Goal: Information Seeking & Learning: Learn about a topic

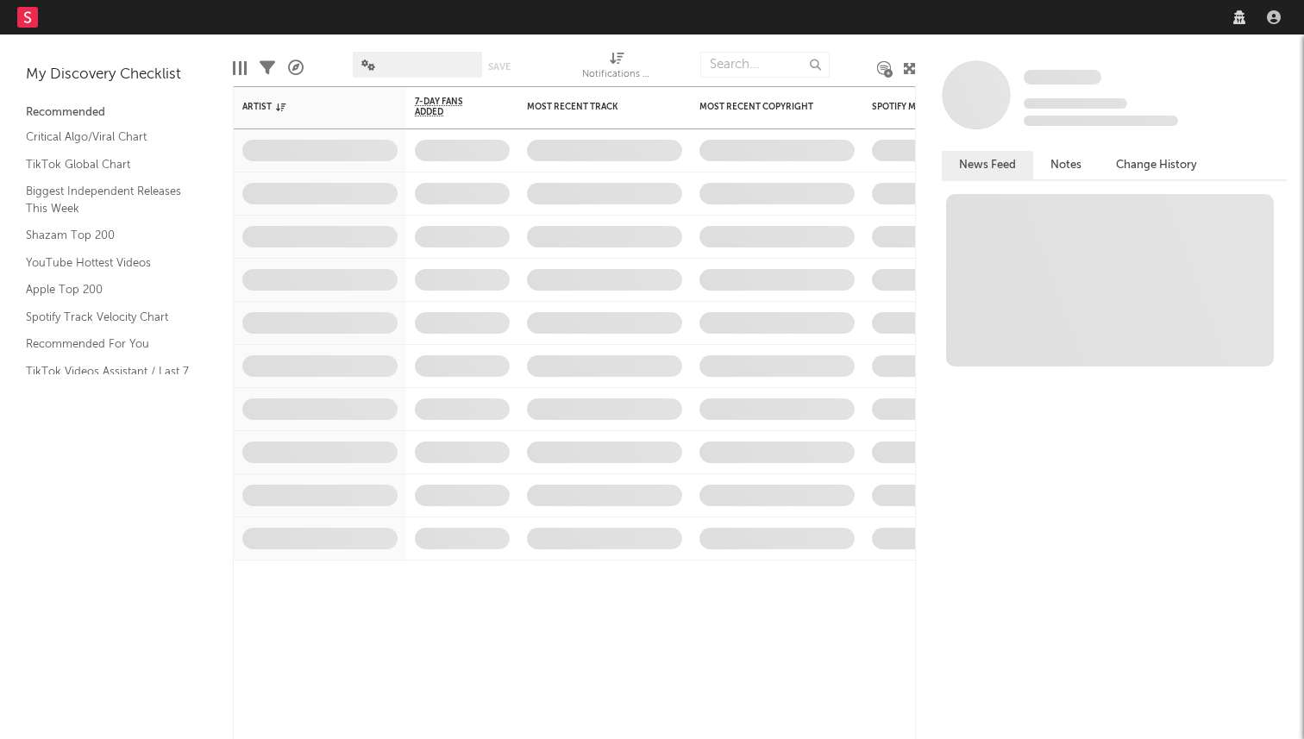
click at [1048, 20] on nav "Dashboard Discovery Assistant Charts Leads" at bounding box center [652, 17] width 1304 height 35
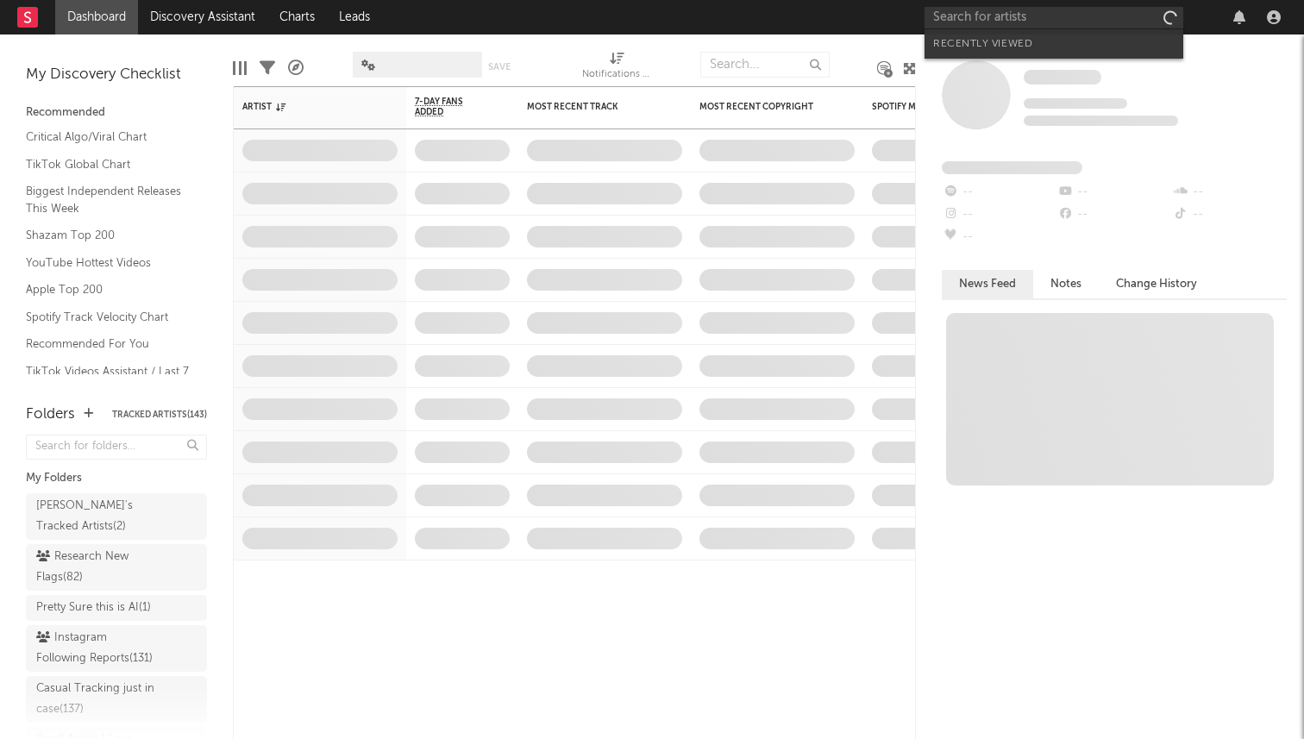
click at [1032, 17] on input "text" at bounding box center [1054, 18] width 259 height 22
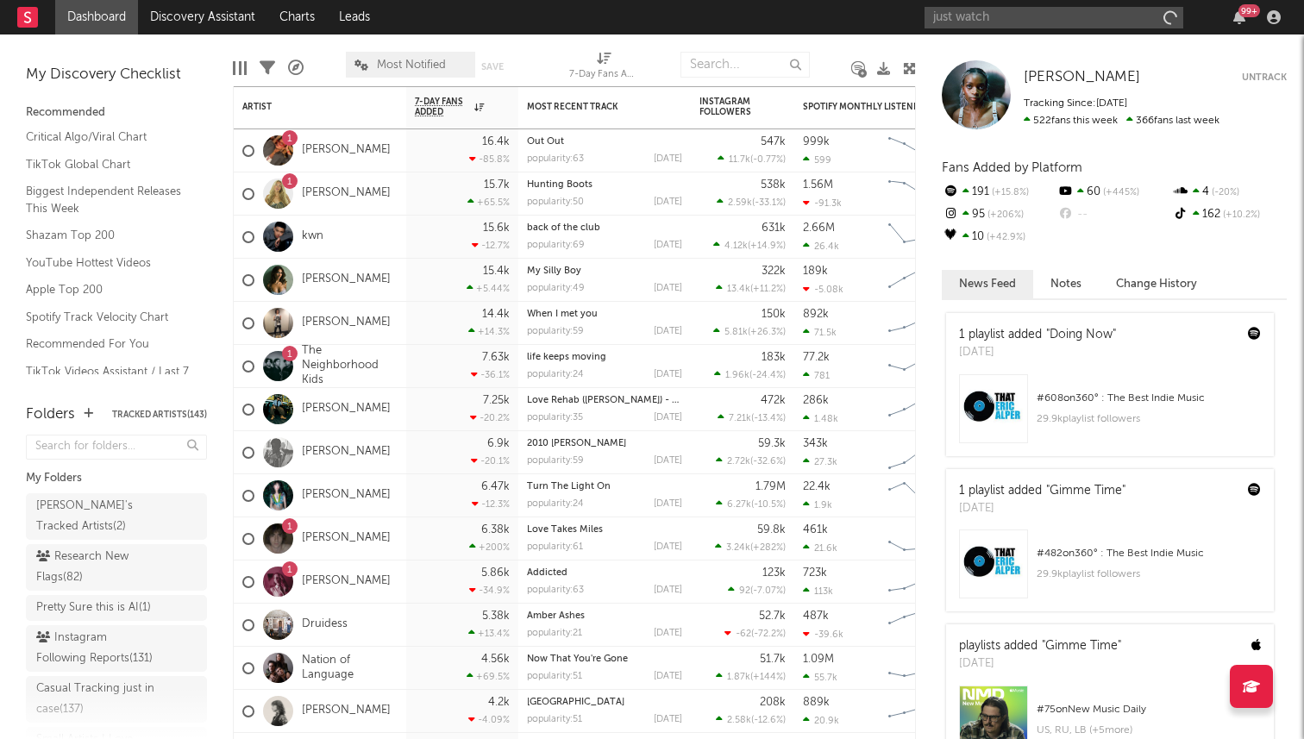
type input "just watch"
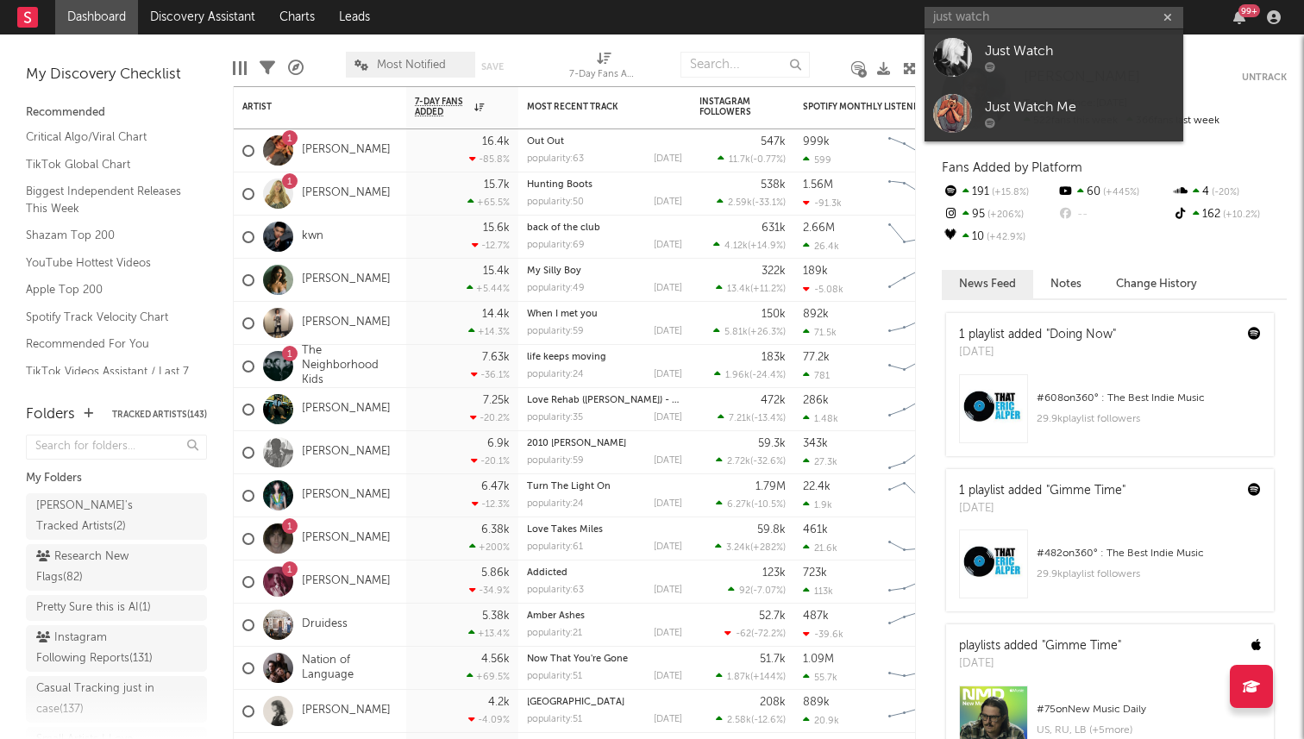
drag, startPoint x: 1004, startPoint y: 17, endPoint x: 864, endPoint y: 16, distance: 139.7
click at [864, 16] on nav "Dashboard Discovery Assistant Charts Leads just watch 99 +" at bounding box center [652, 17] width 1304 height 35
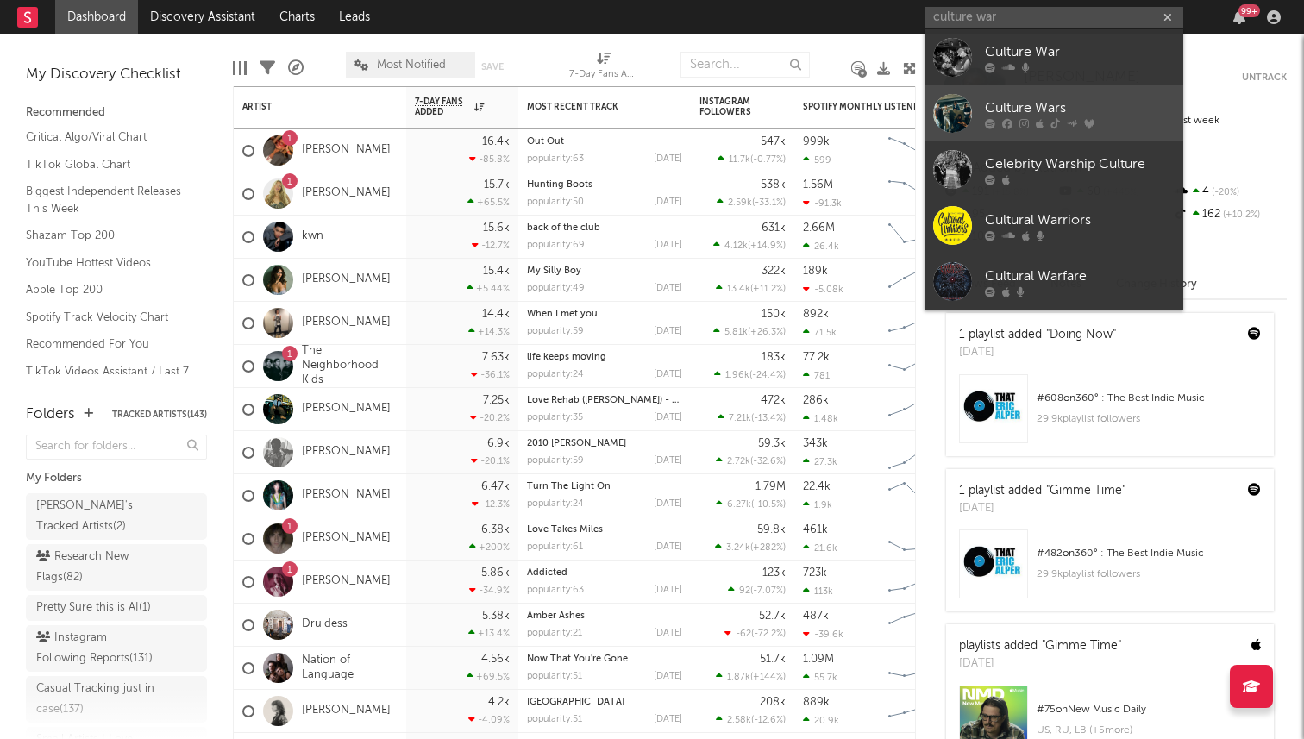
type input "culture war"
click at [1011, 107] on div "Culture Wars" at bounding box center [1080, 107] width 190 height 21
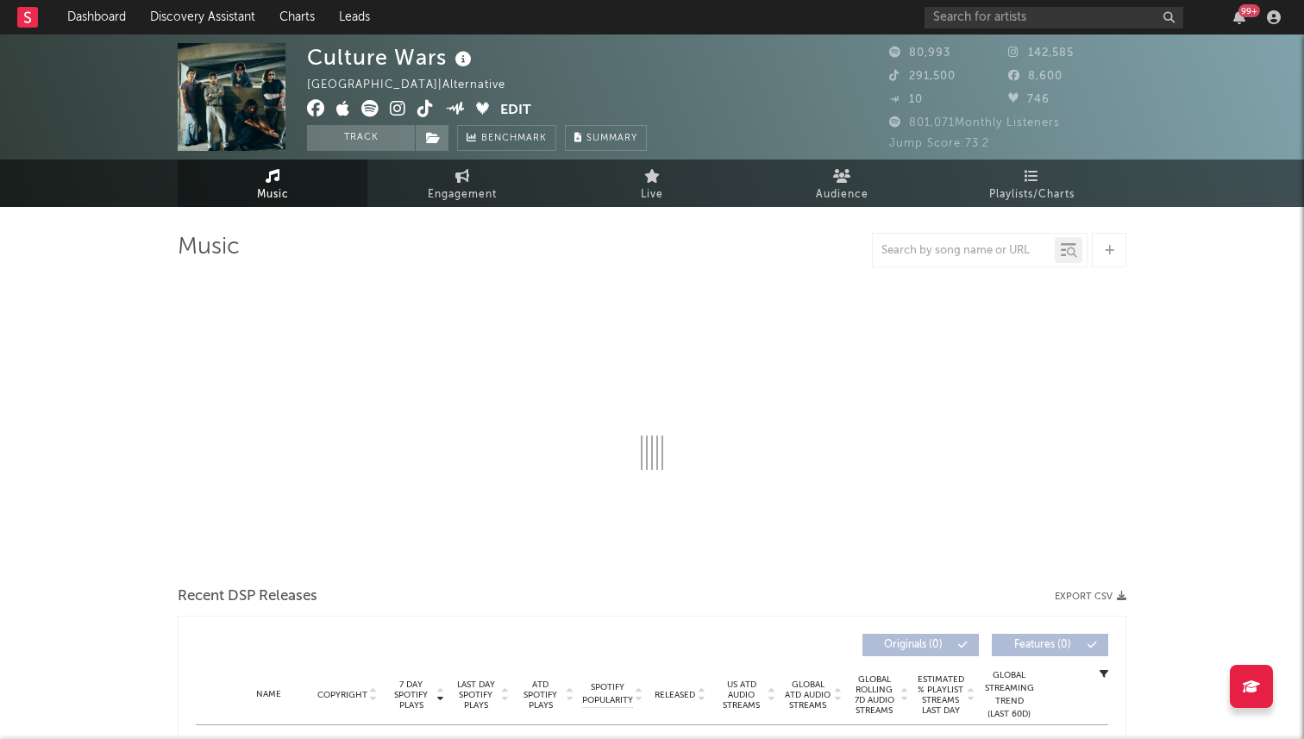
select select "6m"
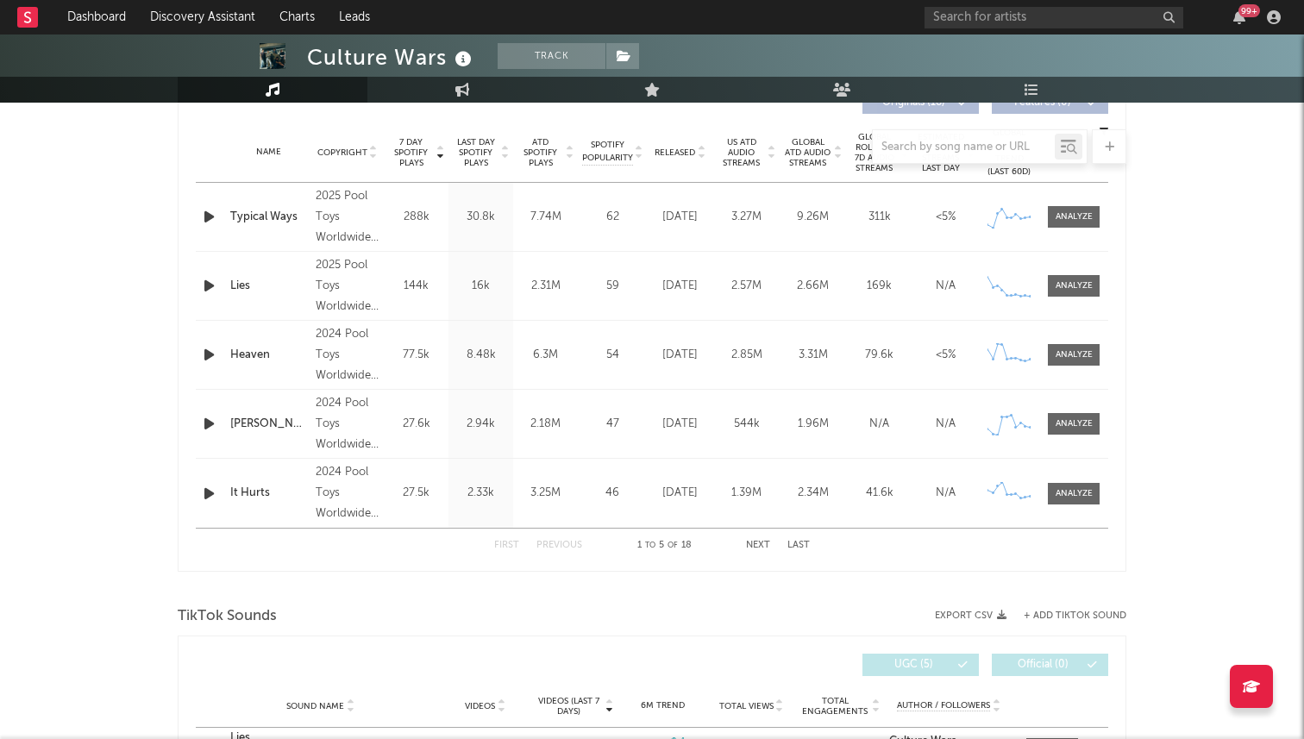
scroll to position [539, 0]
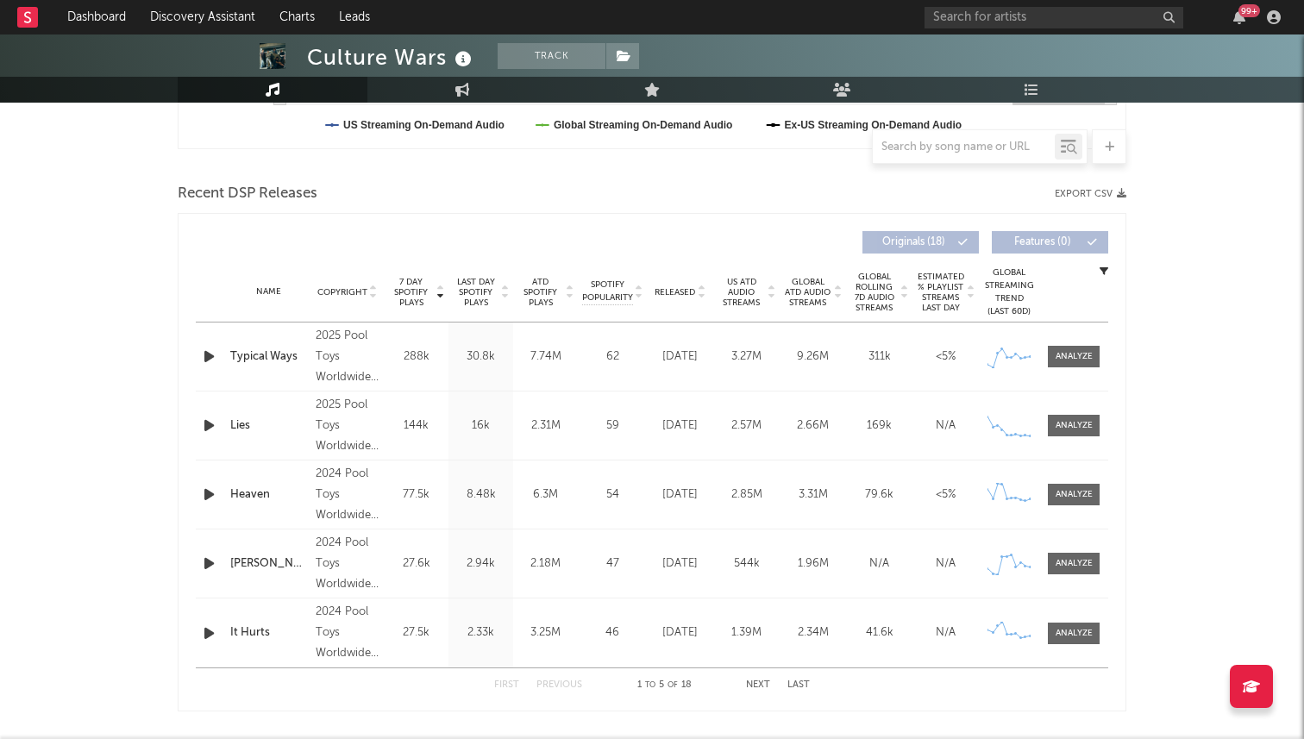
click at [690, 297] on span "Released" at bounding box center [675, 292] width 41 height 10
click at [411, 283] on span "7 Day Spotify Plays" at bounding box center [411, 292] width 46 height 31
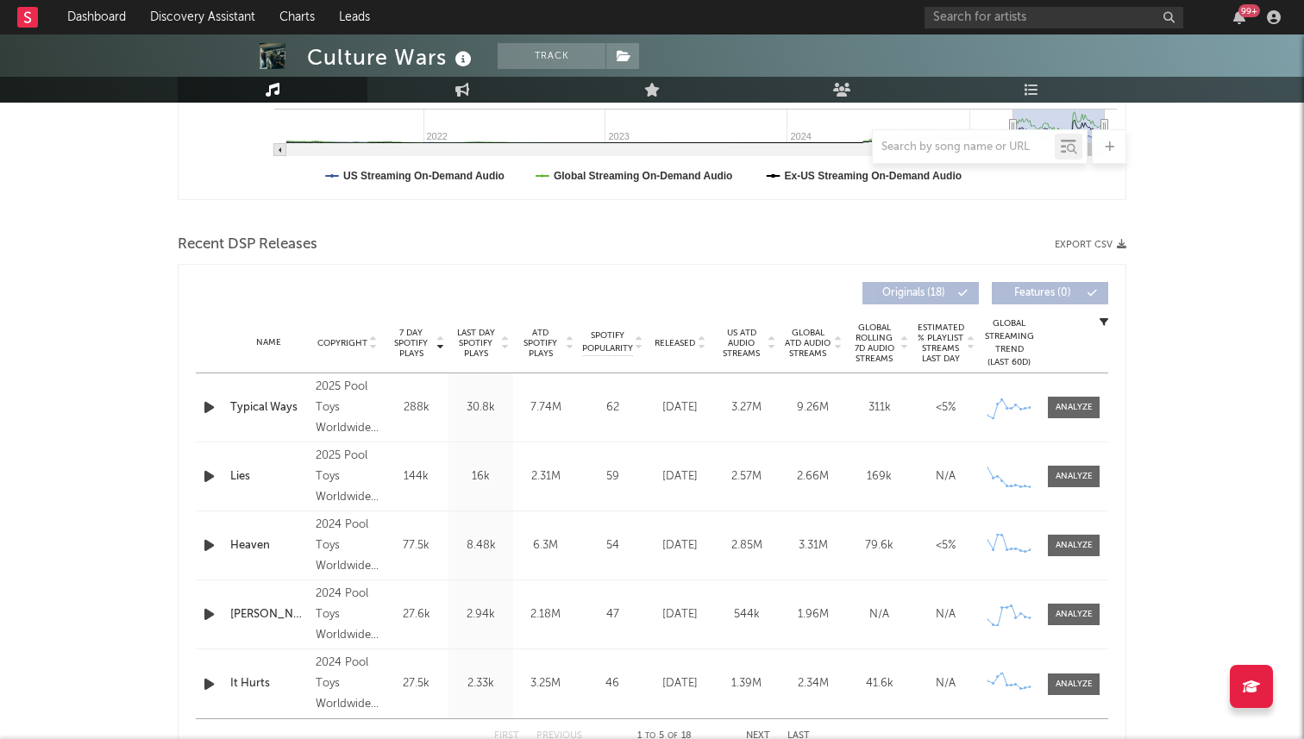
scroll to position [487, 0]
click at [951, 21] on input "text" at bounding box center [1054, 18] width 259 height 22
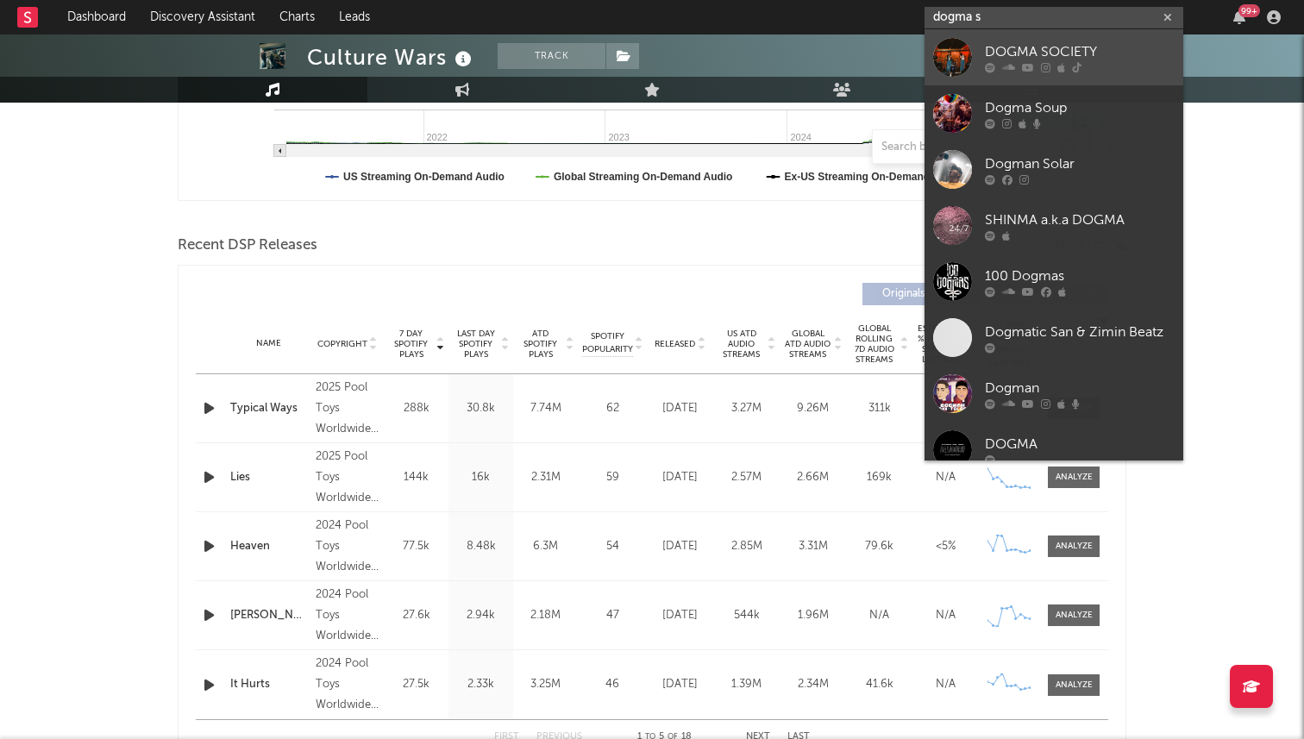
type input "dogma s"
click at [993, 80] on link "DOGMA SOCIETY" at bounding box center [1054, 57] width 259 height 56
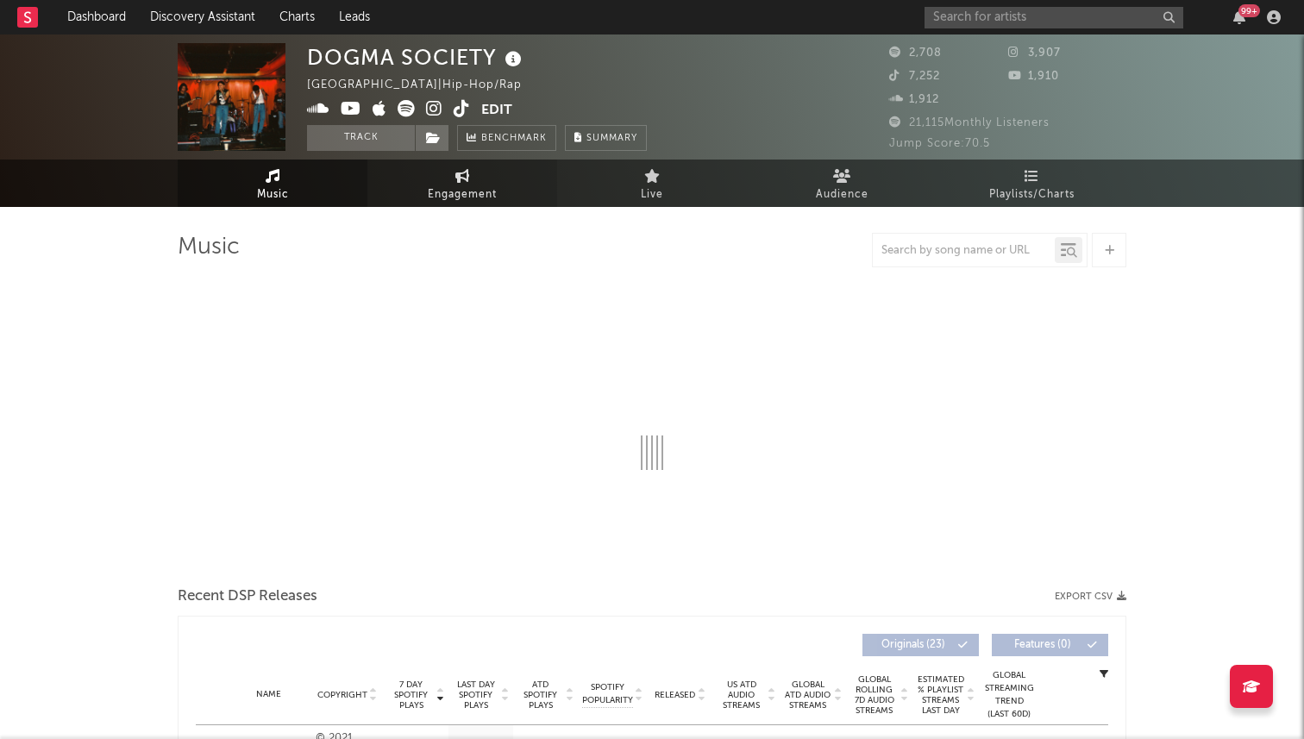
select select "6m"
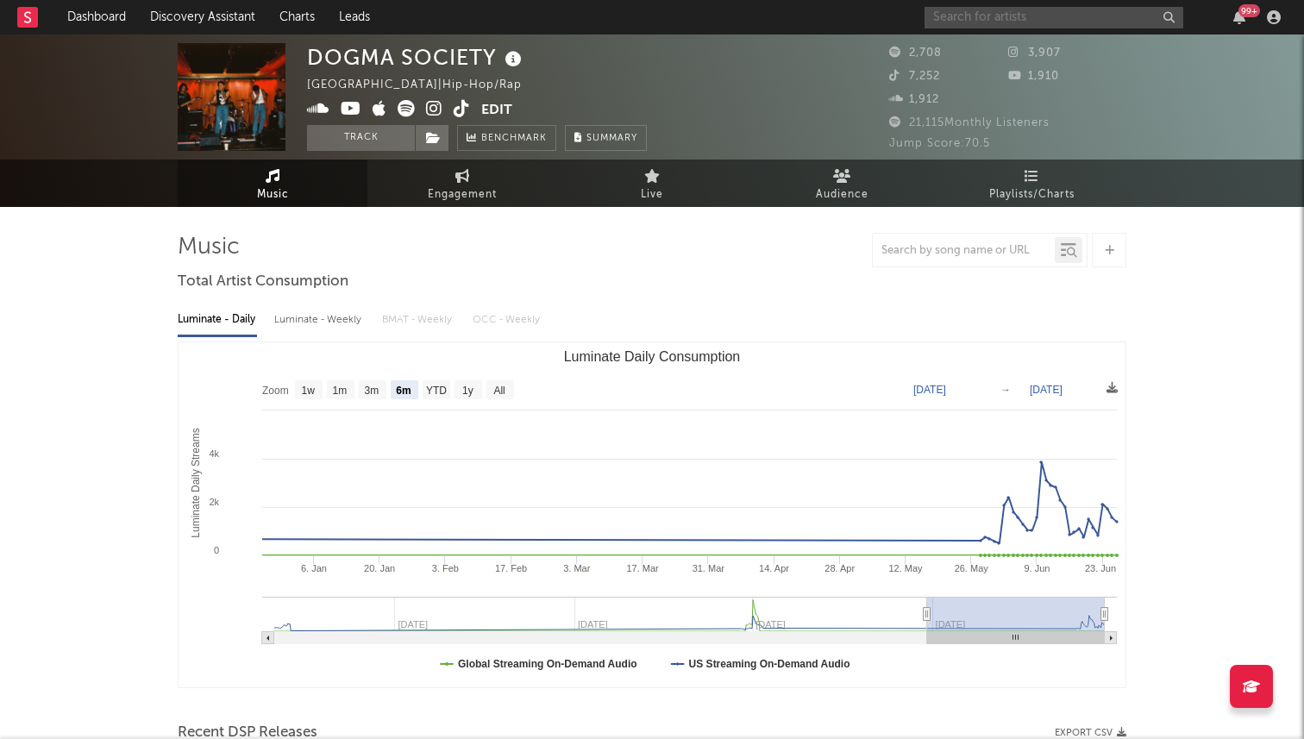
click at [1038, 18] on input "text" at bounding box center [1054, 18] width 259 height 22
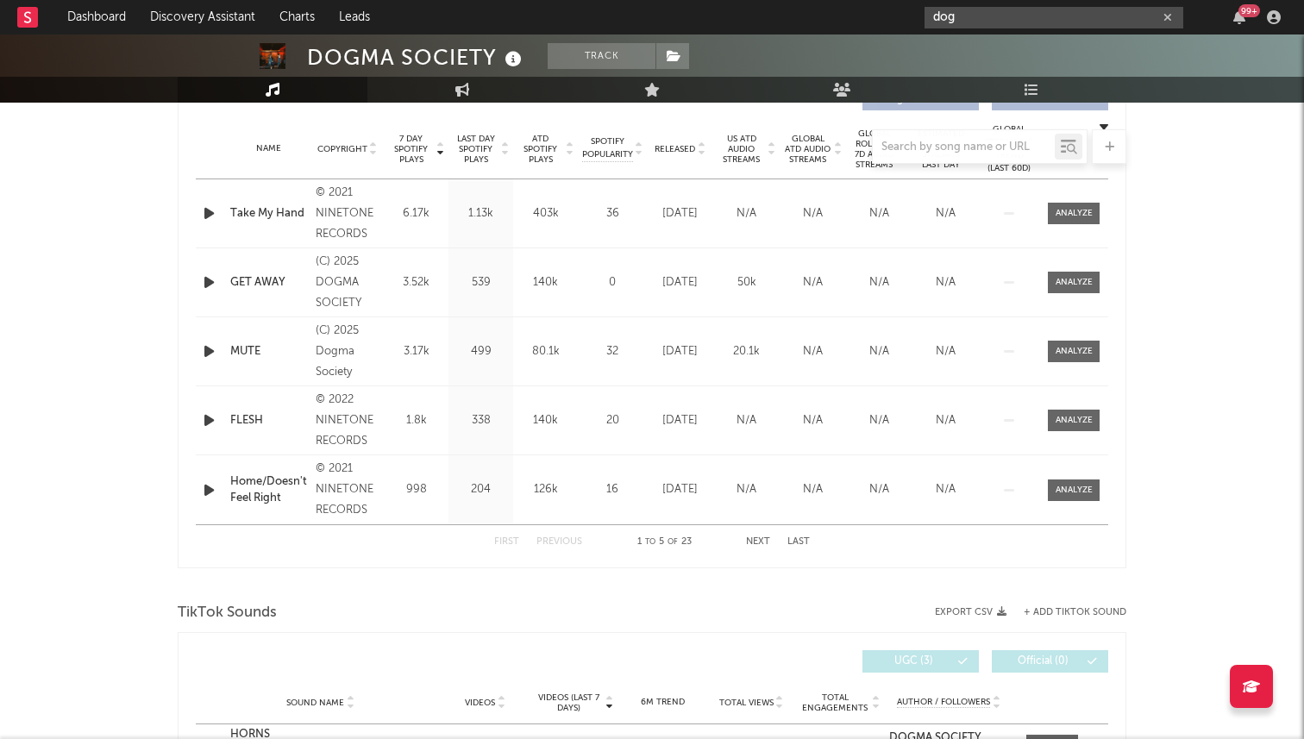
scroll to position [667, 0]
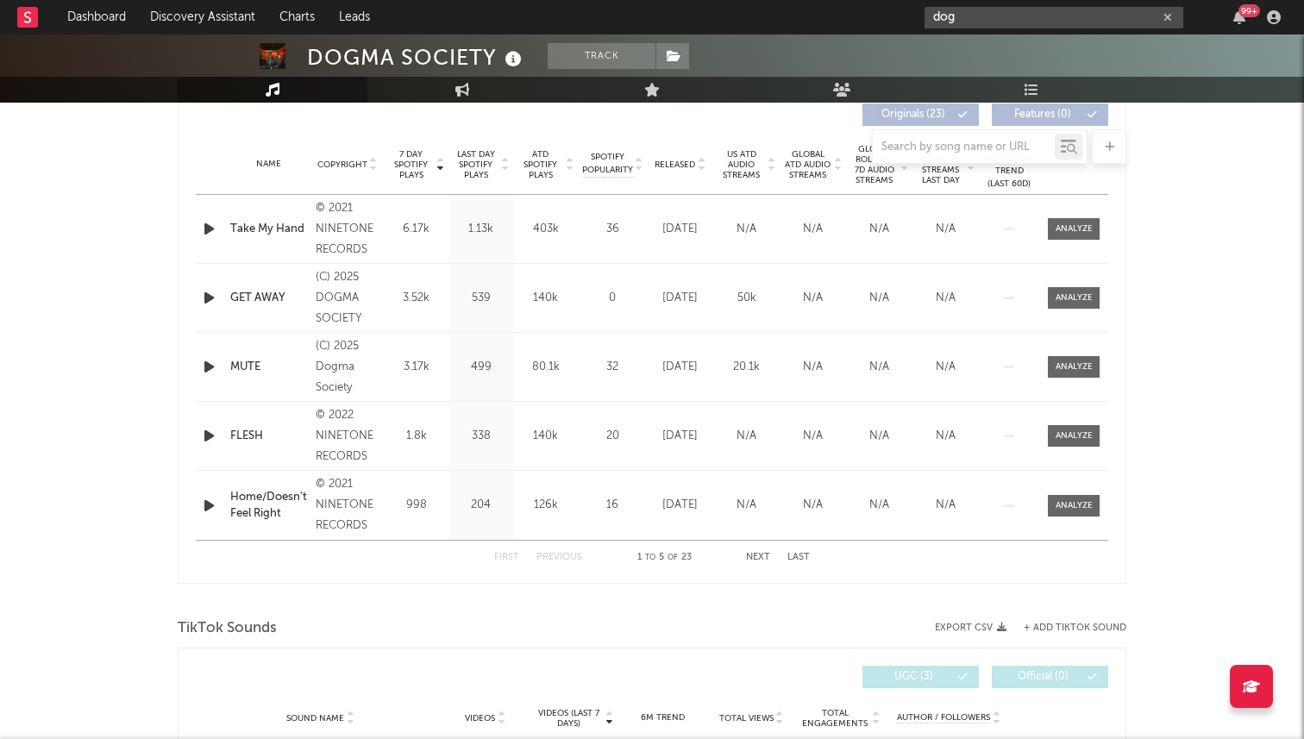
type input "dog"
click at [693, 163] on div at bounding box center [652, 146] width 949 height 35
click at [692, 158] on div at bounding box center [652, 146] width 949 height 35
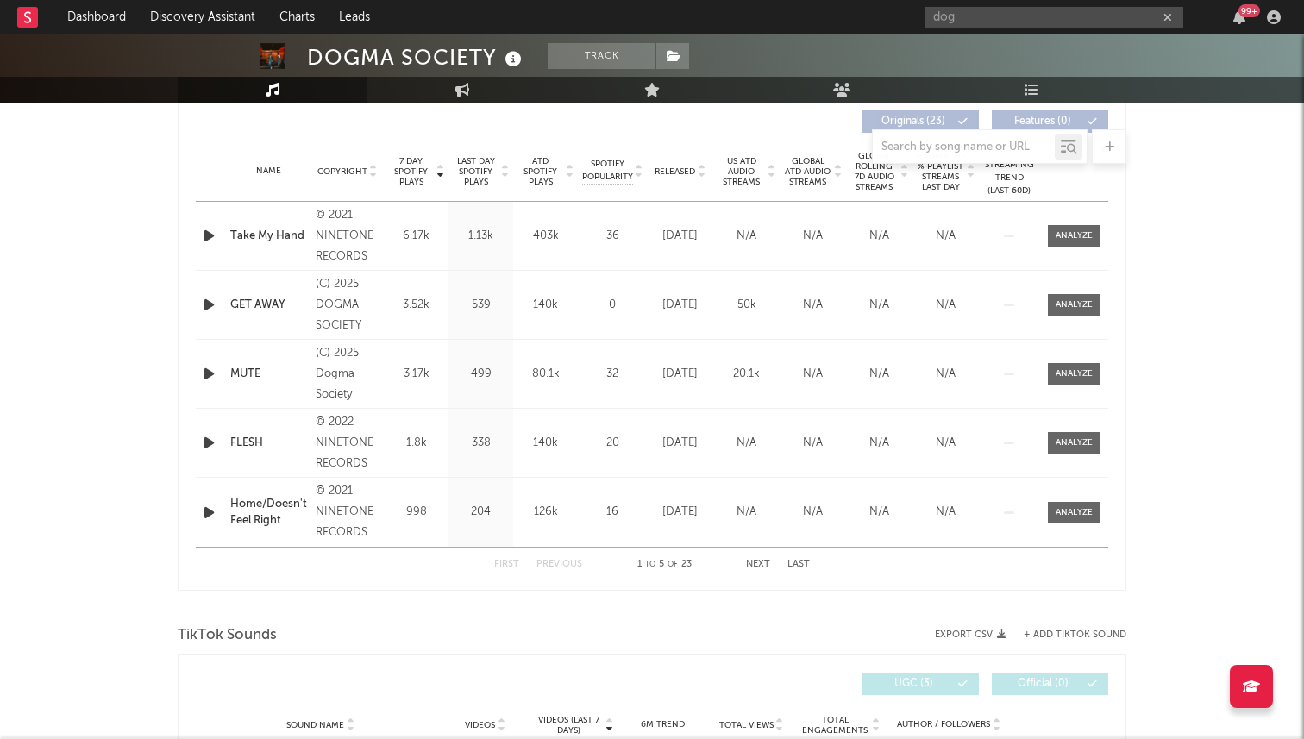
scroll to position [652, 0]
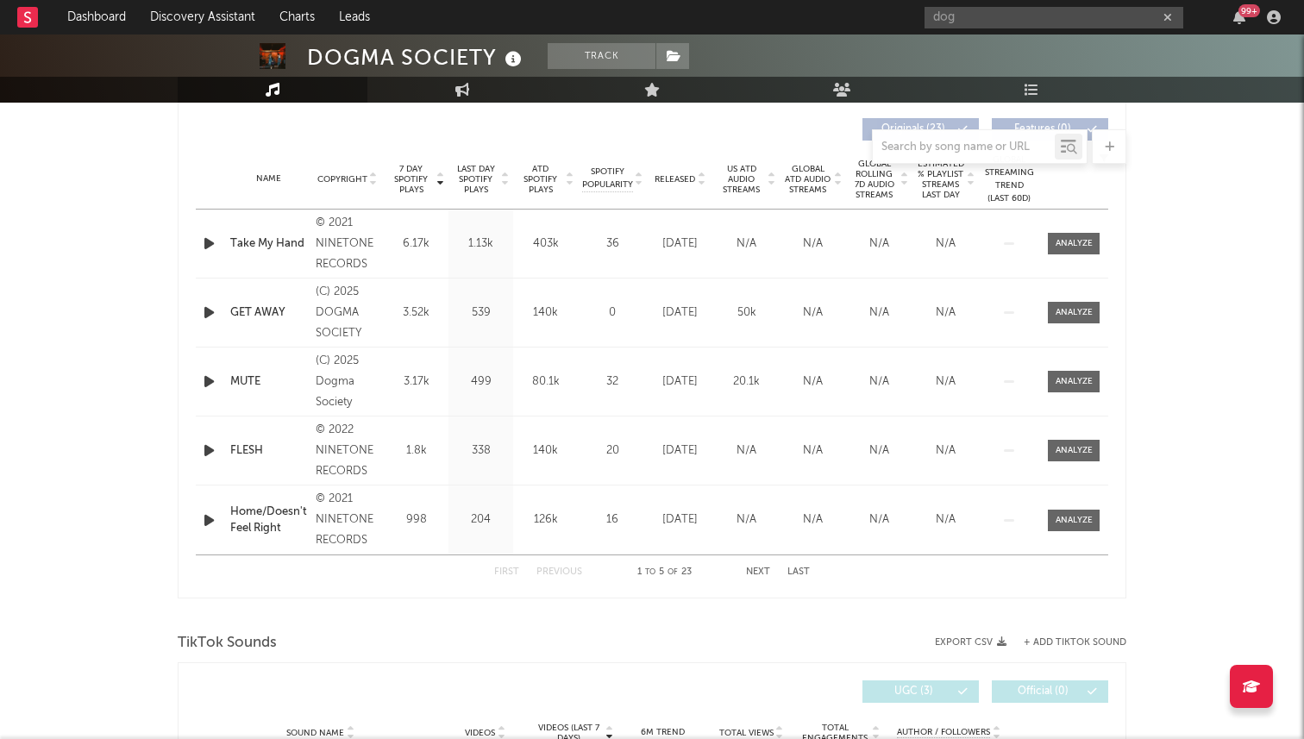
click at [682, 179] on span "Released" at bounding box center [675, 179] width 41 height 10
click at [404, 175] on span "7 Day Spotify Plays" at bounding box center [411, 179] width 46 height 31
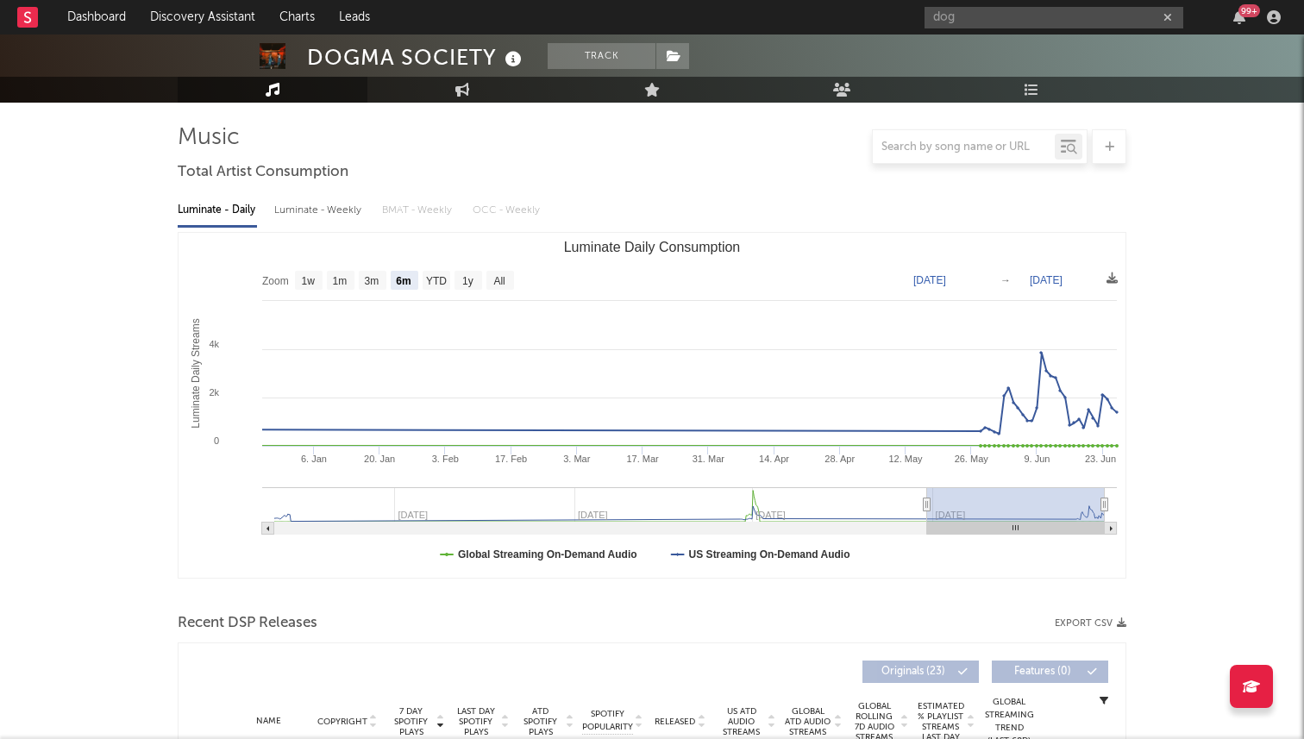
scroll to position [0, 0]
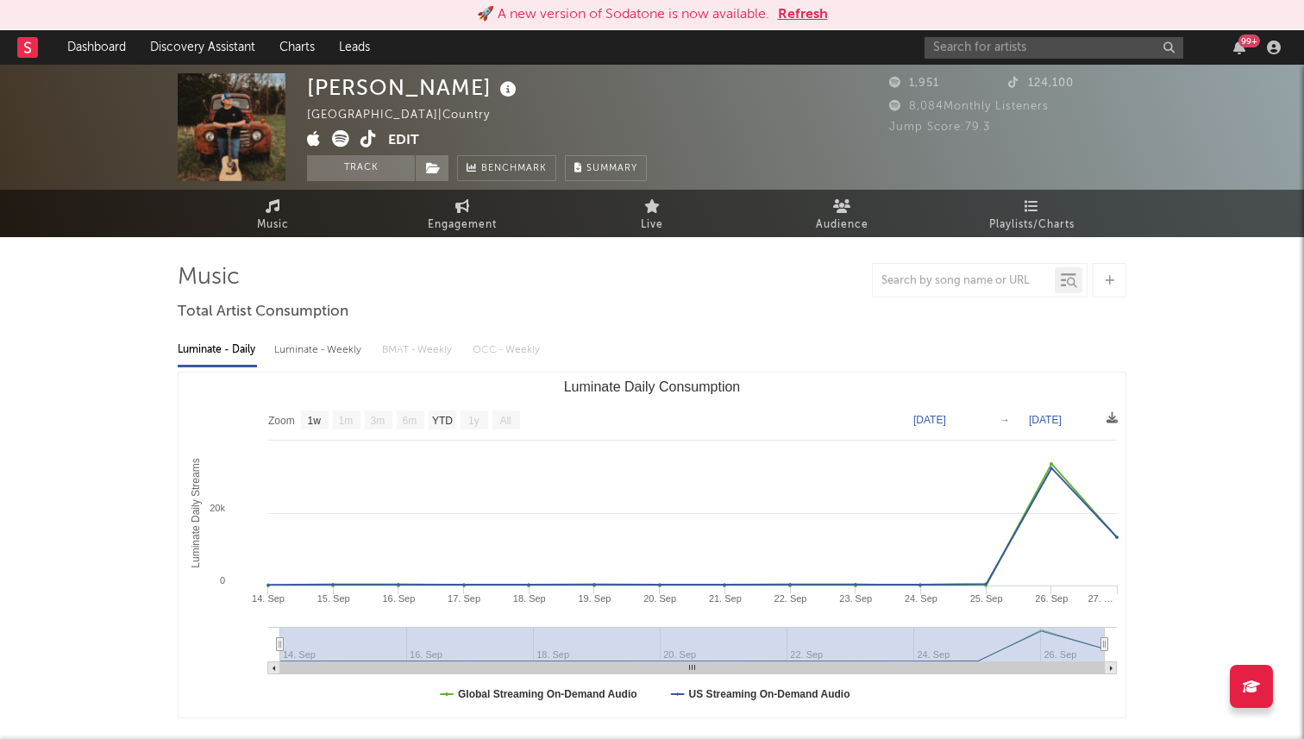
select select "1w"
click at [1010, 63] on div "99 +" at bounding box center [1106, 47] width 362 height 35
click at [1009, 55] on input "text" at bounding box center [1054, 48] width 259 height 22
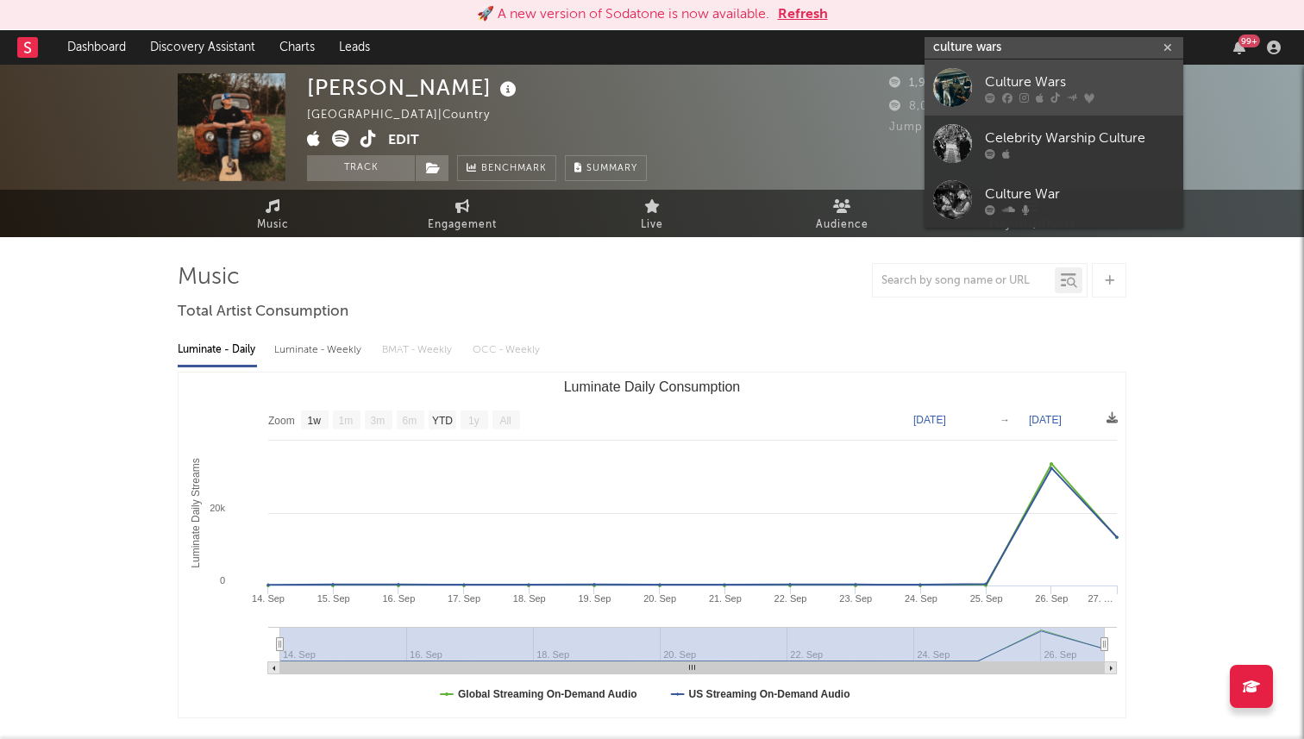
type input "culture wars"
click at [1015, 96] on div at bounding box center [1080, 97] width 190 height 10
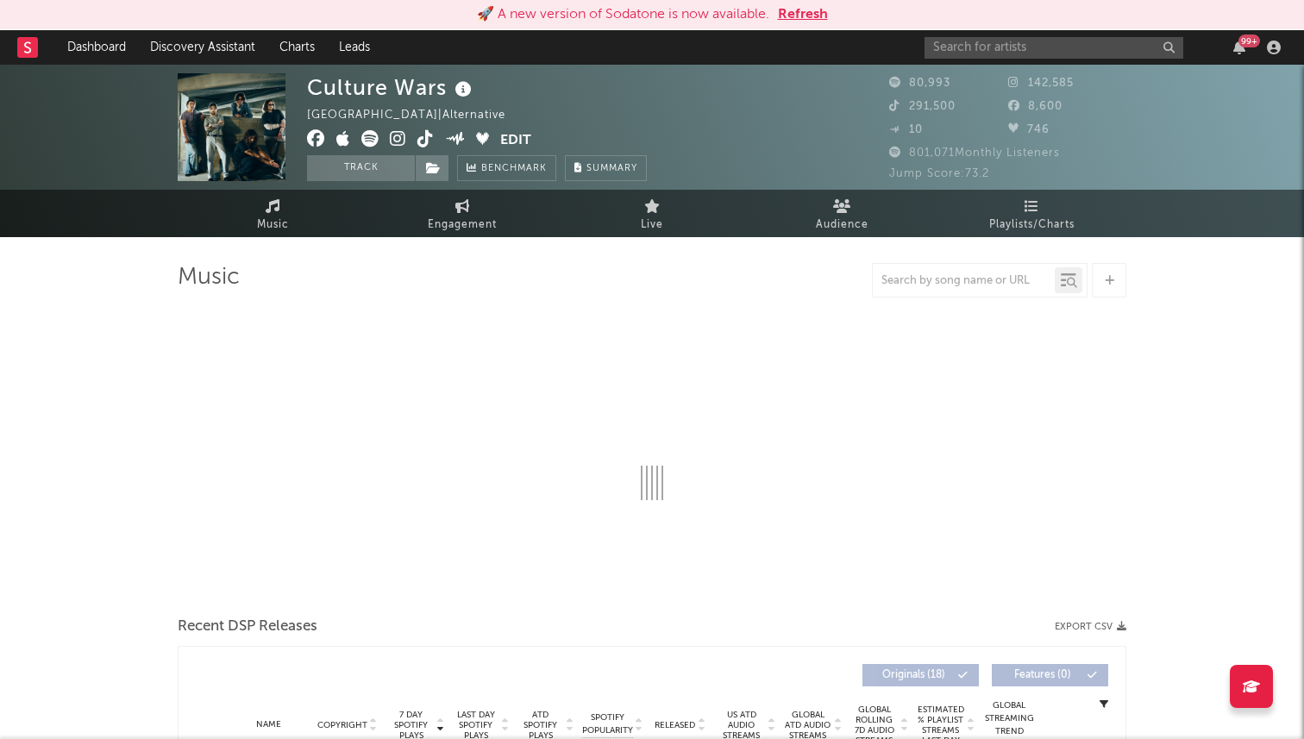
select select "6m"
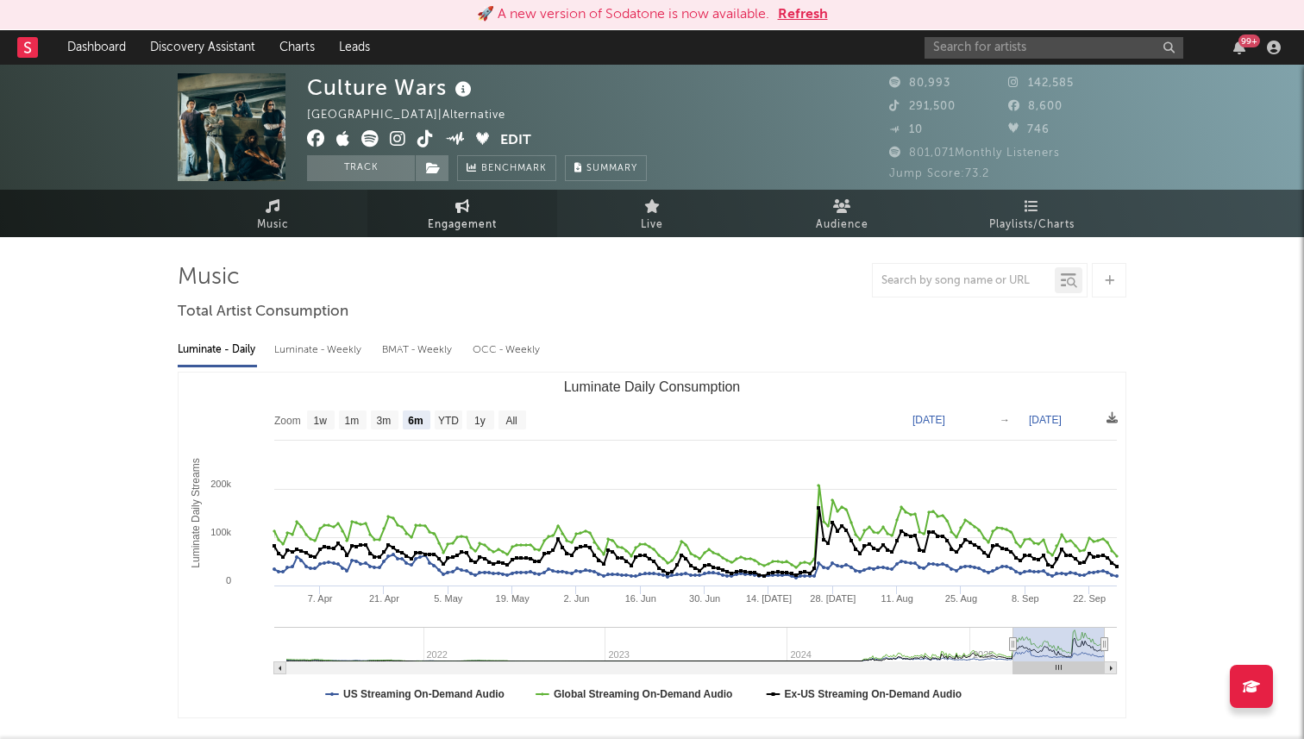
click at [504, 211] on link "Engagement" at bounding box center [462, 213] width 190 height 47
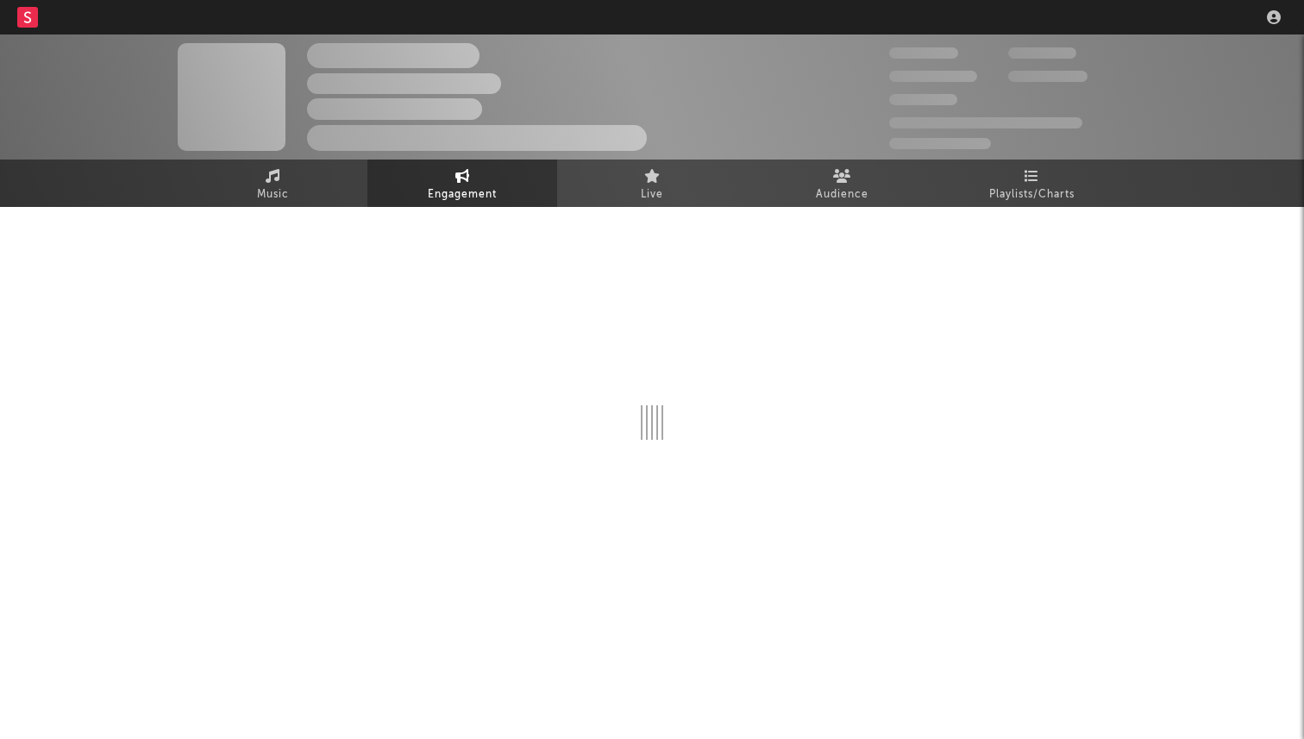
select select "1w"
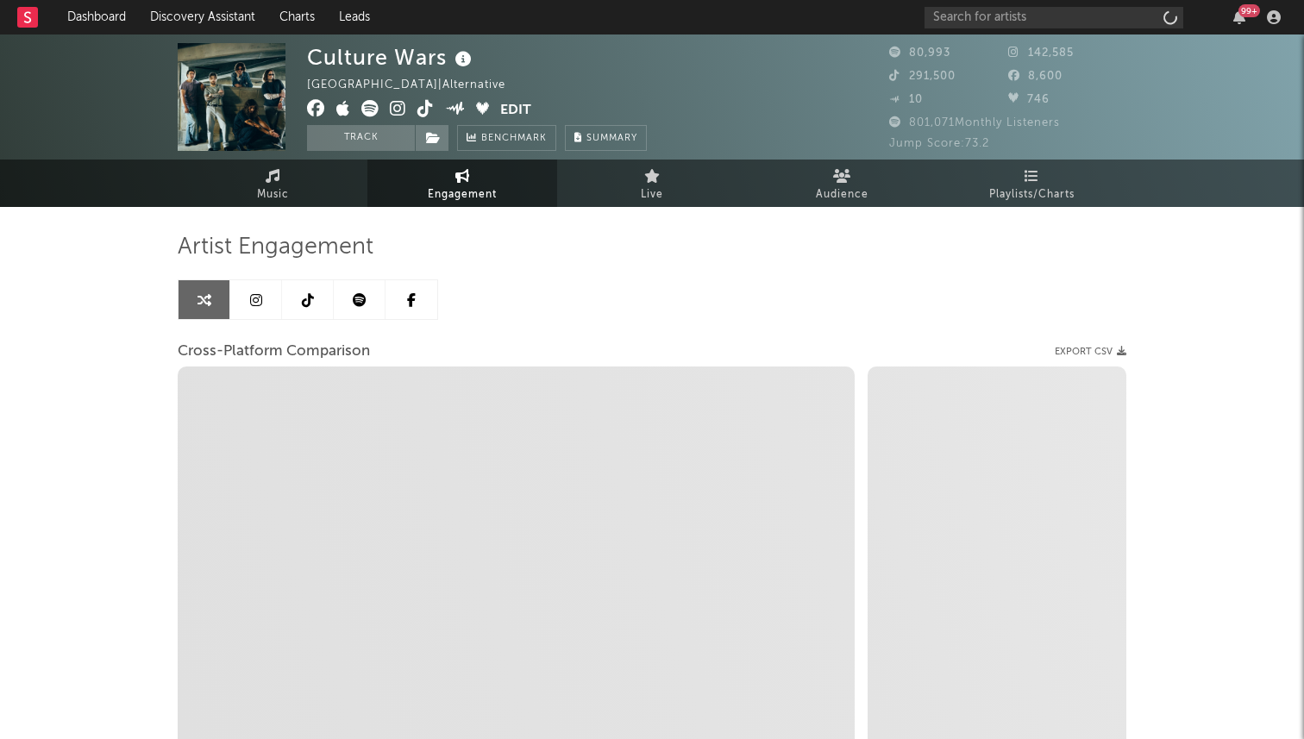
click at [248, 278] on div "Artist Engagement Cross-Platform Comparison Export CSV Zoom 1w 1m 3m 6m YTD 1y …" at bounding box center [652, 526] width 949 height 587
click at [252, 317] on link at bounding box center [256, 299] width 52 height 39
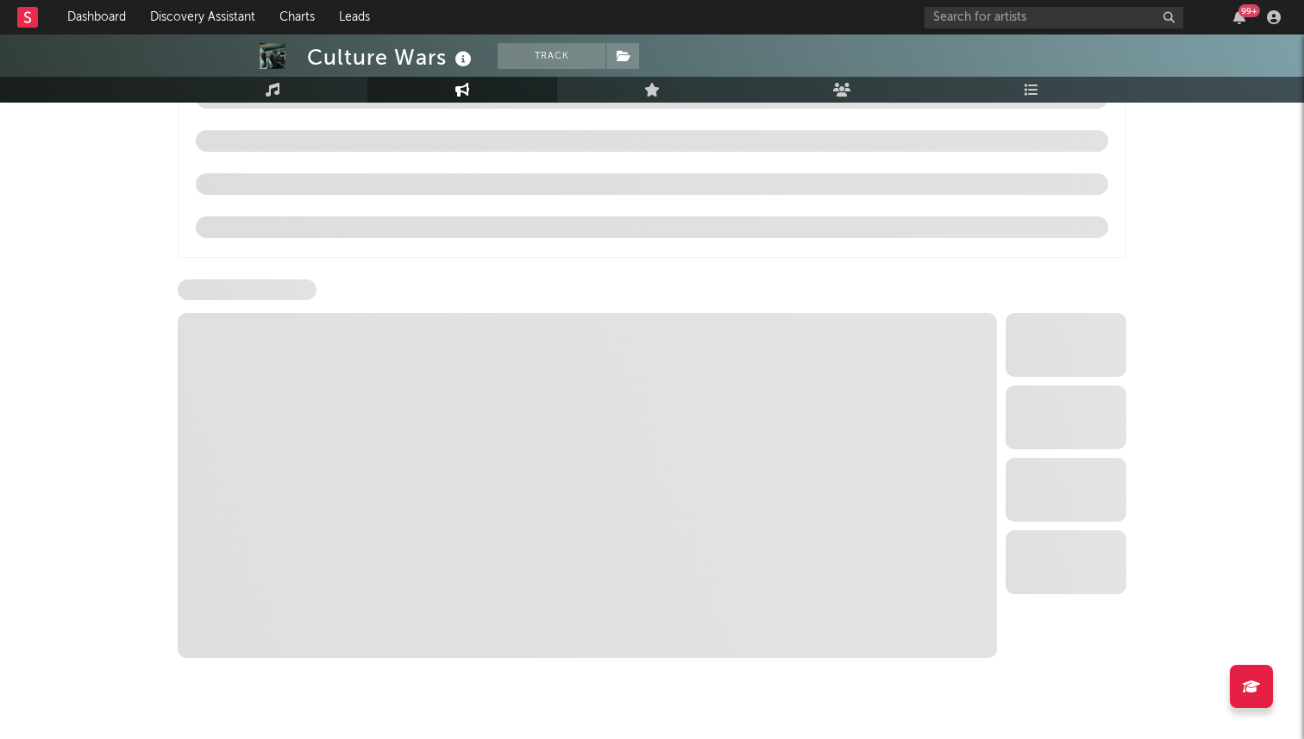
select select "6m"
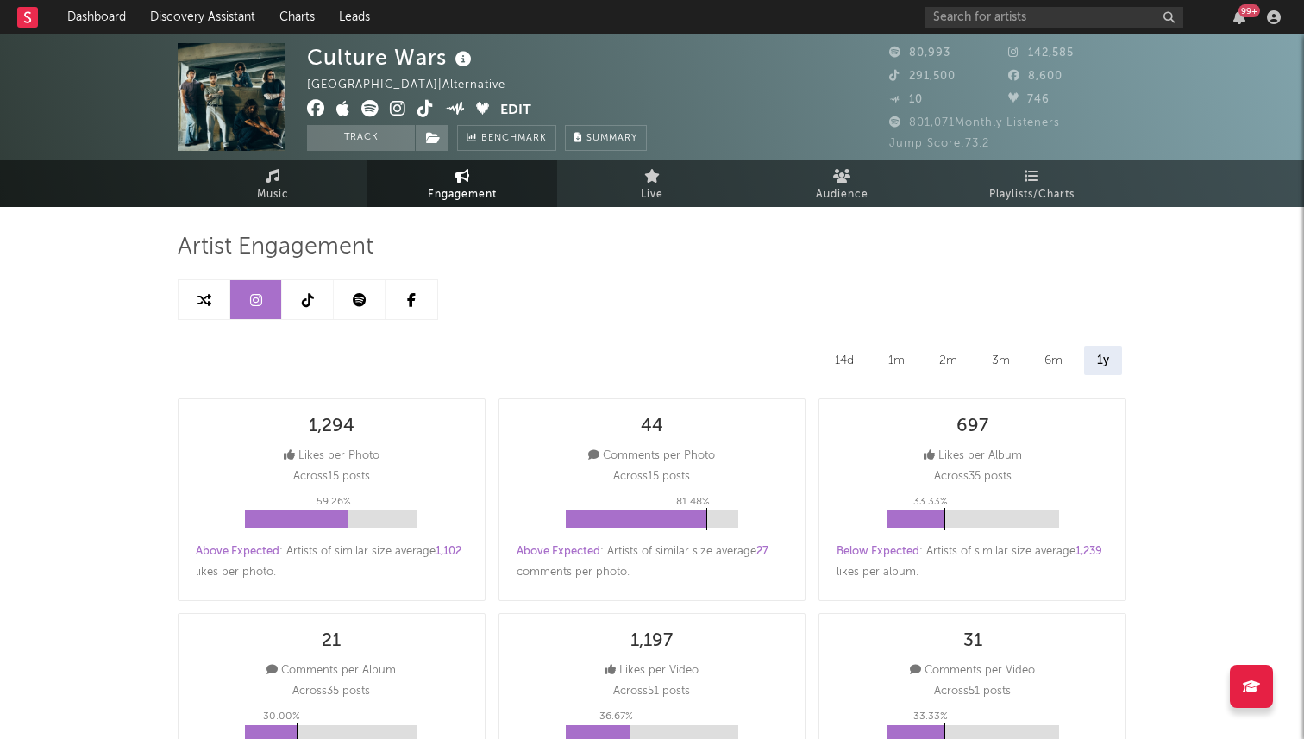
click at [398, 110] on icon at bounding box center [398, 108] width 16 height 17
click at [426, 110] on icon at bounding box center [425, 108] width 16 height 17
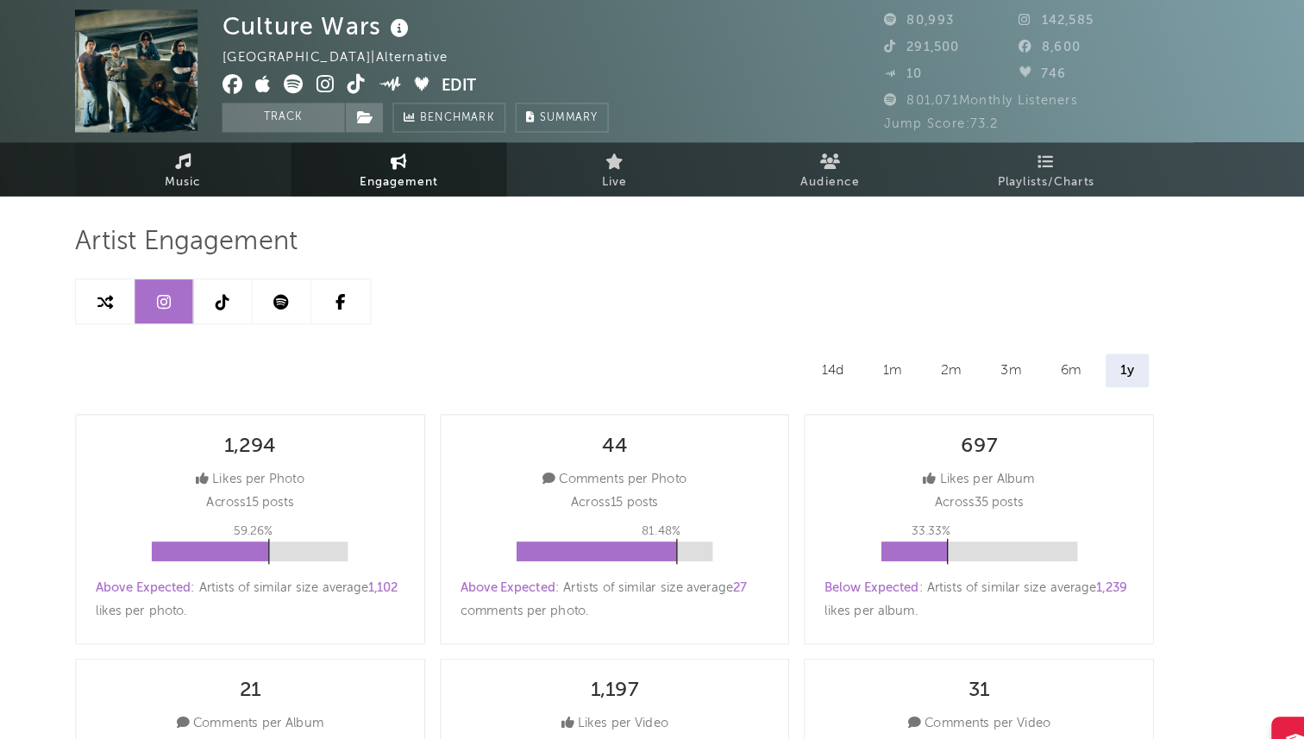
click at [307, 184] on link "Music" at bounding box center [273, 183] width 190 height 47
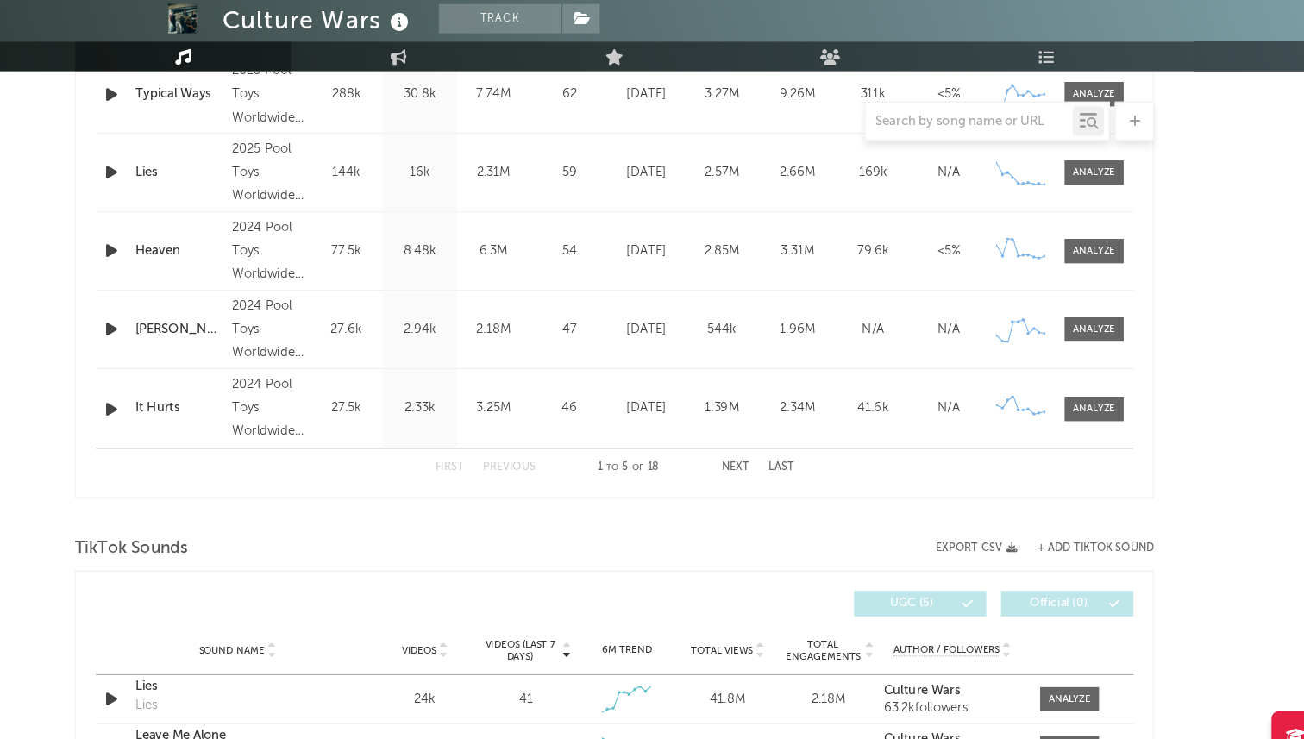
select select "6m"
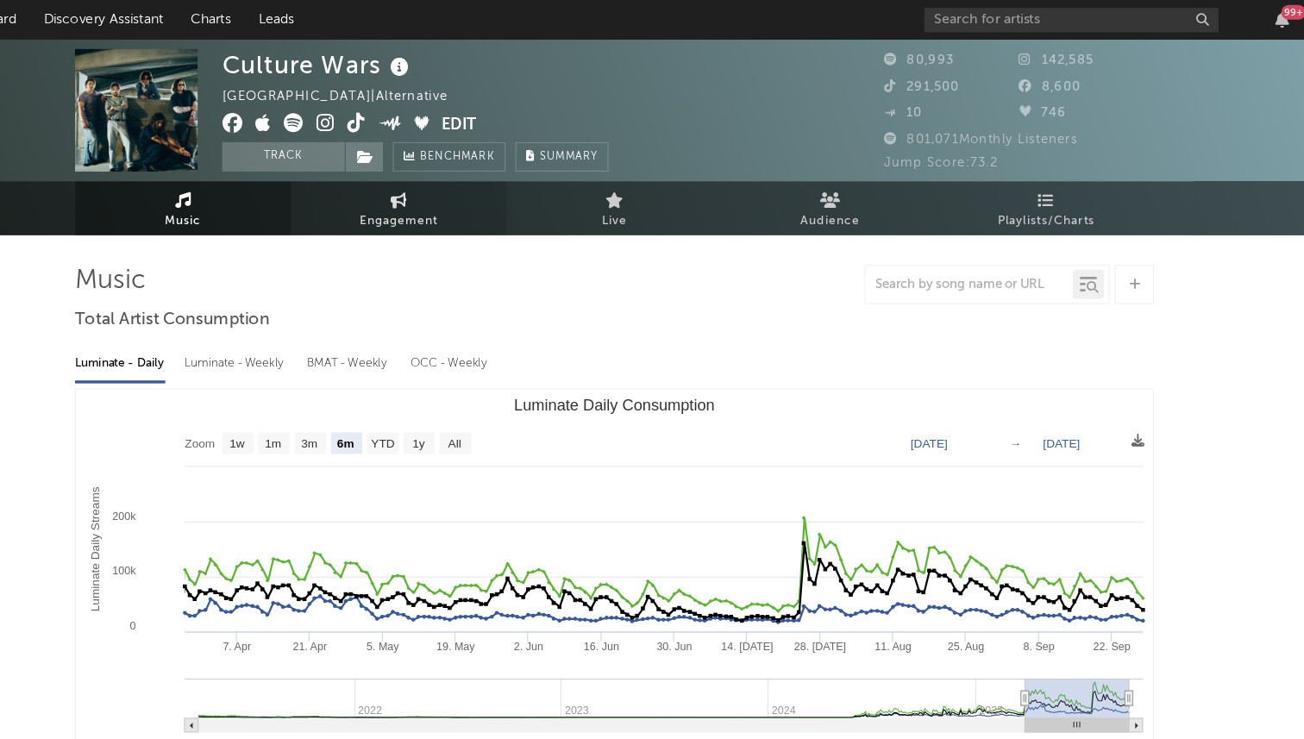
click at [465, 182] on icon at bounding box center [462, 176] width 15 height 14
select select "1w"
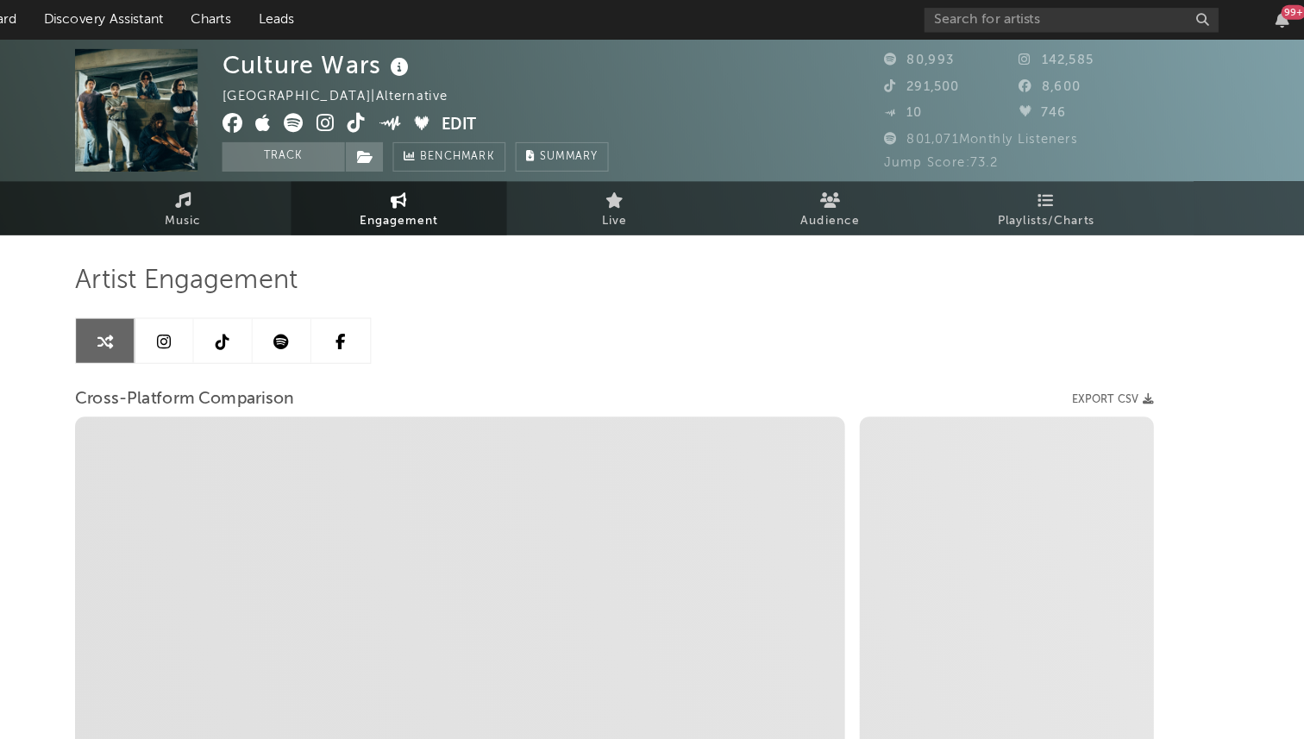
click at [309, 295] on icon at bounding box center [308, 300] width 12 height 14
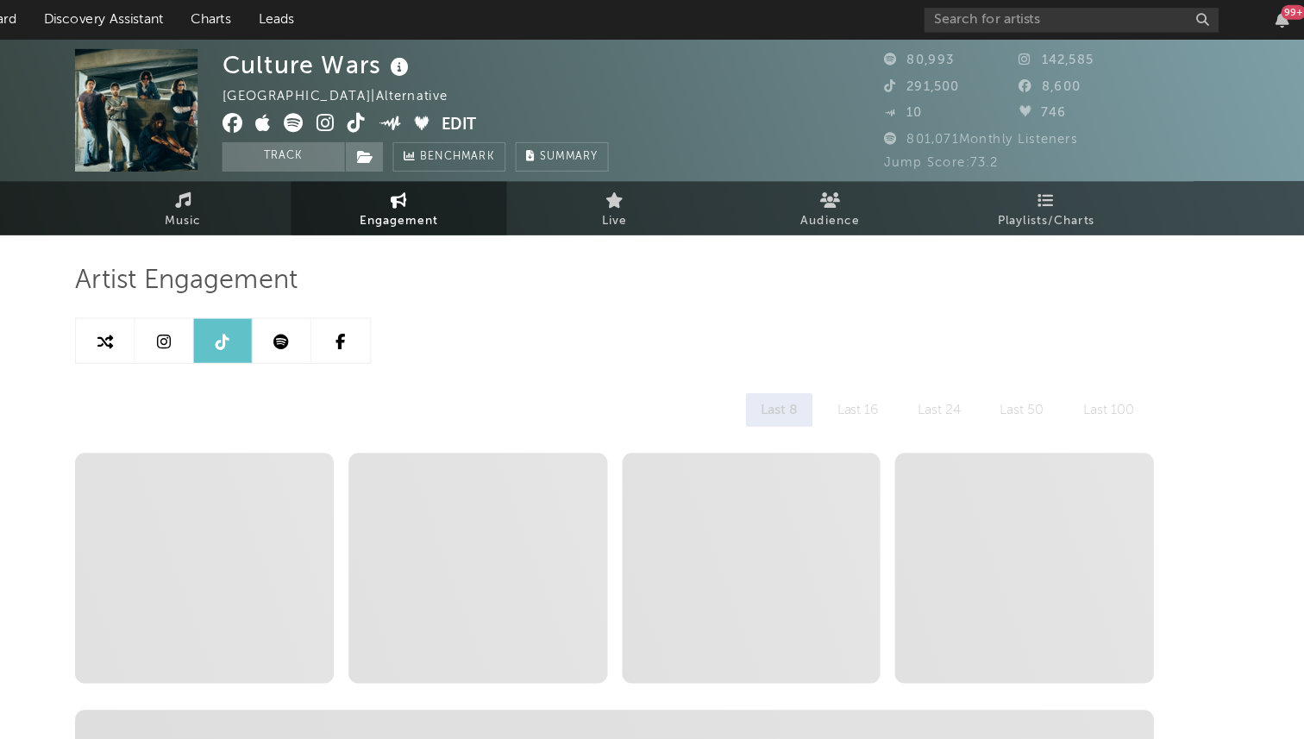
select select "6m"
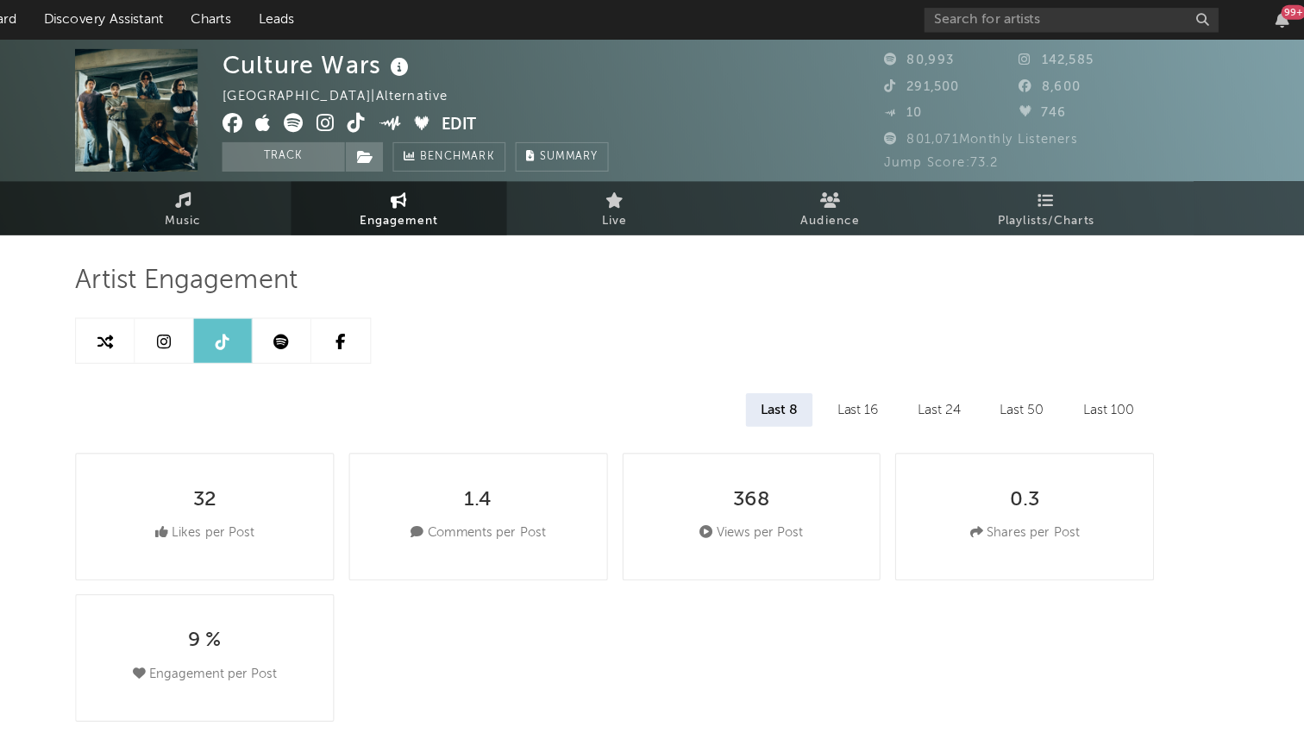
click at [380, 106] on span at bounding box center [403, 111] width 193 height 22
click at [372, 108] on icon at bounding box center [369, 108] width 17 height 17
click at [286, 181] on link "Music" at bounding box center [273, 183] width 190 height 47
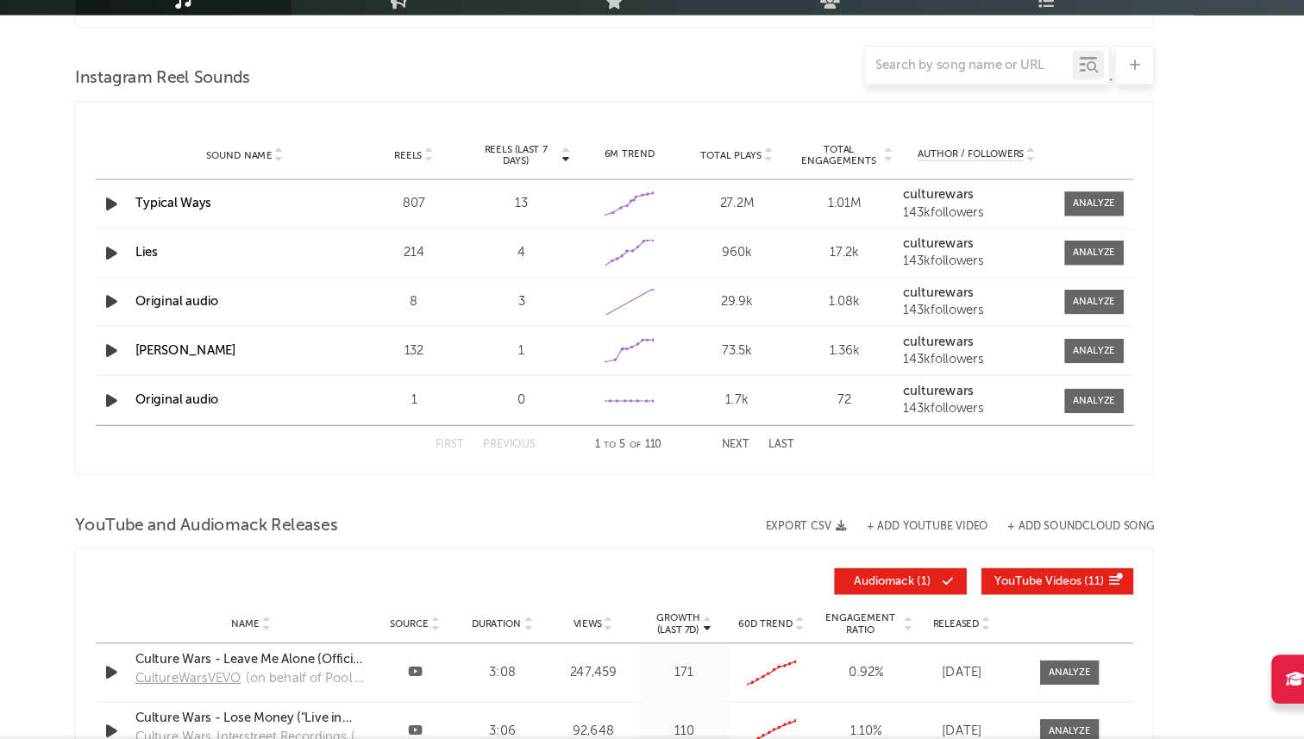
select select "6m"
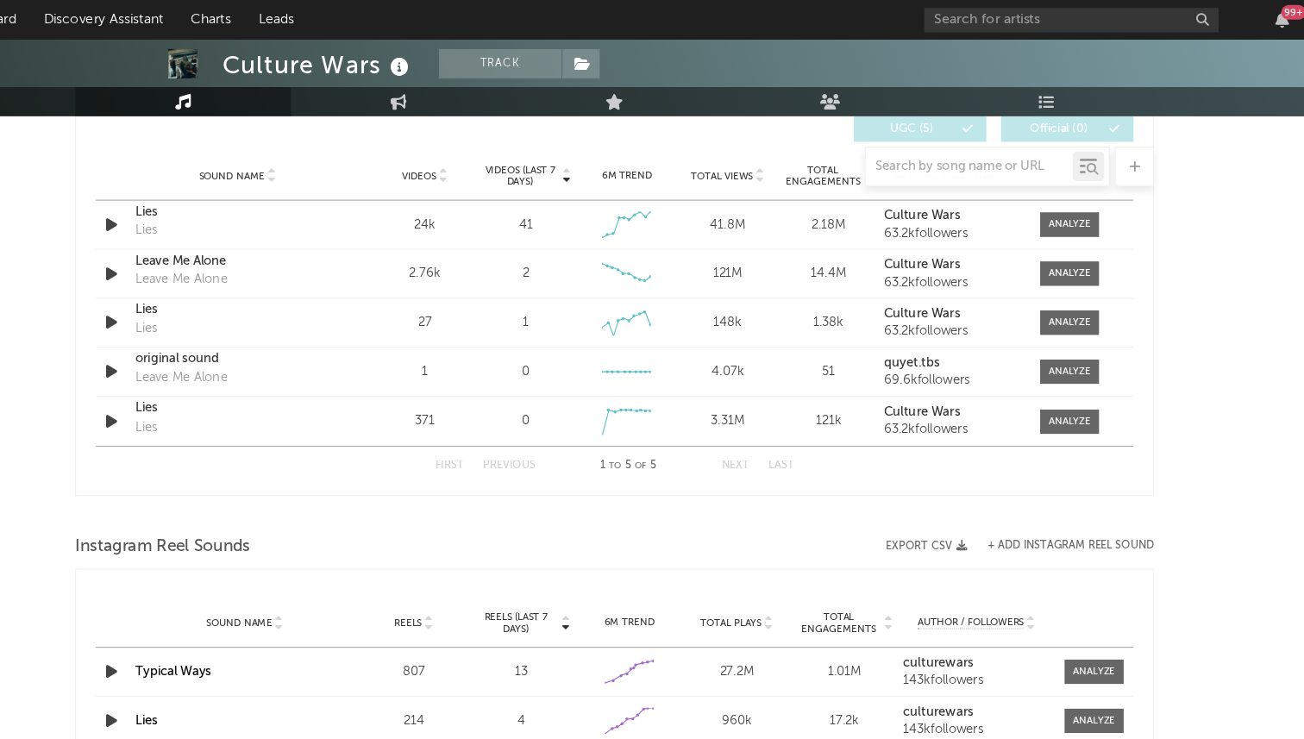
scroll to position [1133, 0]
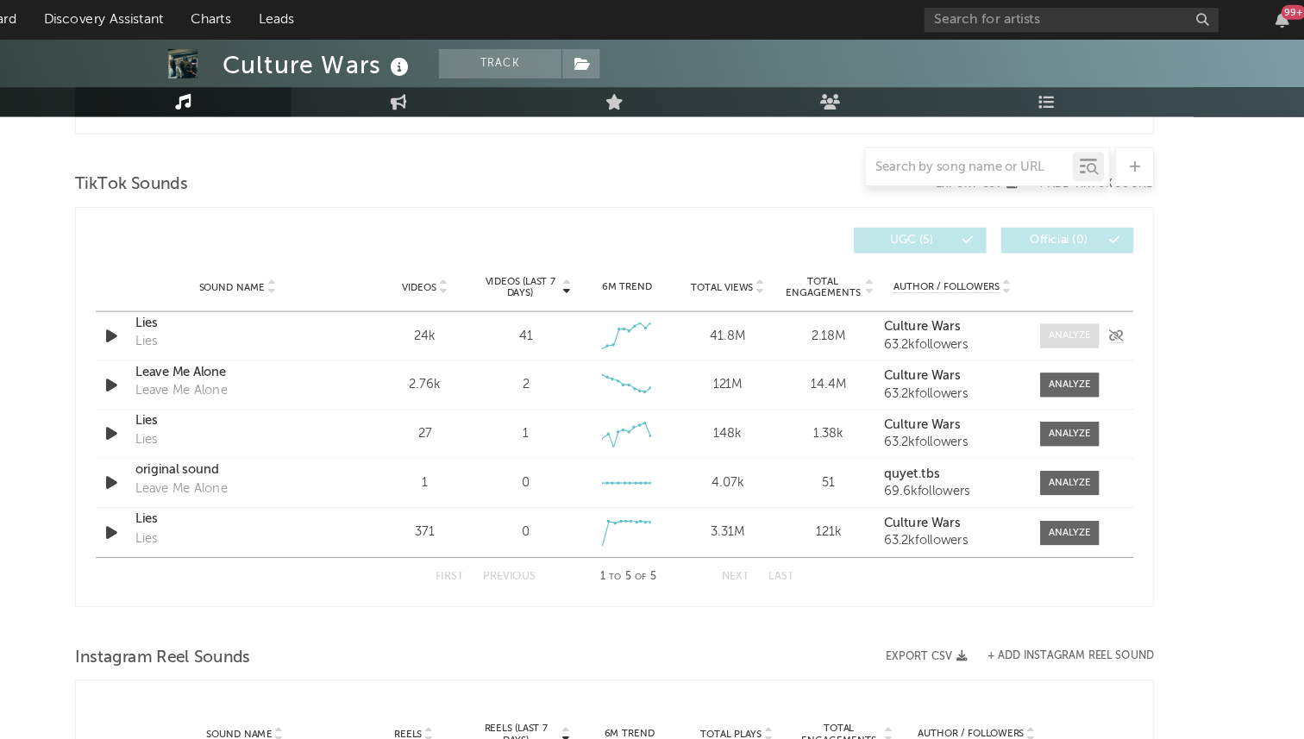
click at [1049, 292] on div at bounding box center [1052, 295] width 37 height 13
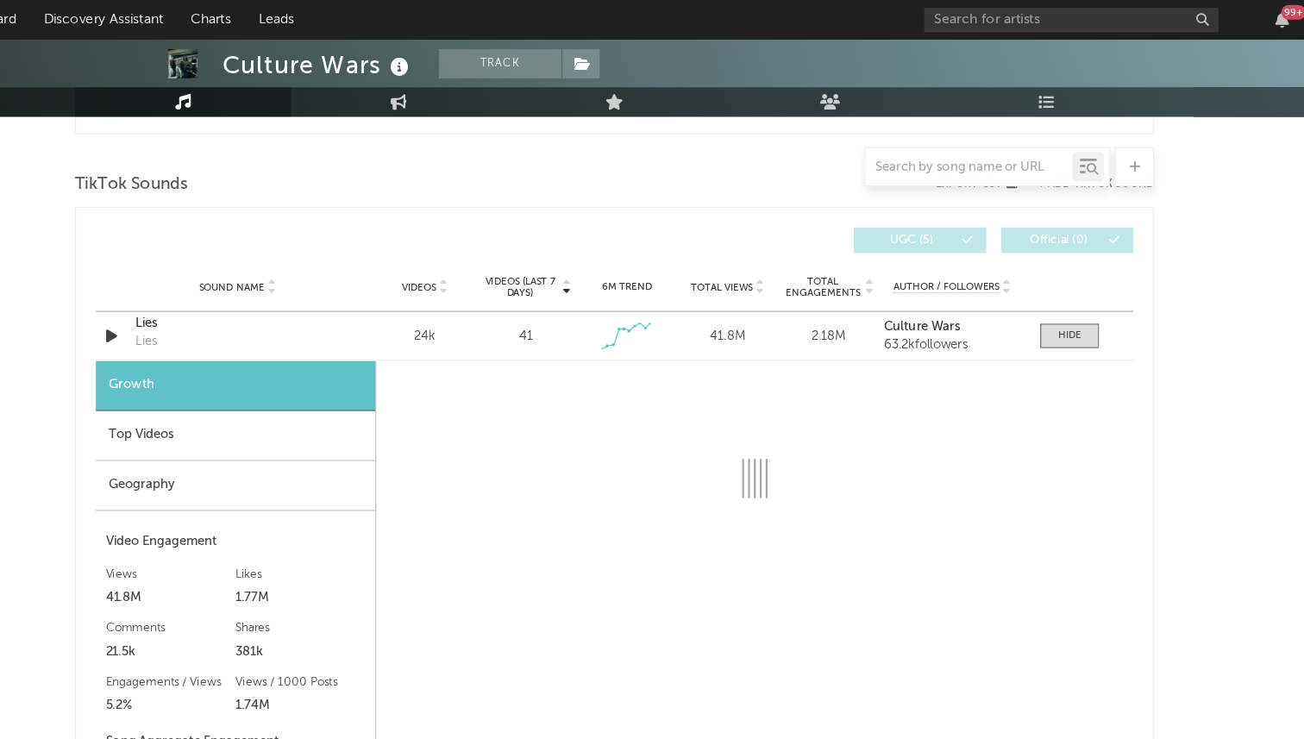
select select "1w"
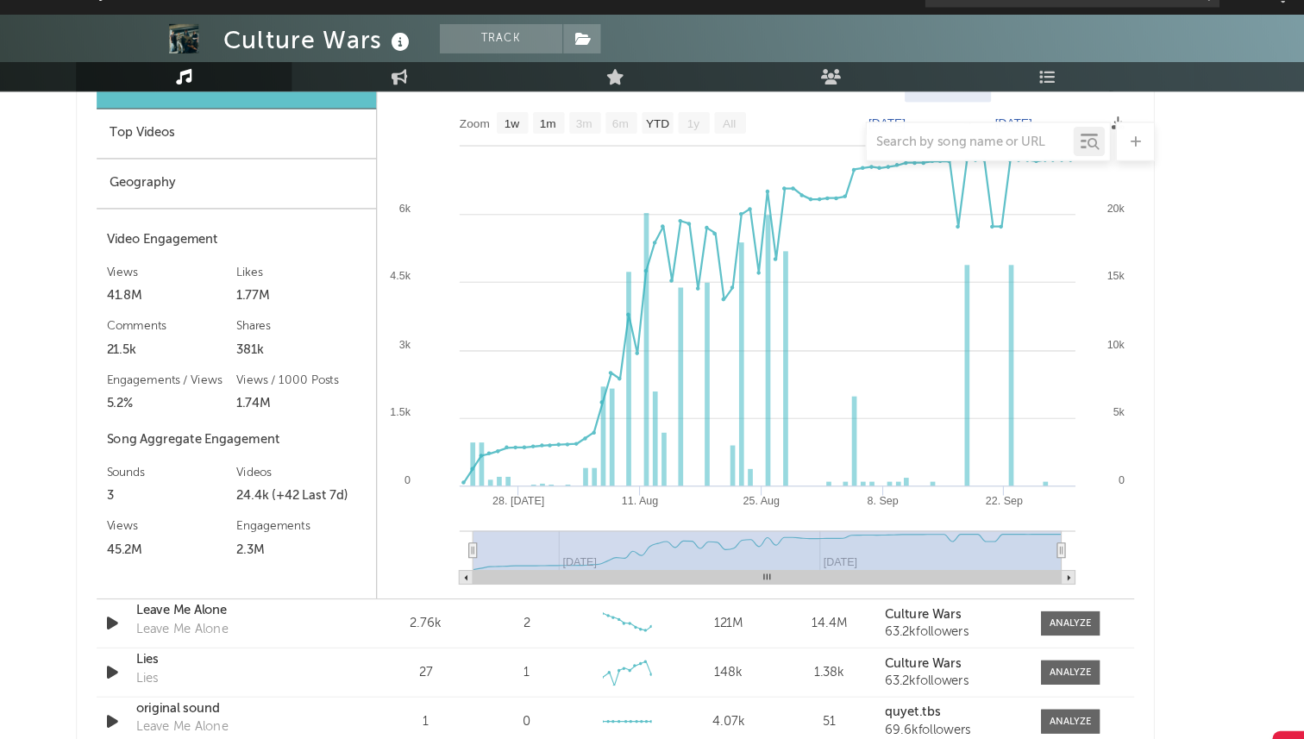
scroll to position [1190, 0]
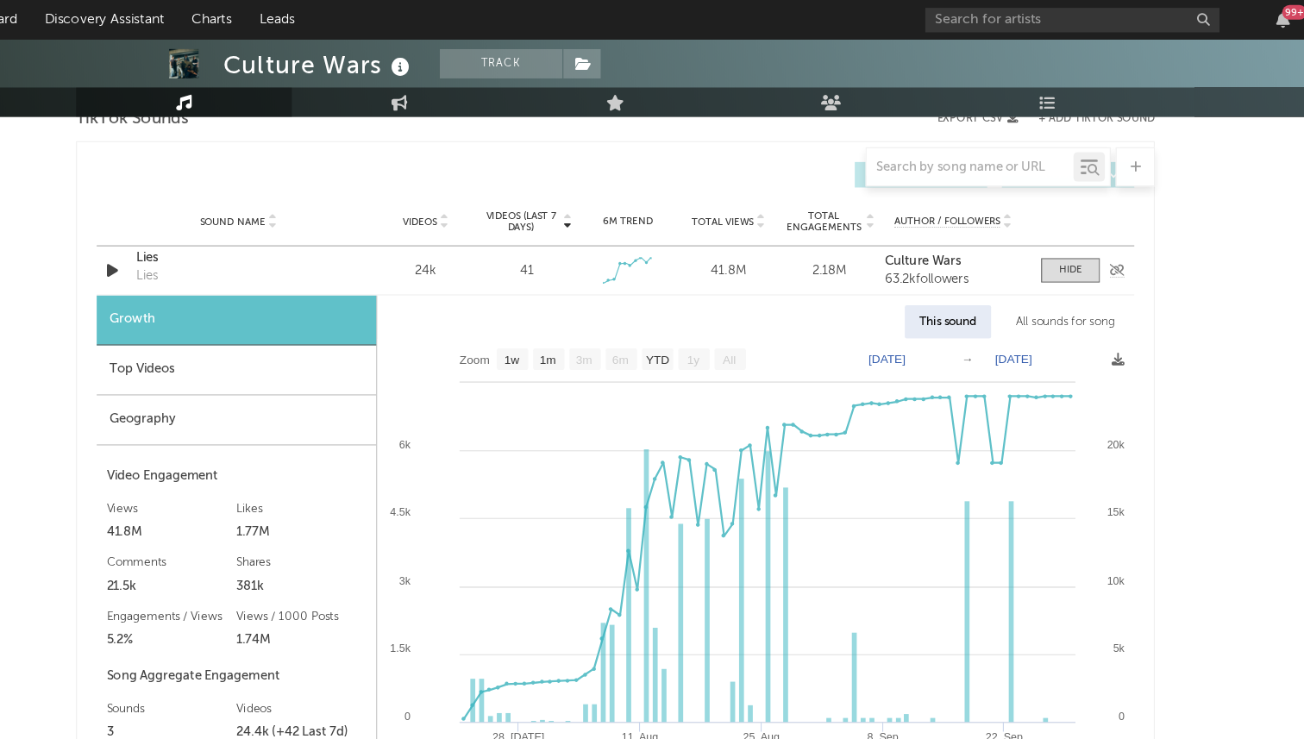
click at [254, 236] on div "Lies Lies" at bounding box center [320, 238] width 180 height 40
click at [255, 230] on div "Lies" at bounding box center [320, 226] width 180 height 17
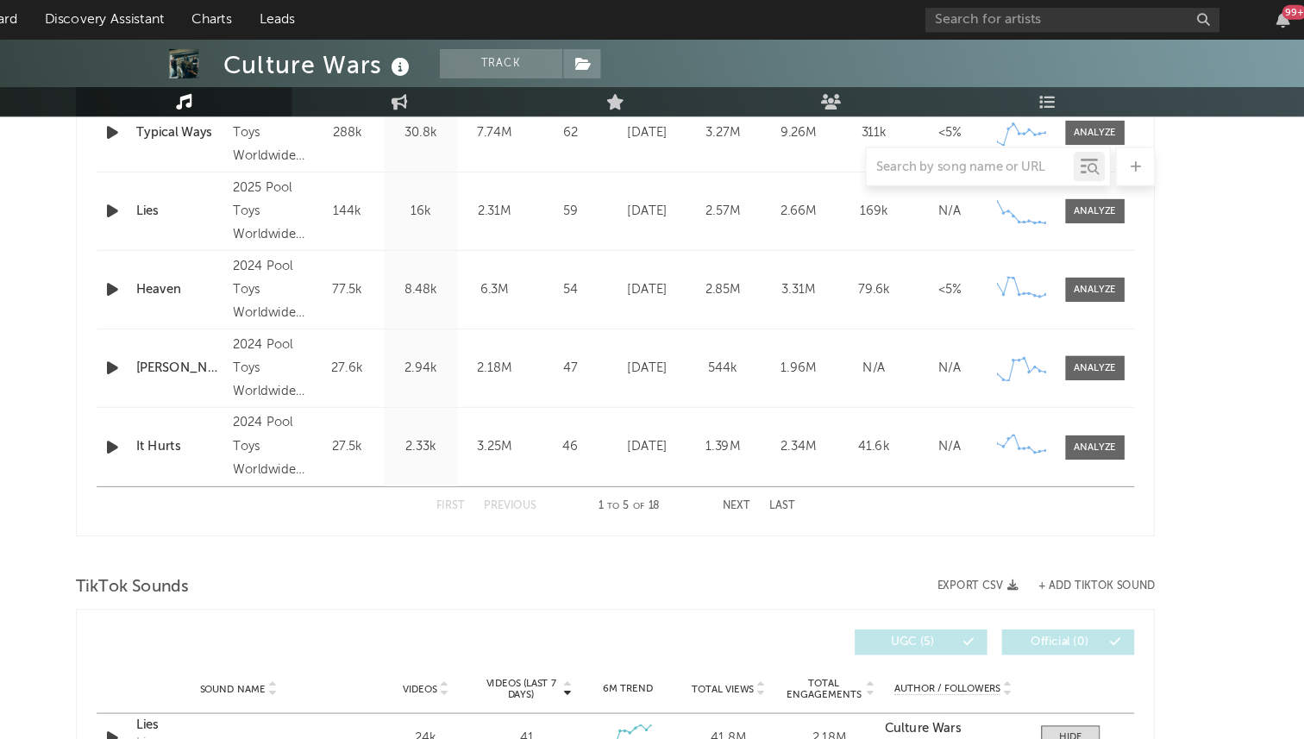
scroll to position [643, 0]
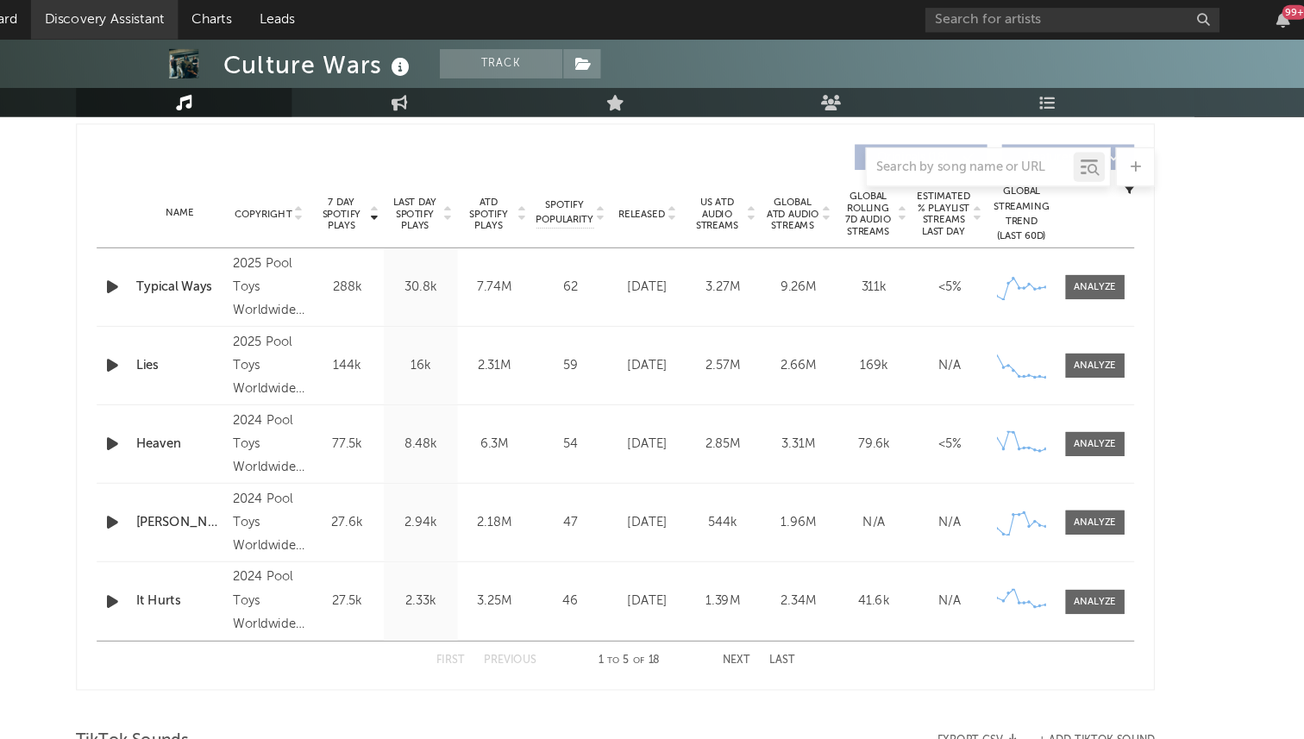
click at [216, 8] on link "Discovery Assistant" at bounding box center [202, 17] width 129 height 35
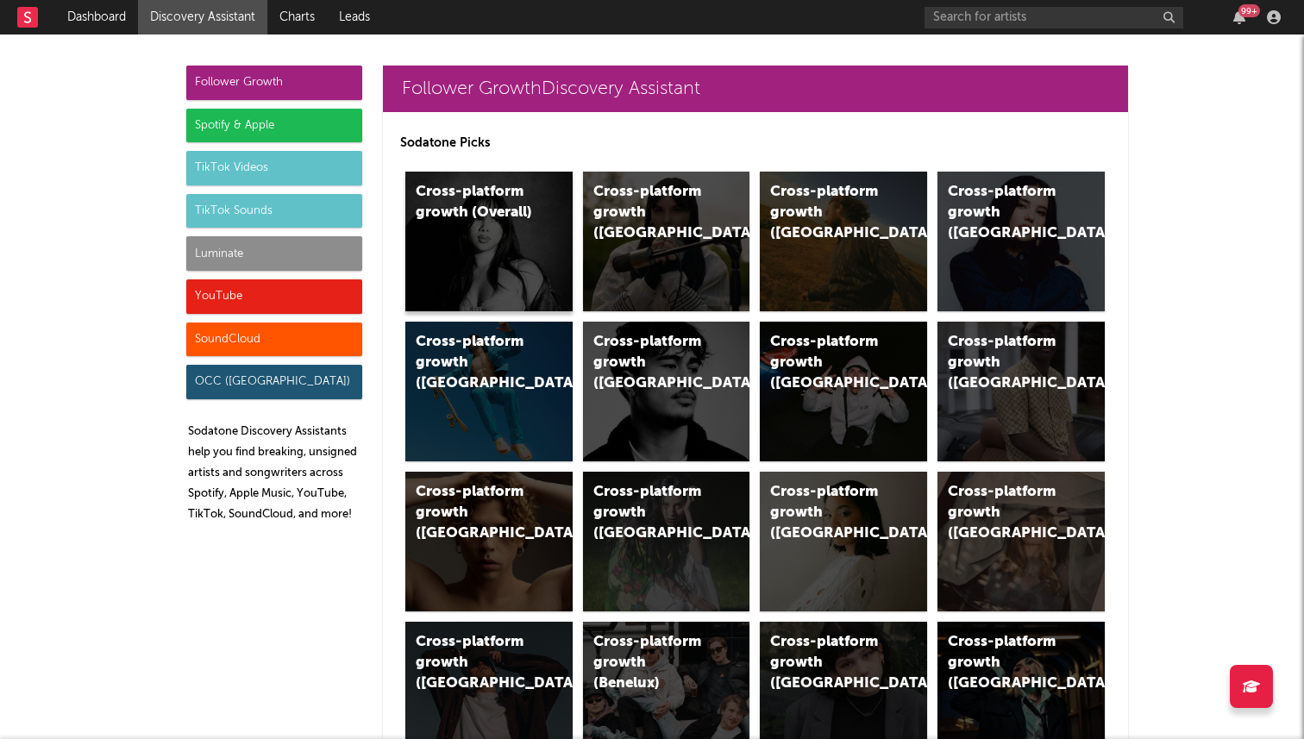
click at [525, 242] on div "Cross-platform growth (Overall)" at bounding box center [488, 242] width 167 height 140
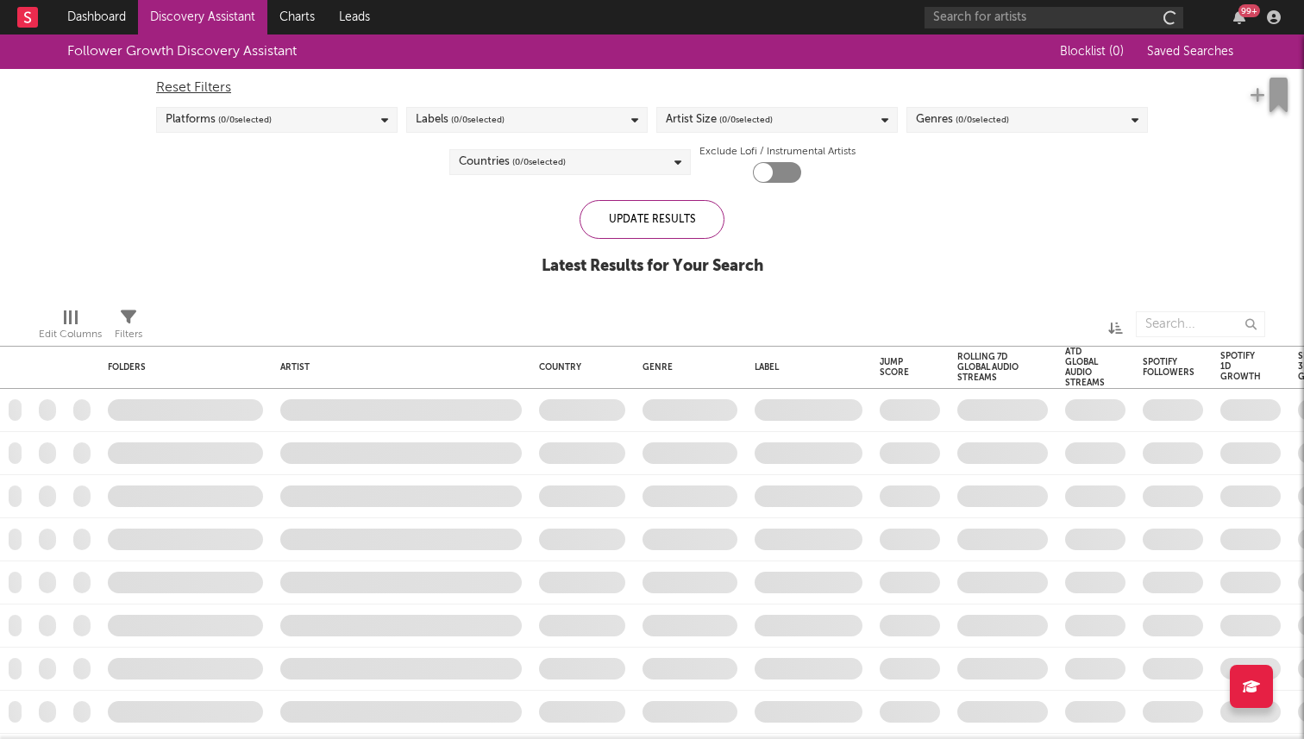
checkbox input "true"
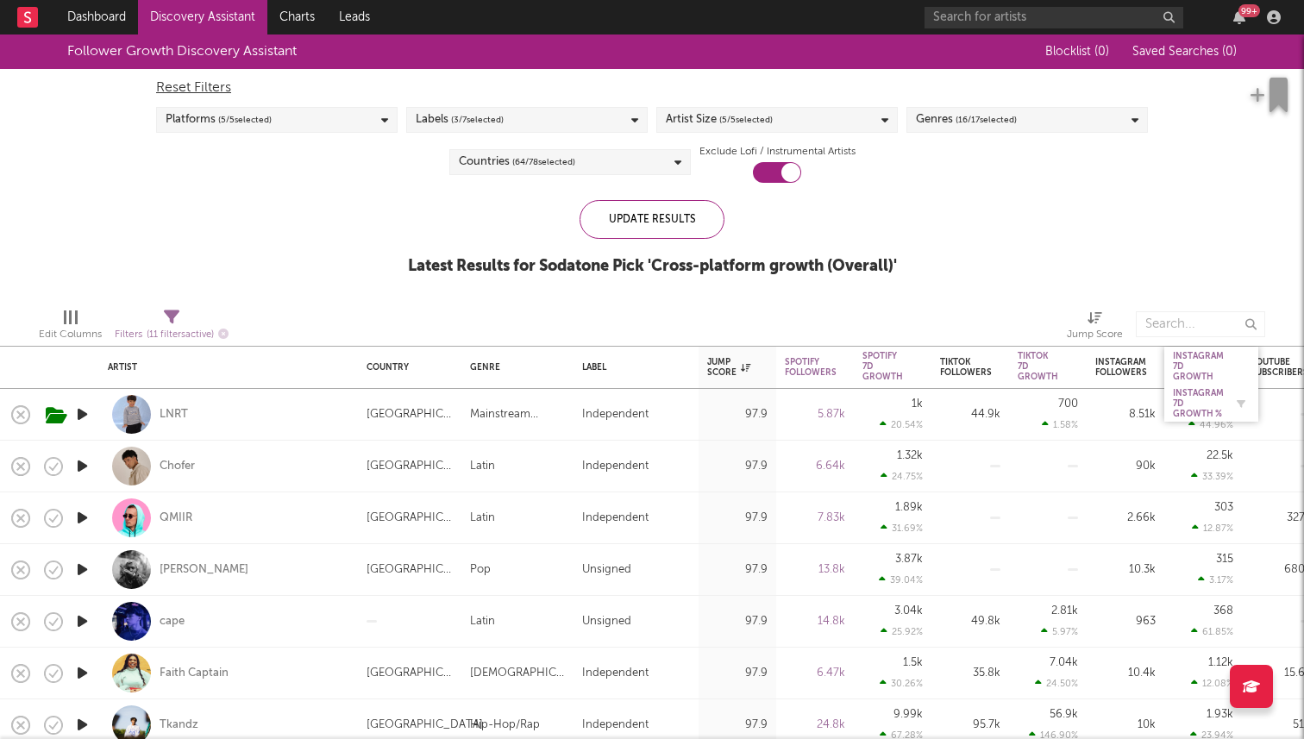
click at [1196, 405] on div "Instagram 7D Growth %" at bounding box center [1198, 403] width 51 height 31
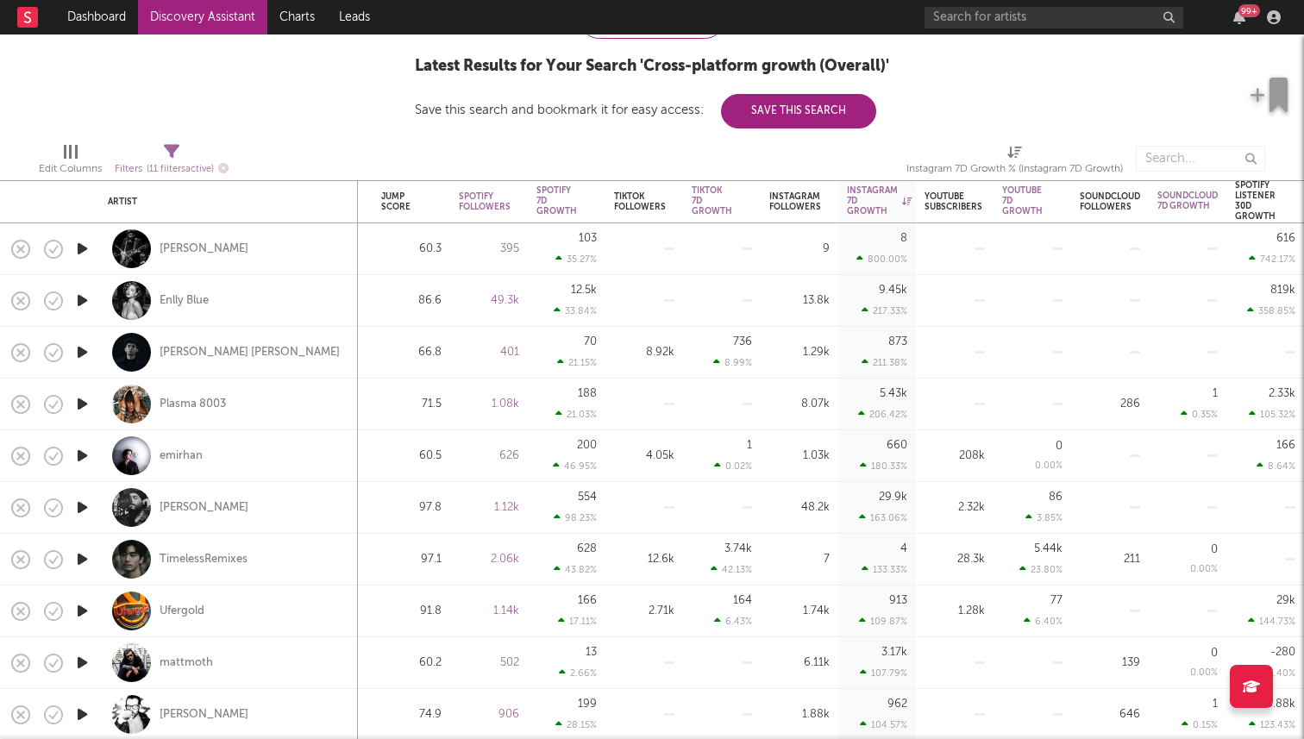
click at [191, 311] on div "Enlly Blue" at bounding box center [229, 300] width 242 height 51
select select "1w"
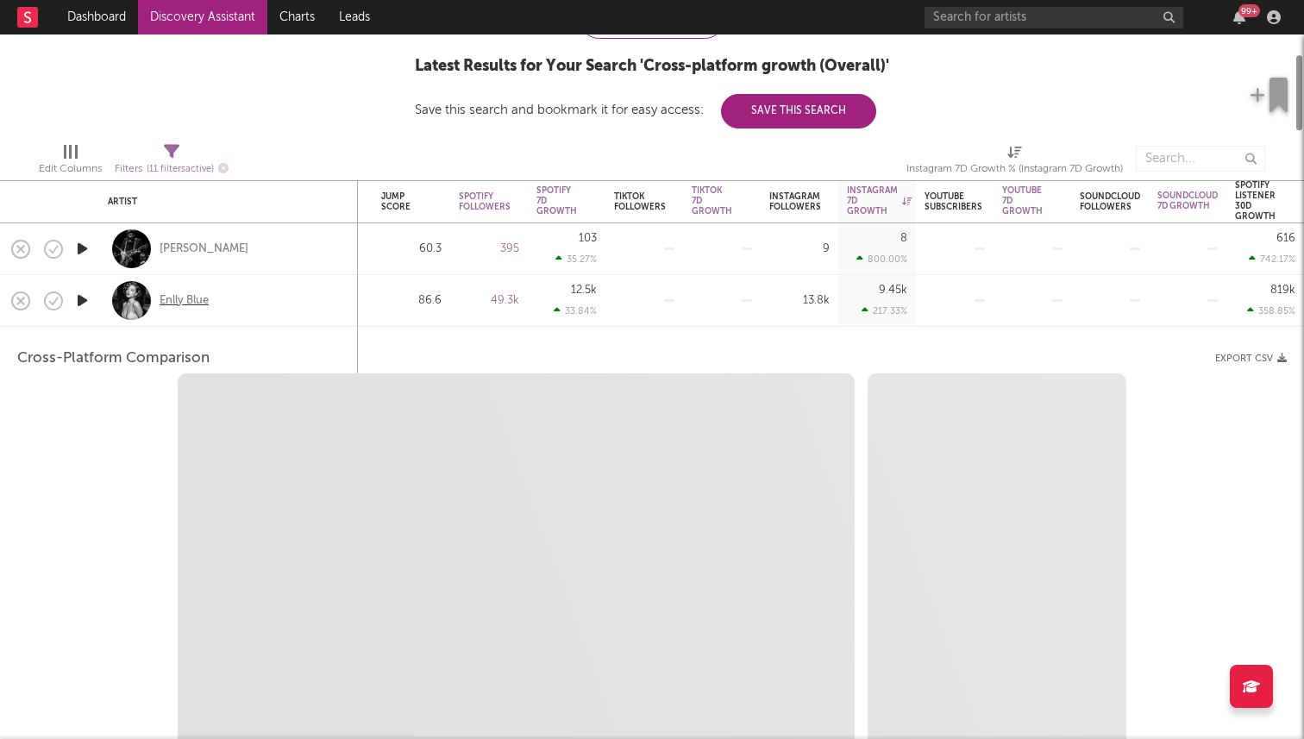
click at [186, 300] on div "Enlly Blue" at bounding box center [184, 301] width 49 height 16
select select "1w"
select select "1m"
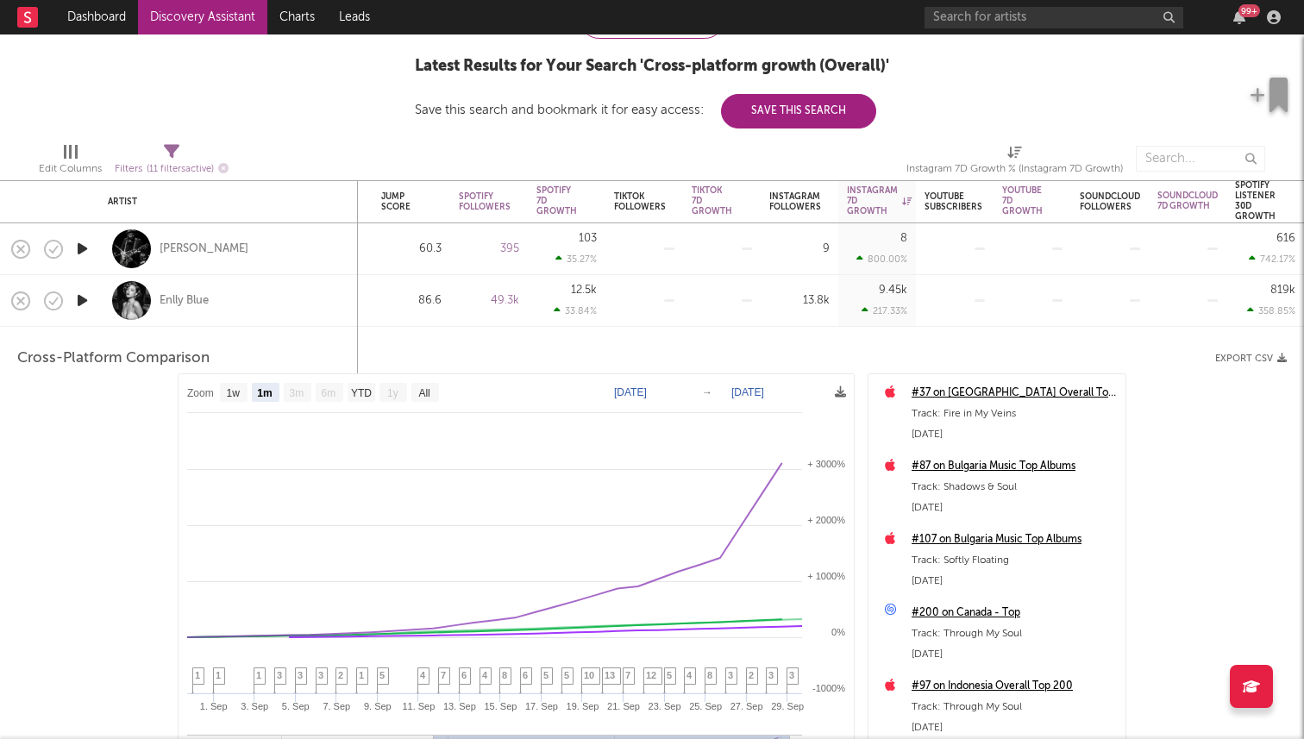
click at [285, 286] on div "Enlly Blue" at bounding box center [229, 300] width 242 height 51
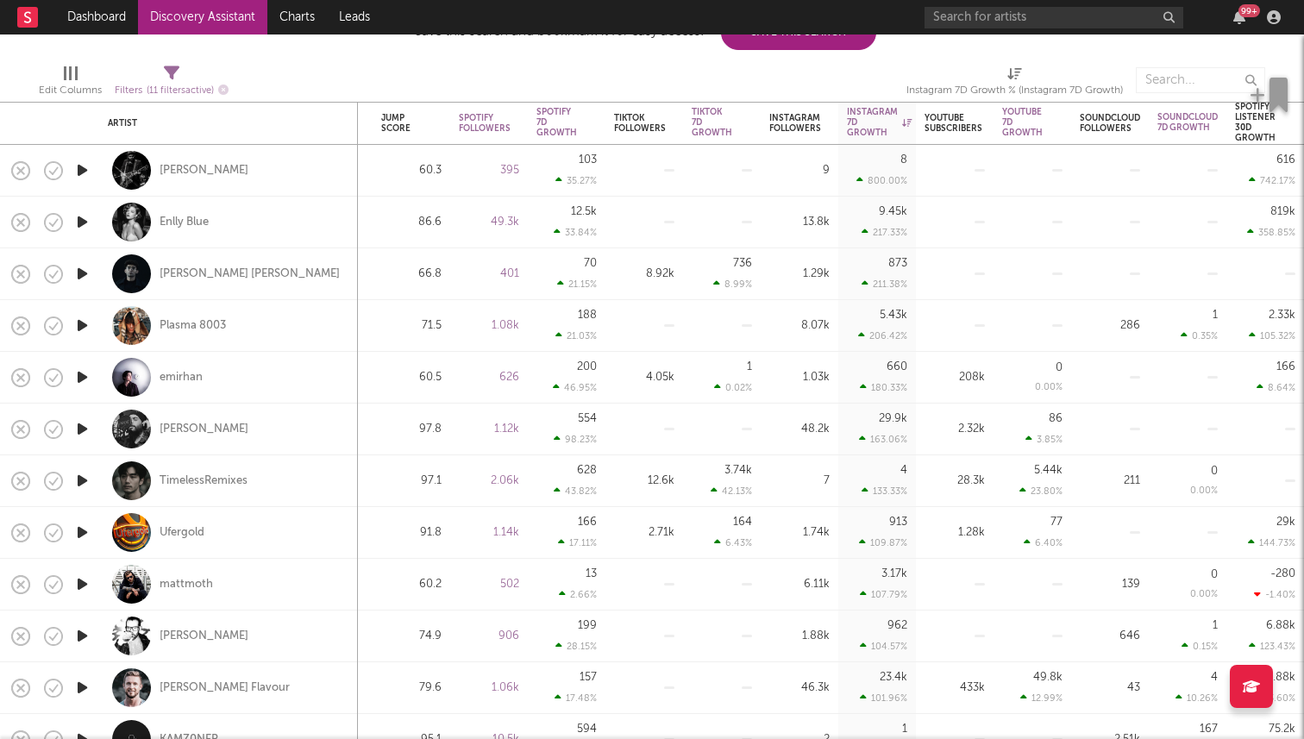
click at [82, 329] on icon "button" at bounding box center [82, 326] width 18 height 22
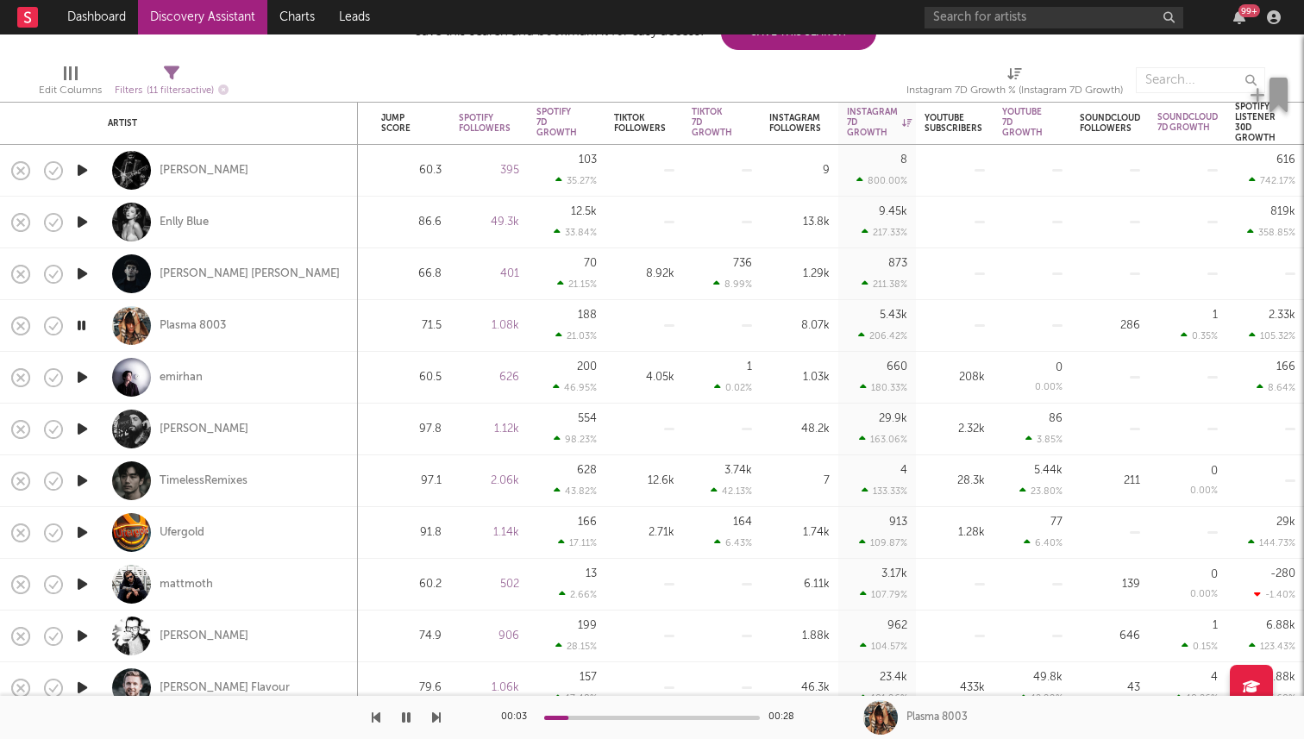
click at [82, 330] on icon "button" at bounding box center [81, 326] width 16 height 22
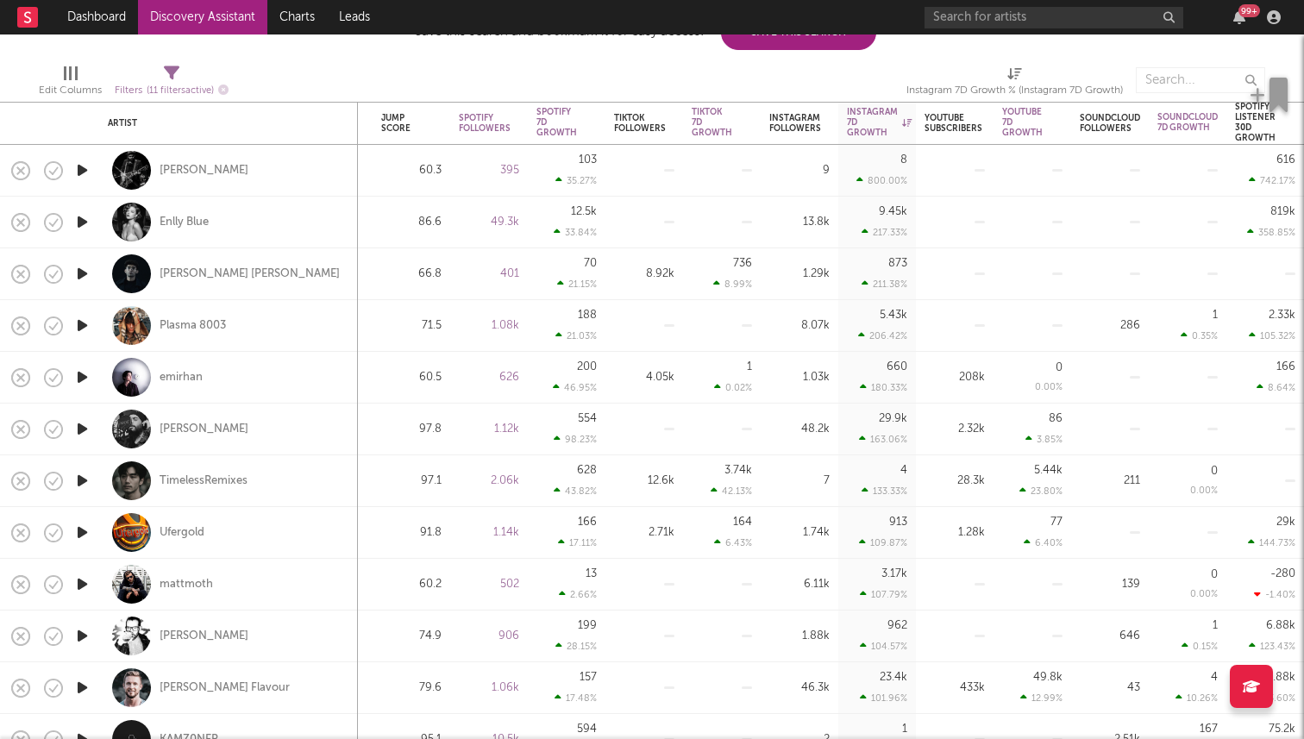
click at [84, 276] on icon "button" at bounding box center [82, 274] width 18 height 22
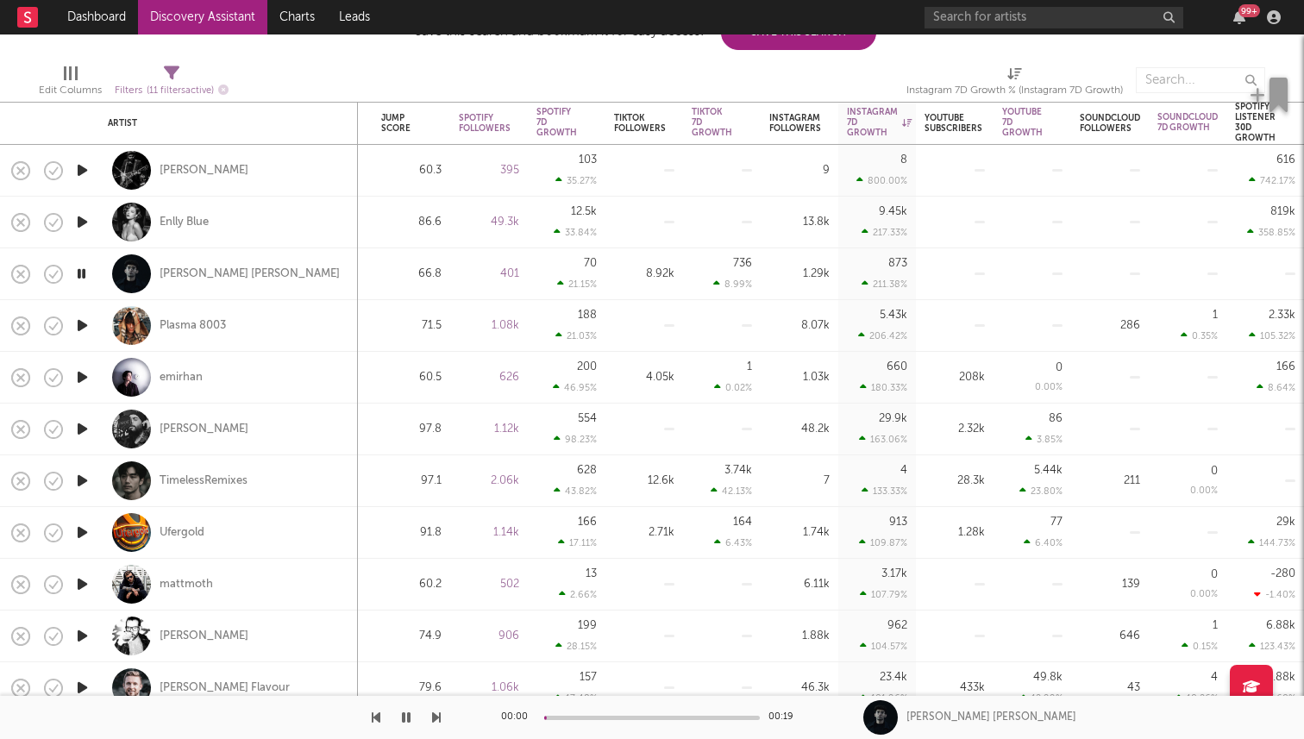
click at [84, 276] on icon "button" at bounding box center [81, 274] width 16 height 22
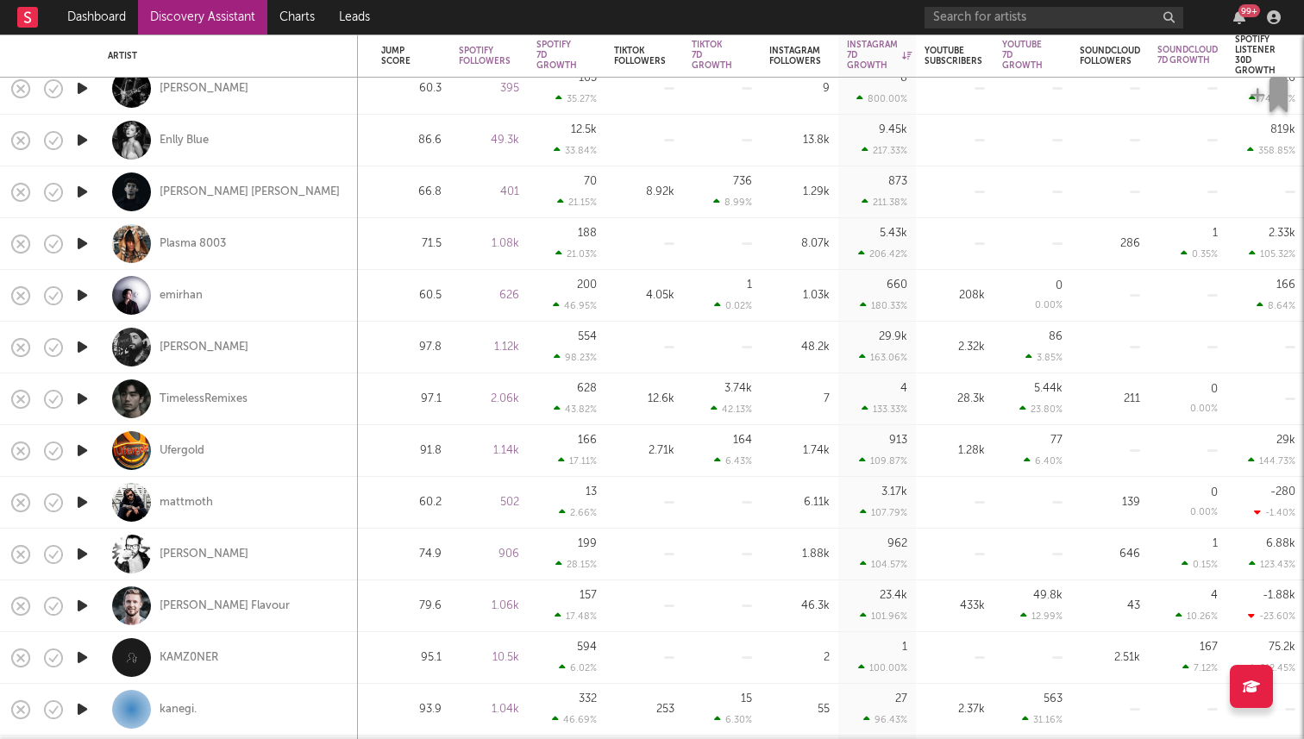
click at [76, 348] on icon "button" at bounding box center [82, 347] width 18 height 22
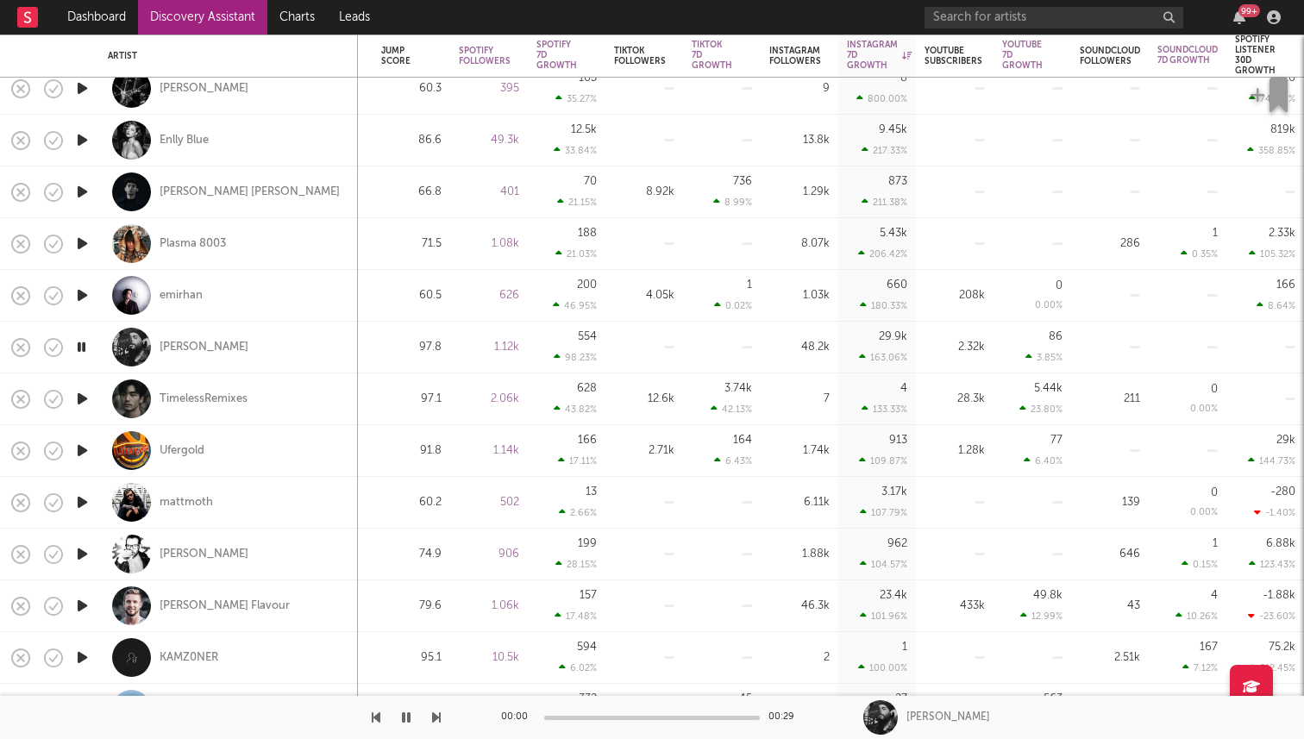
click at [76, 348] on icon "button" at bounding box center [81, 347] width 16 height 22
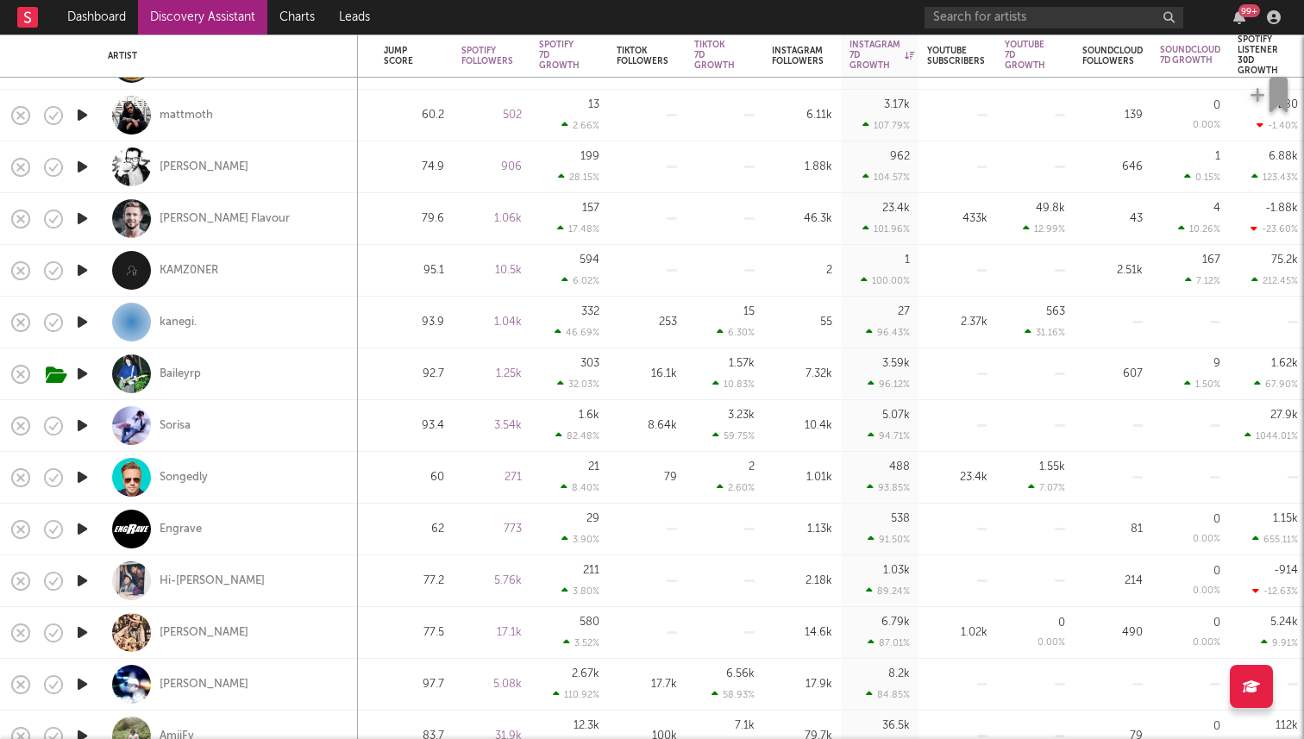
click at [79, 211] on icon "button" at bounding box center [82, 219] width 18 height 22
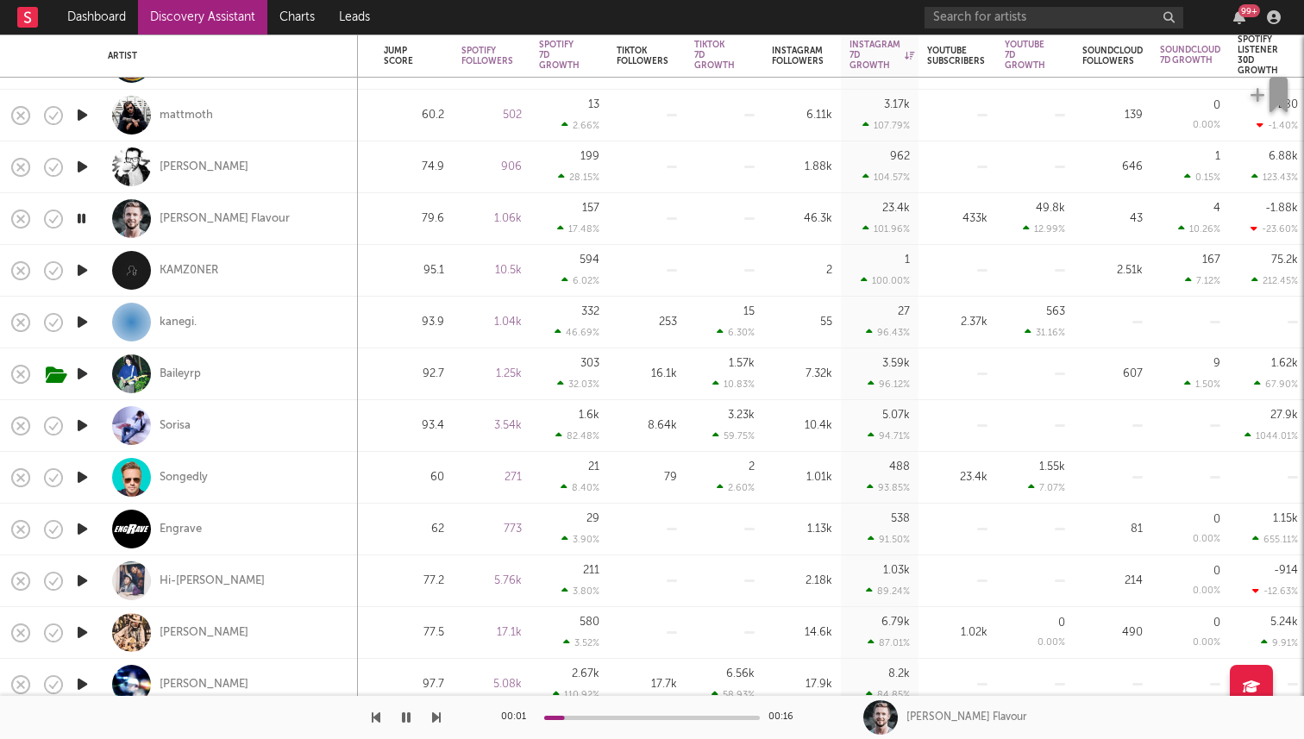
click at [79, 211] on icon "button" at bounding box center [81, 219] width 16 height 22
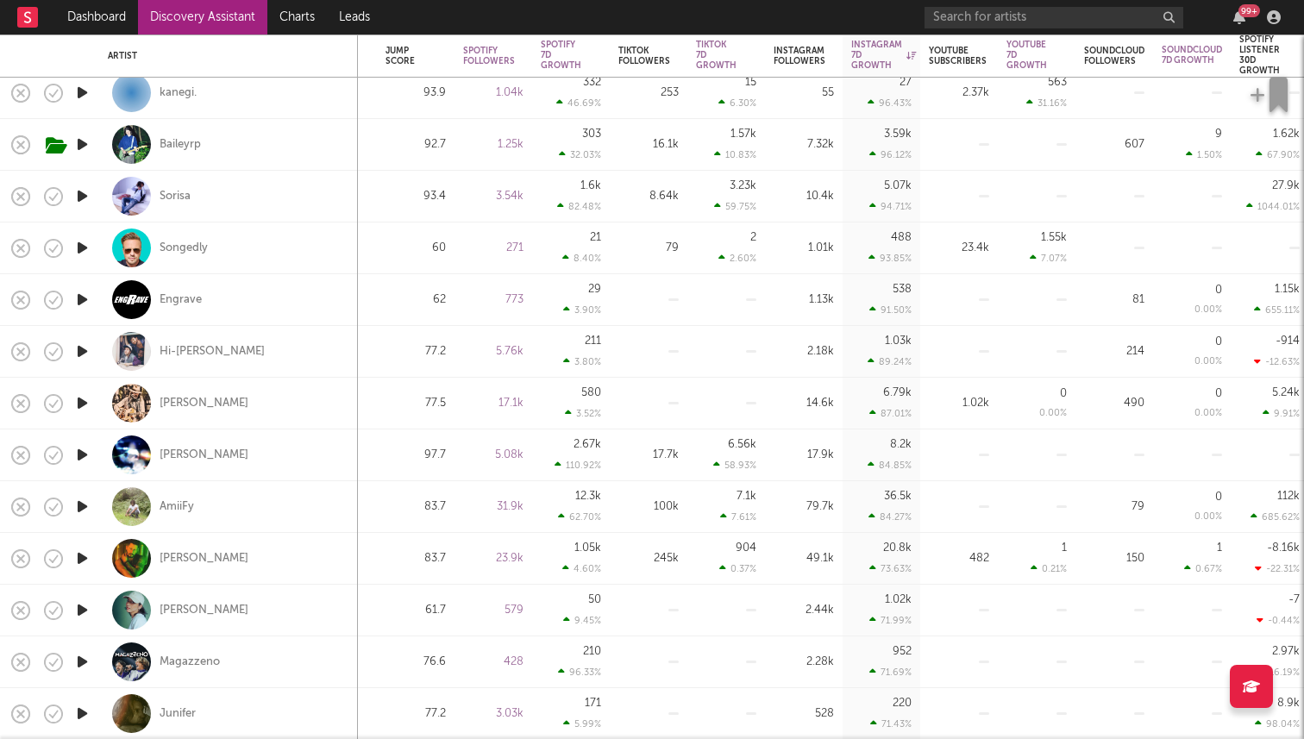
click at [85, 197] on icon "button" at bounding box center [82, 196] width 18 height 22
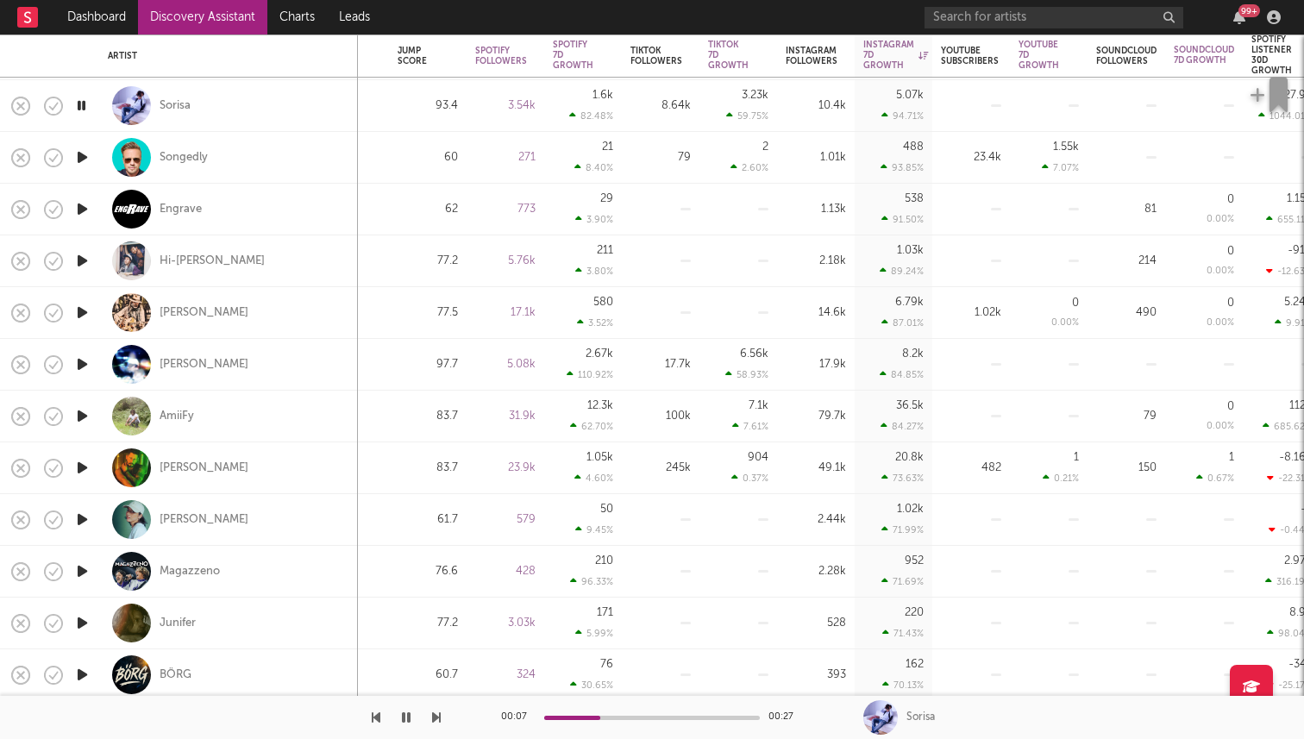
click at [78, 260] on icon "button" at bounding box center [82, 261] width 18 height 22
click at [181, 257] on div "Hi-Lo Jack" at bounding box center [212, 262] width 105 height 16
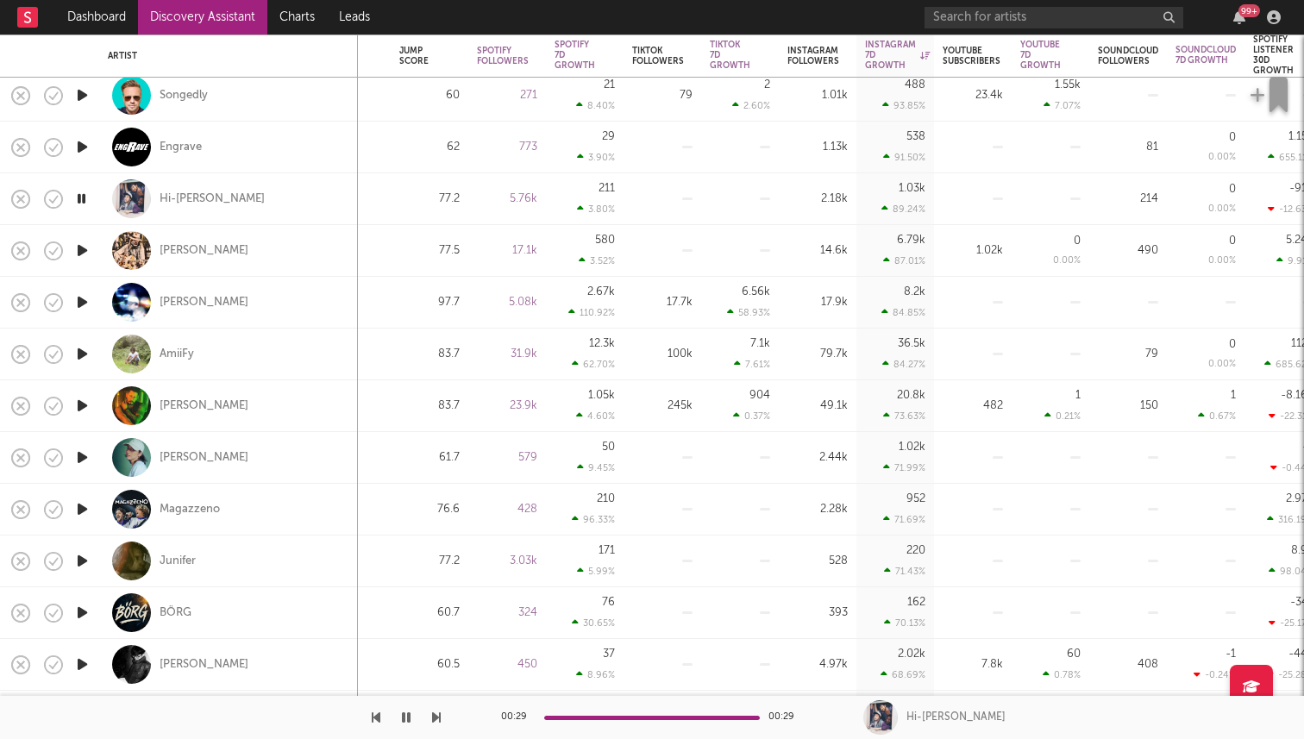
click at [86, 250] on icon "button" at bounding box center [82, 251] width 18 height 22
click at [191, 250] on div "Markus K." at bounding box center [204, 251] width 89 height 16
click at [406, 718] on icon "button" at bounding box center [406, 718] width 9 height 14
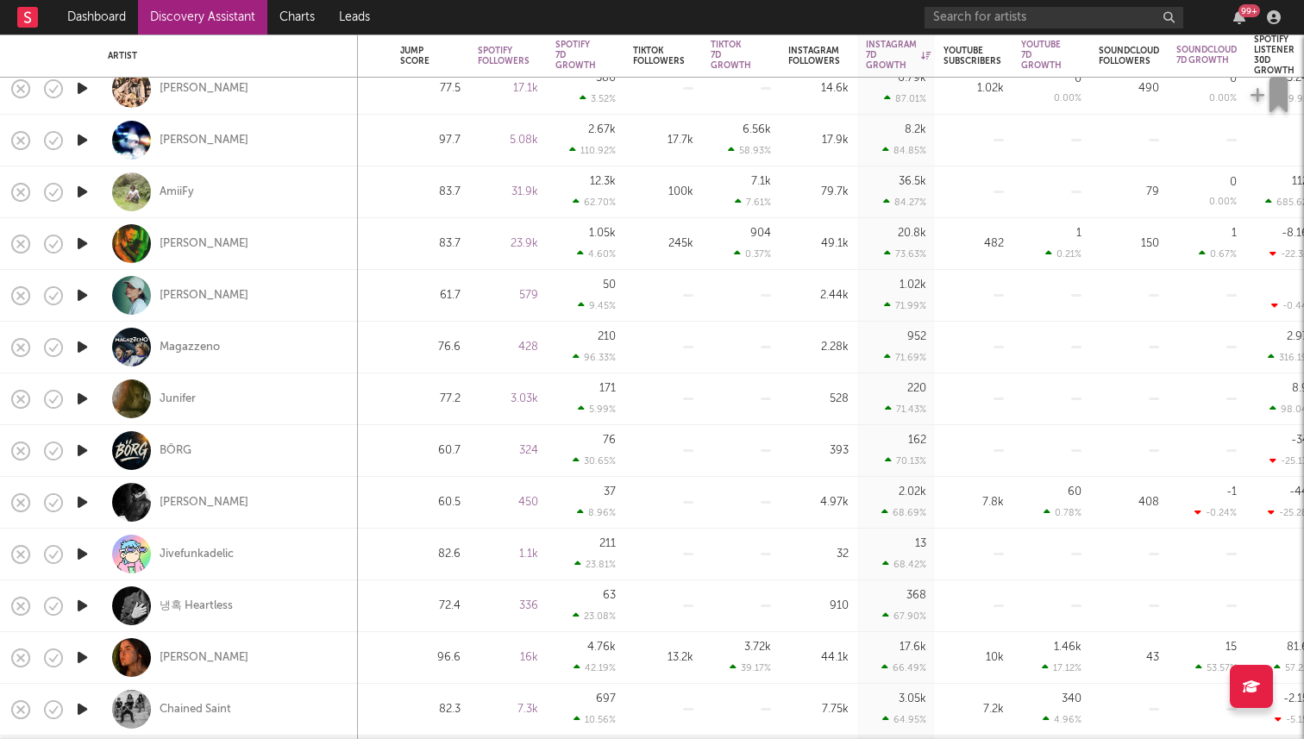
click at [175, 203] on div "AmiiFy" at bounding box center [229, 191] width 242 height 51
select select "1w"
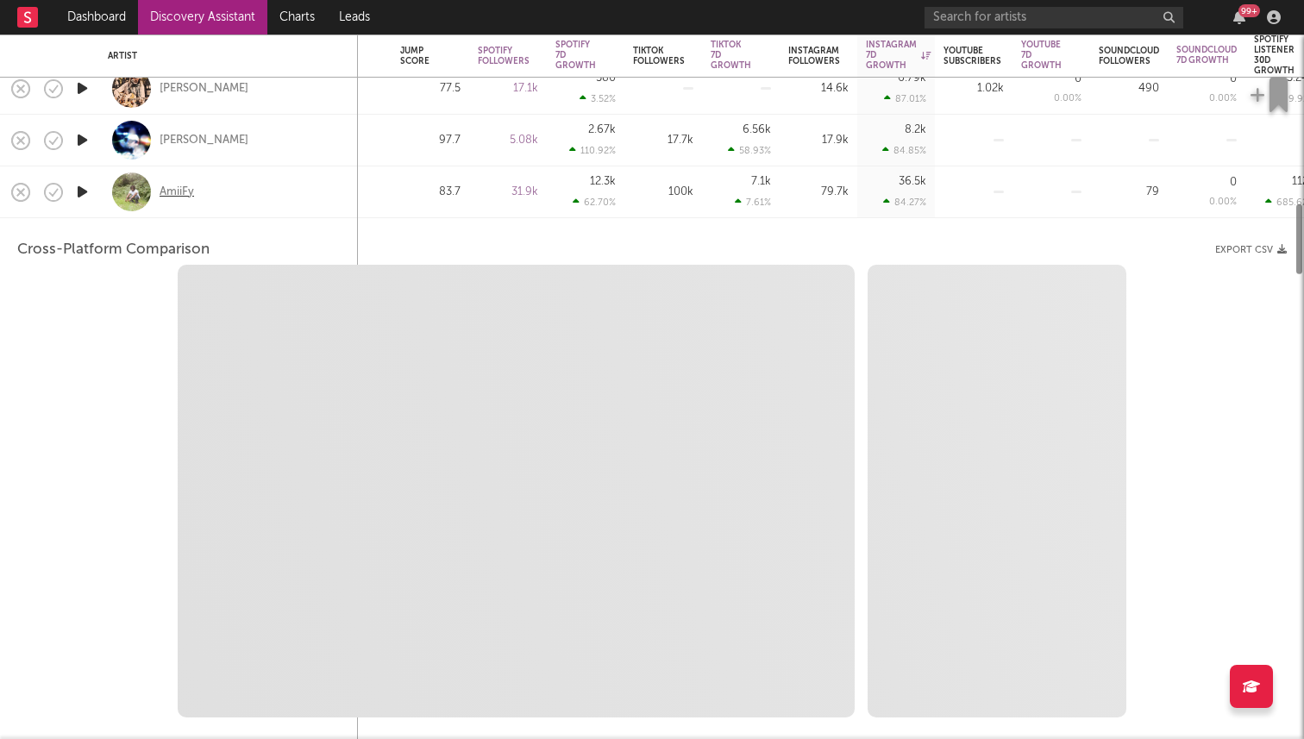
click at [179, 198] on div "AmiiFy" at bounding box center [177, 193] width 35 height 16
select select "1w"
select select "1m"
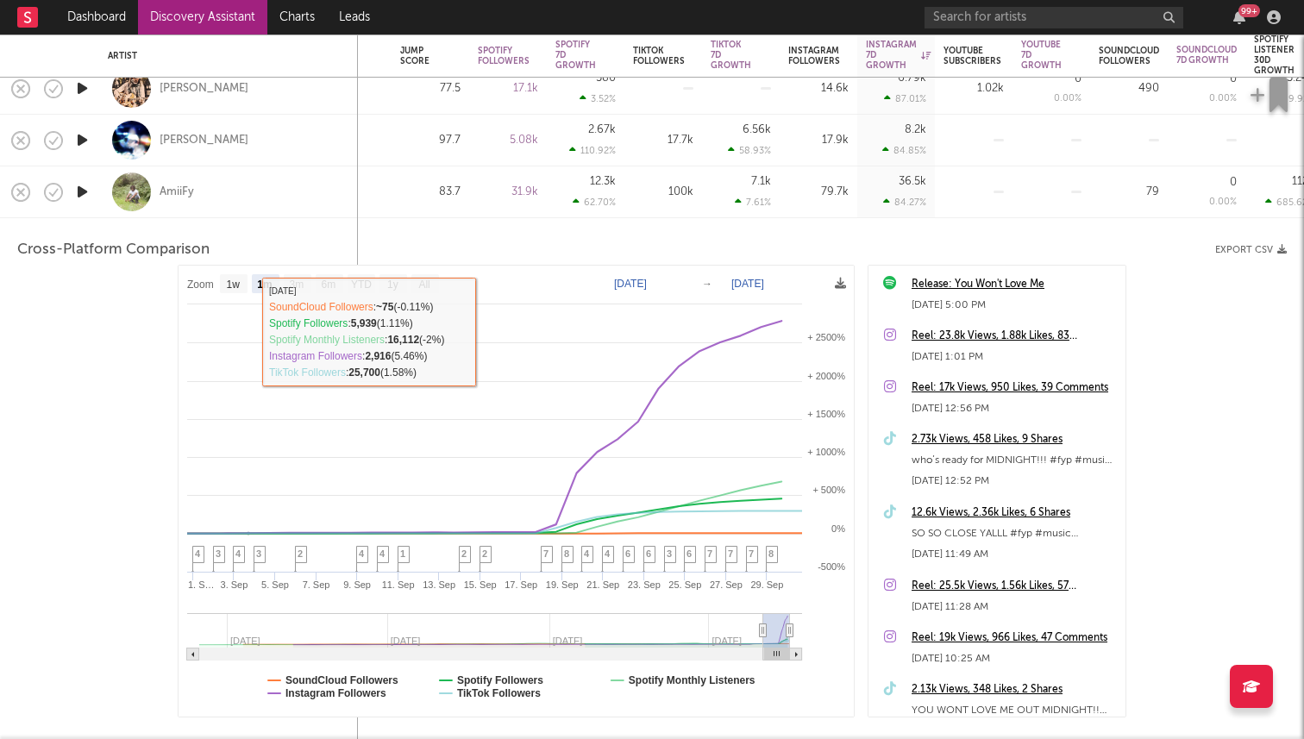
click at [262, 204] on div "AmiiFy" at bounding box center [229, 191] width 242 height 51
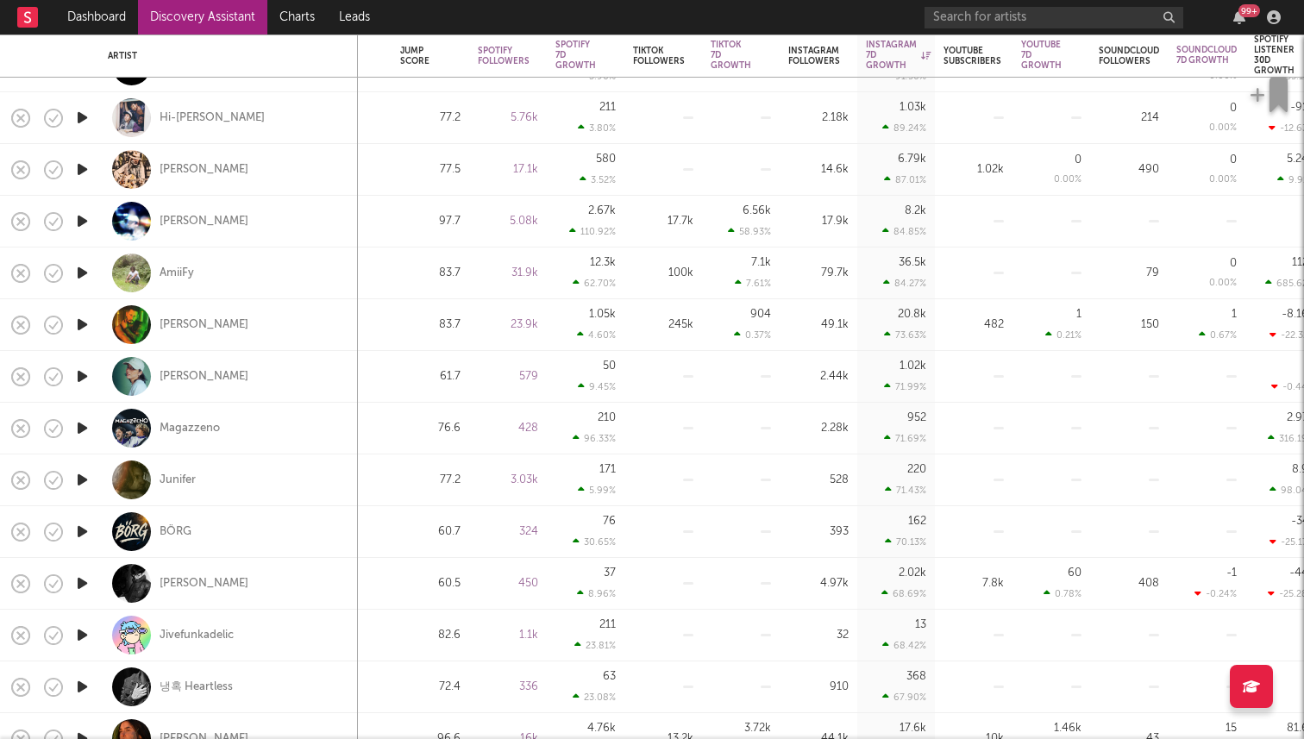
click at [84, 216] on icon "button" at bounding box center [82, 221] width 18 height 22
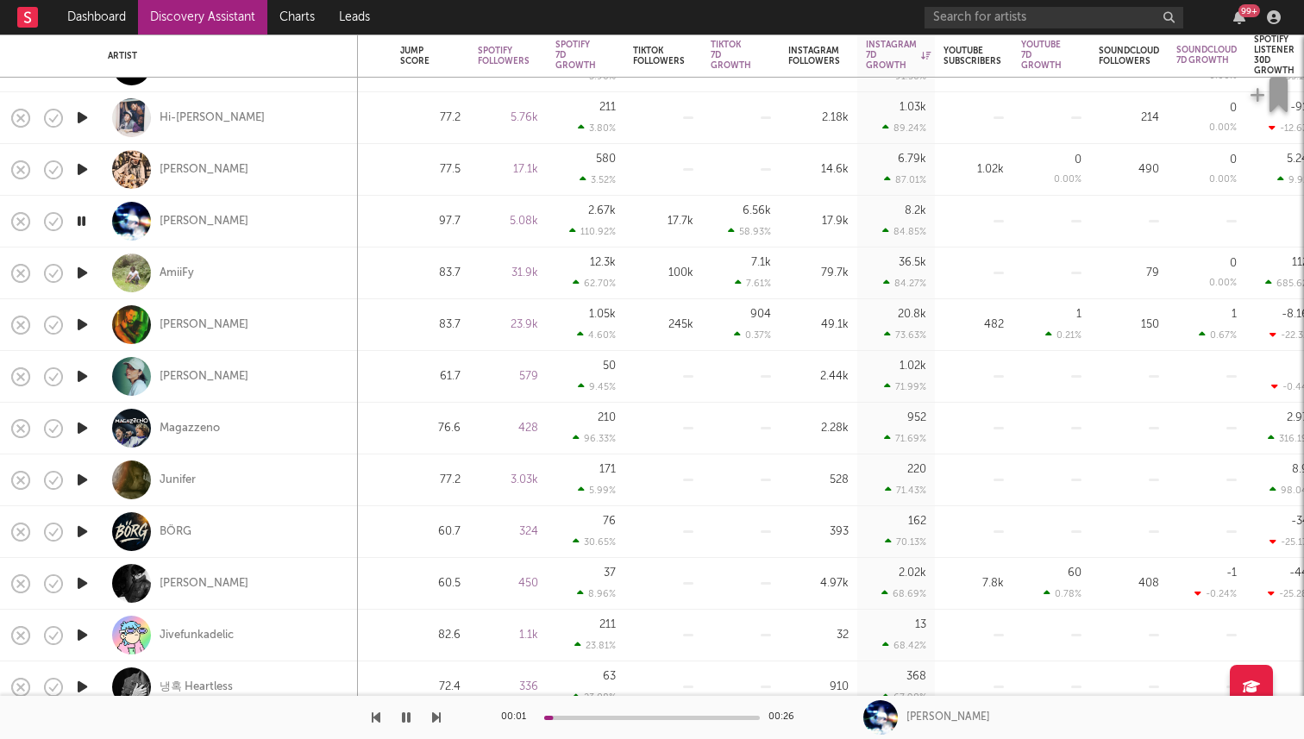
click at [84, 216] on icon "button" at bounding box center [81, 221] width 16 height 22
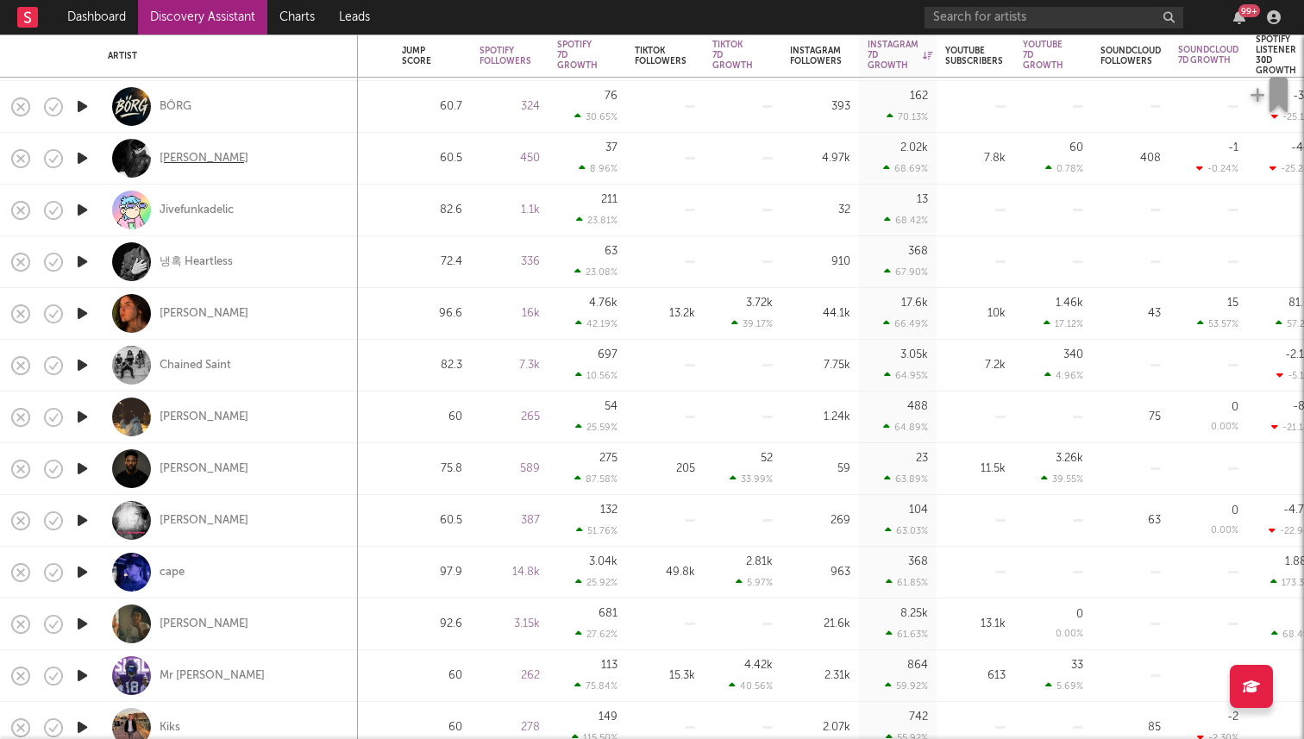
click at [196, 162] on div "Thinh Duong" at bounding box center [204, 159] width 89 height 16
click at [80, 318] on icon "button" at bounding box center [82, 314] width 18 height 22
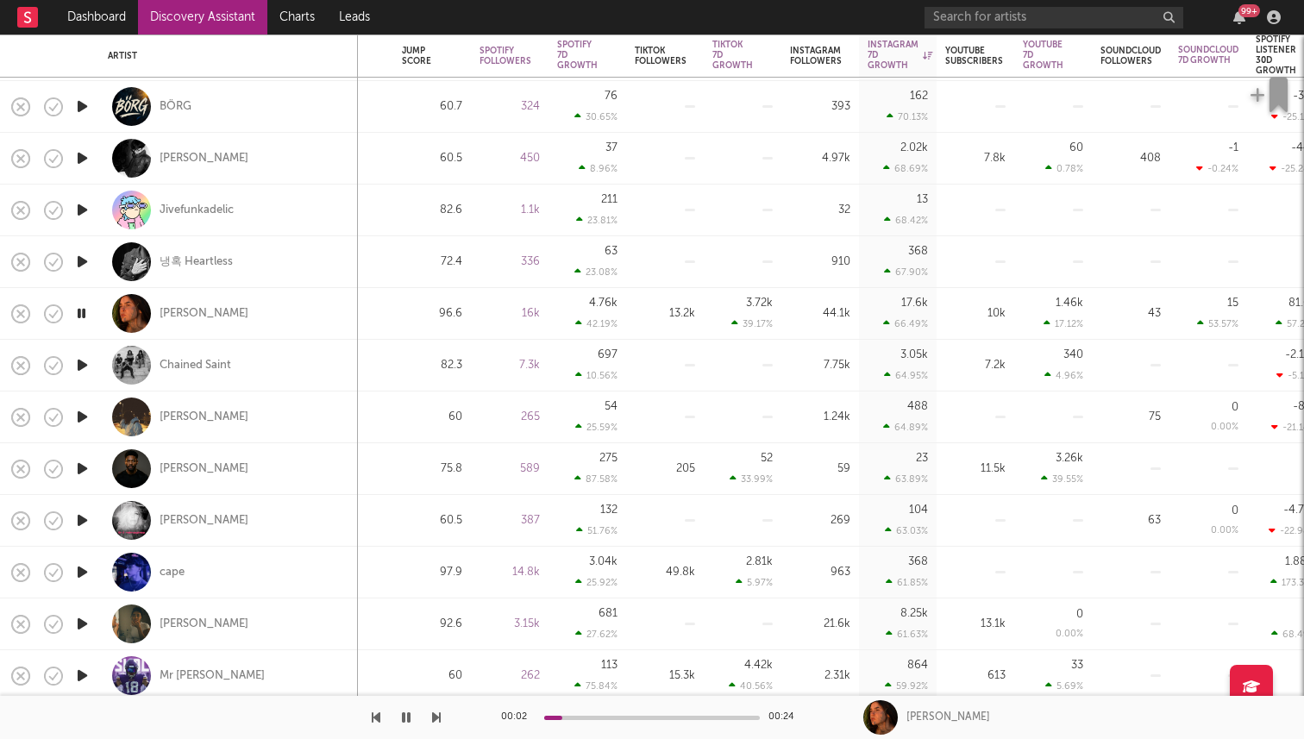
click at [80, 318] on icon "button" at bounding box center [81, 314] width 16 height 22
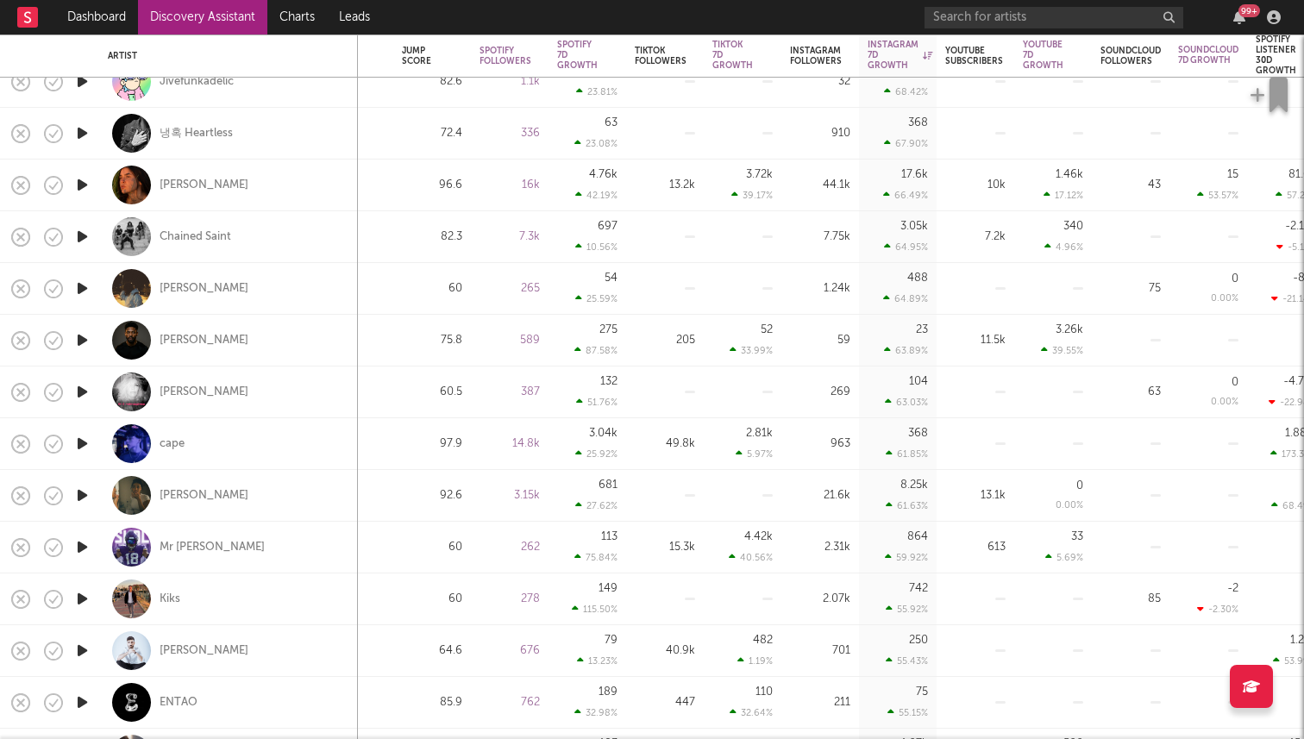
click at [85, 236] on icon "button" at bounding box center [82, 237] width 18 height 22
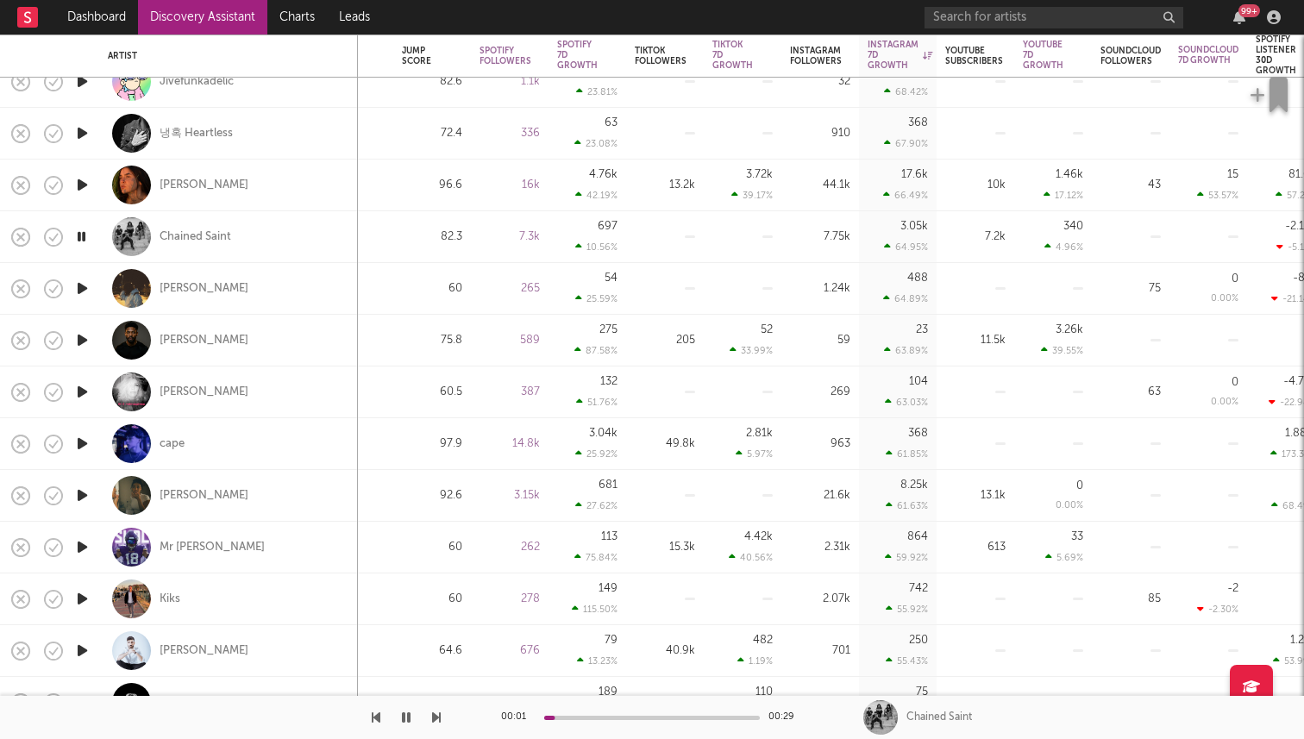
click at [84, 236] on icon "button" at bounding box center [81, 237] width 16 height 22
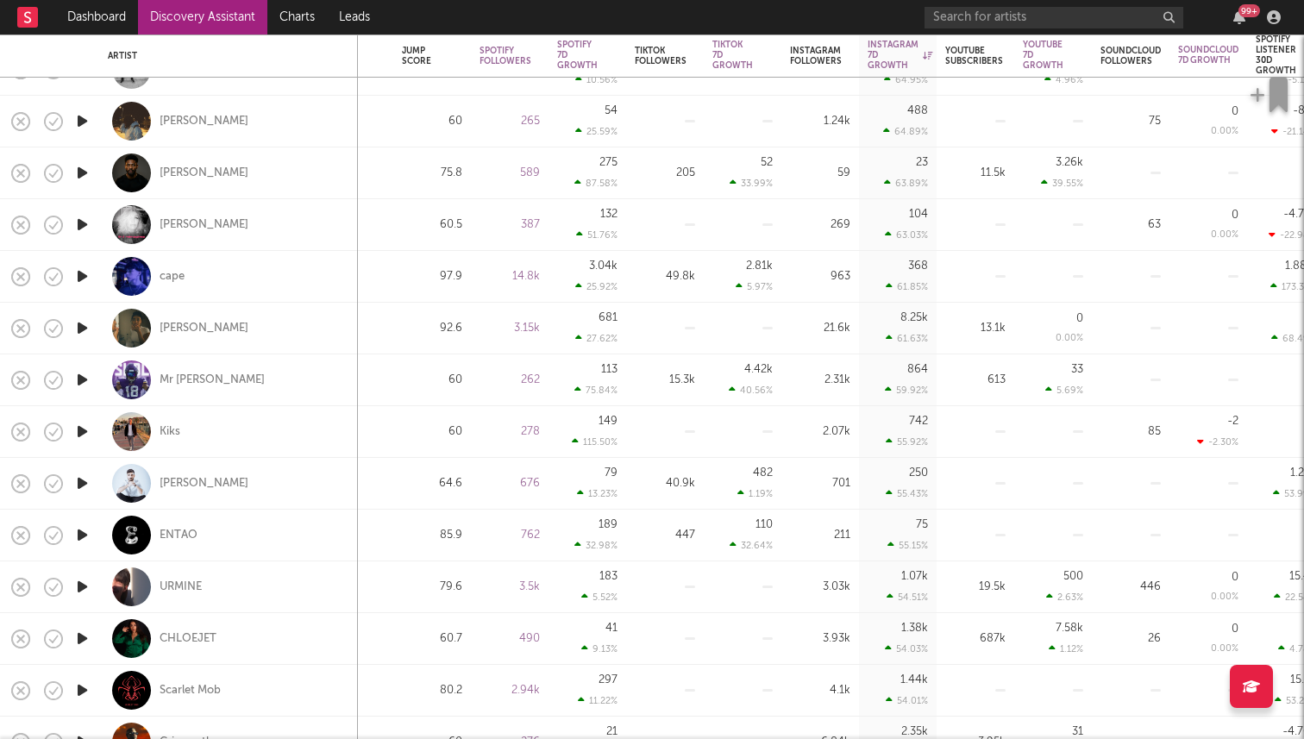
click at [84, 328] on icon "button" at bounding box center [82, 328] width 18 height 22
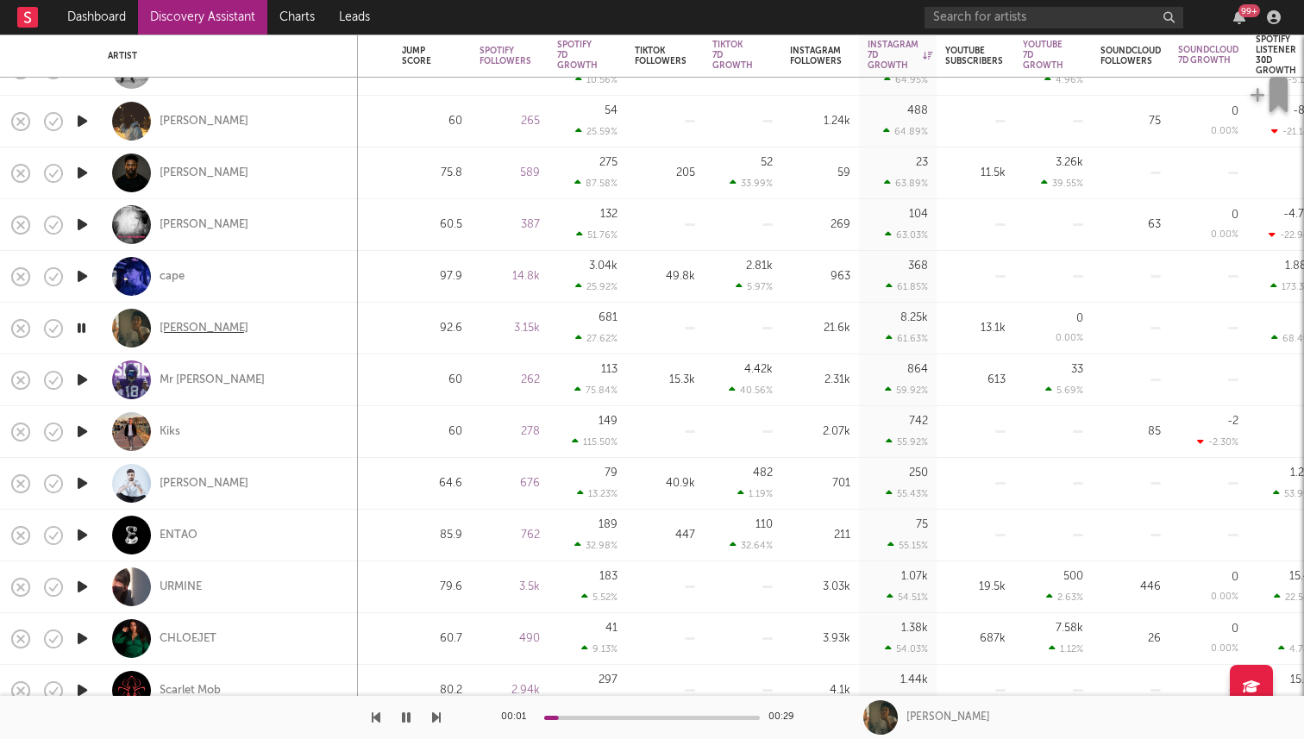
click at [200, 333] on div "Ria Aristide" at bounding box center [204, 329] width 89 height 16
click at [82, 323] on icon "button" at bounding box center [81, 328] width 16 height 22
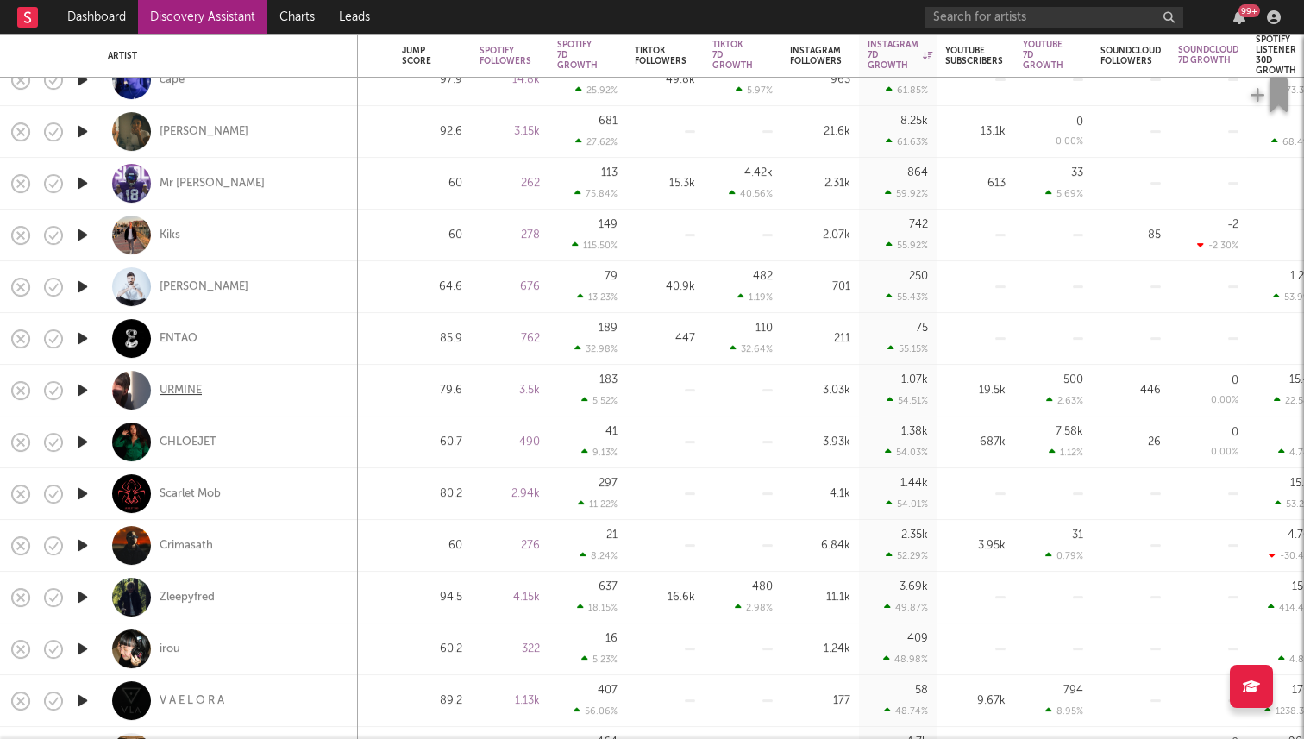
click at [172, 386] on div "URMINE" at bounding box center [181, 391] width 42 height 16
click at [189, 441] on div "CHLOEJET" at bounding box center [188, 443] width 57 height 16
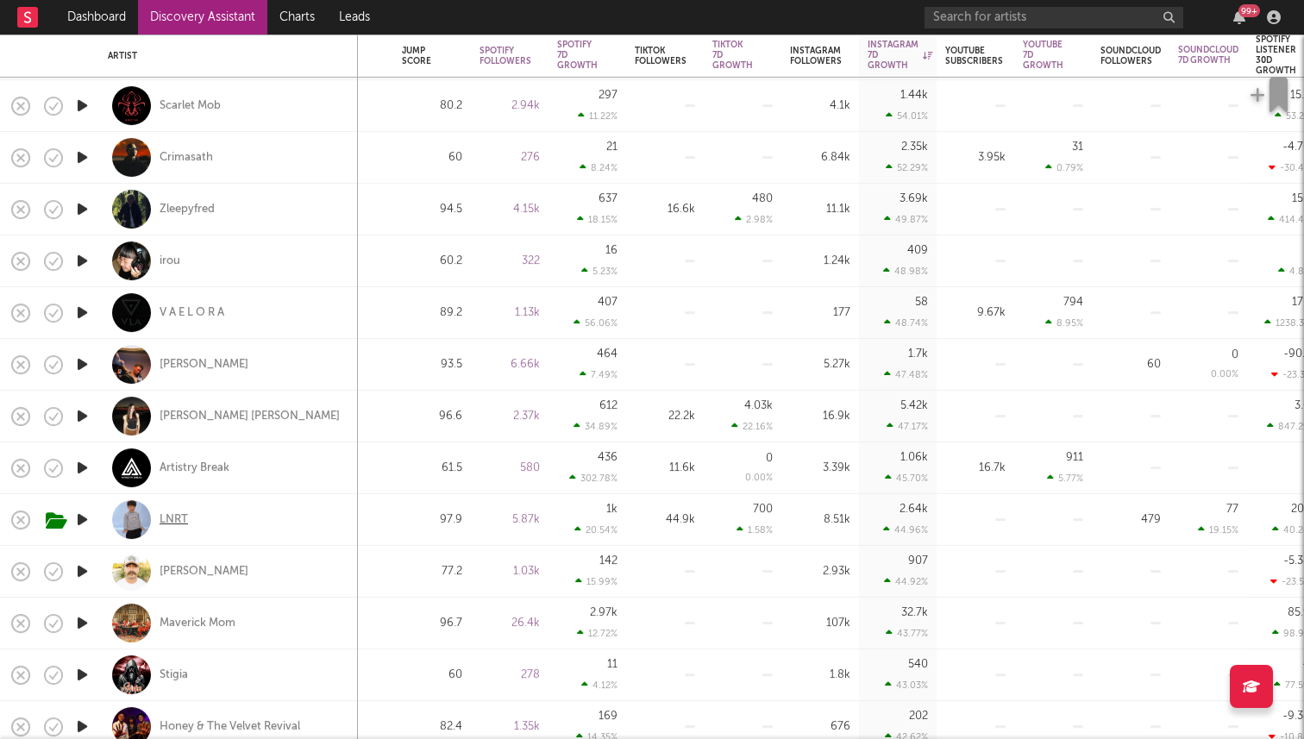
click at [173, 523] on div "LNRT" at bounding box center [174, 520] width 28 height 16
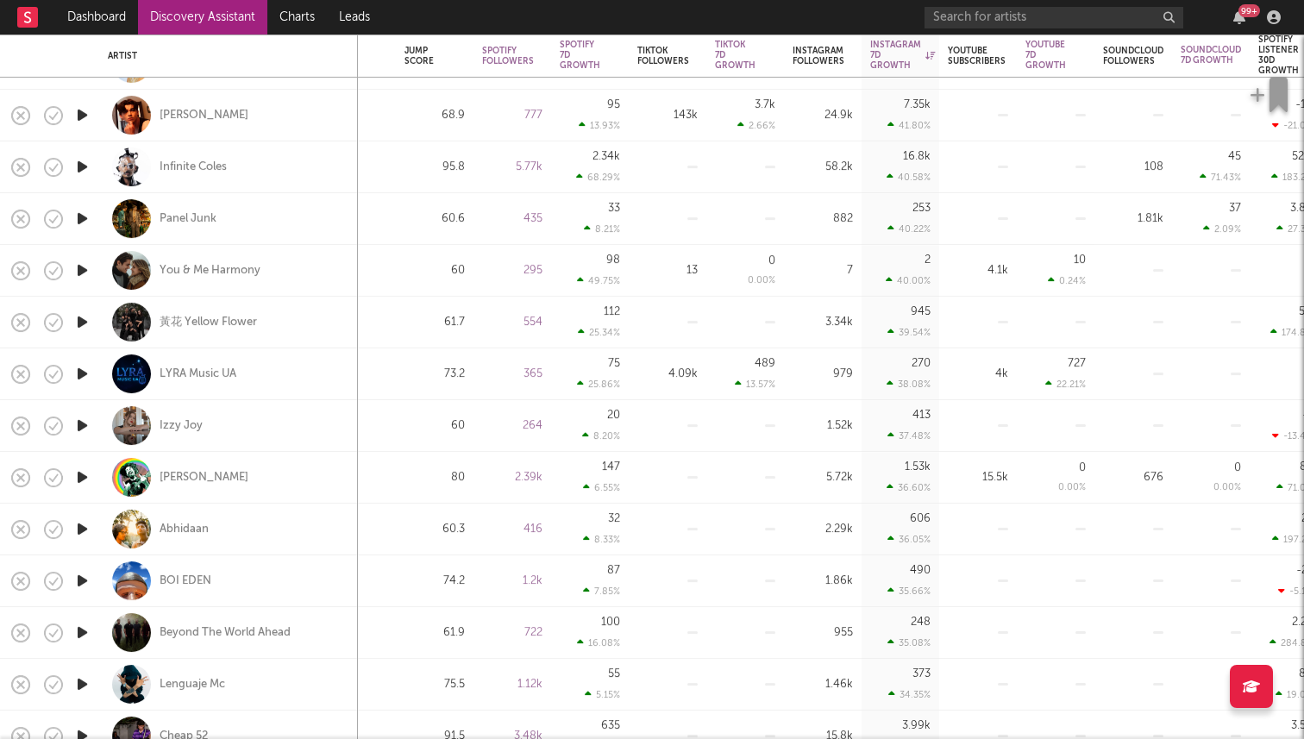
click at [223, 11] on link "Discovery Assistant" at bounding box center [202, 17] width 129 height 35
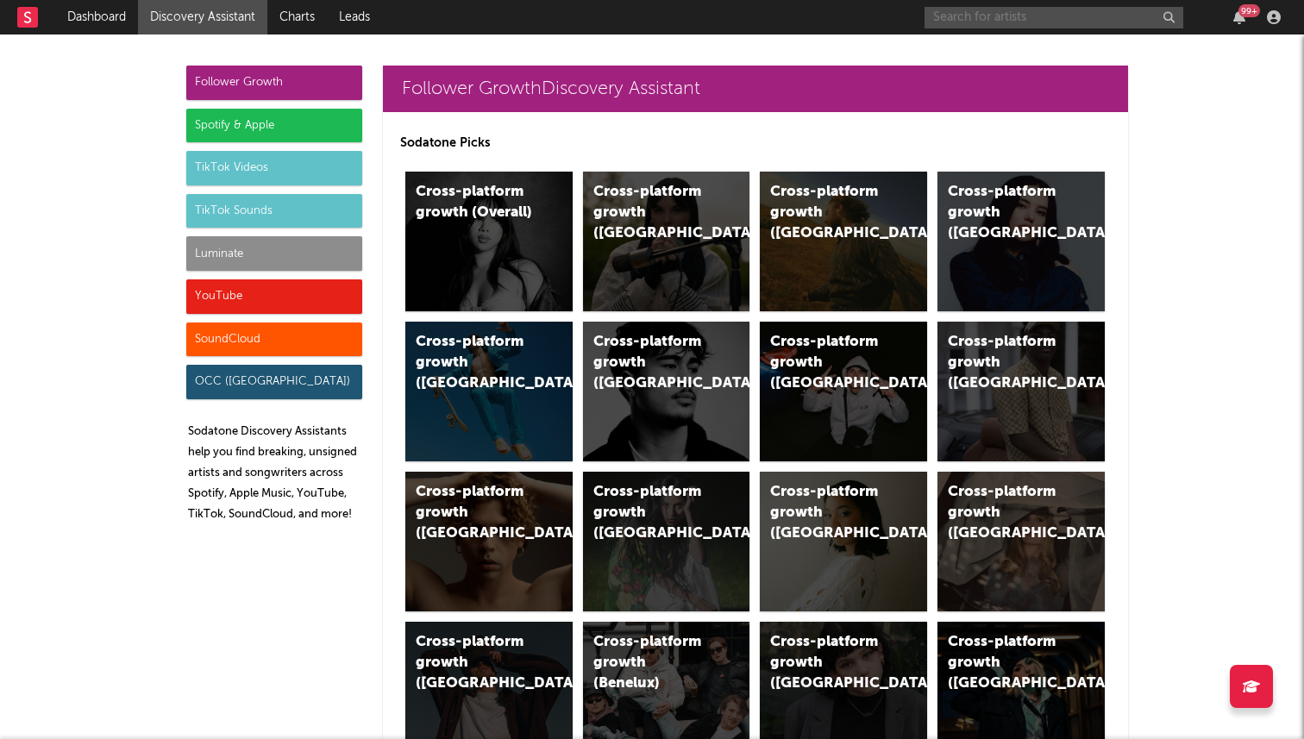
click at [987, 13] on input "text" at bounding box center [1054, 18] width 259 height 22
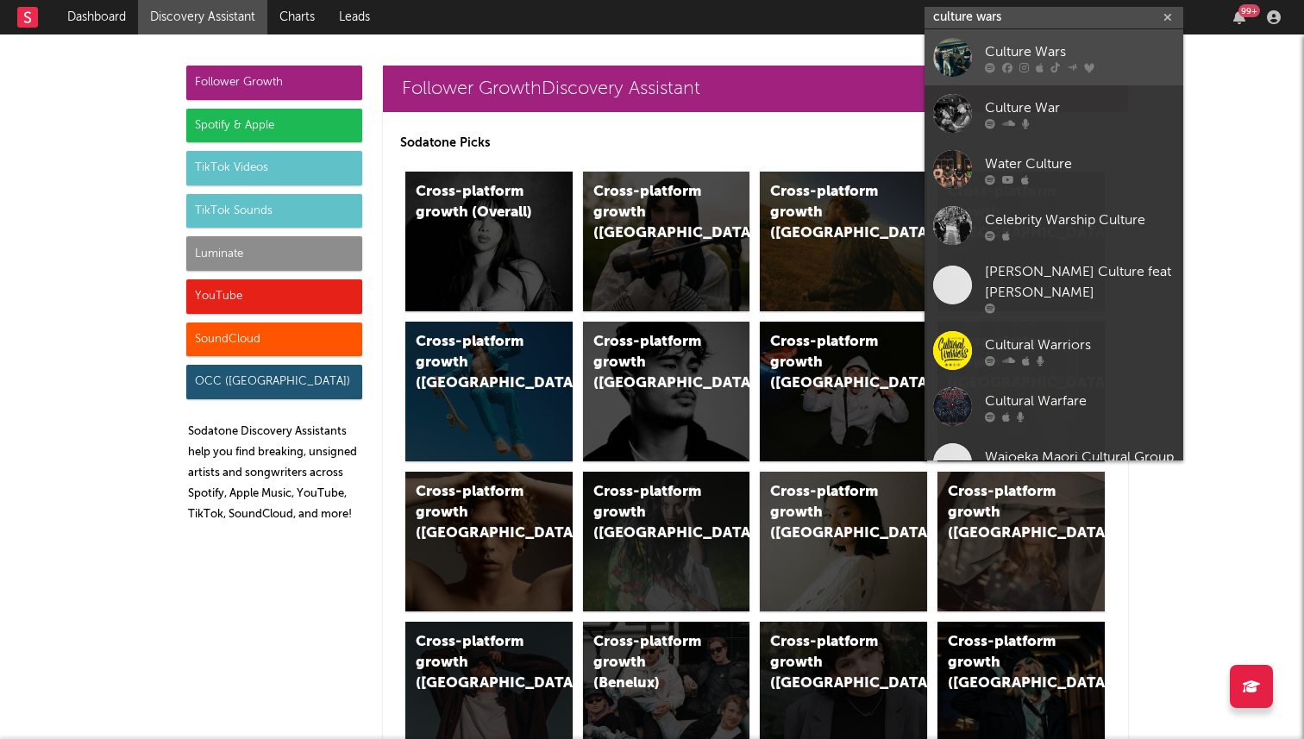
type input "culture wars"
click at [993, 67] on icon at bounding box center [990, 67] width 10 height 10
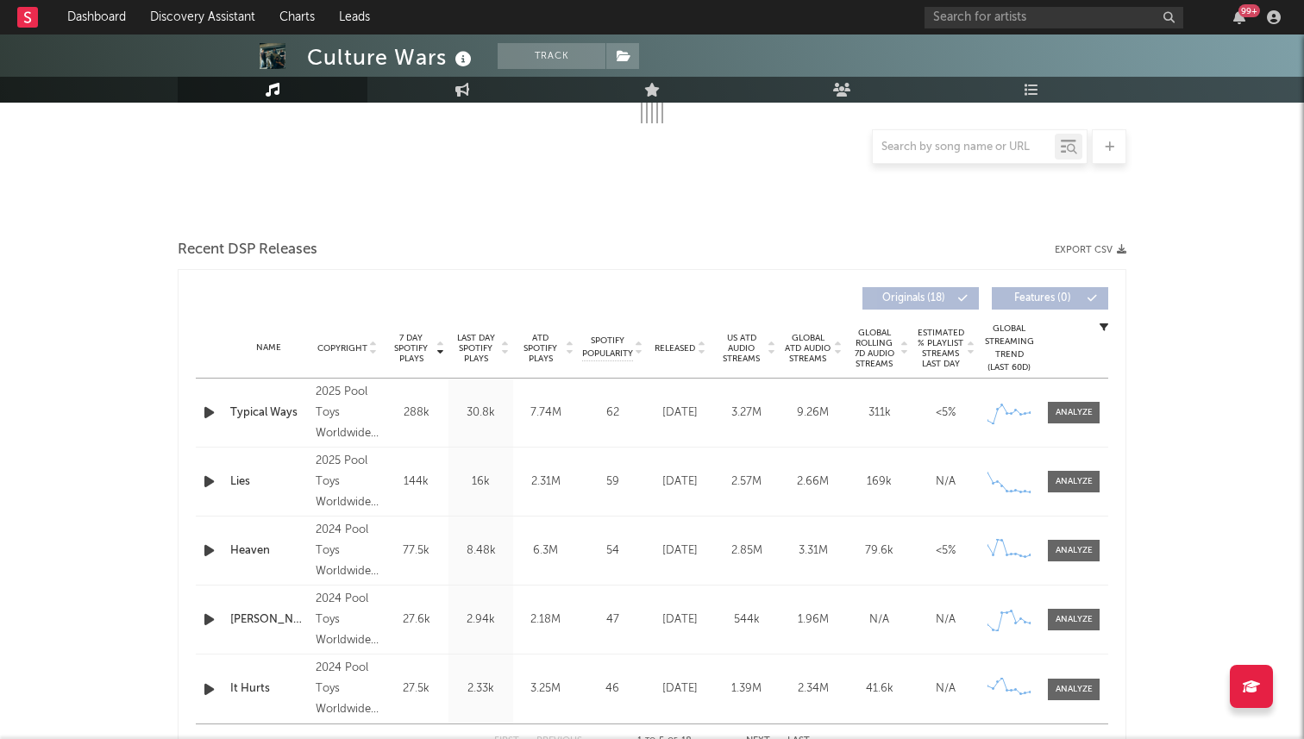
select select "6m"
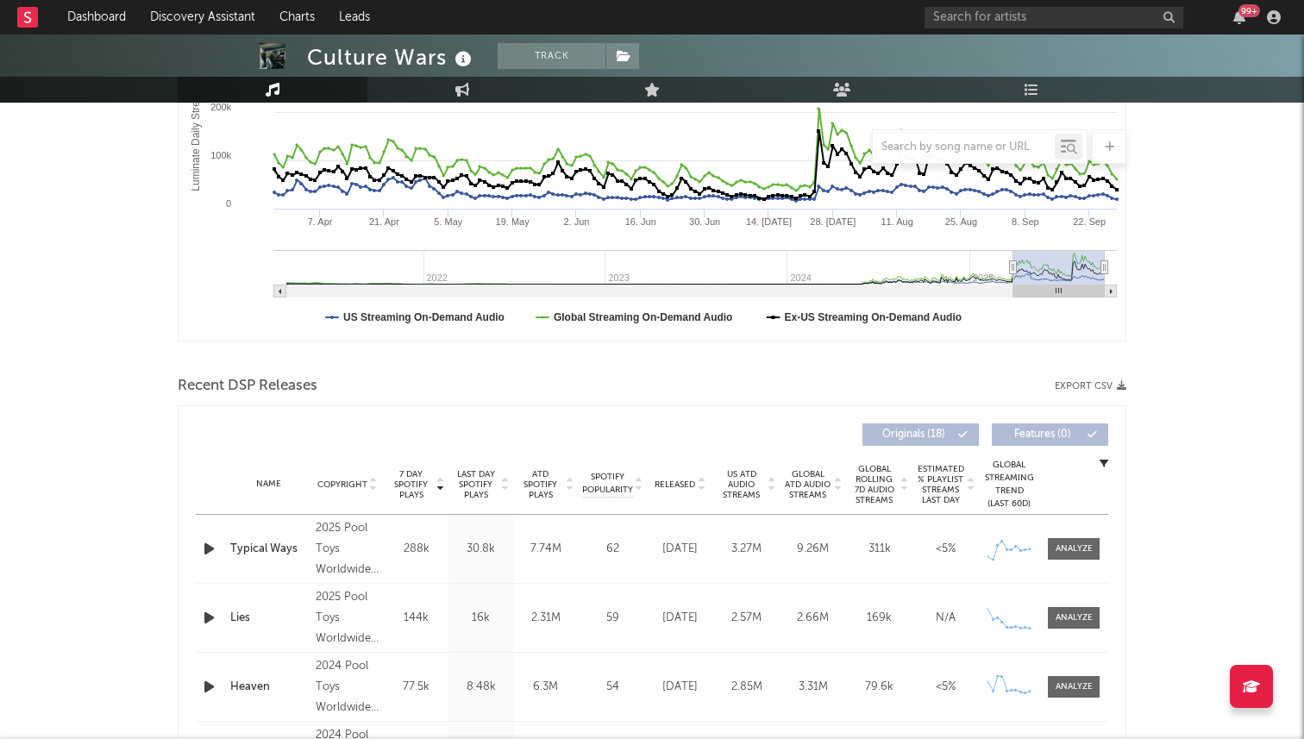
scroll to position [604, 0]
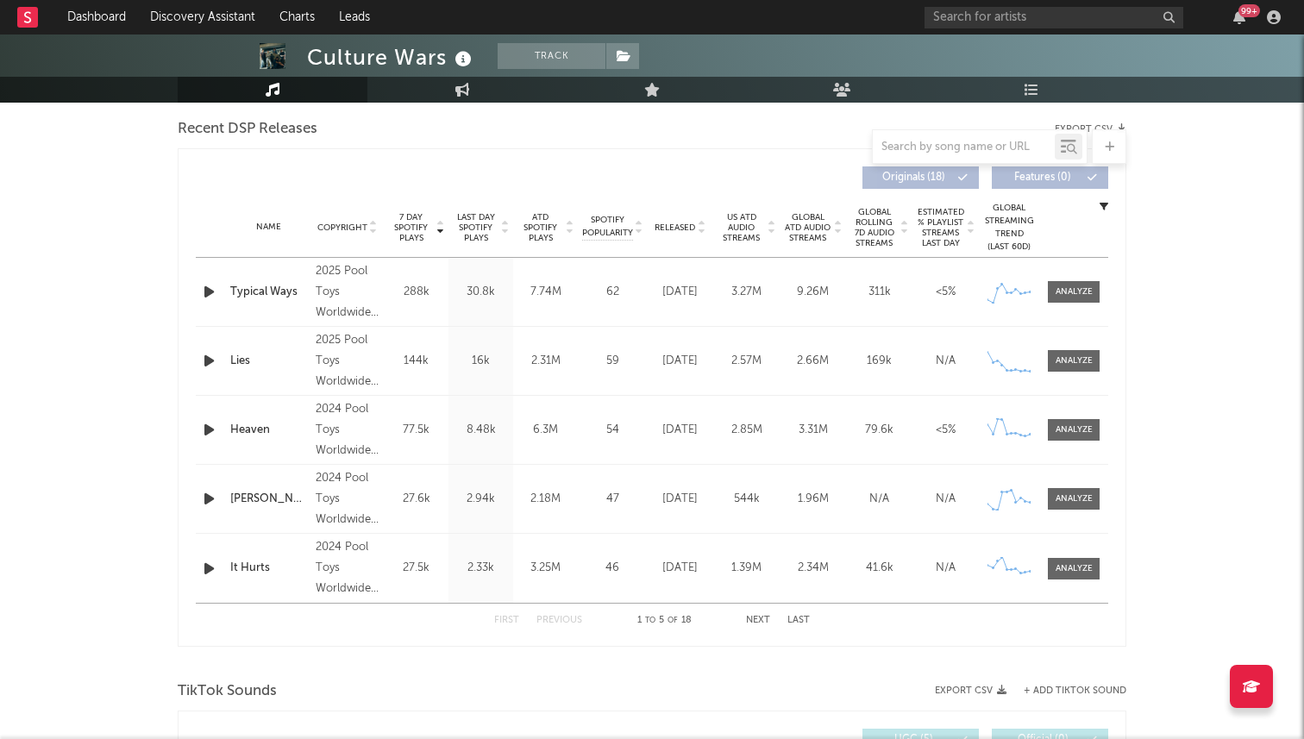
click at [208, 298] on icon "button" at bounding box center [209, 292] width 18 height 22
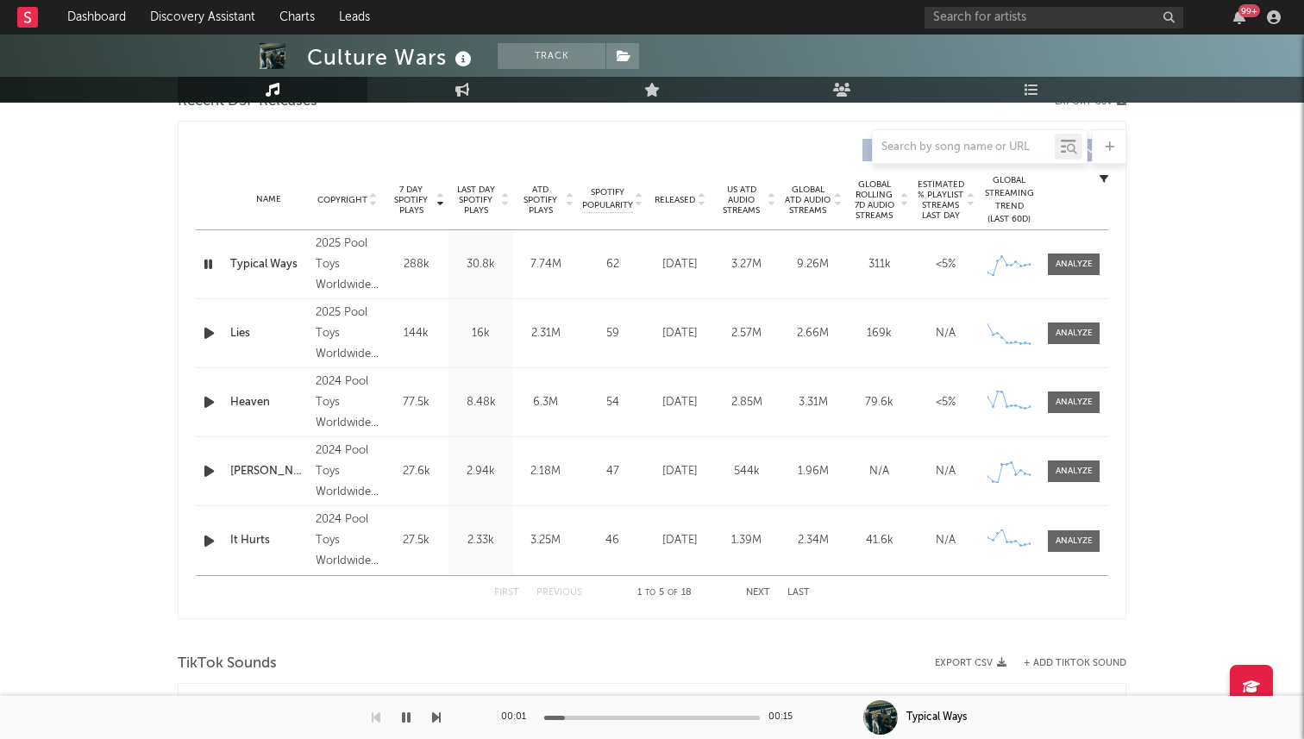
scroll to position [643, 0]
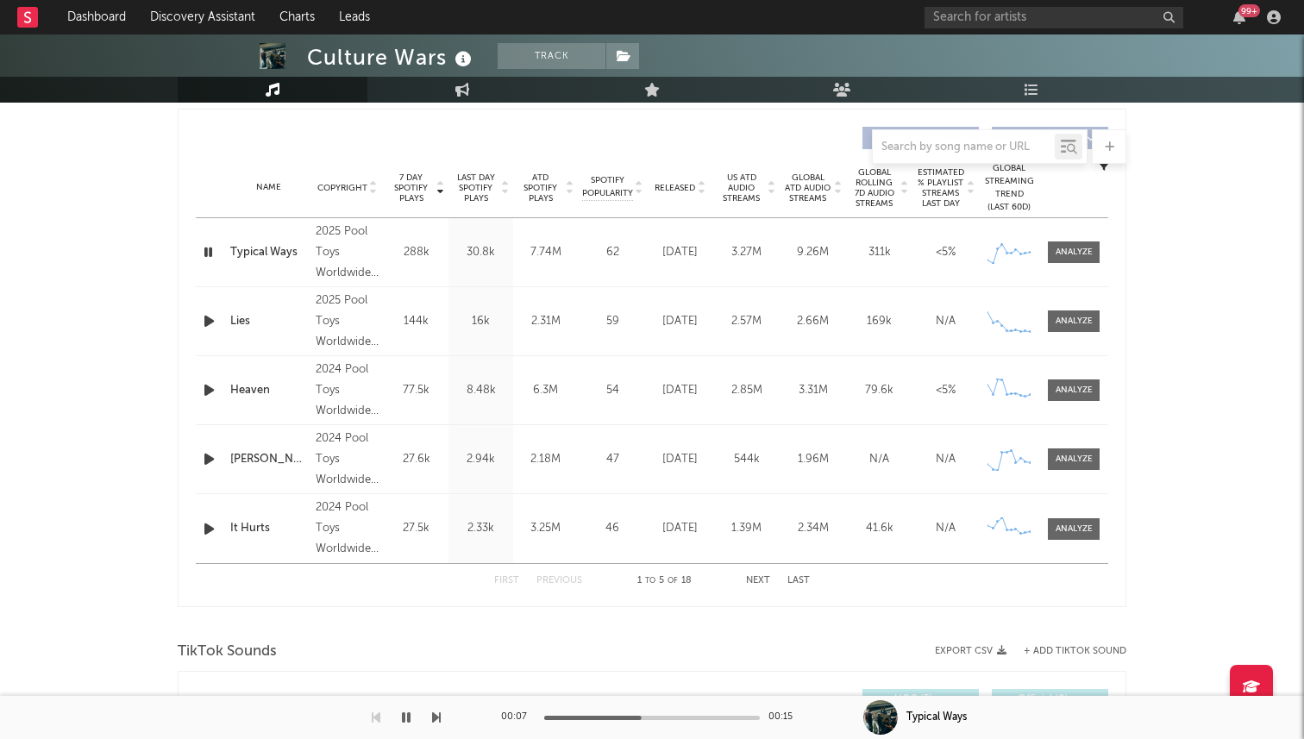
click at [205, 323] on icon "button" at bounding box center [209, 322] width 18 height 22
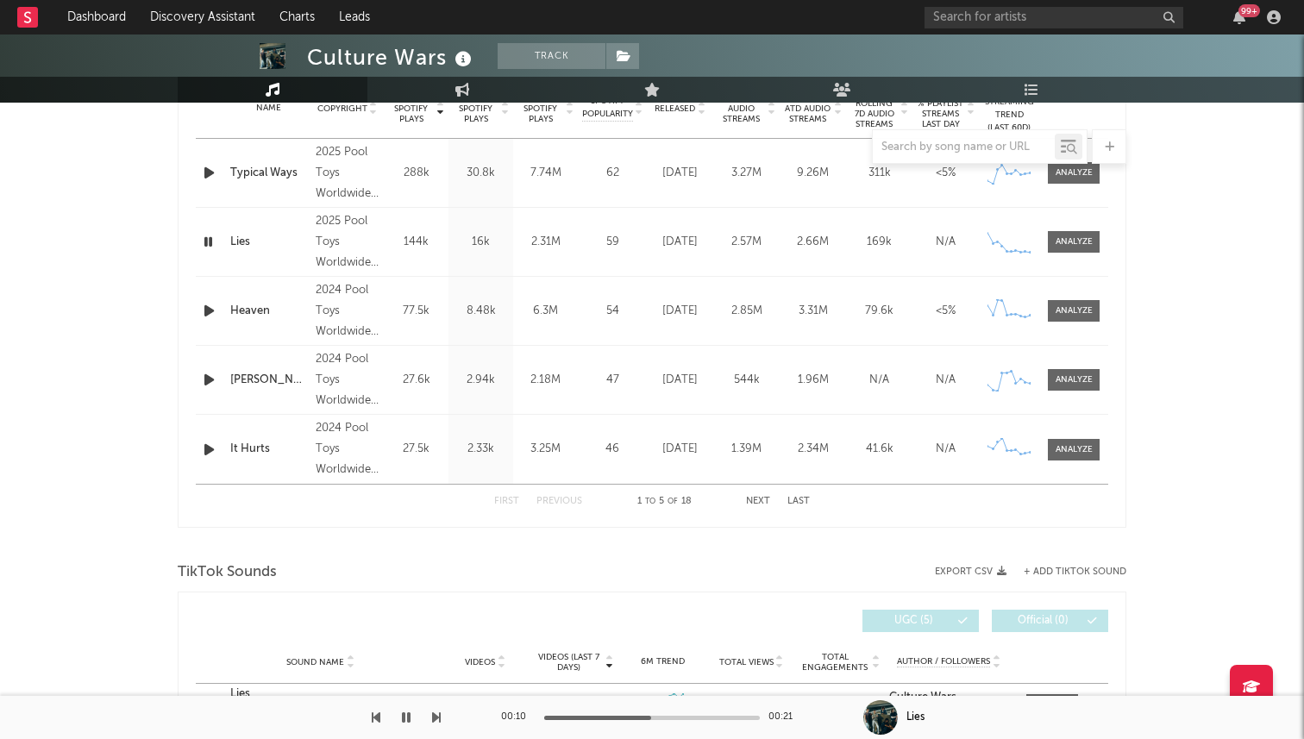
scroll to position [594, 0]
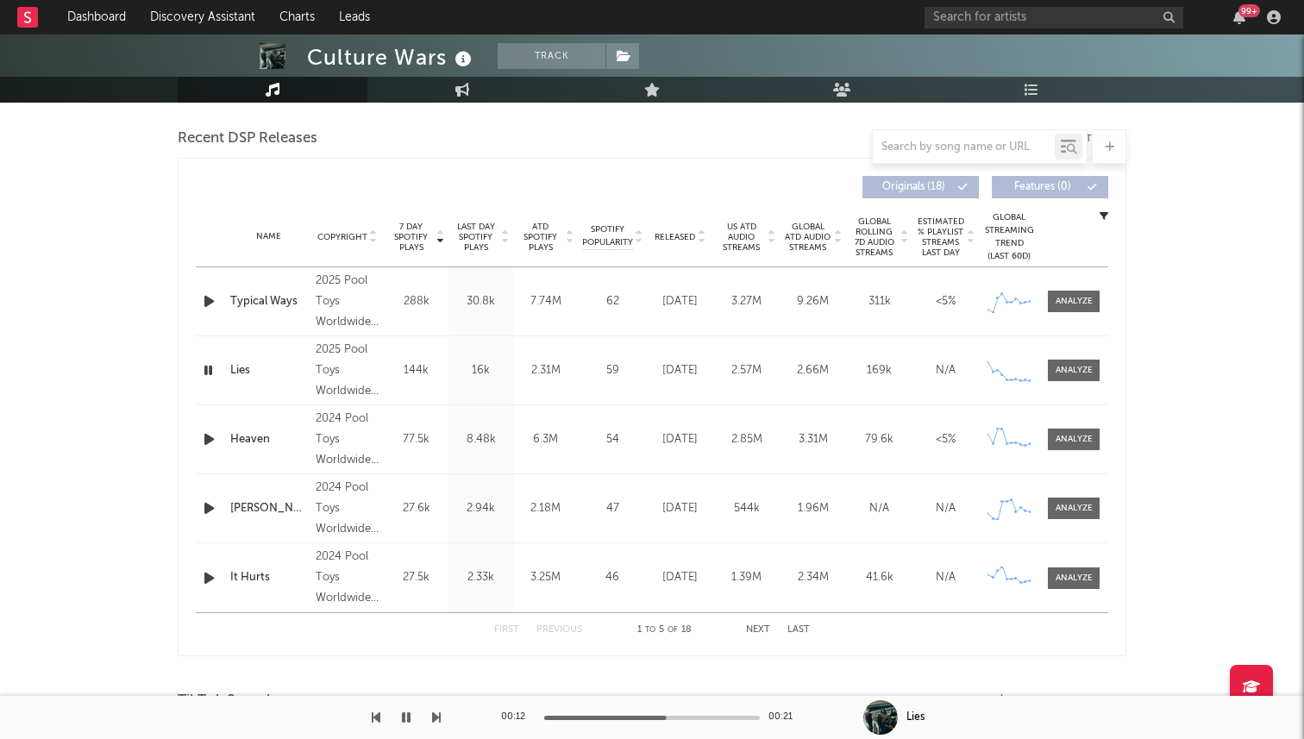
click at [206, 434] on icon "button" at bounding box center [209, 440] width 18 height 22
click at [211, 439] on icon "button" at bounding box center [208, 440] width 16 height 22
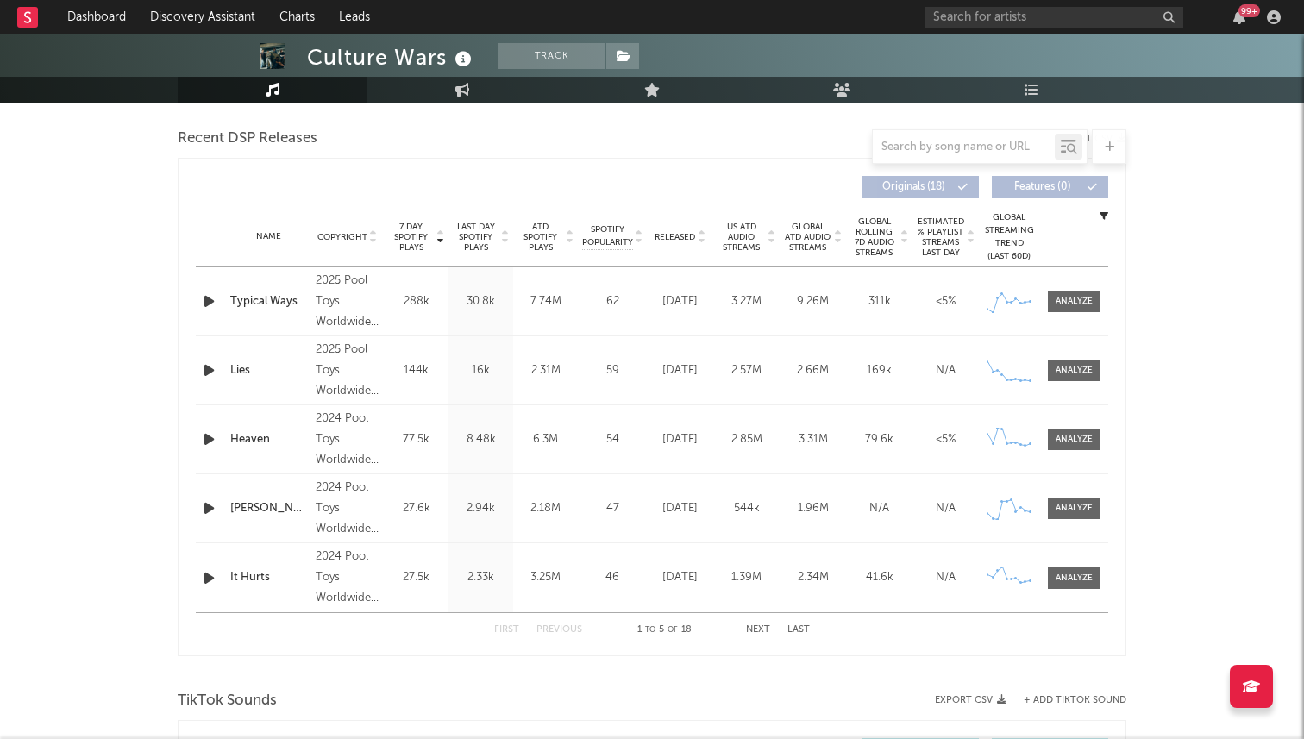
click at [211, 509] on icon "button" at bounding box center [209, 509] width 18 height 22
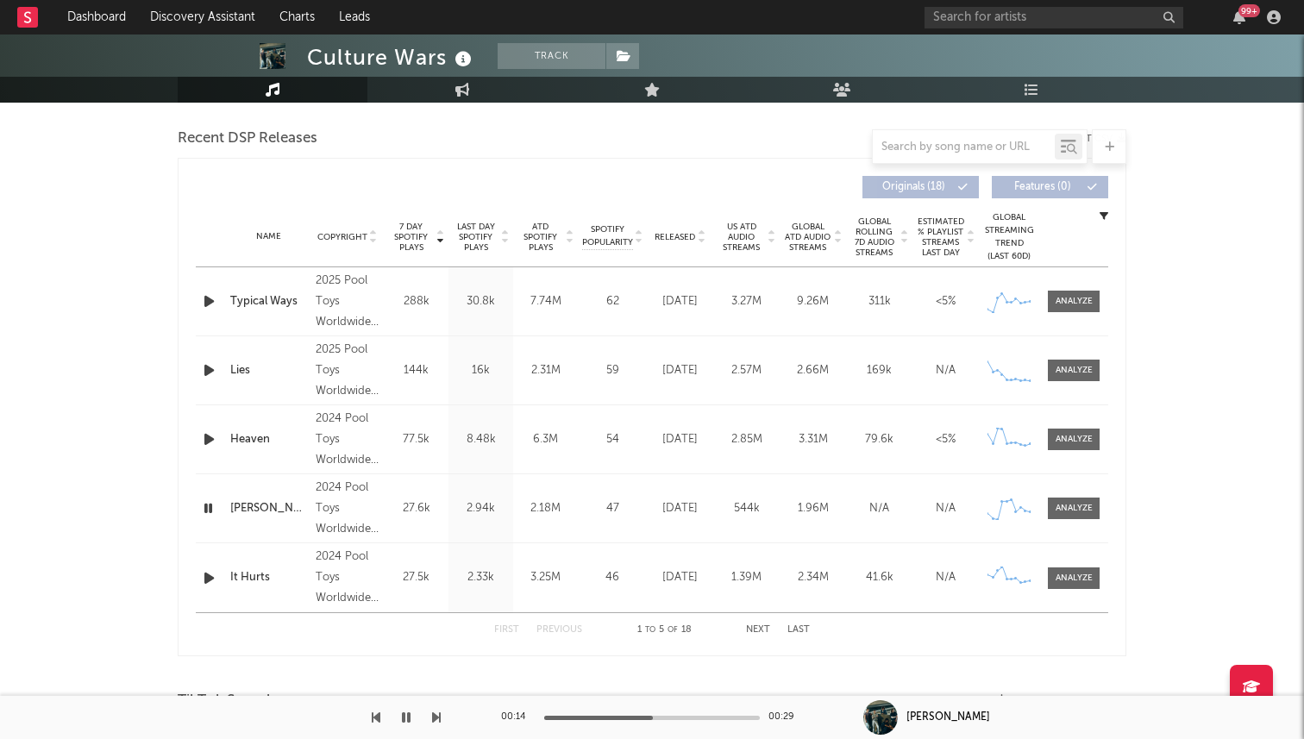
click at [653, 716] on div at bounding box center [652, 718] width 216 height 4
click at [210, 436] on icon "button" at bounding box center [209, 440] width 18 height 22
click at [214, 442] on icon "button" at bounding box center [208, 440] width 16 height 22
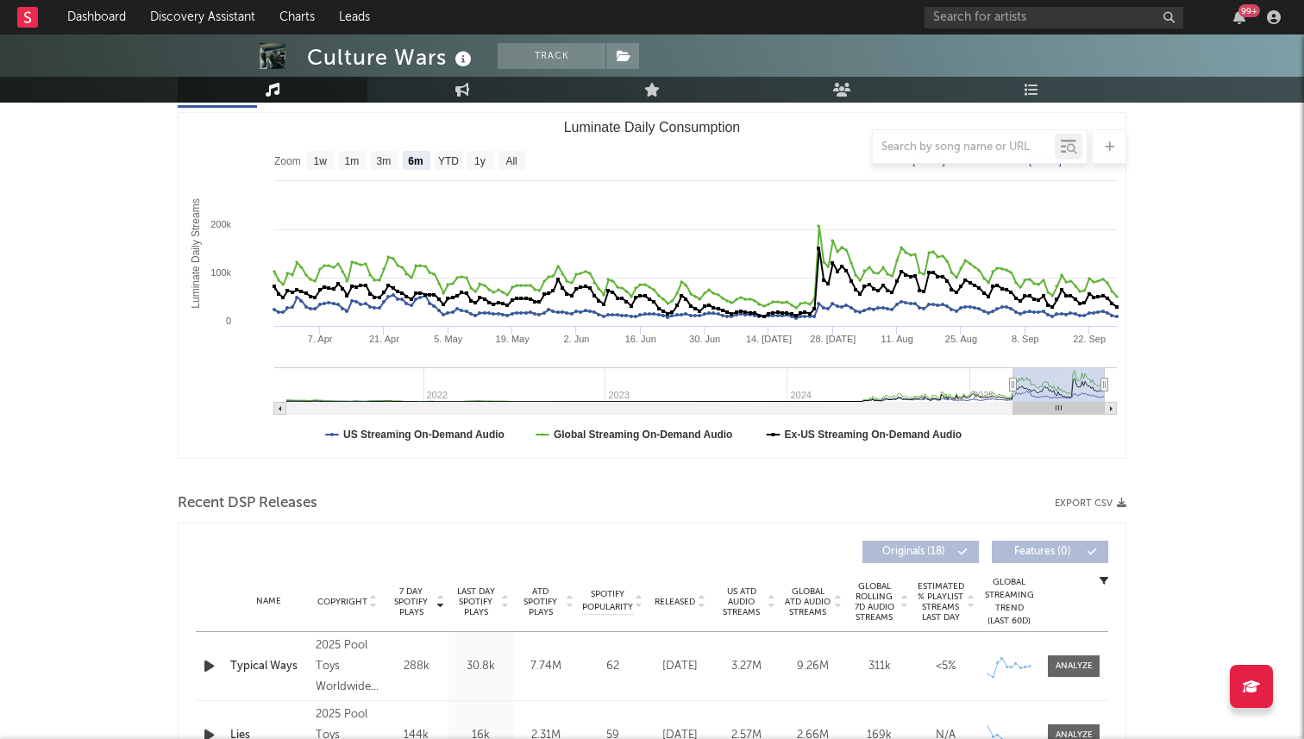
scroll to position [0, 0]
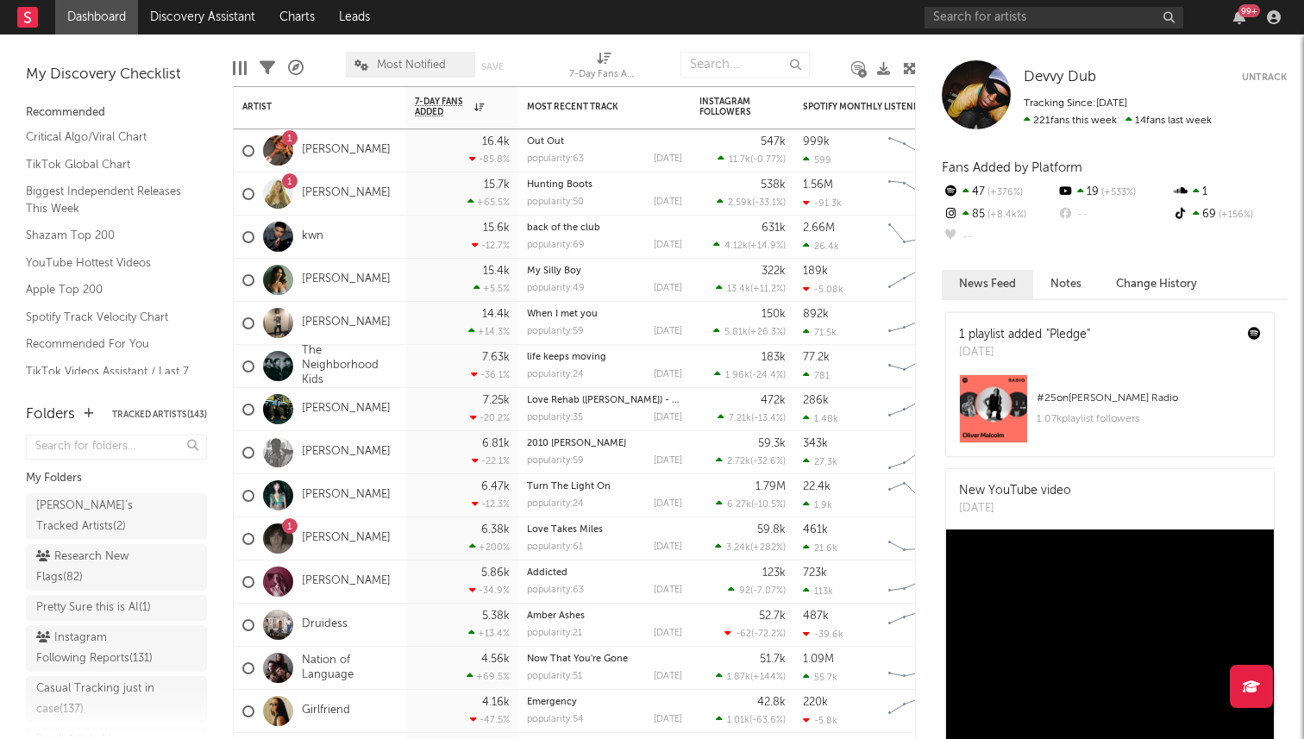
click at [1096, 273] on button "Notes" at bounding box center [1066, 284] width 66 height 28
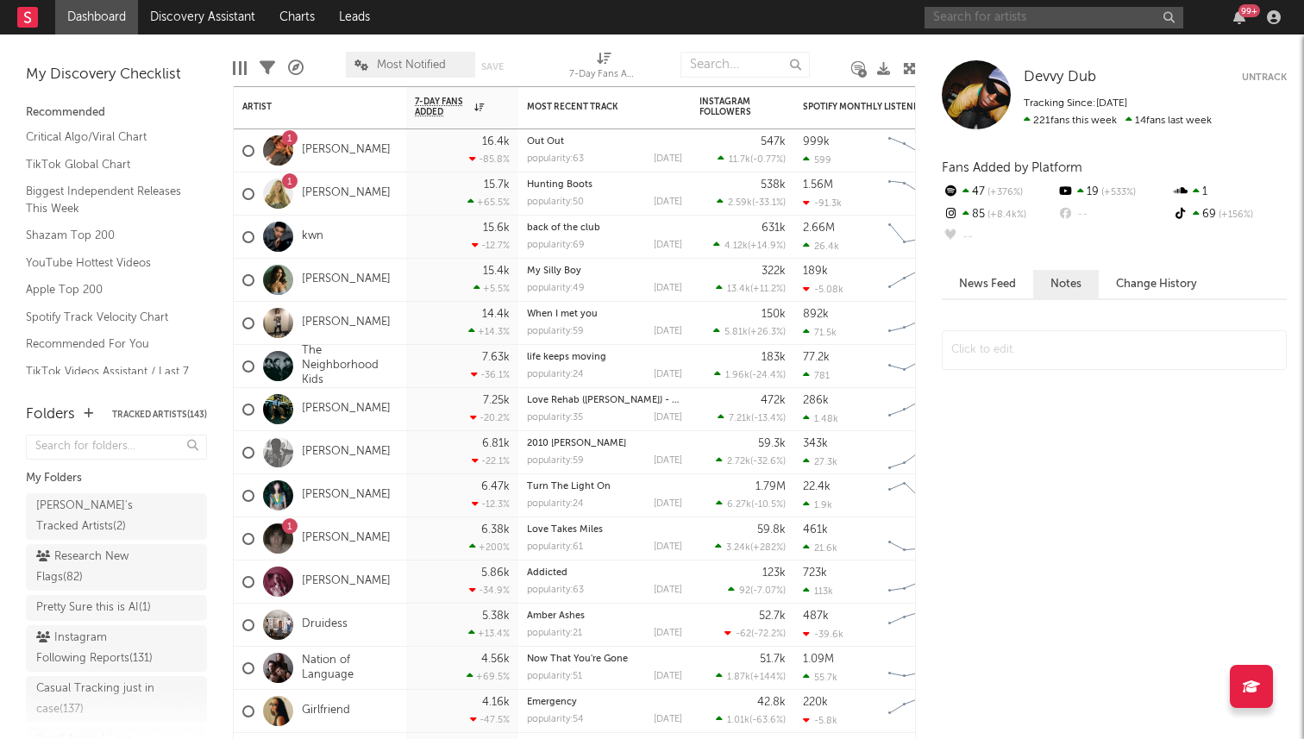
click at [983, 17] on input "text" at bounding box center [1054, 18] width 259 height 22
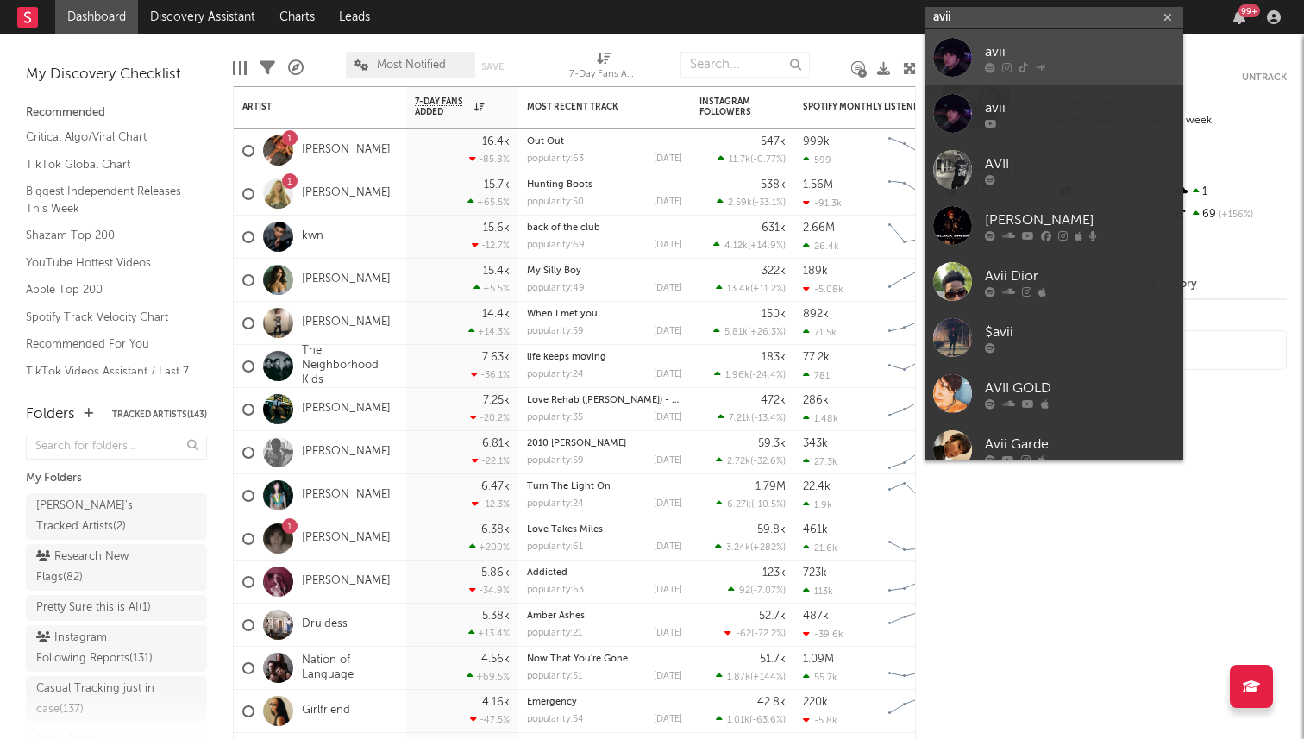
type input "avii"
click at [955, 39] on div at bounding box center [952, 57] width 39 height 39
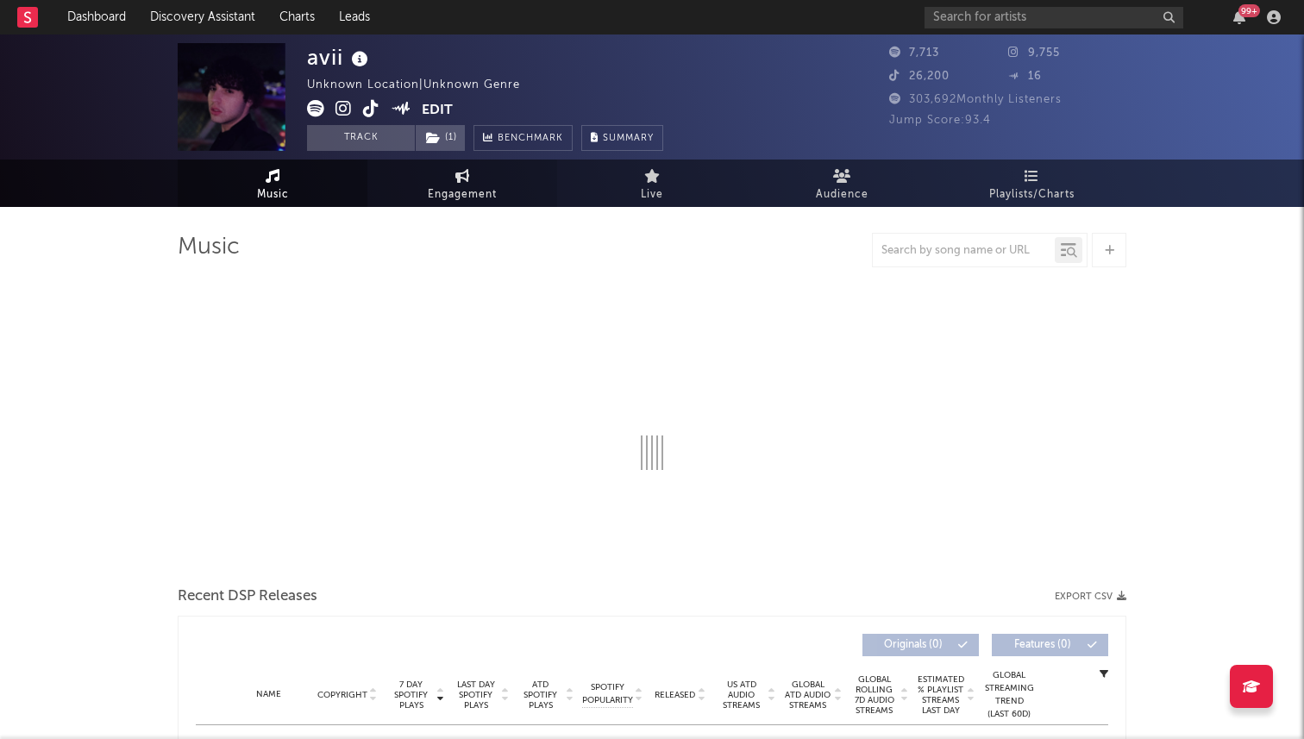
select select "1w"
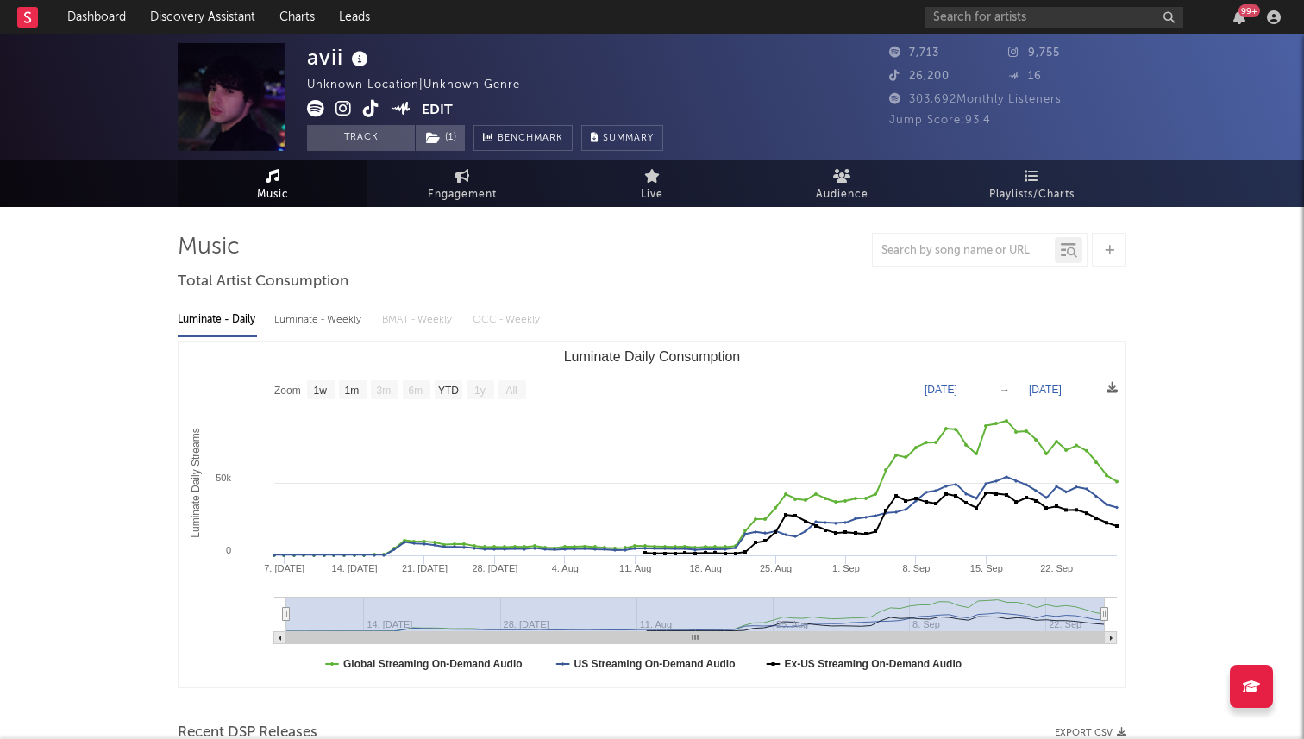
click at [364, 106] on icon at bounding box center [371, 108] width 16 height 17
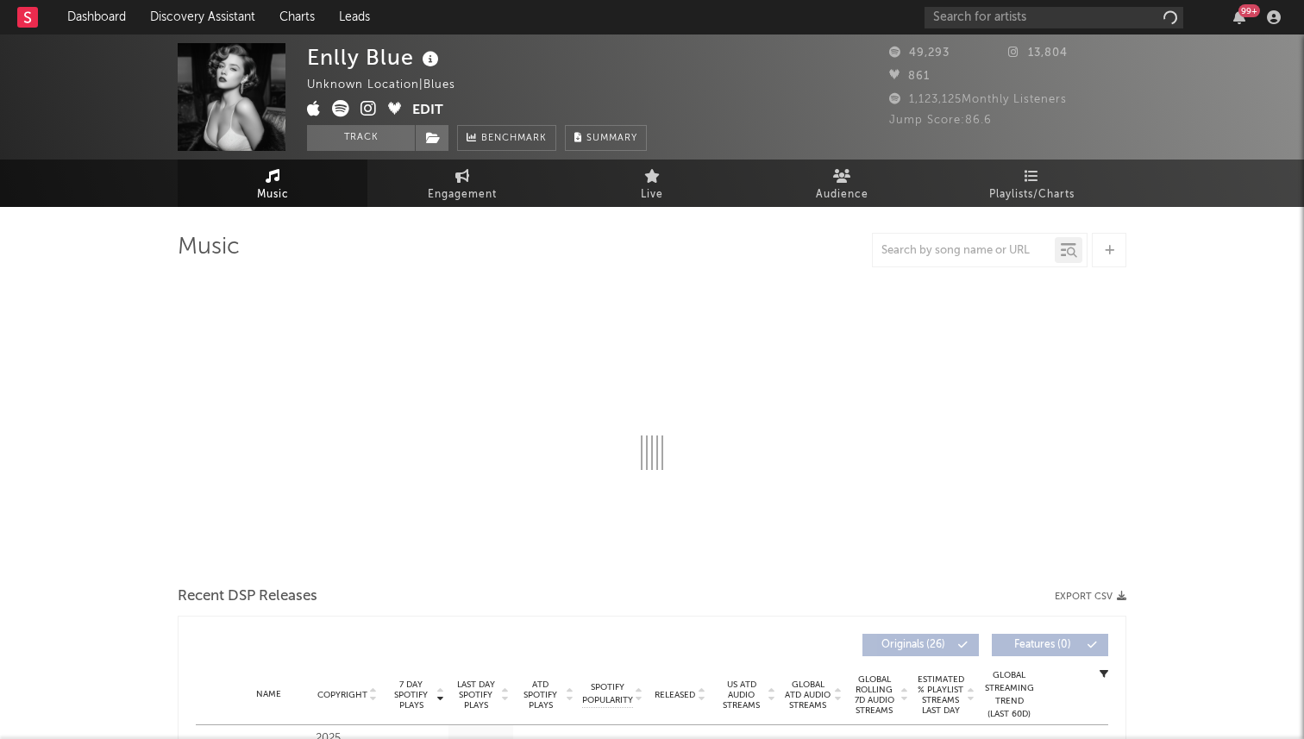
select select "1w"
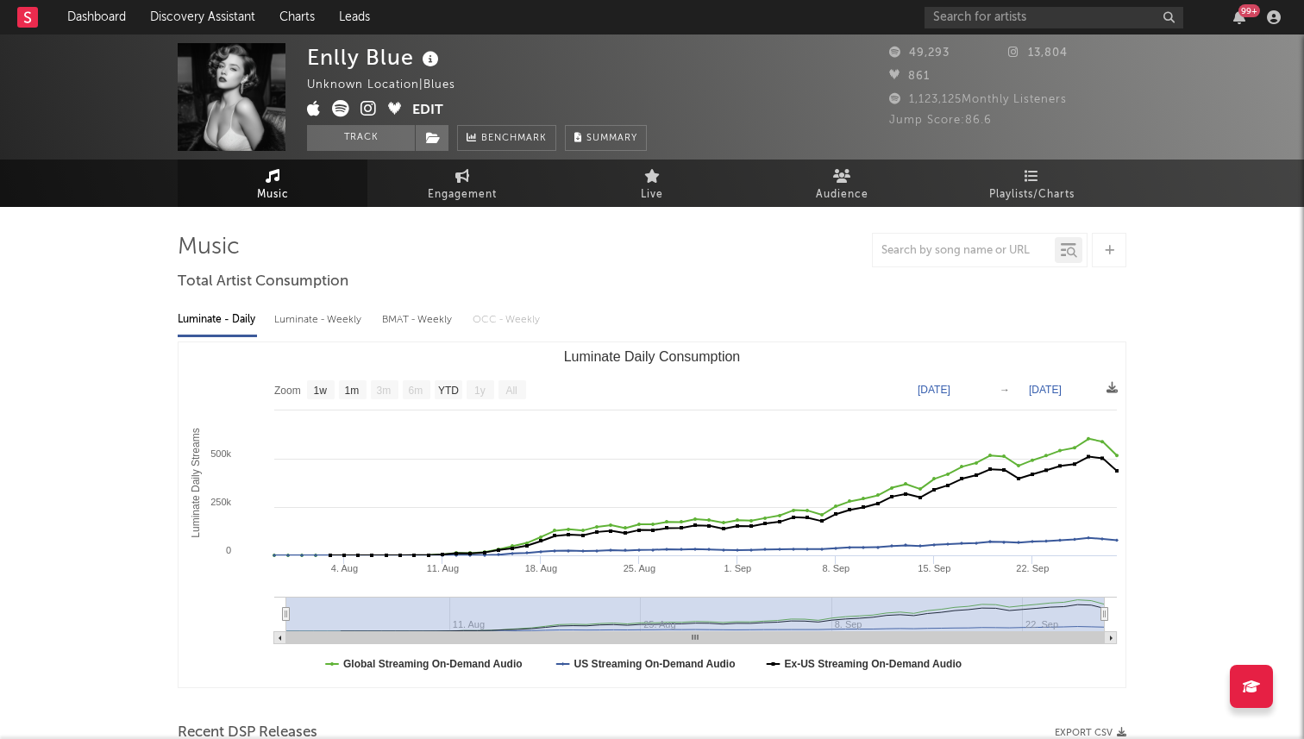
click at [368, 112] on icon at bounding box center [369, 108] width 16 height 17
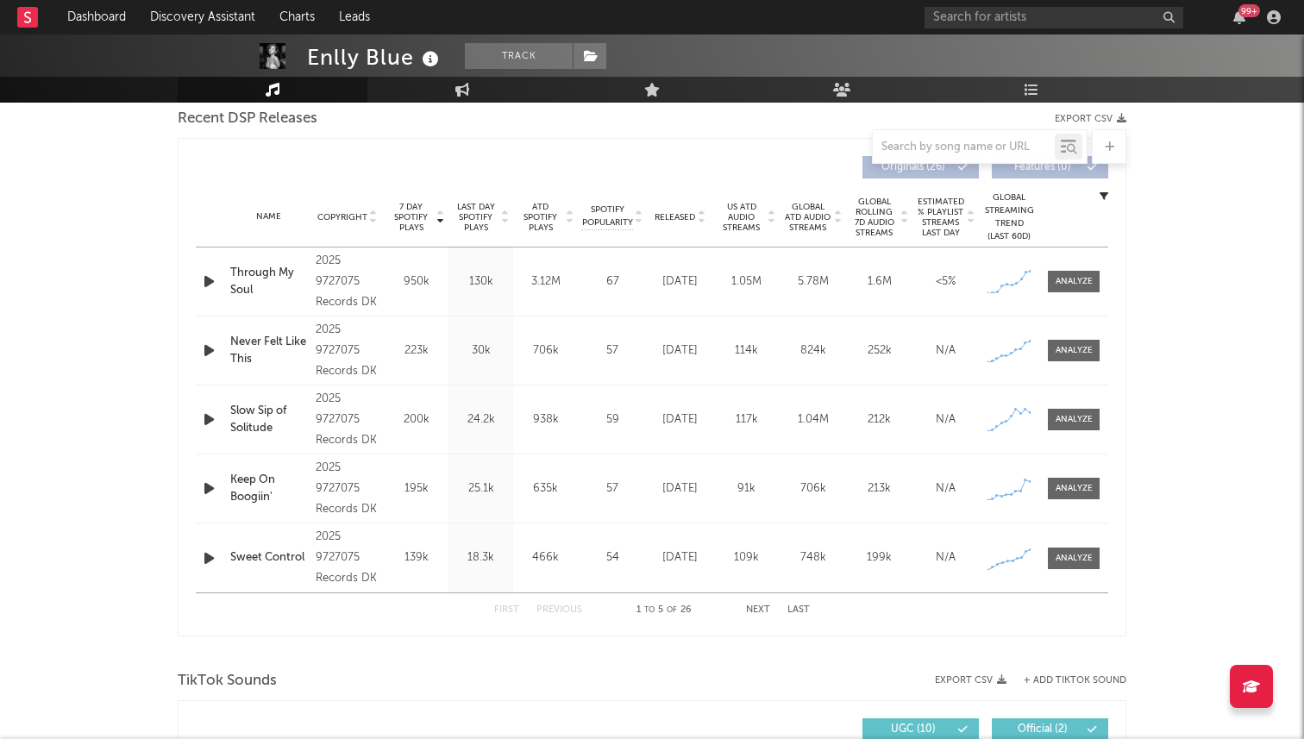
scroll to position [603, 0]
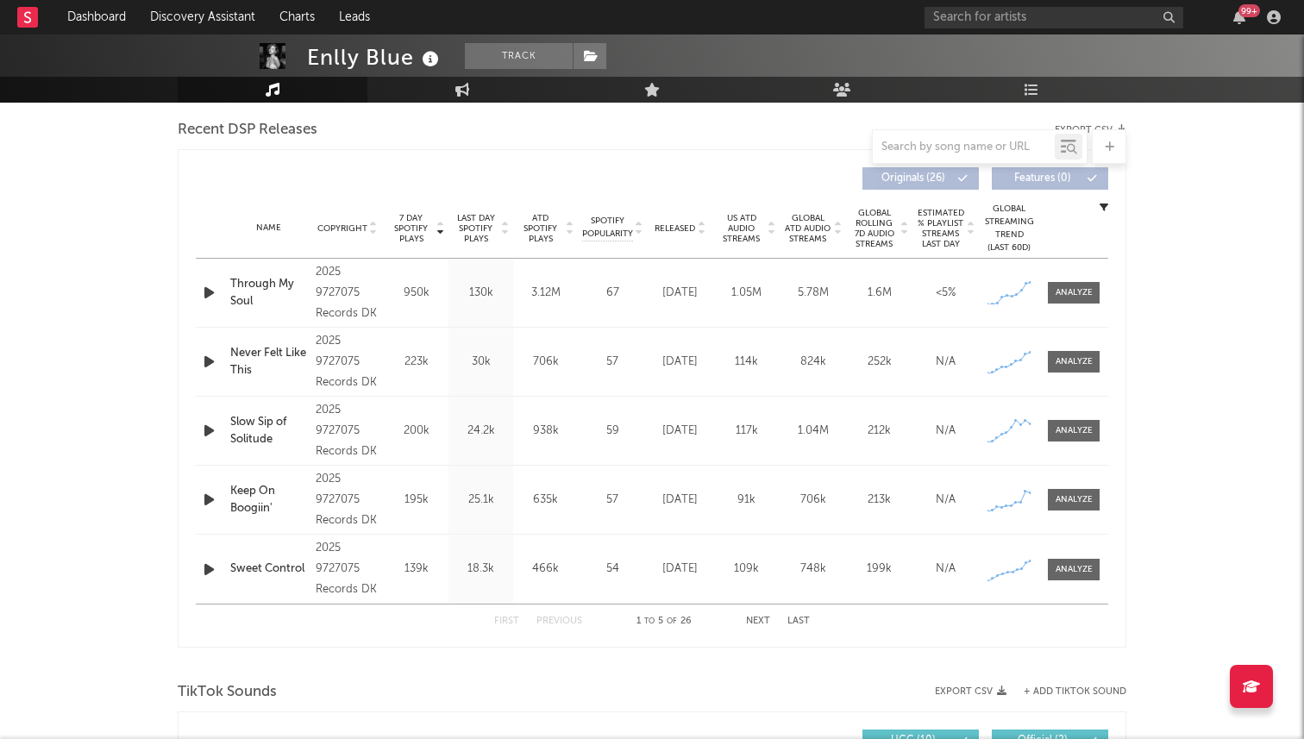
click at [212, 286] on icon "button" at bounding box center [209, 293] width 18 height 22
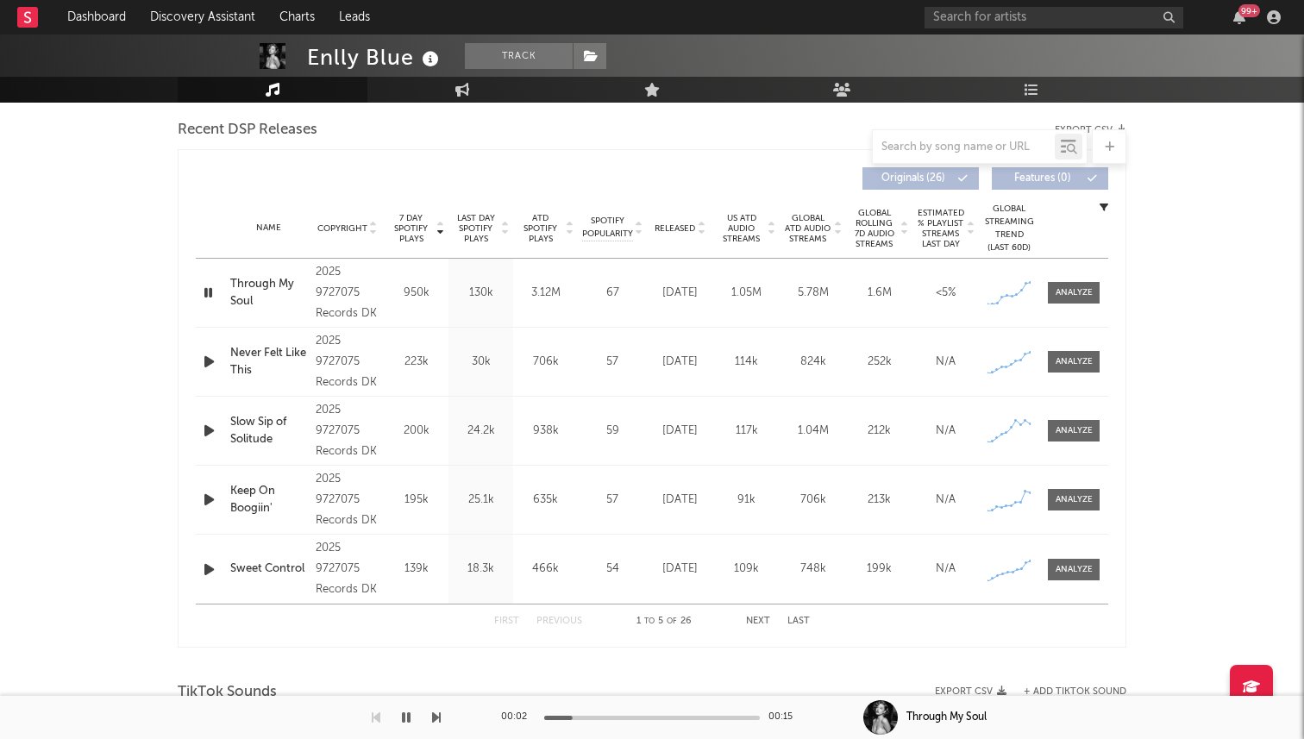
click at [207, 292] on icon "button" at bounding box center [208, 293] width 16 height 22
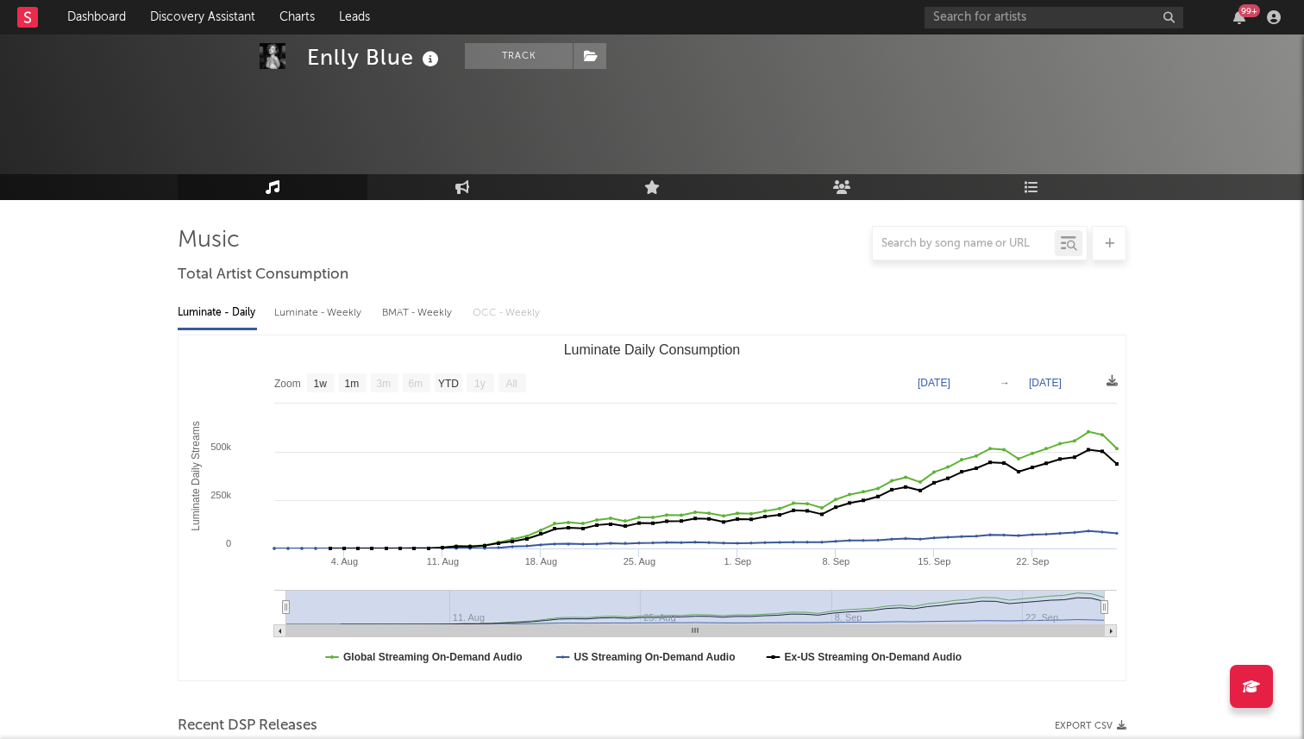
scroll to position [0, 0]
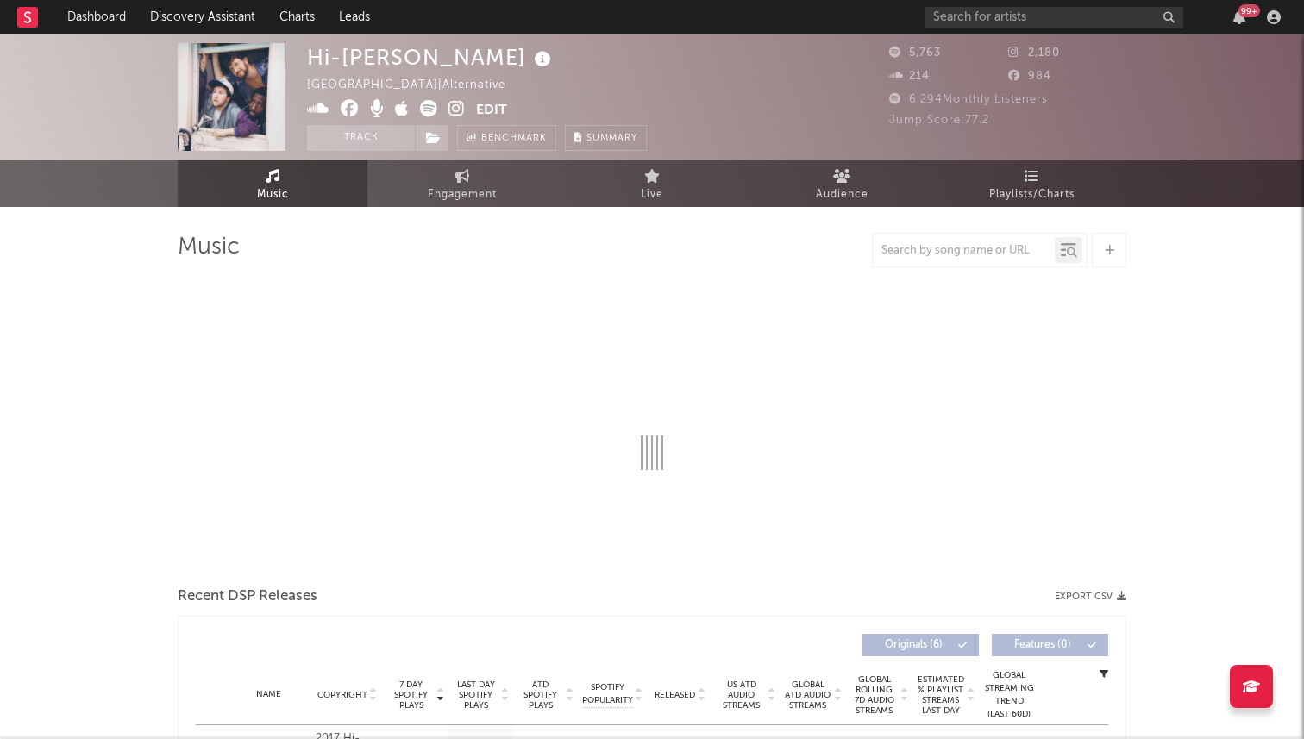
select select "6m"
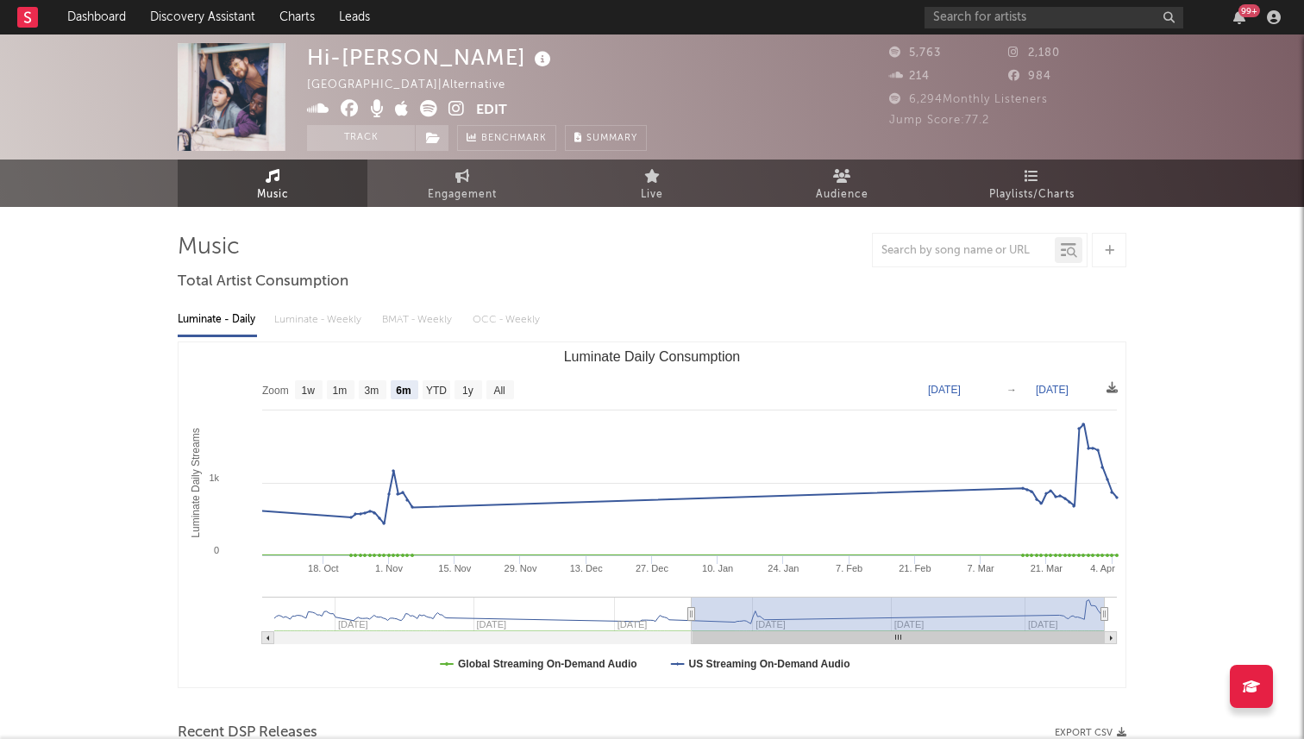
click at [449, 104] on icon at bounding box center [457, 108] width 16 height 17
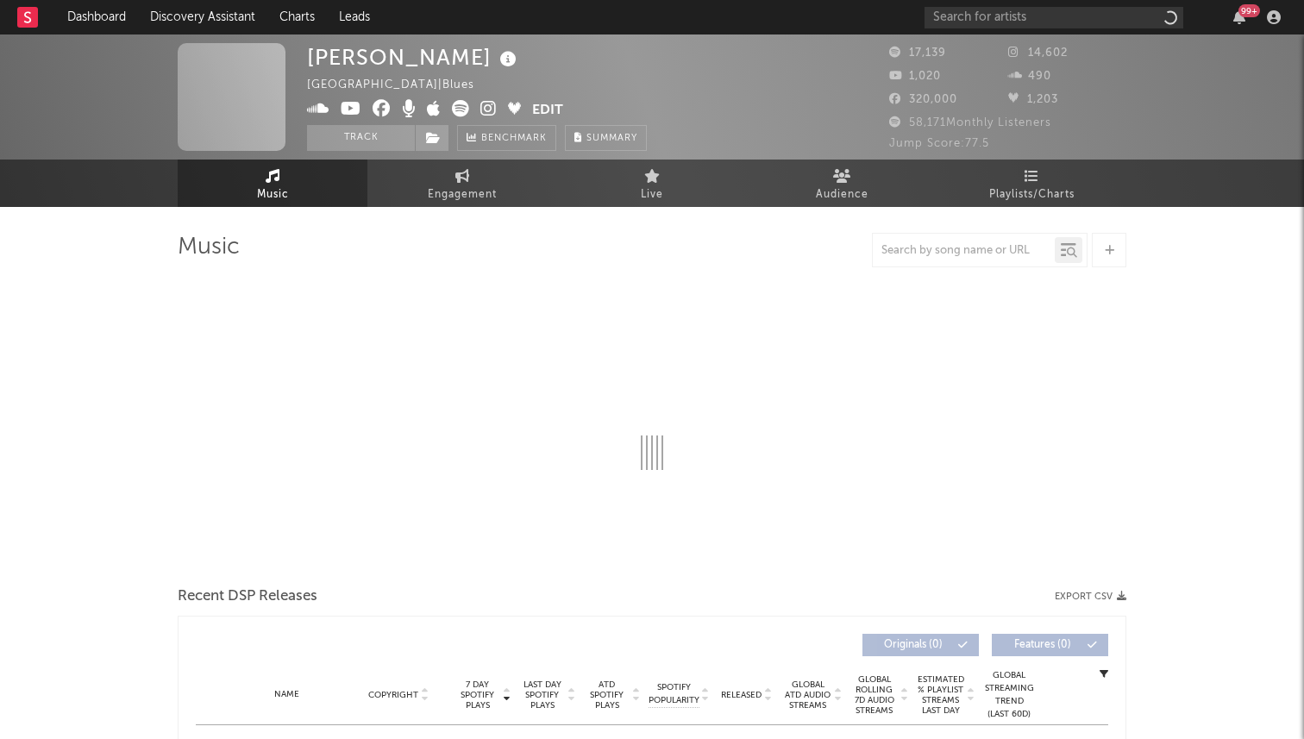
scroll to position [2, 0]
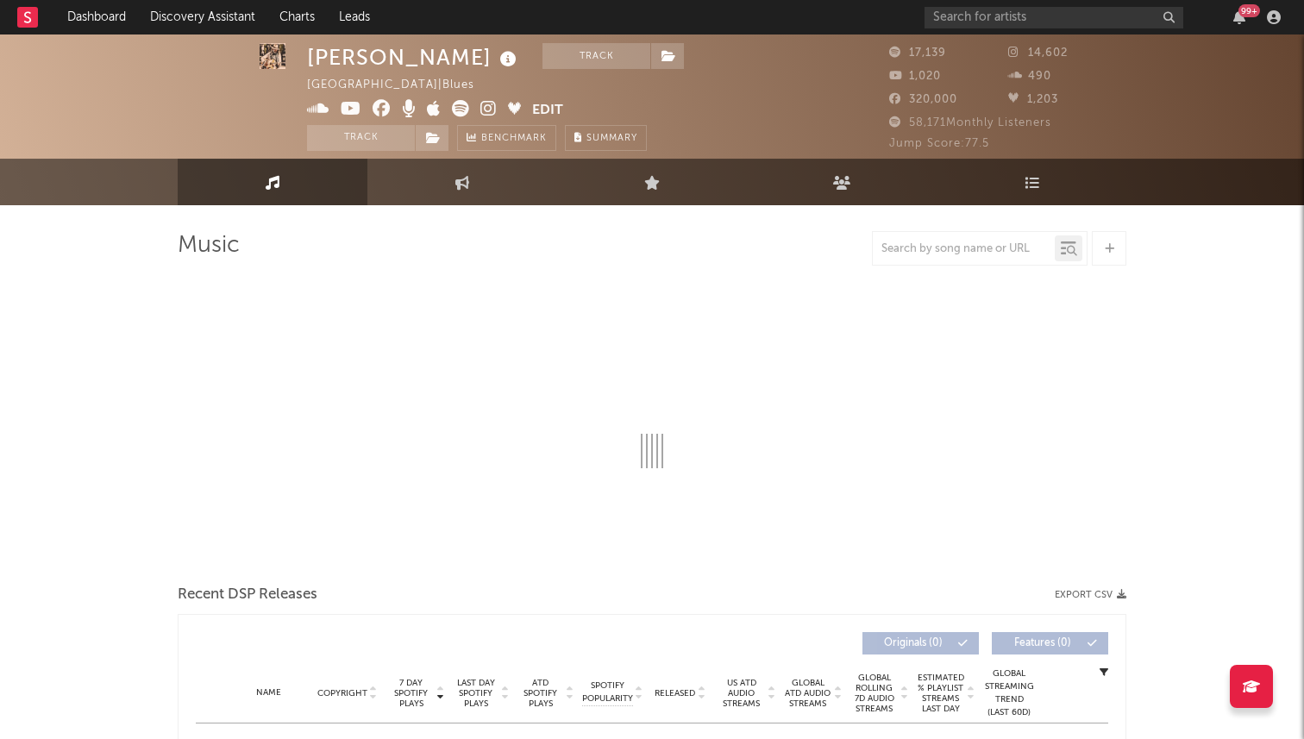
select select "1w"
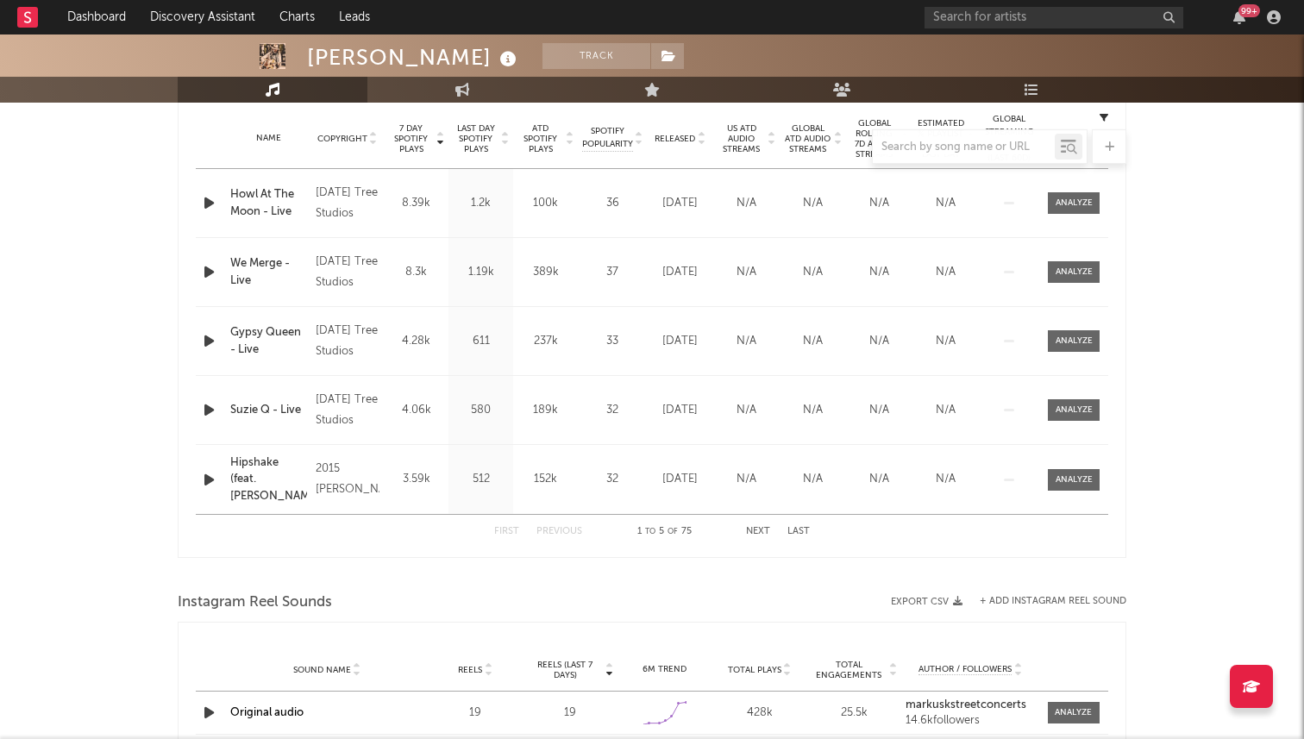
scroll to position [662, 0]
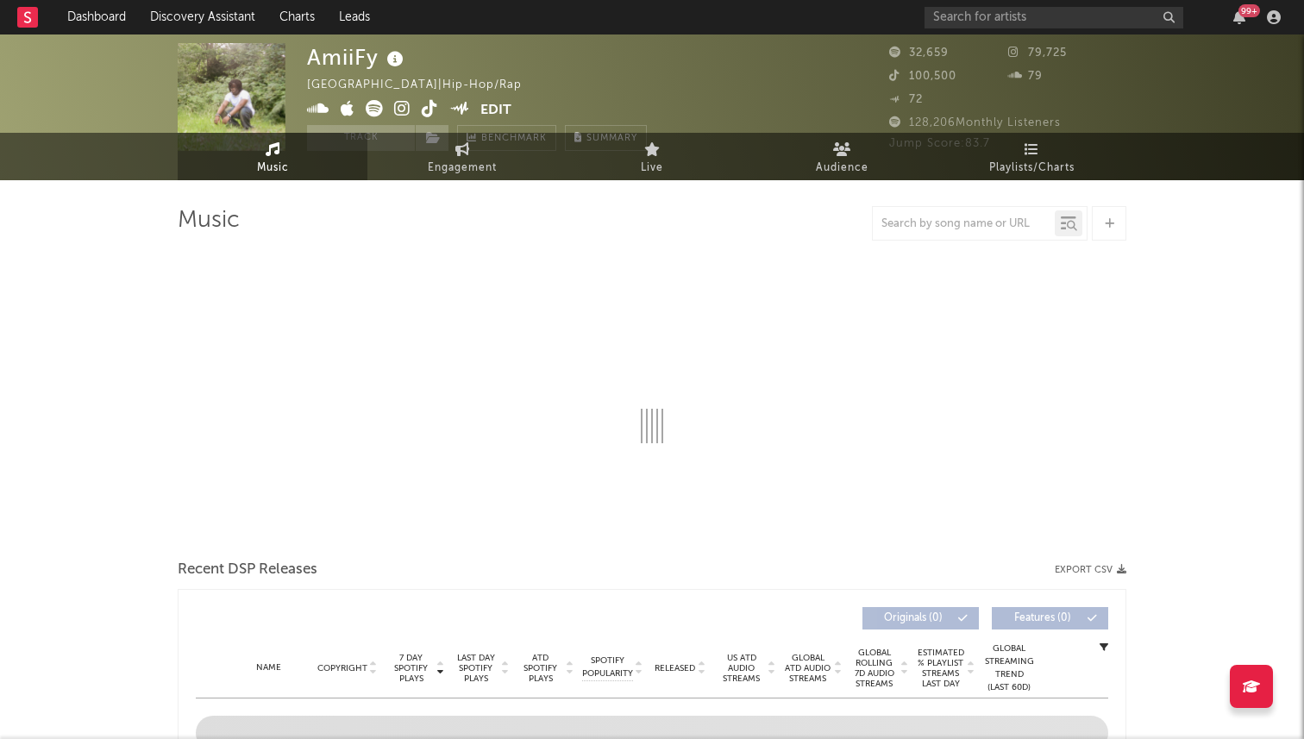
select select "1w"
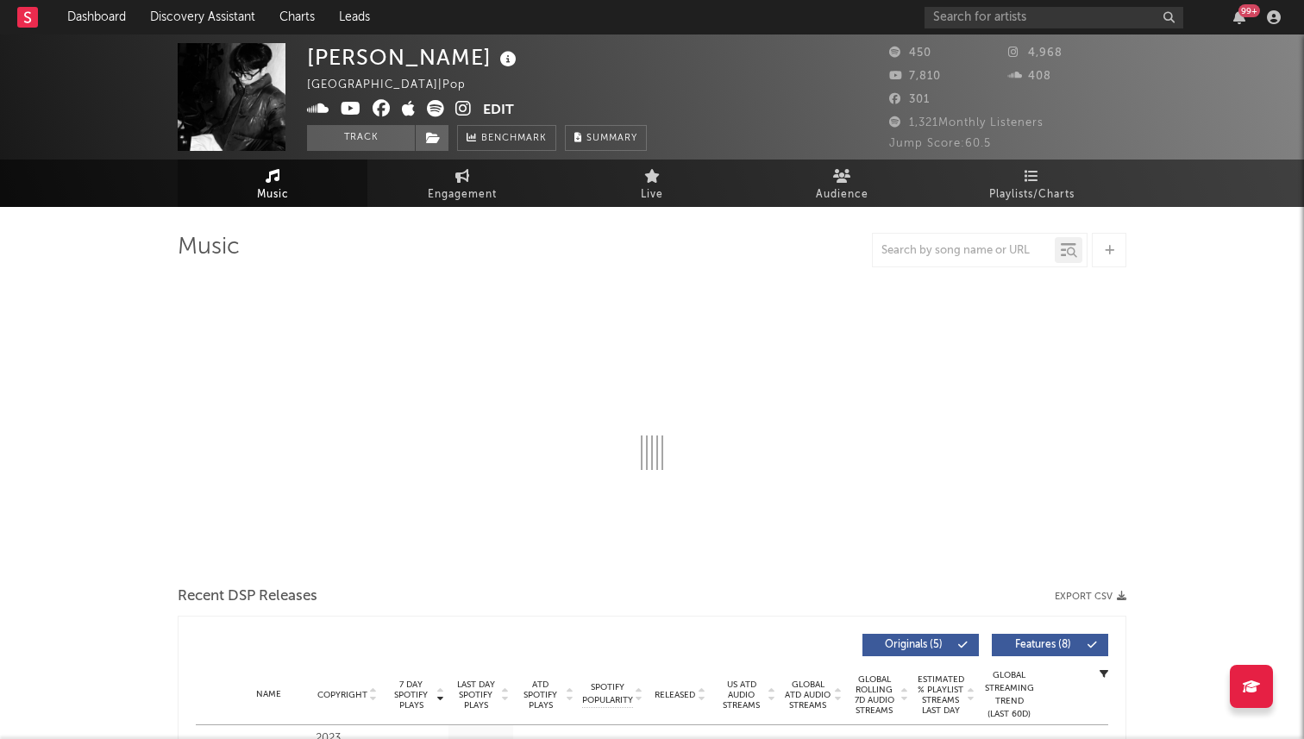
select select "1w"
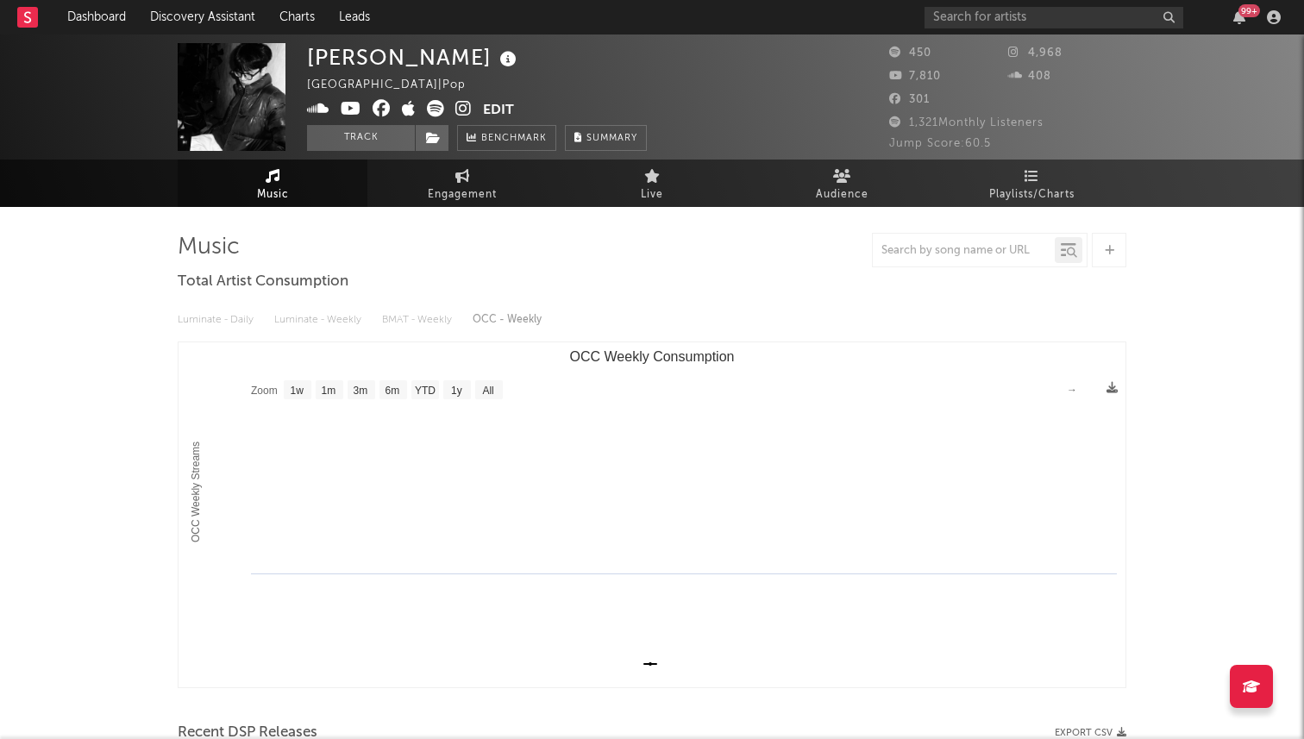
click at [461, 112] on icon at bounding box center [463, 108] width 16 height 17
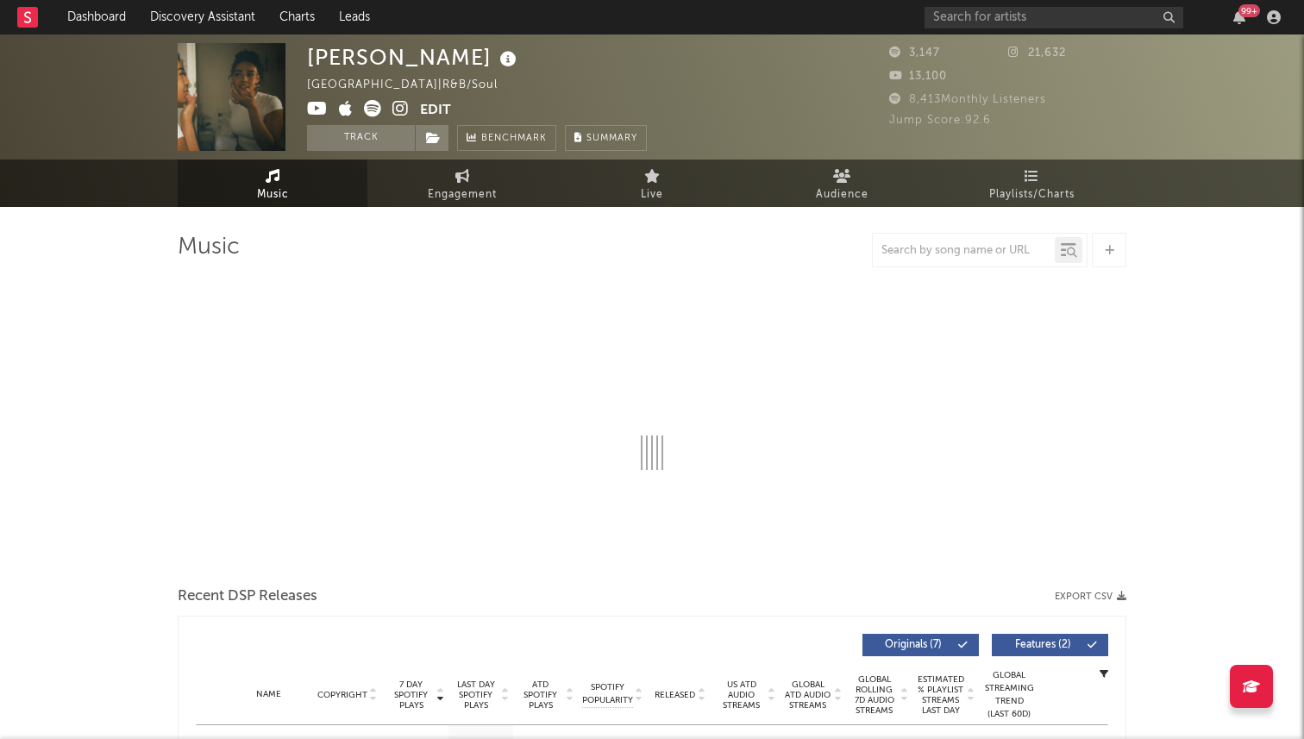
select select "1w"
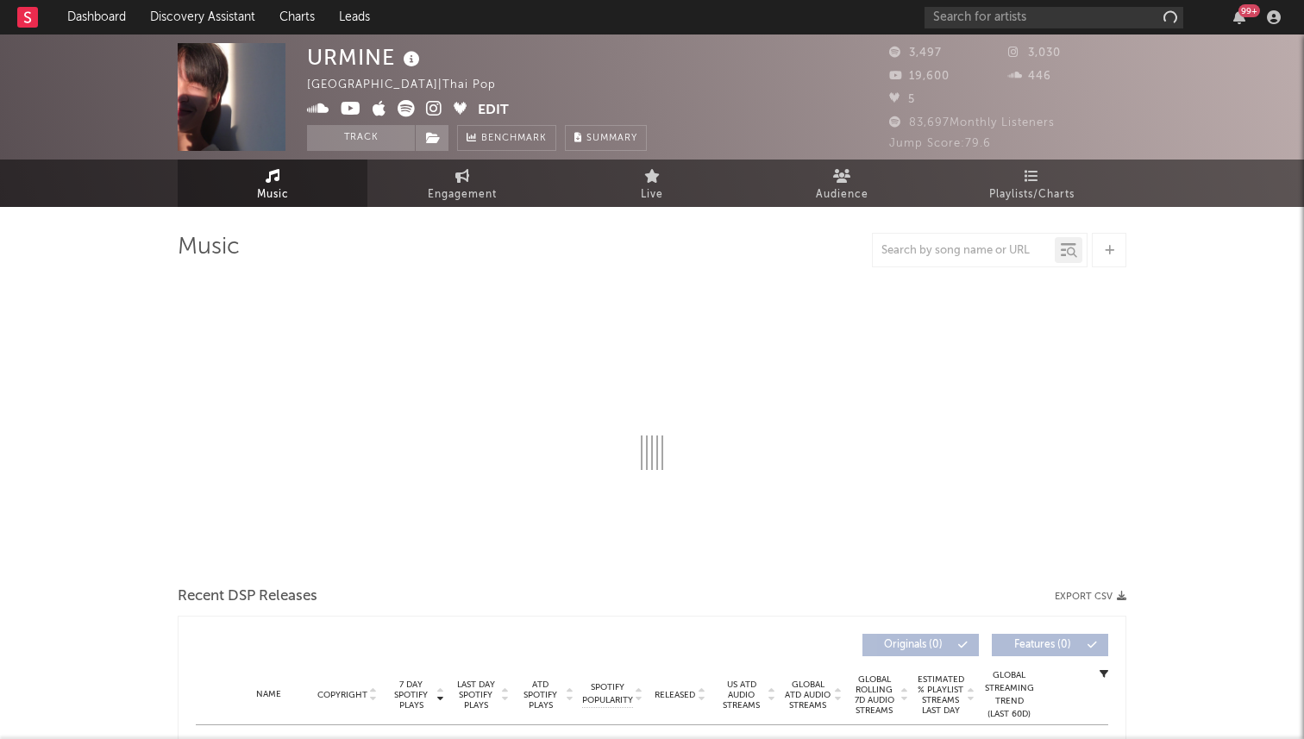
select select "6m"
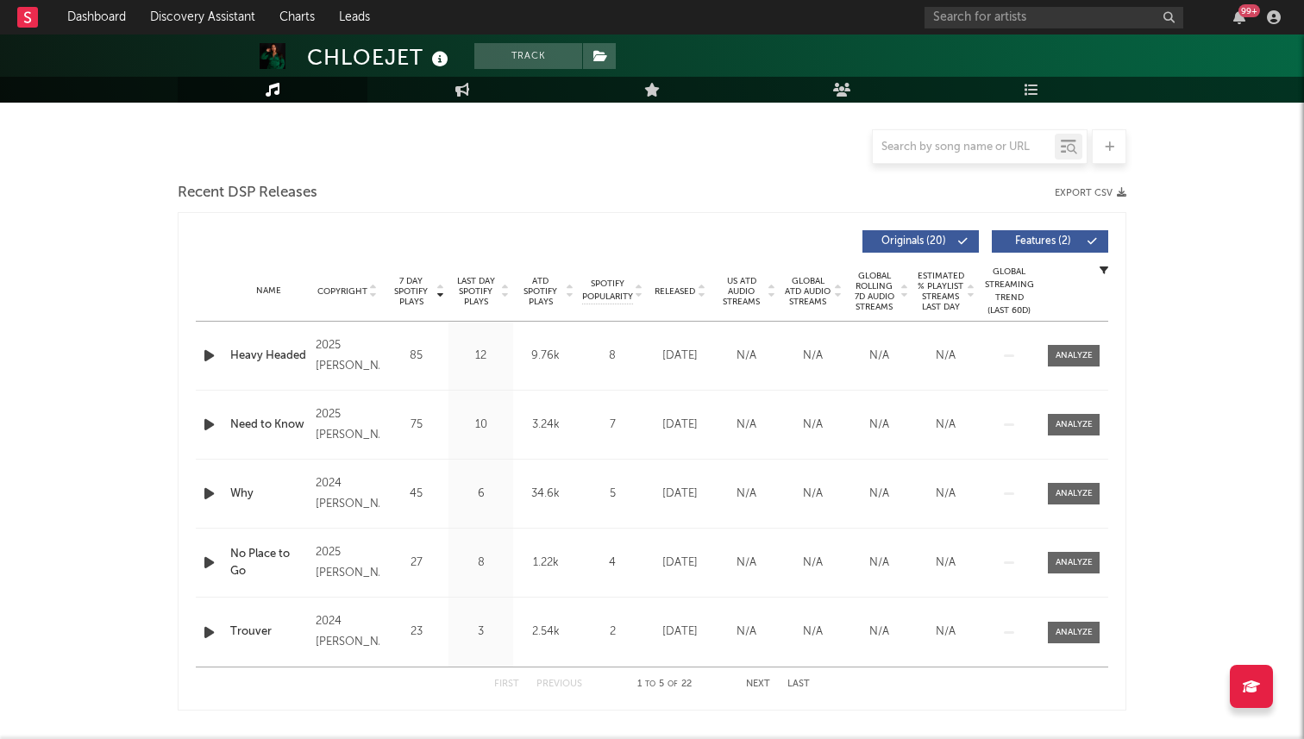
scroll to position [402, 0]
click at [410, 290] on span "7 Day Spotify Plays" at bounding box center [411, 293] width 46 height 31
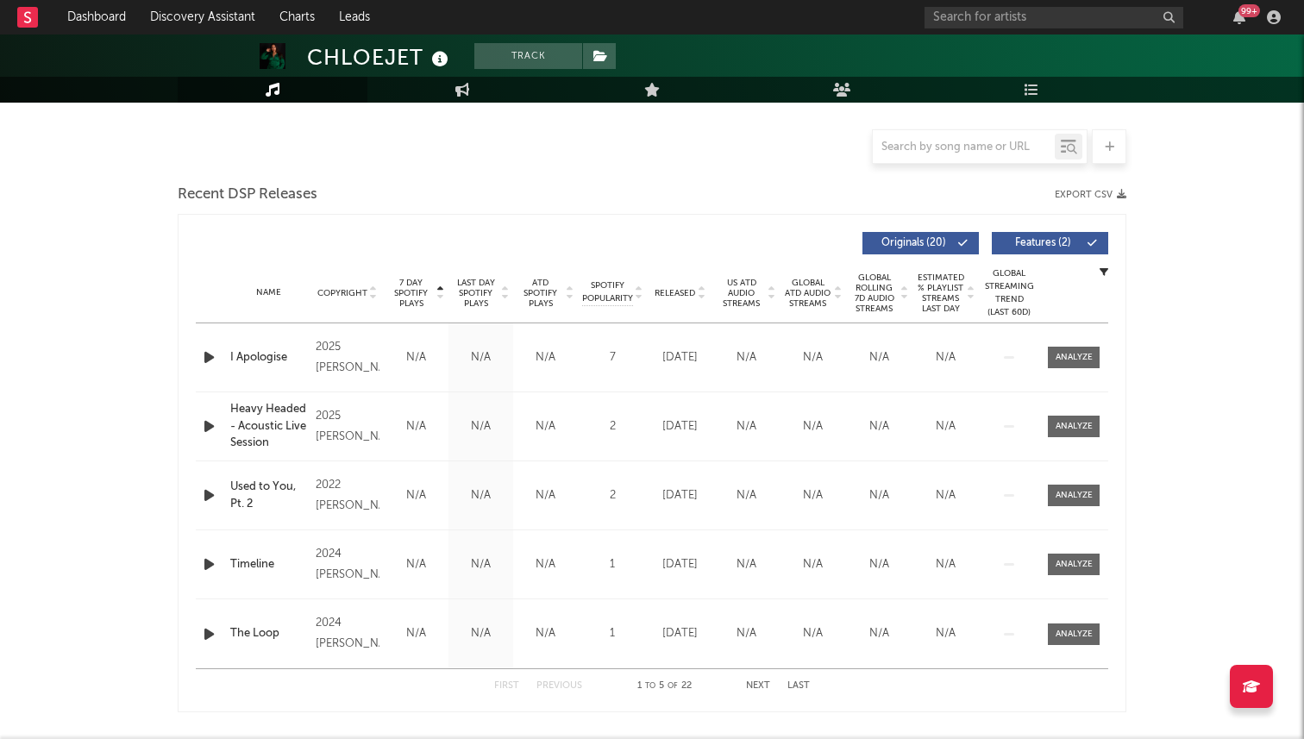
click at [410, 290] on span "7 Day Spotify Plays" at bounding box center [411, 293] width 46 height 31
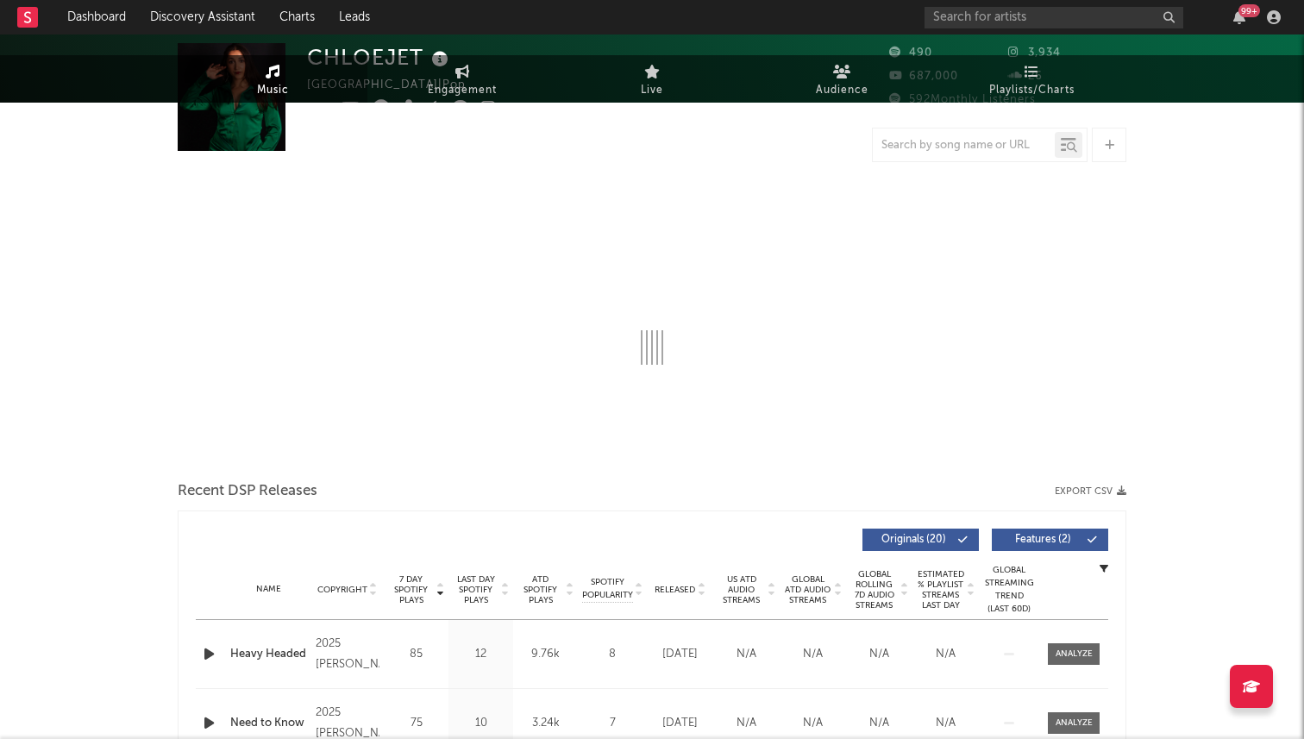
scroll to position [0, 0]
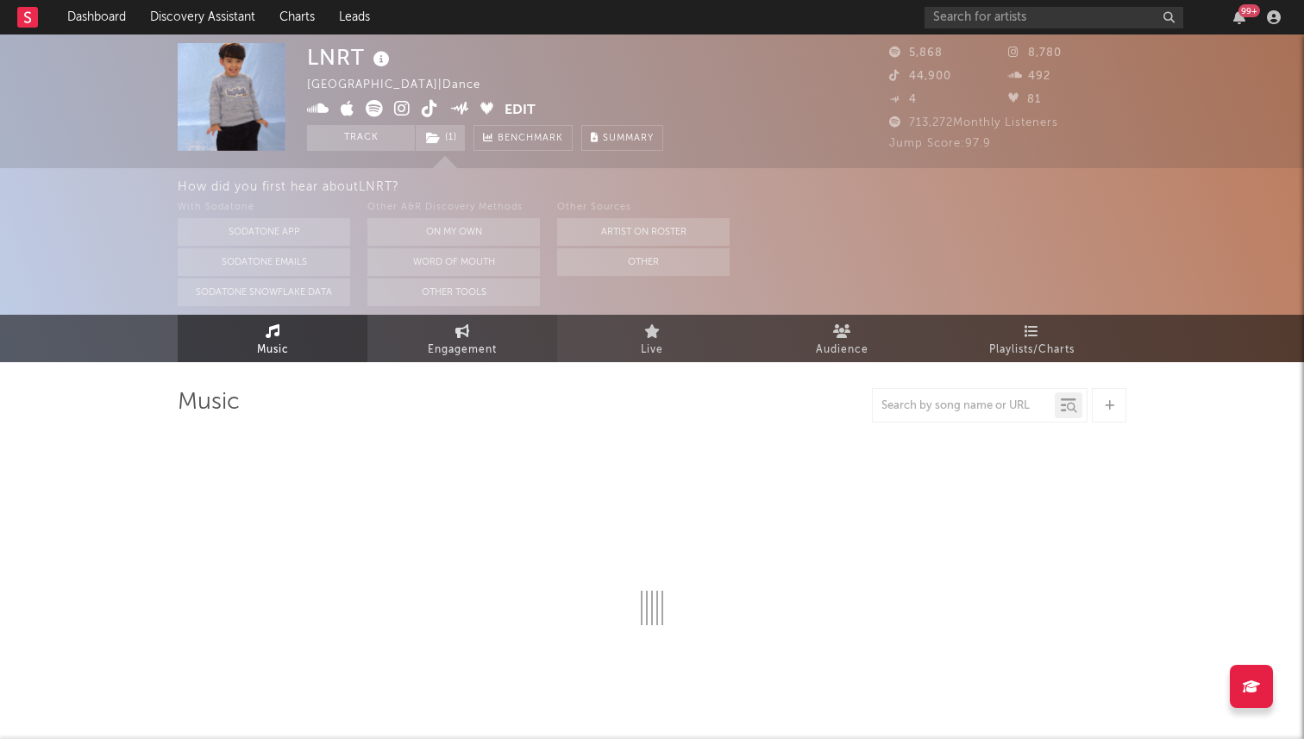
select select "1w"
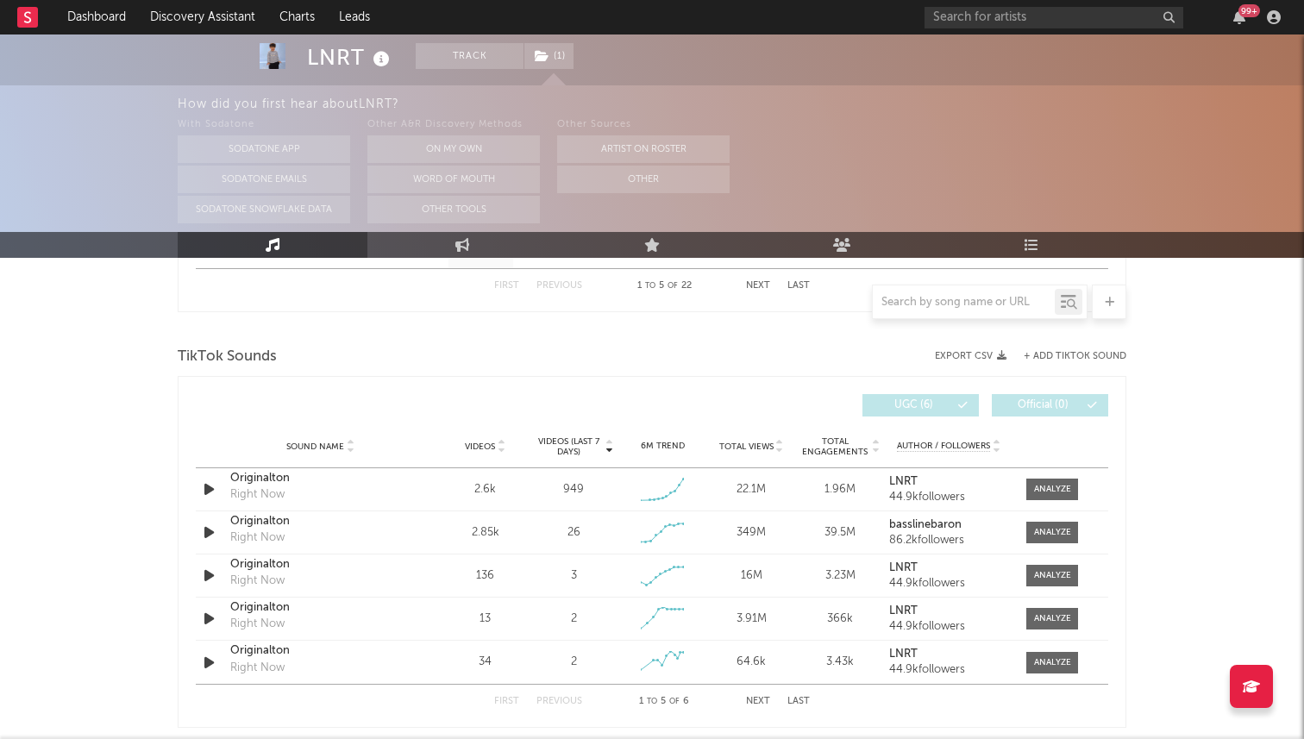
scroll to position [1106, 0]
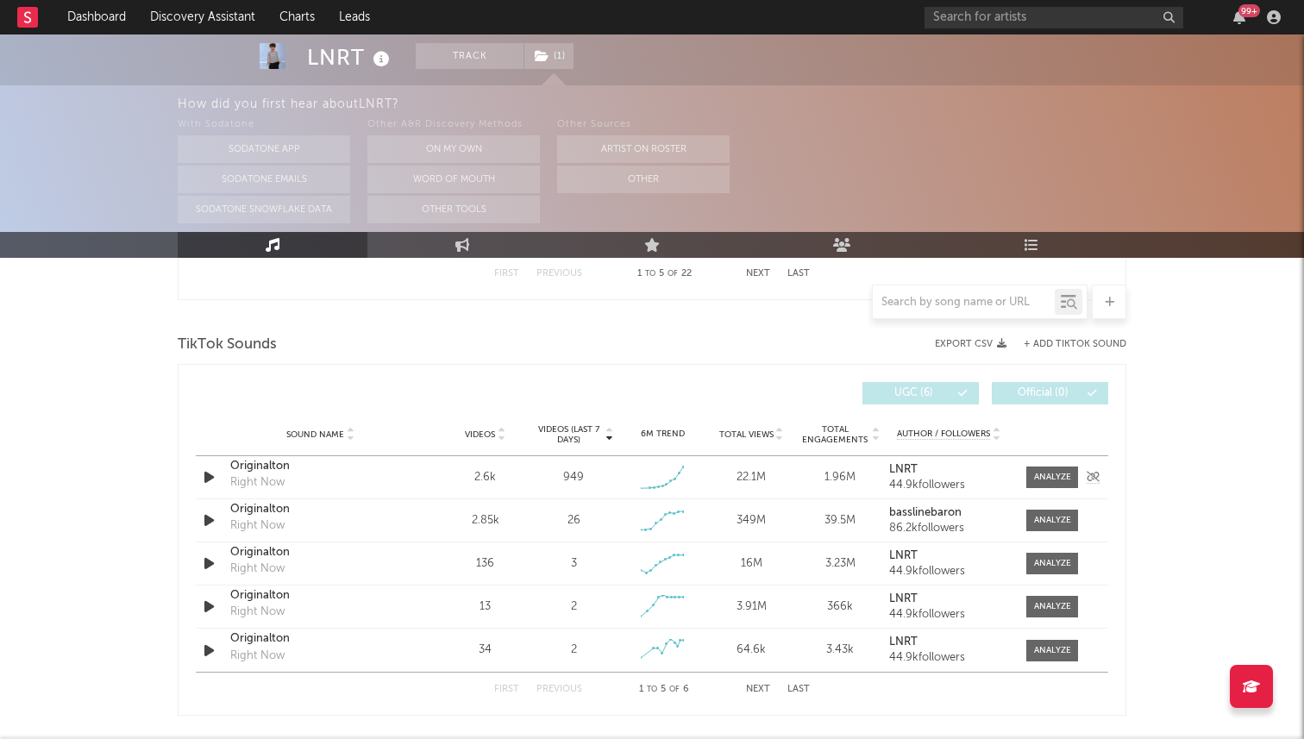
click at [213, 474] on icon "button" at bounding box center [209, 478] width 18 height 22
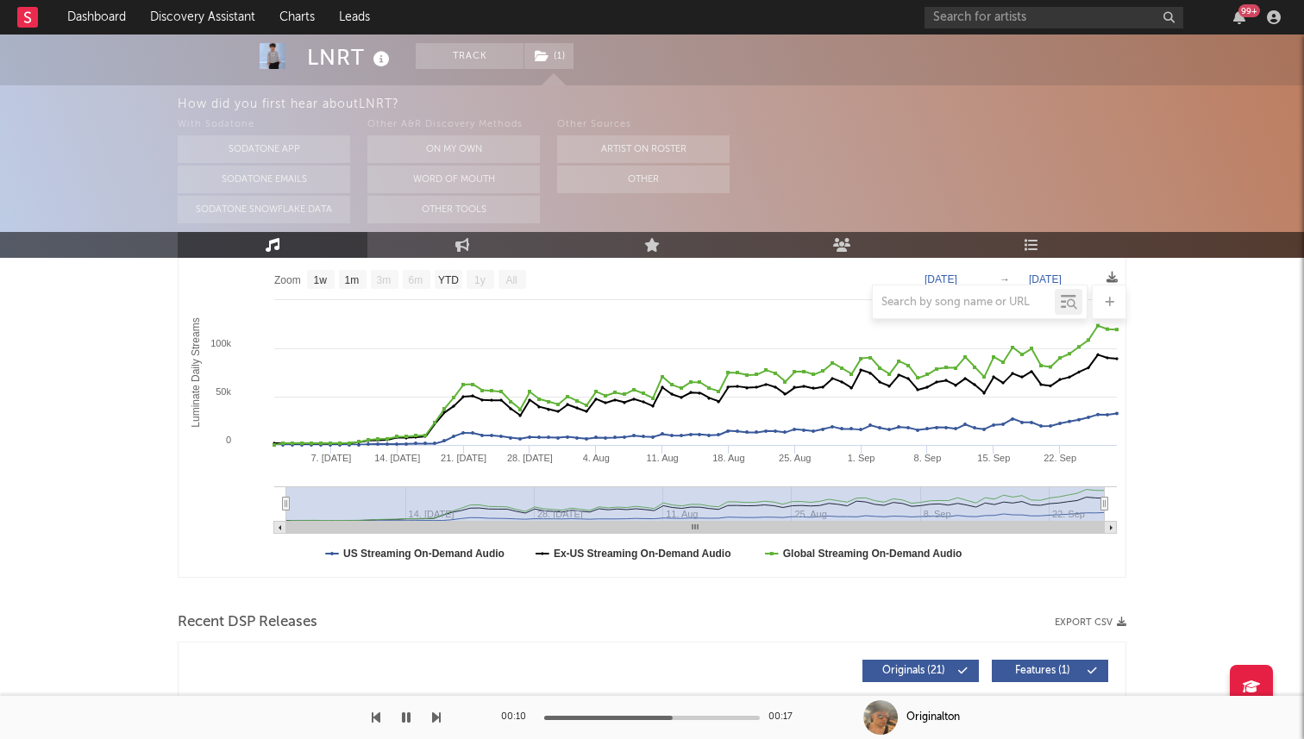
scroll to position [0, 0]
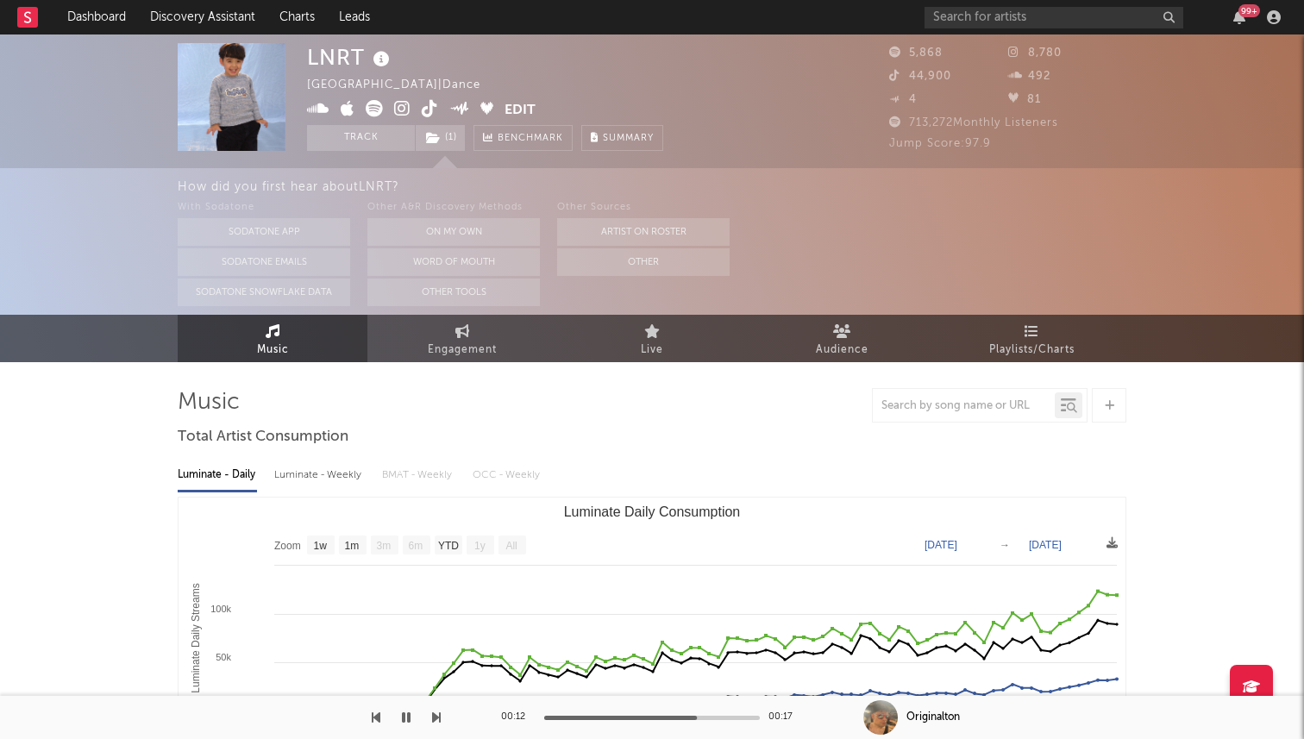
click at [437, 105] on icon at bounding box center [430, 108] width 16 height 17
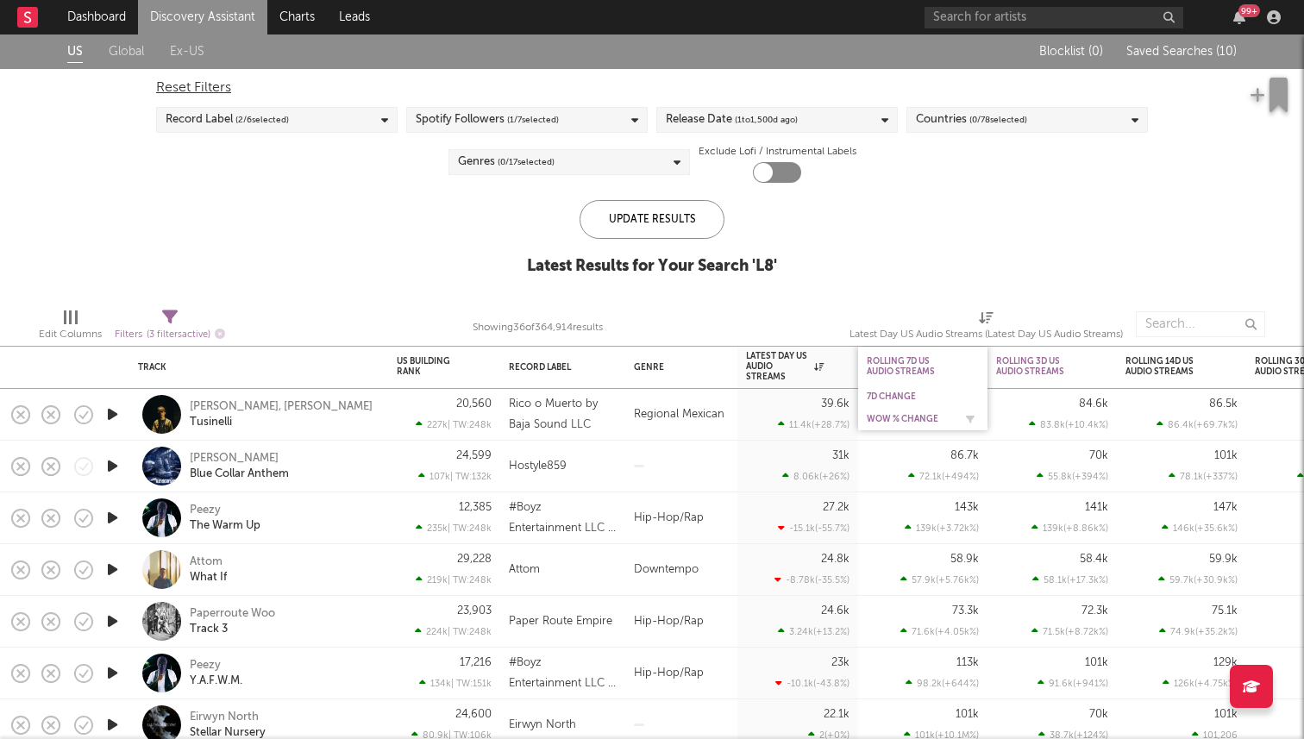
click at [926, 414] on div "WoW % Change" at bounding box center [910, 419] width 86 height 10
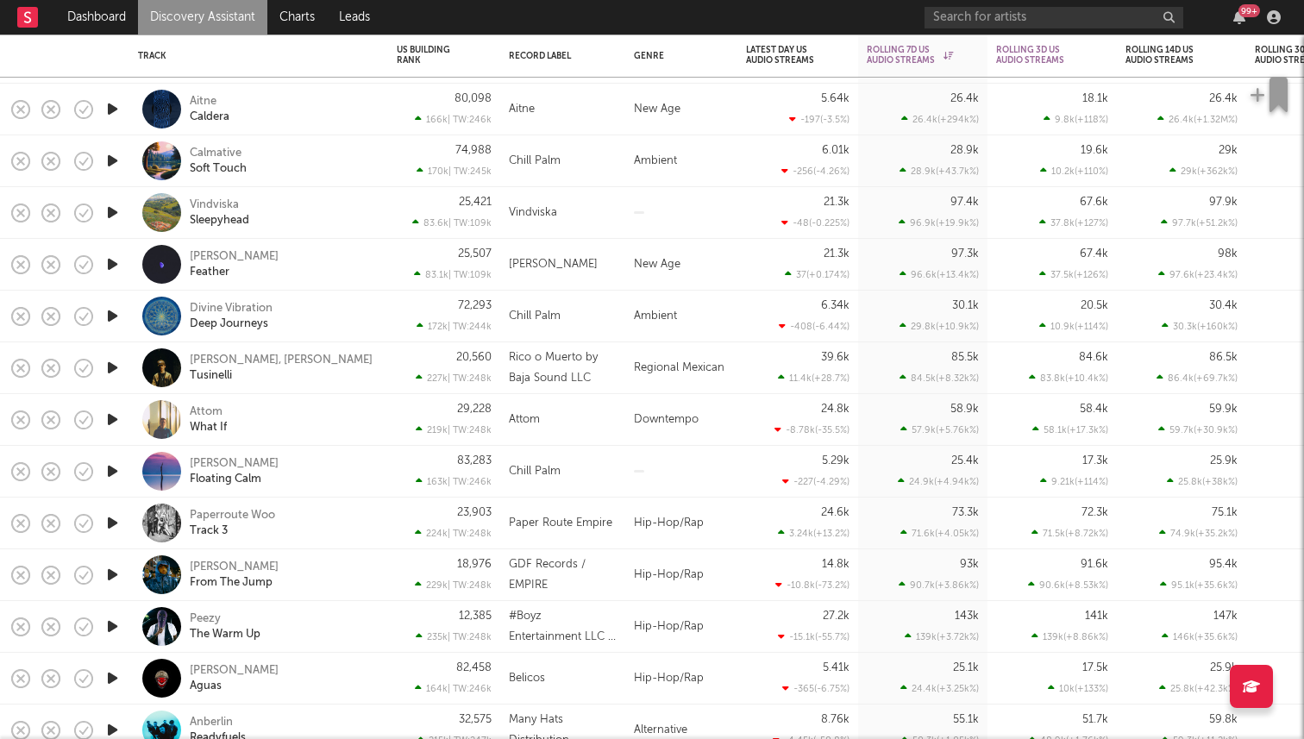
click at [113, 367] on icon "button" at bounding box center [113, 368] width 18 height 22
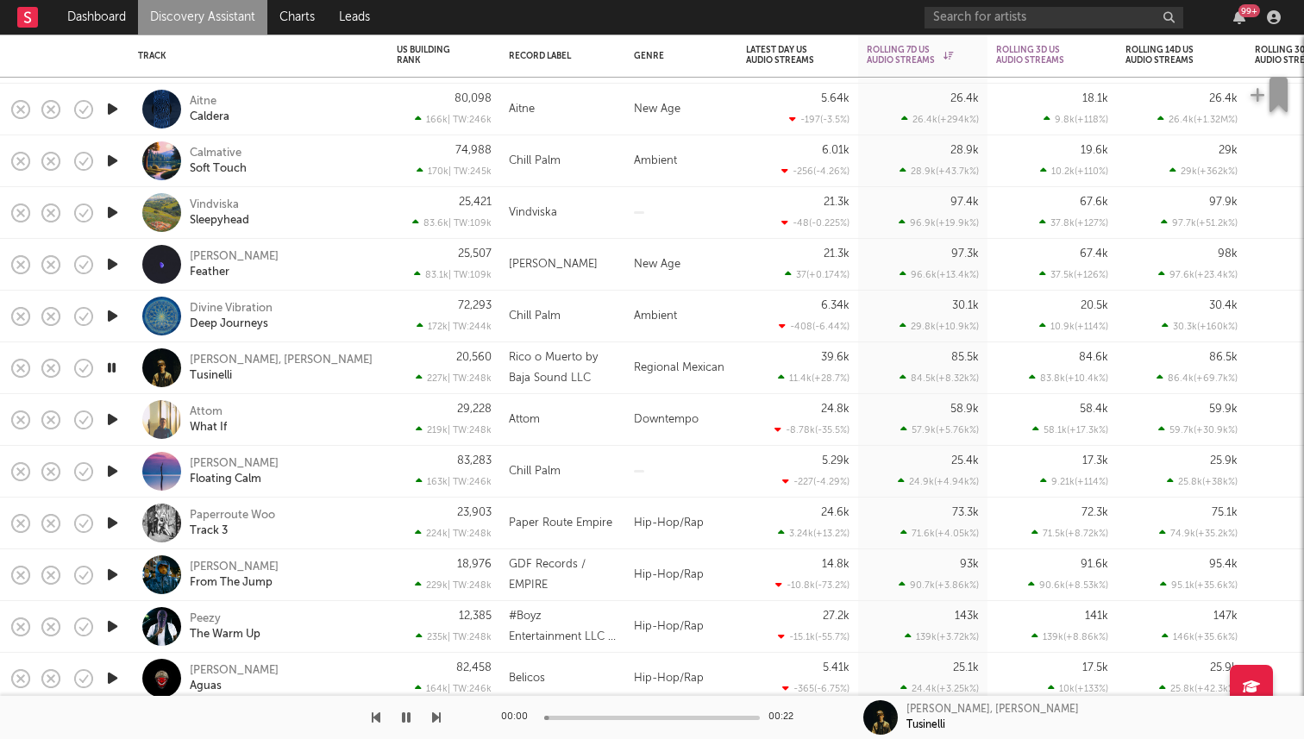
click at [113, 367] on icon "button" at bounding box center [112, 368] width 16 height 22
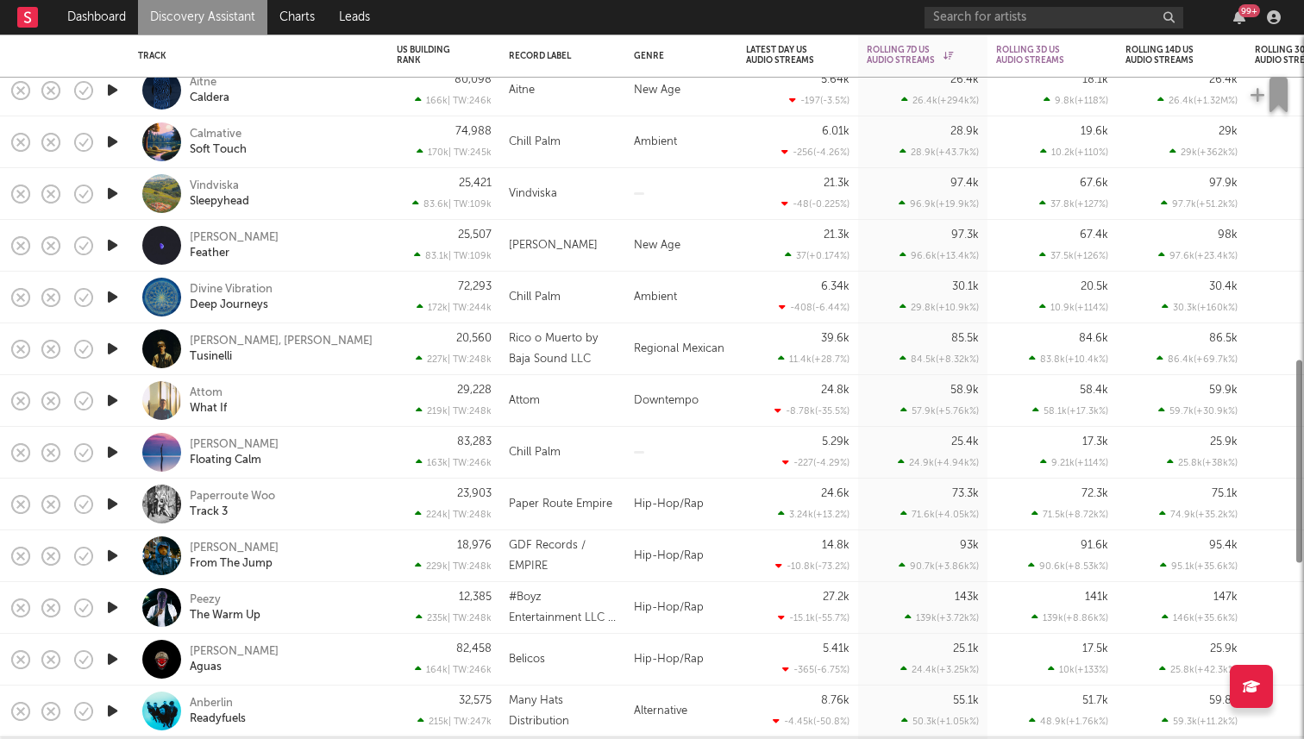
click at [112, 392] on icon "button" at bounding box center [113, 401] width 18 height 22
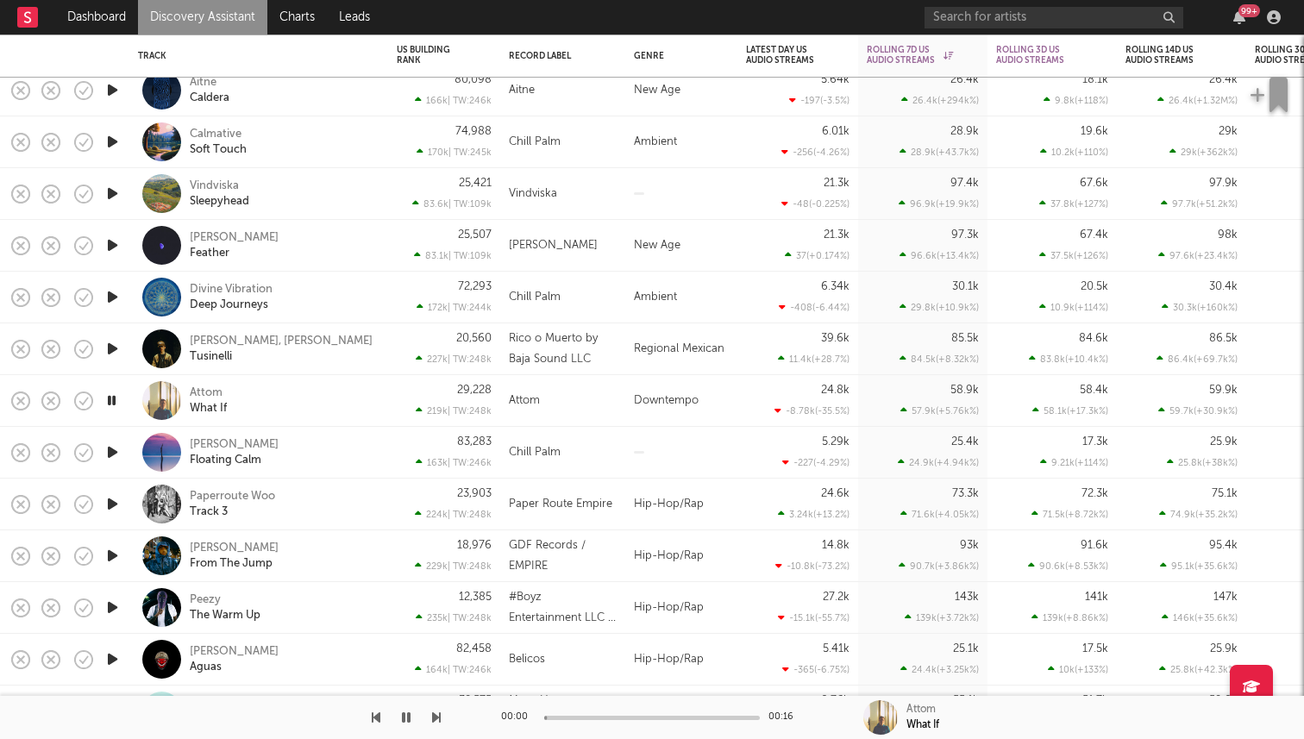
click at [115, 409] on icon "button" at bounding box center [112, 401] width 16 height 22
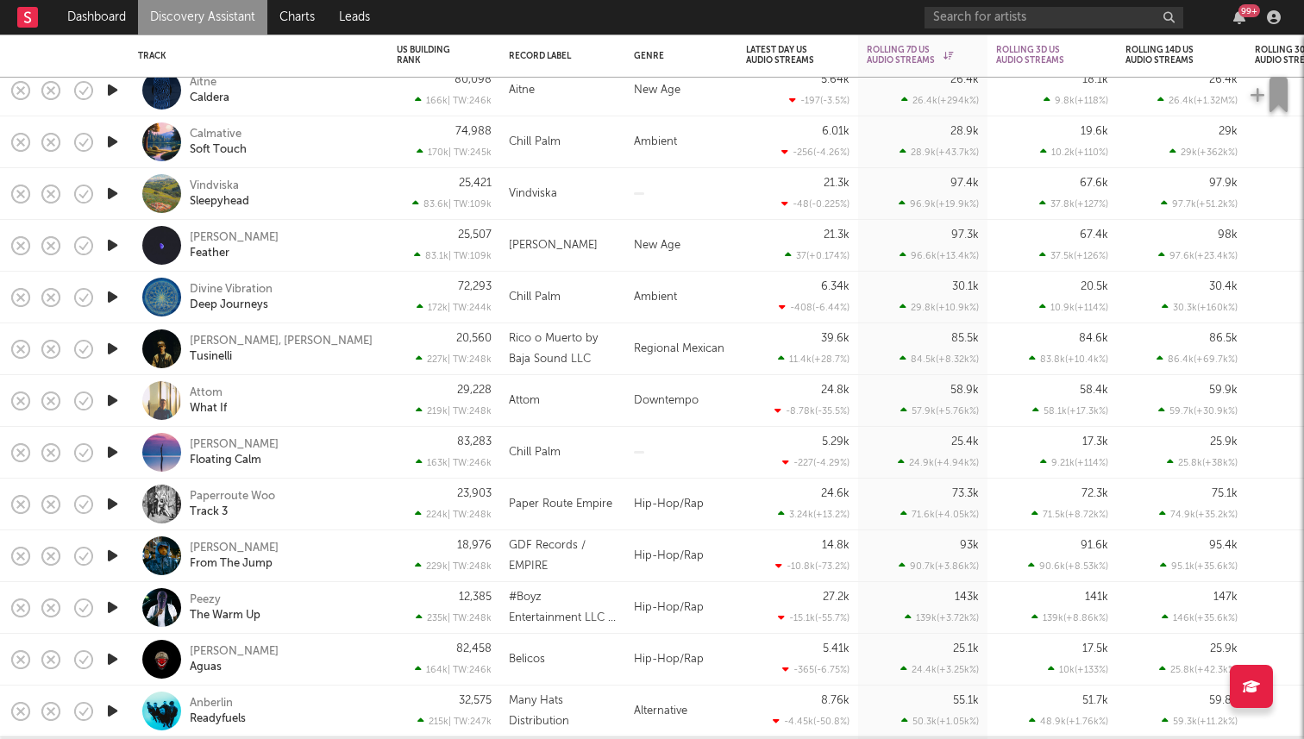
click at [115, 409] on icon "button" at bounding box center [113, 401] width 18 height 22
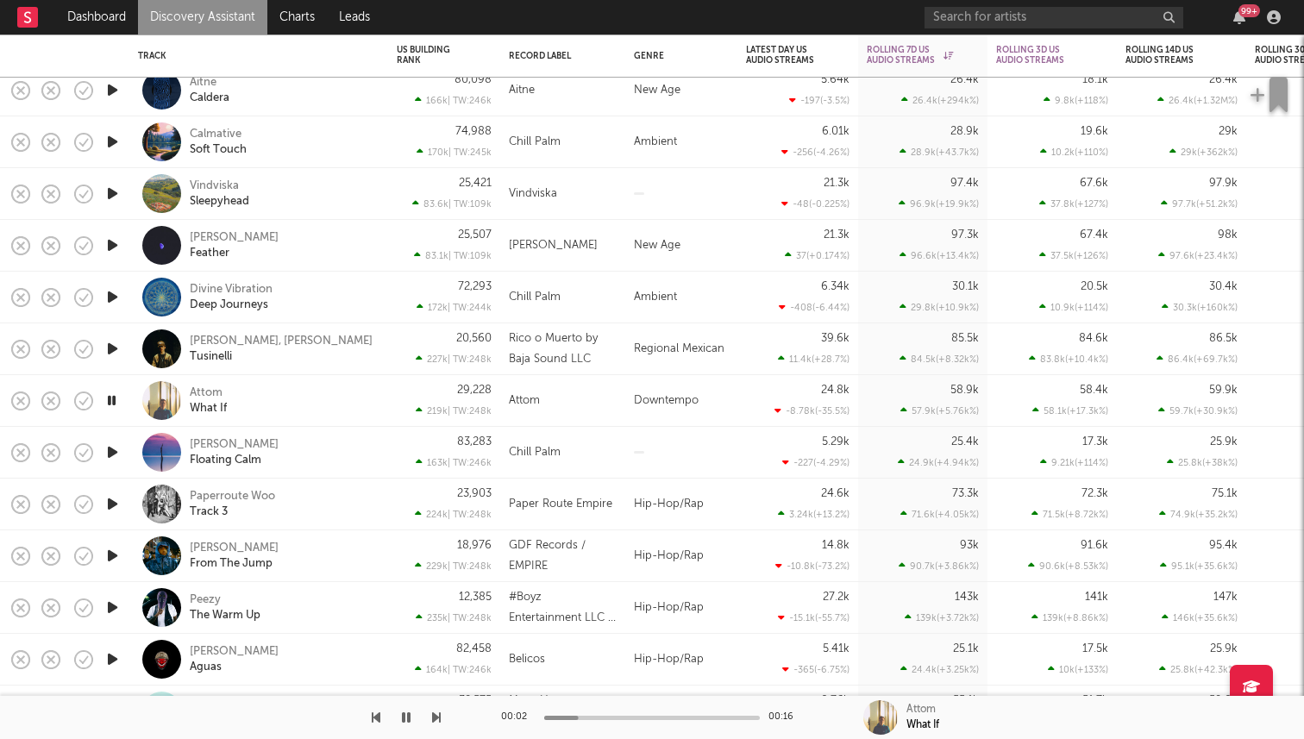
click at [112, 507] on icon "button" at bounding box center [113, 504] width 18 height 22
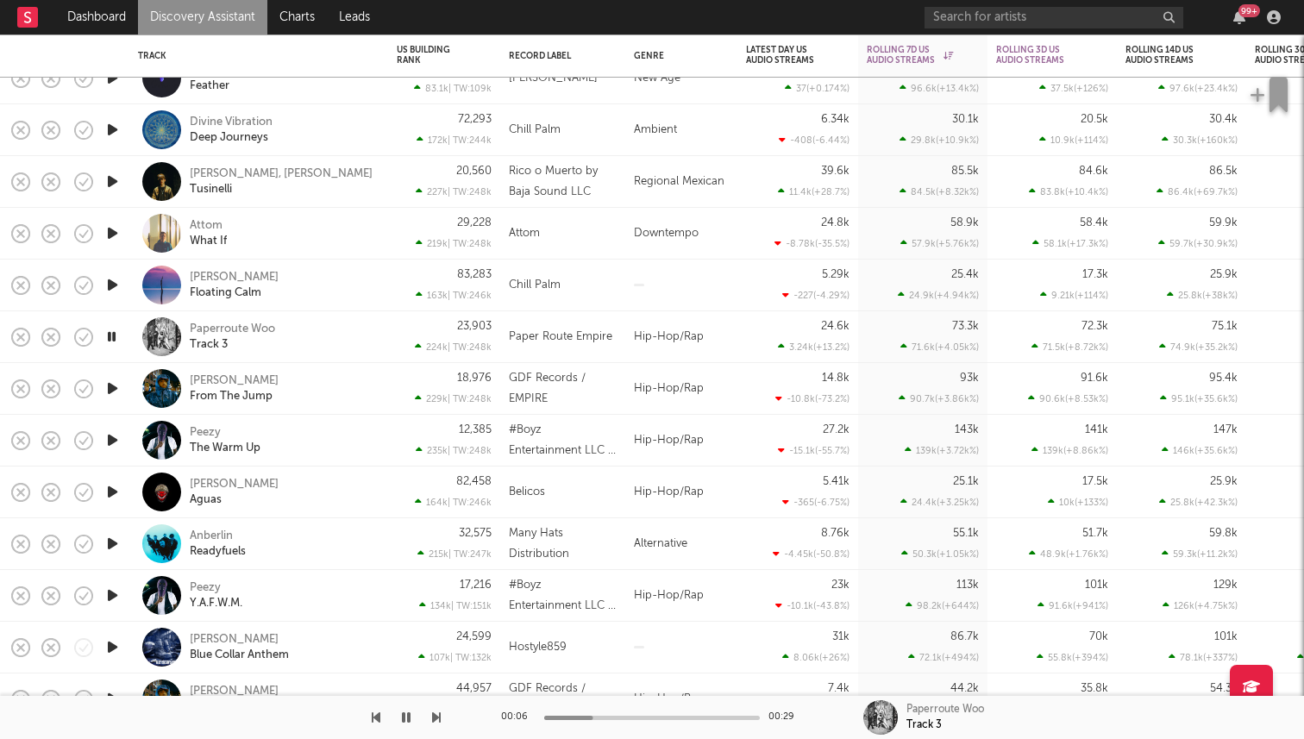
click at [118, 385] on icon "button" at bounding box center [113, 389] width 18 height 22
click at [217, 383] on div "Jay Worthy" at bounding box center [234, 381] width 89 height 16
click at [106, 393] on icon "button" at bounding box center [112, 389] width 16 height 22
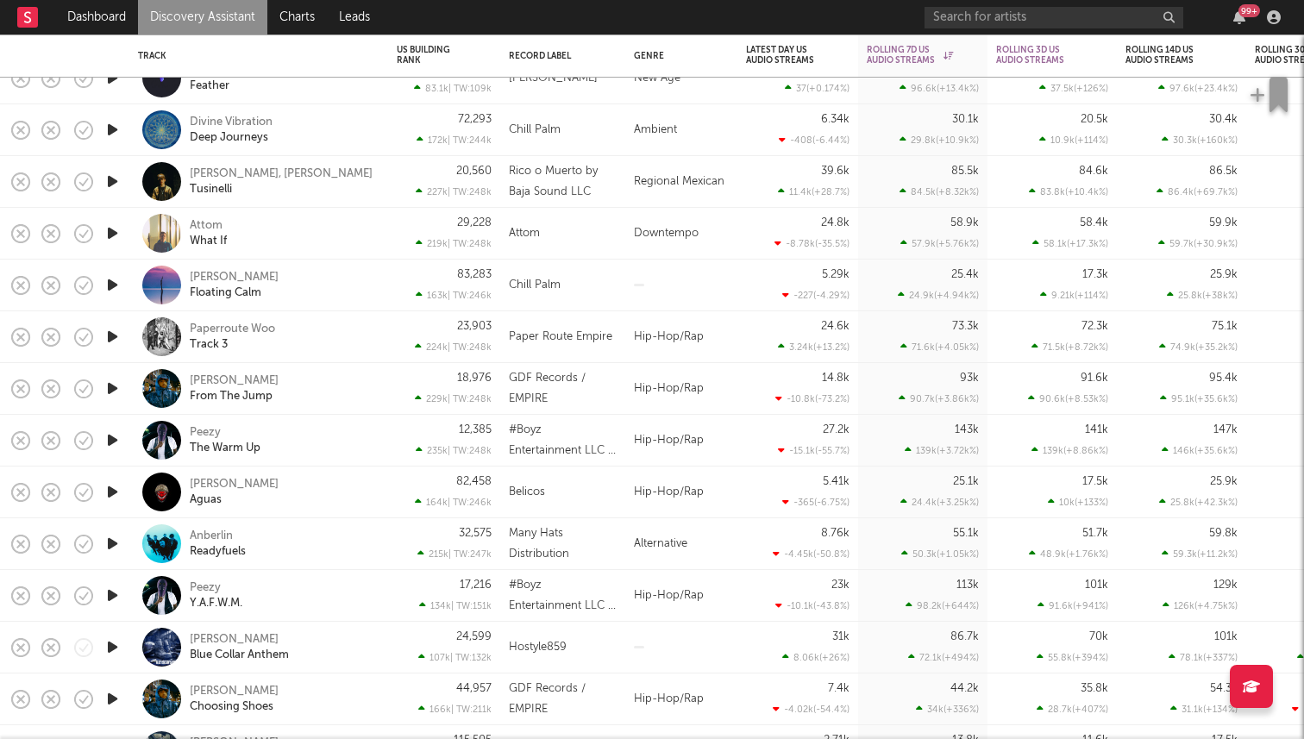
click at [110, 442] on icon "button" at bounding box center [113, 441] width 18 height 22
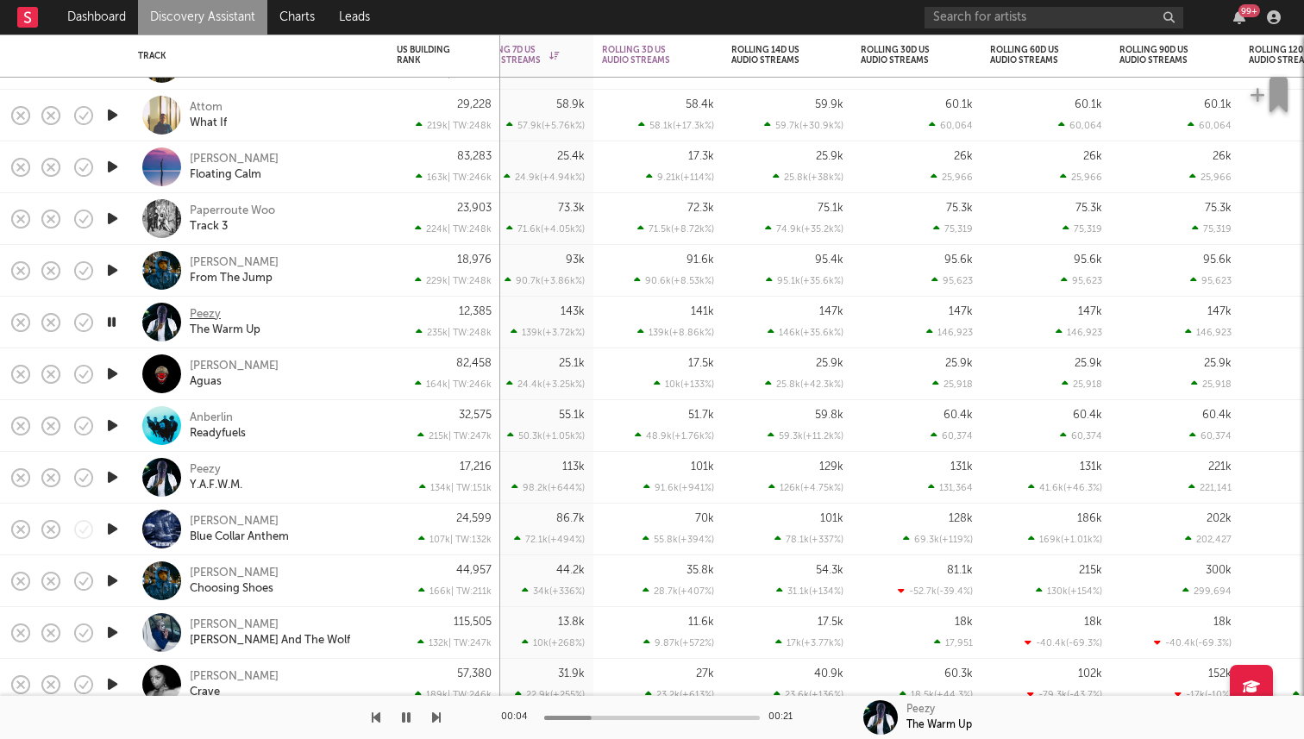
click at [202, 311] on div "Peezy" at bounding box center [205, 315] width 31 height 16
click at [109, 429] on icon "button" at bounding box center [113, 426] width 18 height 22
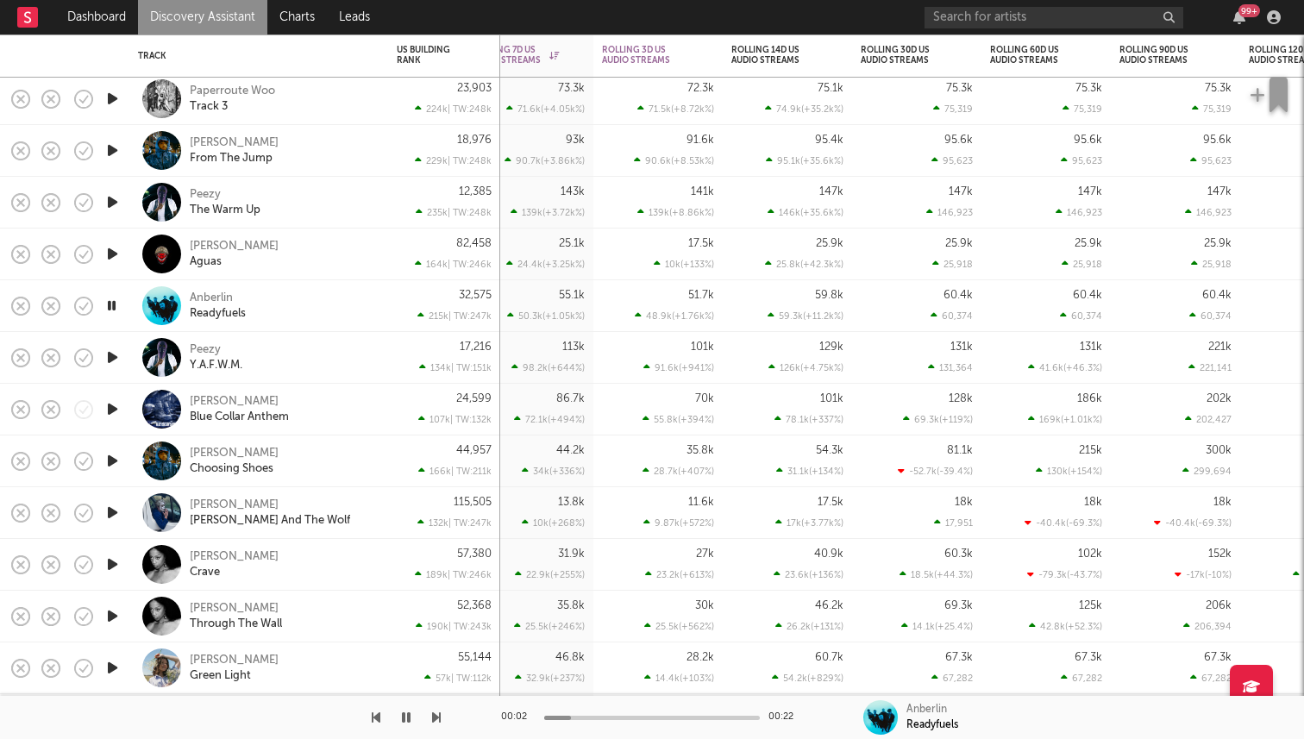
click at [110, 568] on icon "button" at bounding box center [113, 565] width 18 height 22
click at [210, 558] on div "Rochelle Jordan" at bounding box center [234, 557] width 89 height 16
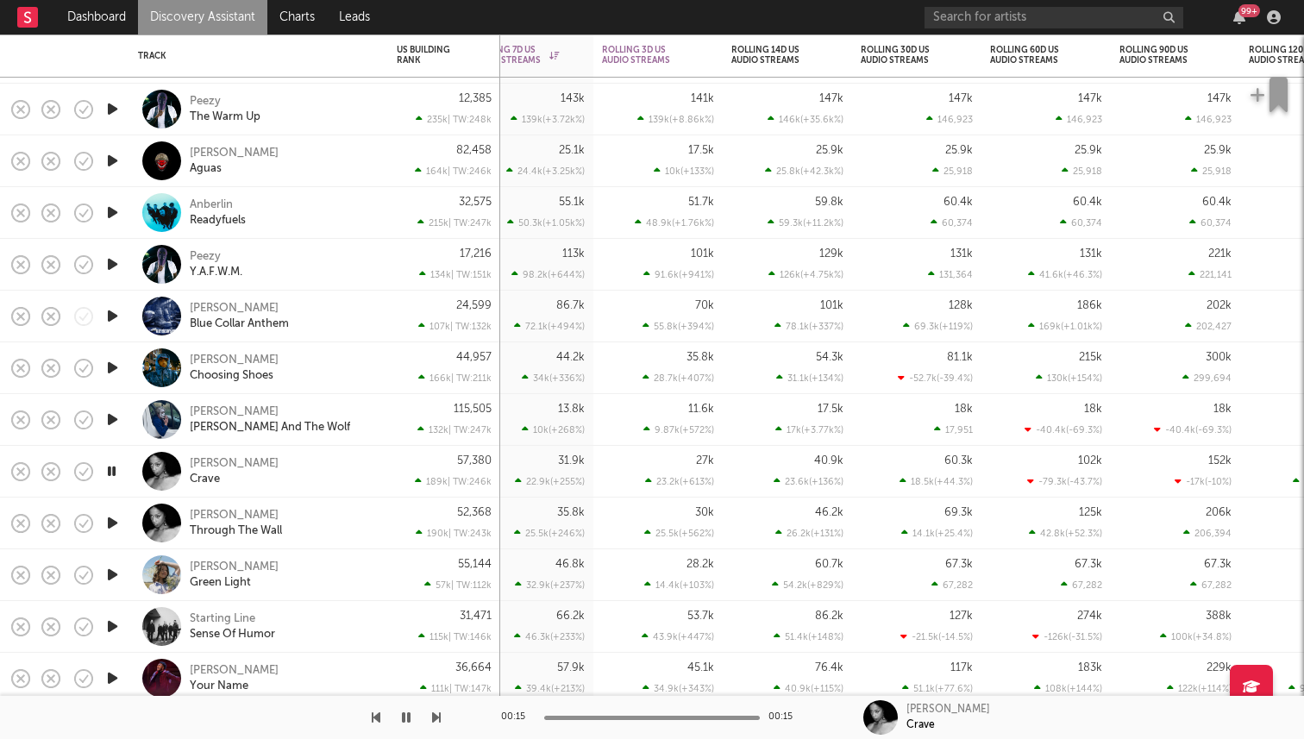
click at [116, 308] on icon "button" at bounding box center [113, 316] width 18 height 22
click at [208, 310] on div "[PERSON_NAME]" at bounding box center [234, 309] width 89 height 16
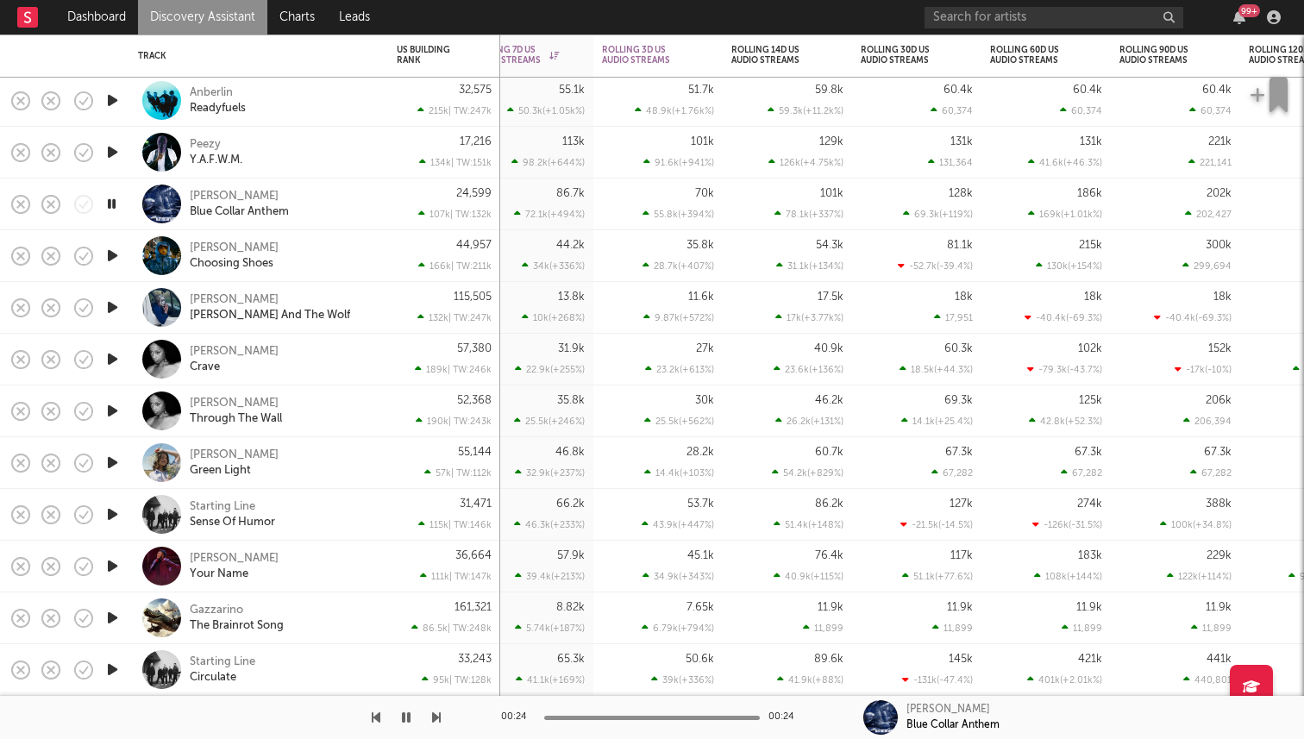
click at [111, 204] on icon "button" at bounding box center [112, 204] width 16 height 22
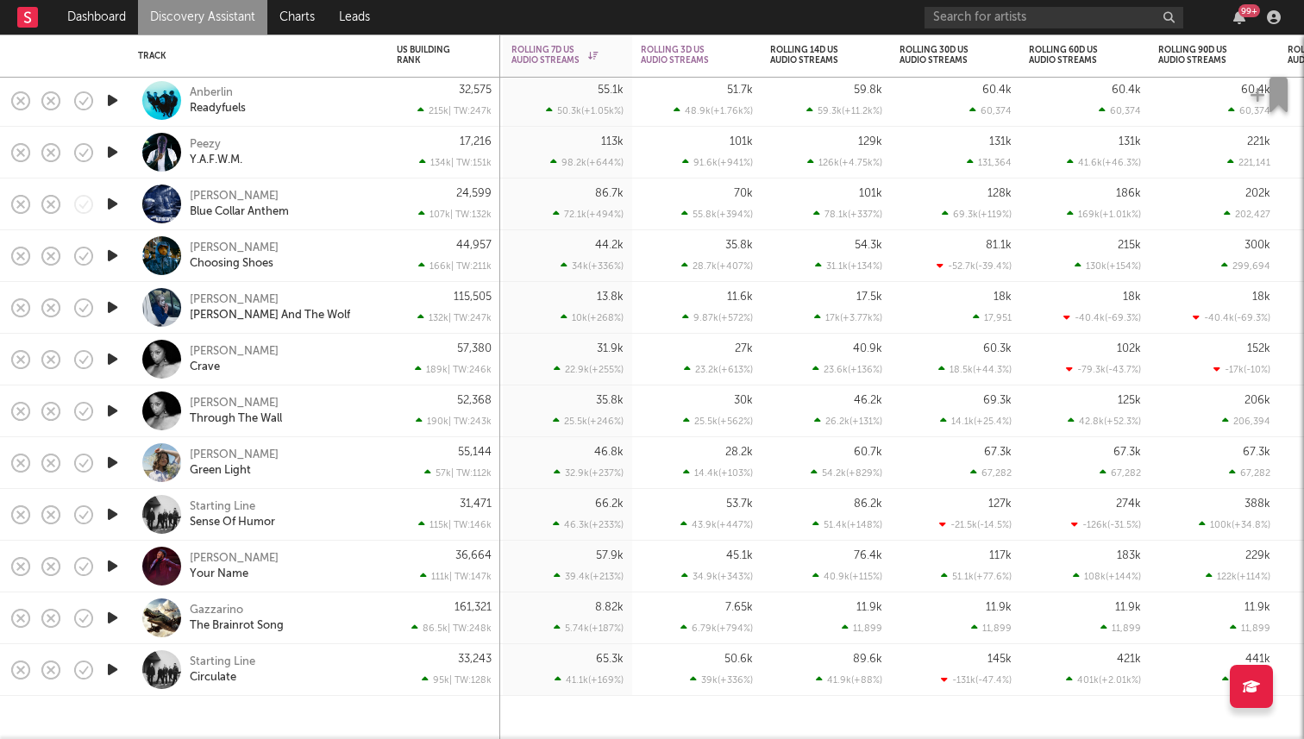
click at [112, 515] on icon "button" at bounding box center [113, 515] width 18 height 22
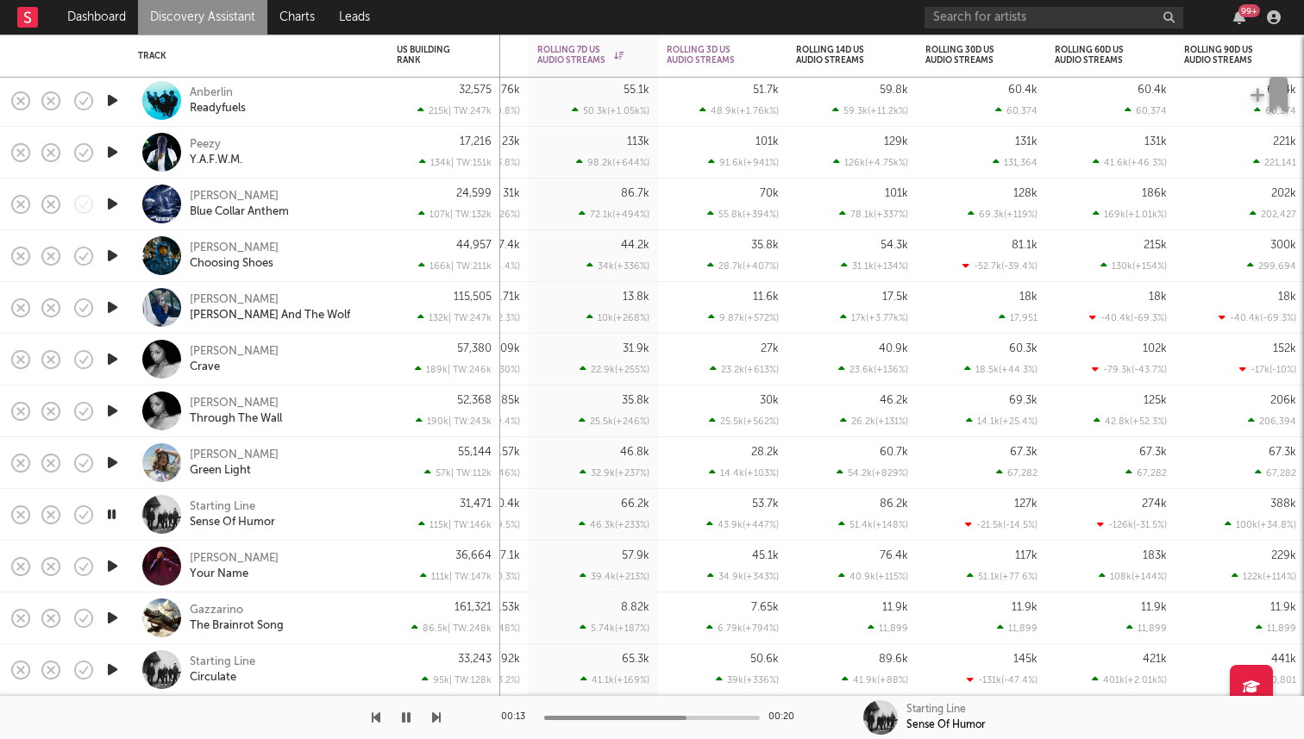
click at [110, 518] on icon "button" at bounding box center [112, 515] width 16 height 22
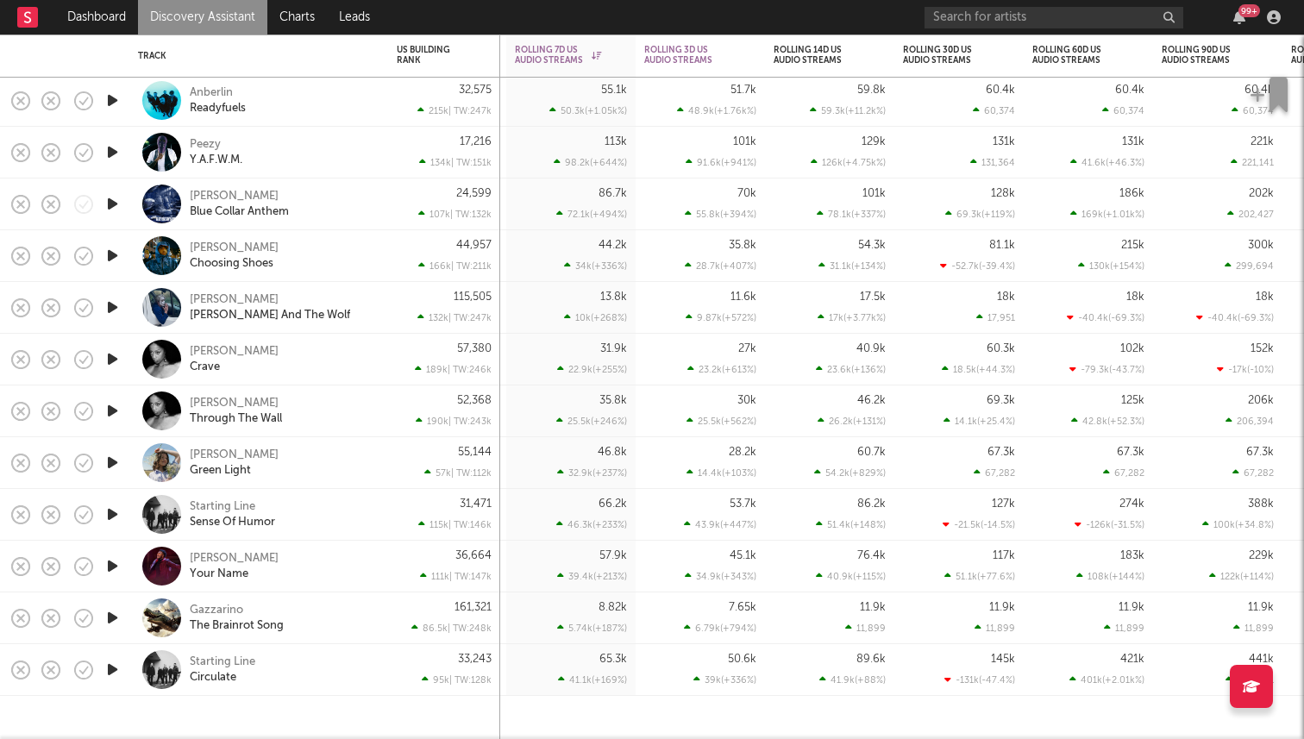
click at [112, 511] on icon "button" at bounding box center [113, 515] width 18 height 22
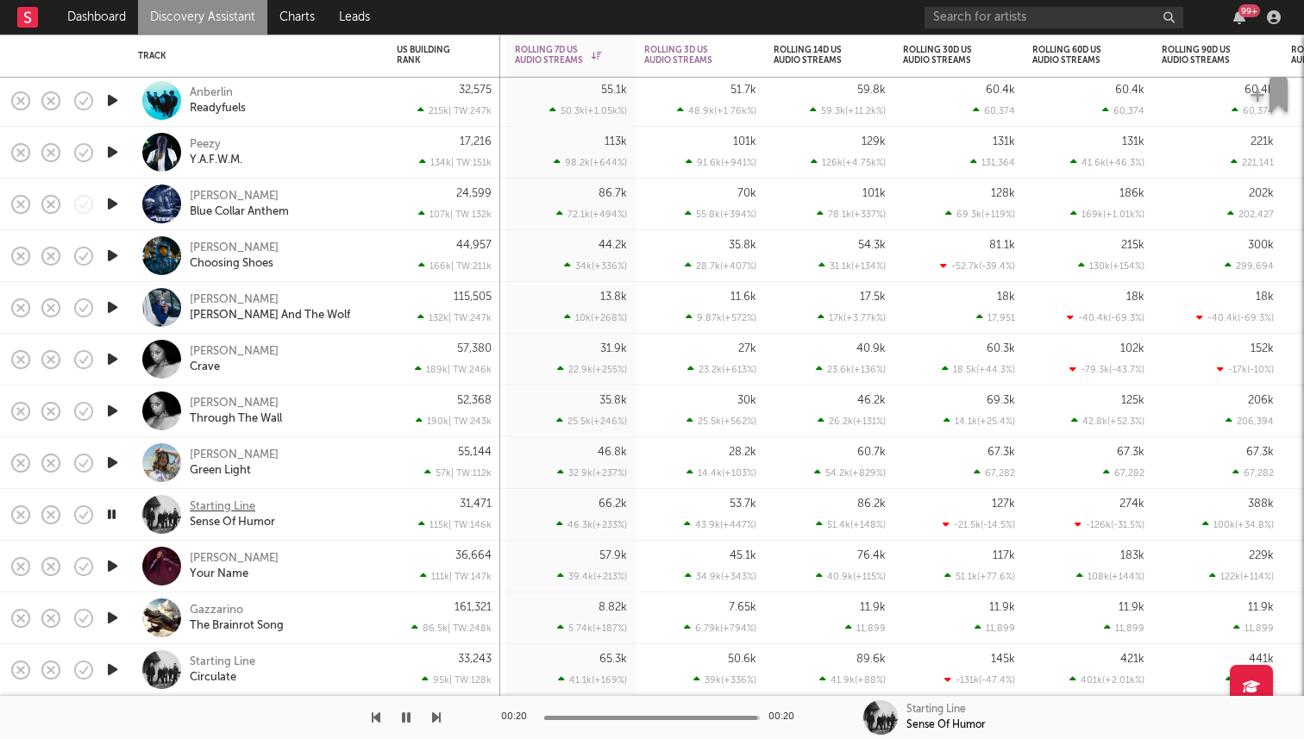
click at [216, 505] on div "Starting Line" at bounding box center [223, 507] width 66 height 16
click at [113, 516] on icon "button" at bounding box center [112, 515] width 16 height 22
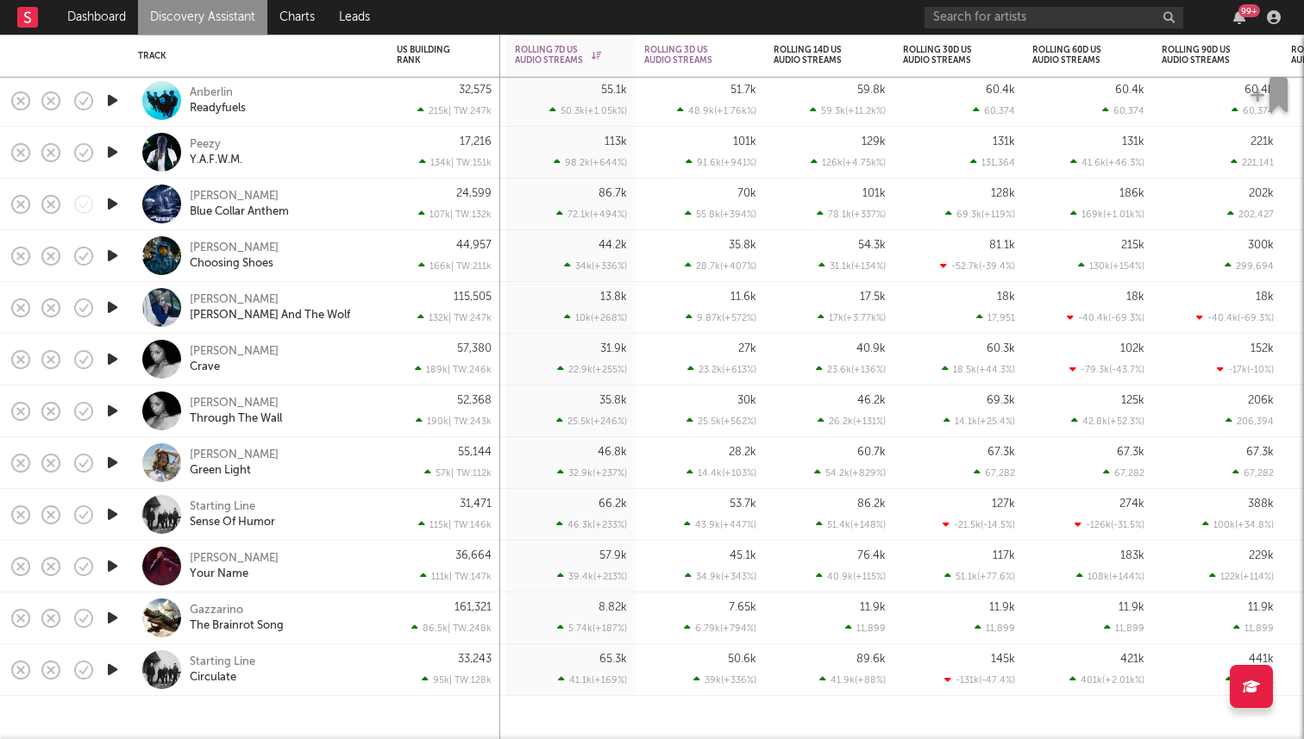
click at [116, 564] on icon "button" at bounding box center [113, 566] width 18 height 22
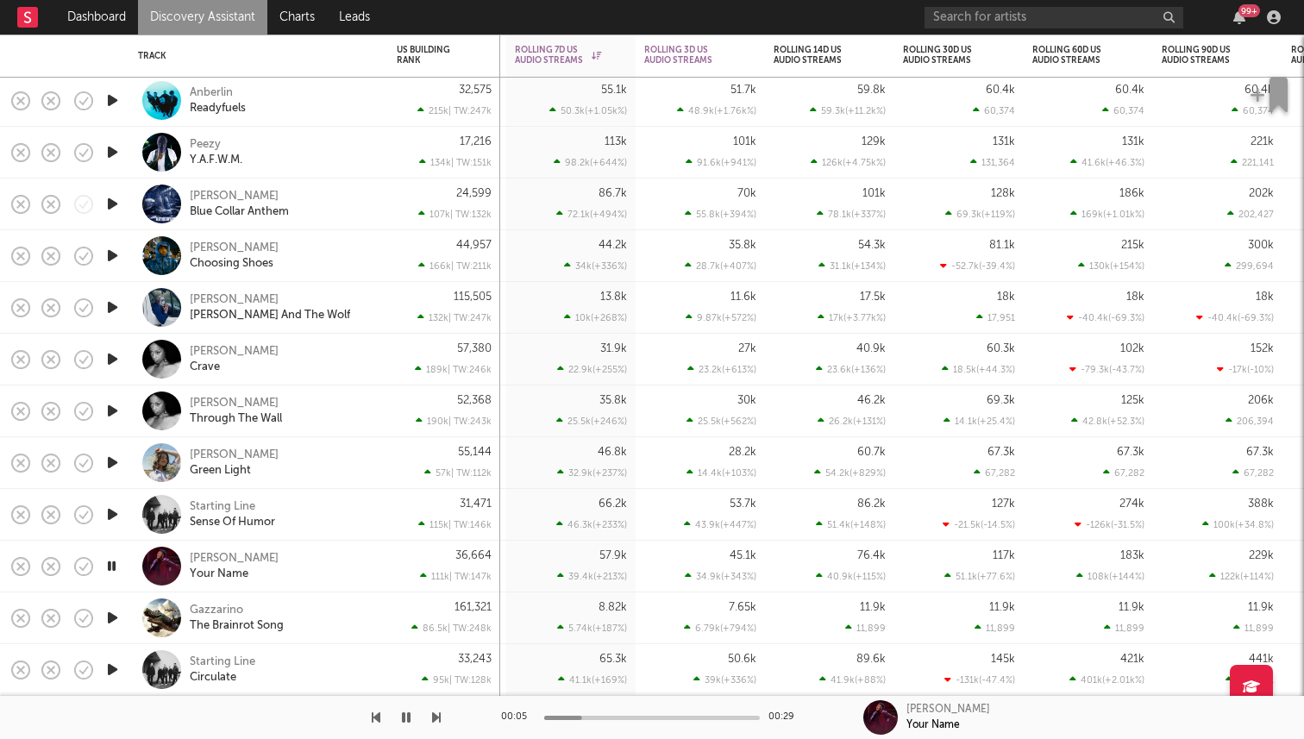
click at [107, 566] on icon "button" at bounding box center [112, 566] width 16 height 22
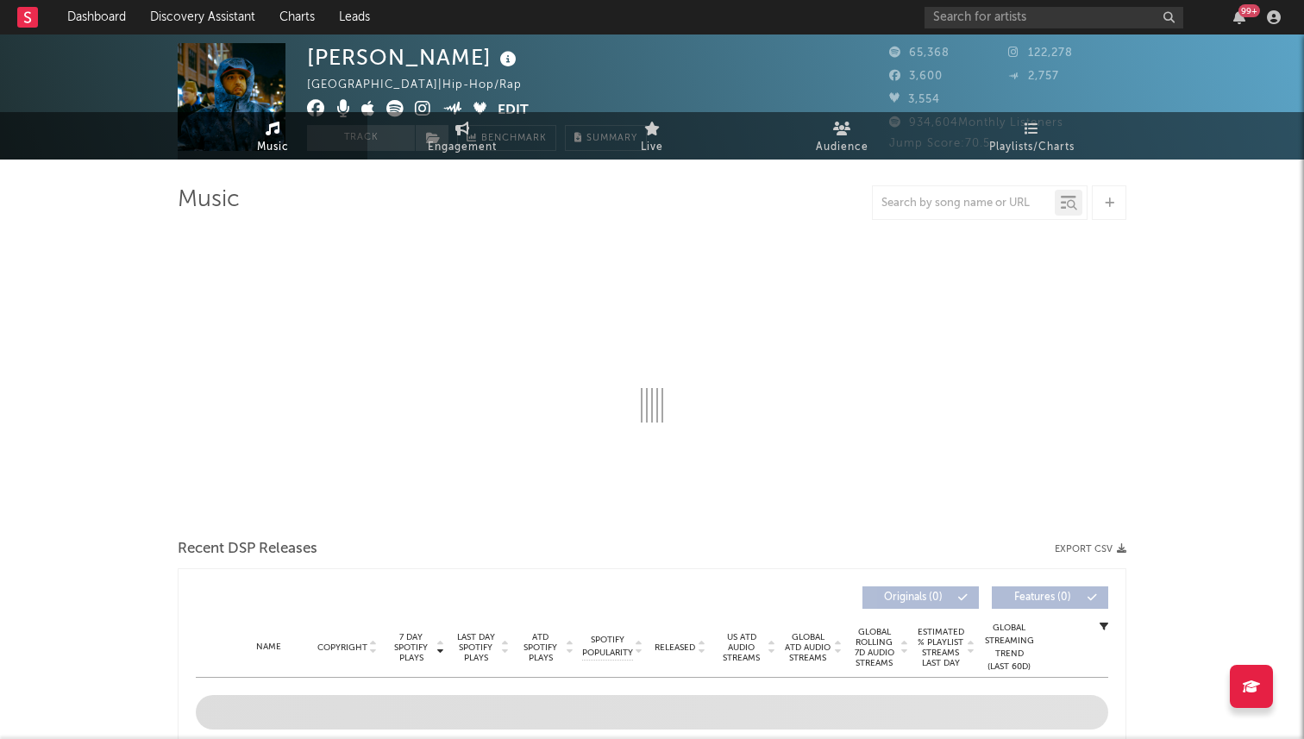
select select "6m"
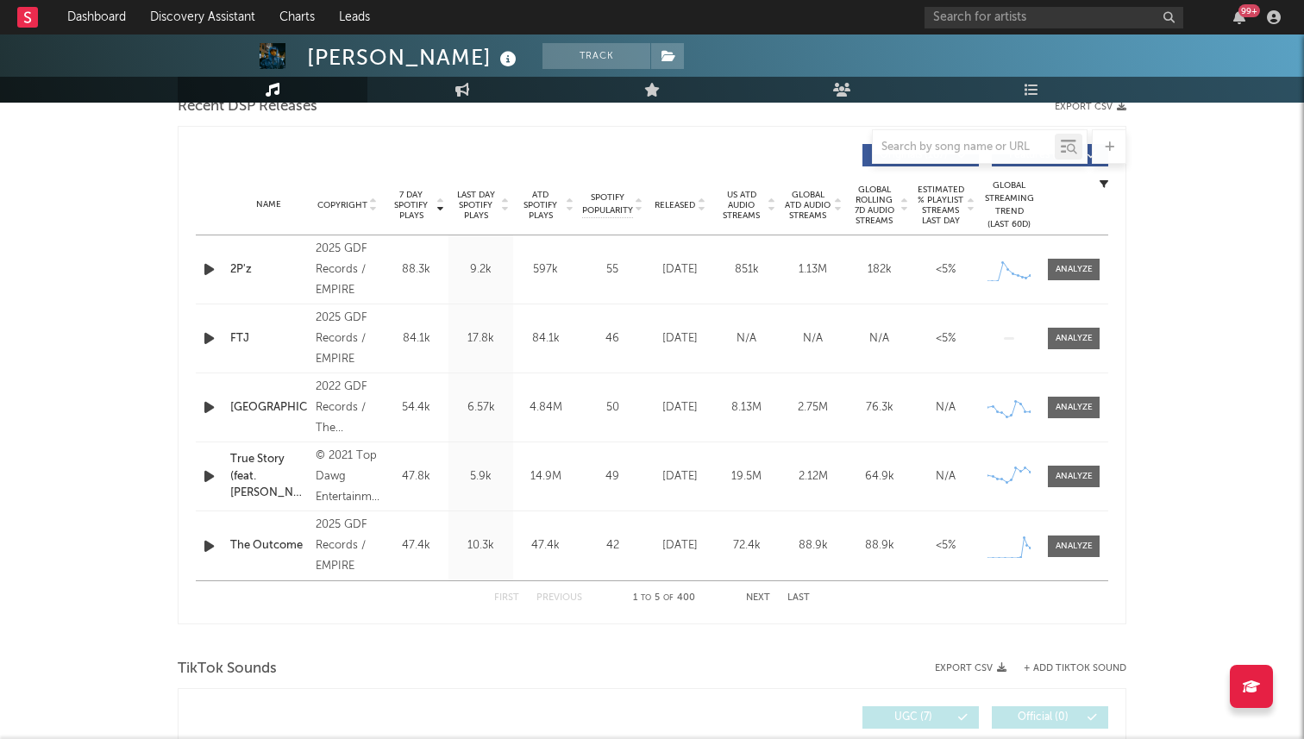
scroll to position [599, 0]
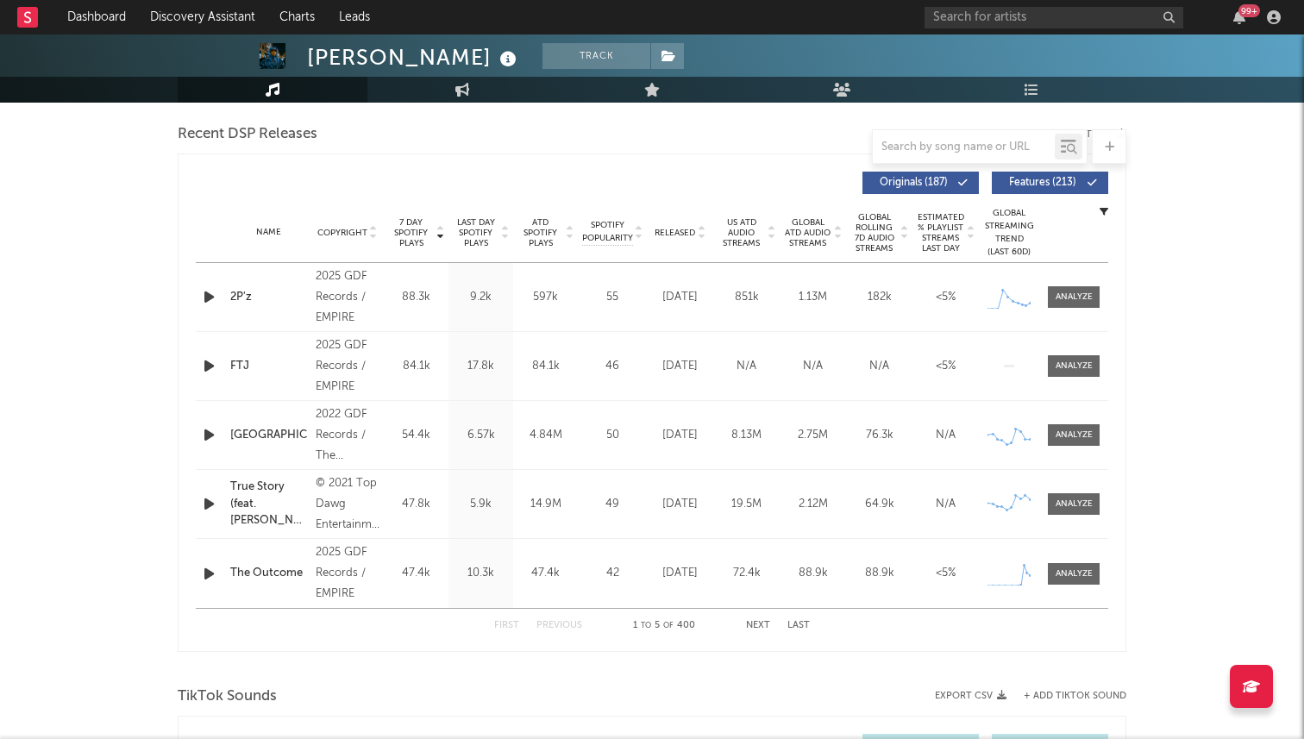
click at [681, 233] on span "Released" at bounding box center [675, 233] width 41 height 10
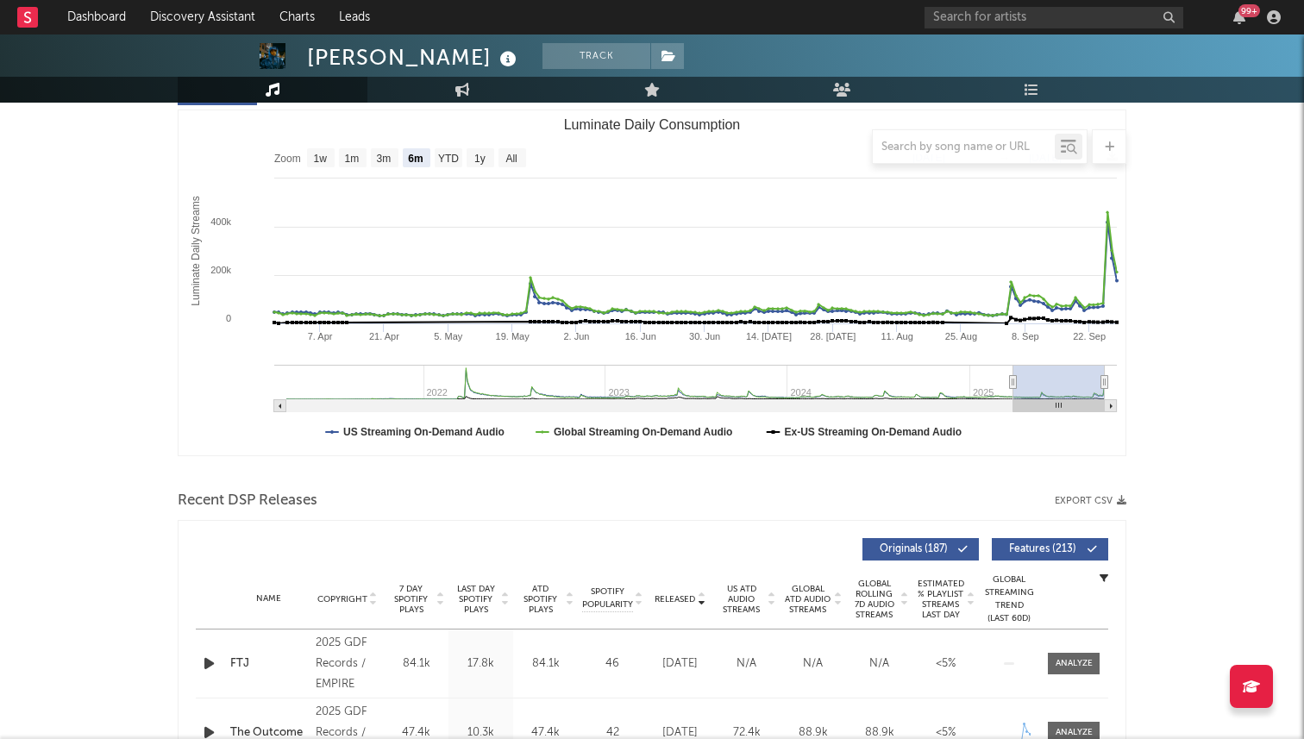
scroll to position [0, 0]
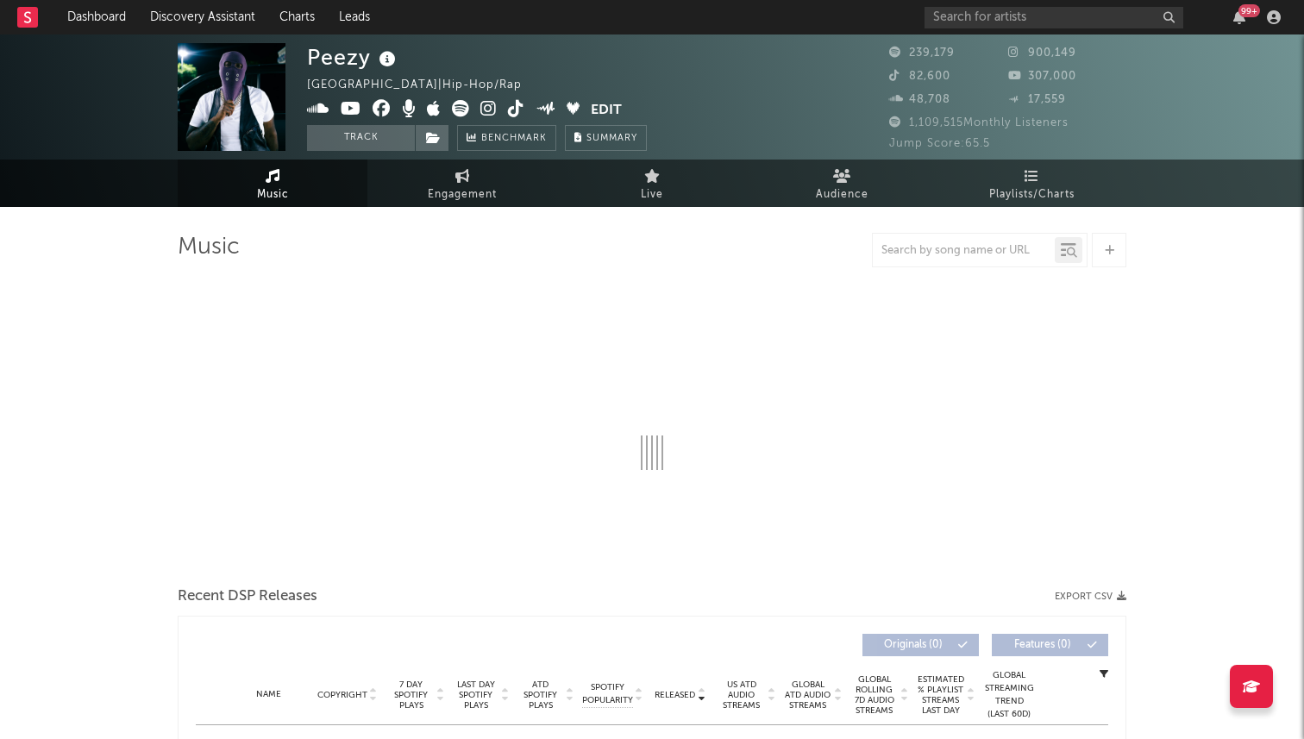
select select "6m"
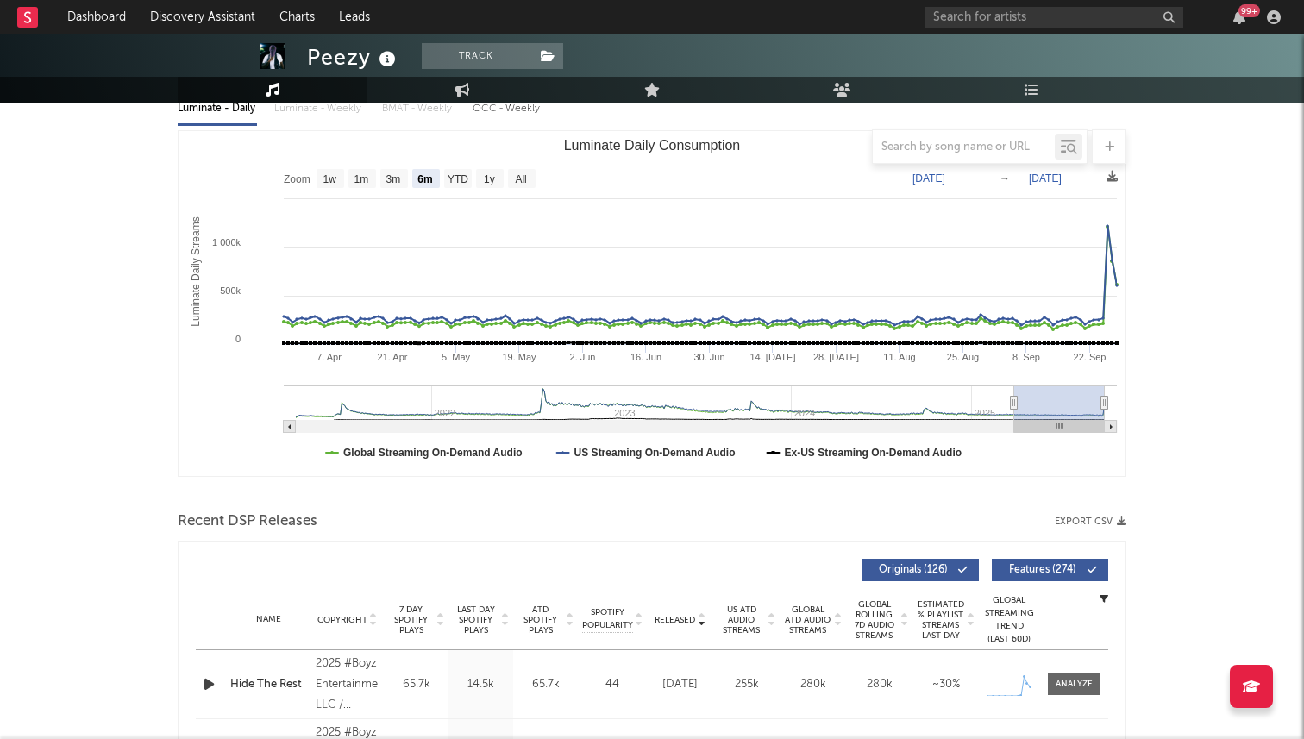
scroll to position [152, 0]
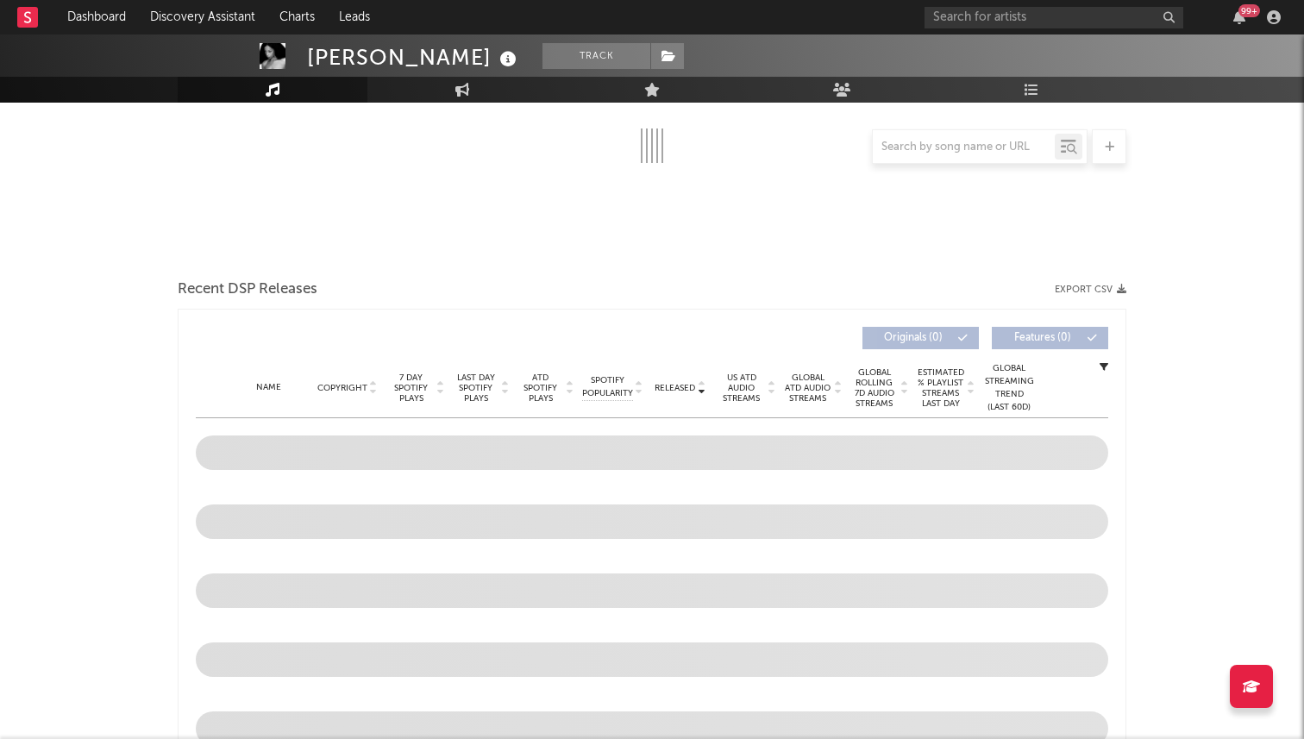
select select "6m"
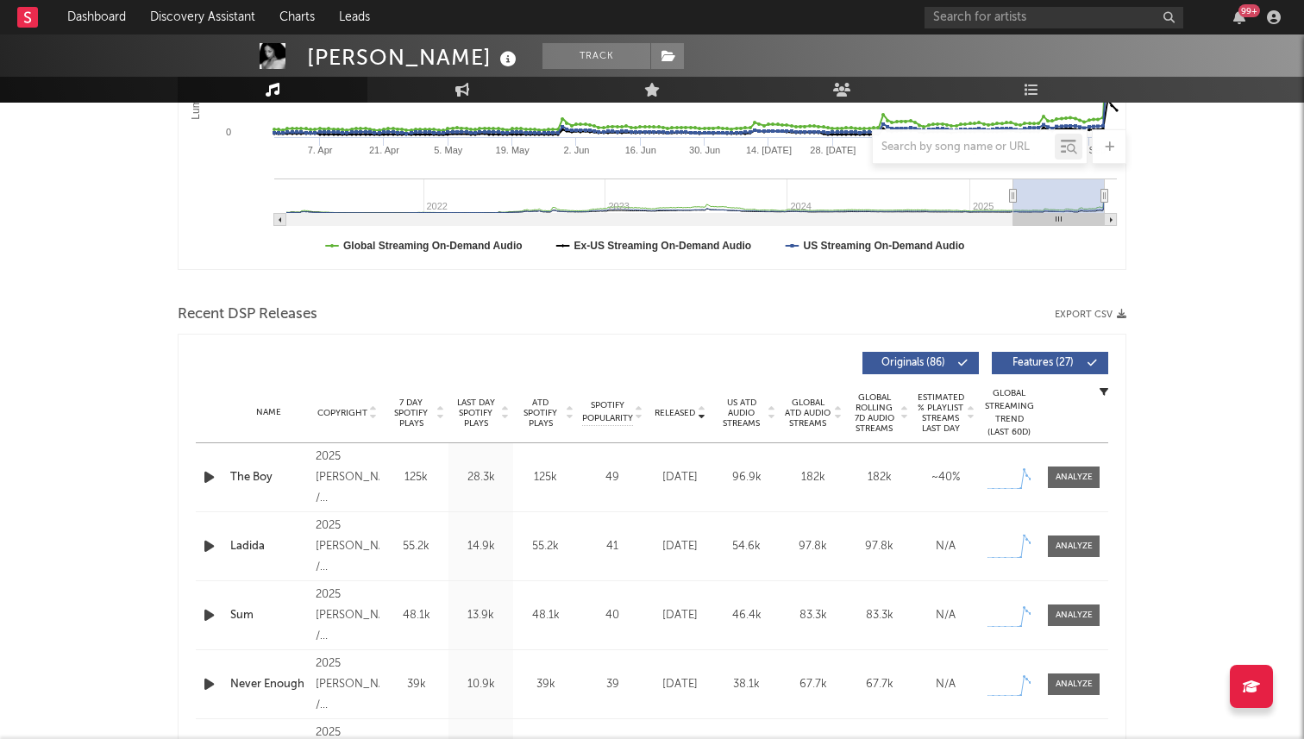
scroll to position [511, 0]
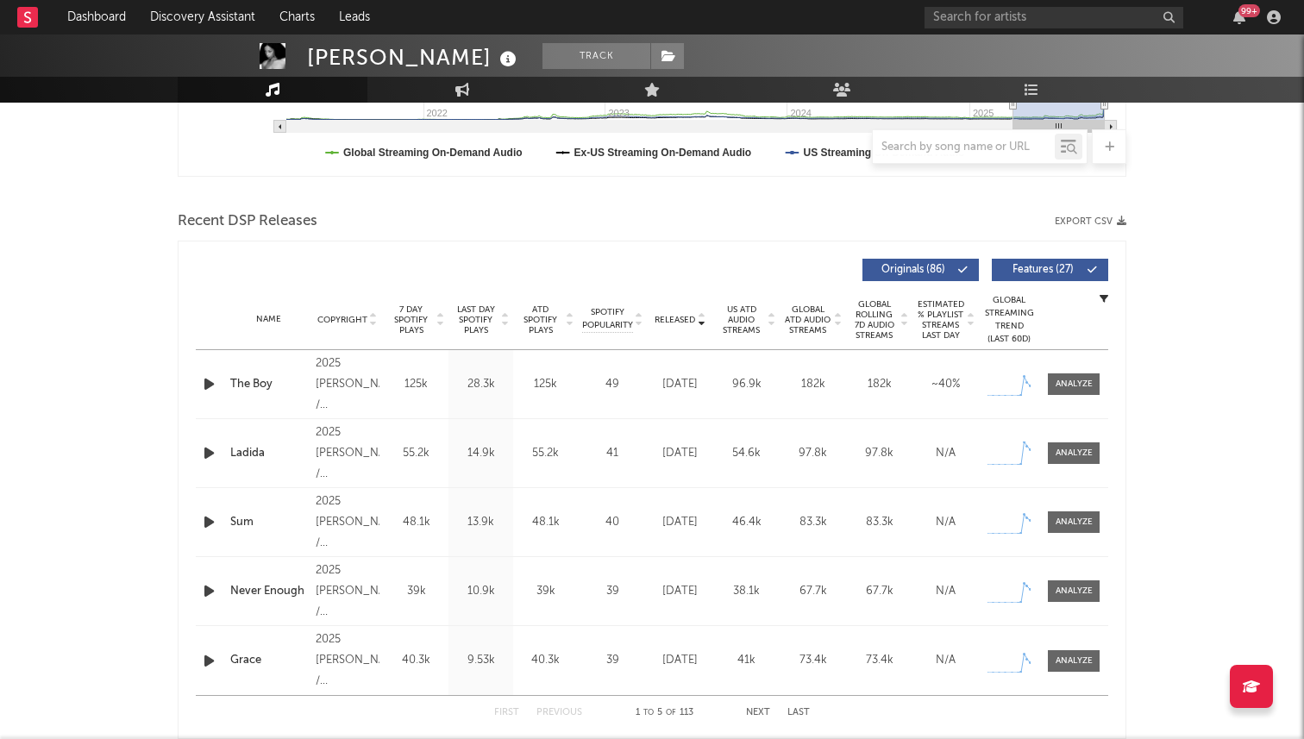
click at [416, 320] on span "7 Day Spotify Plays" at bounding box center [411, 319] width 46 height 31
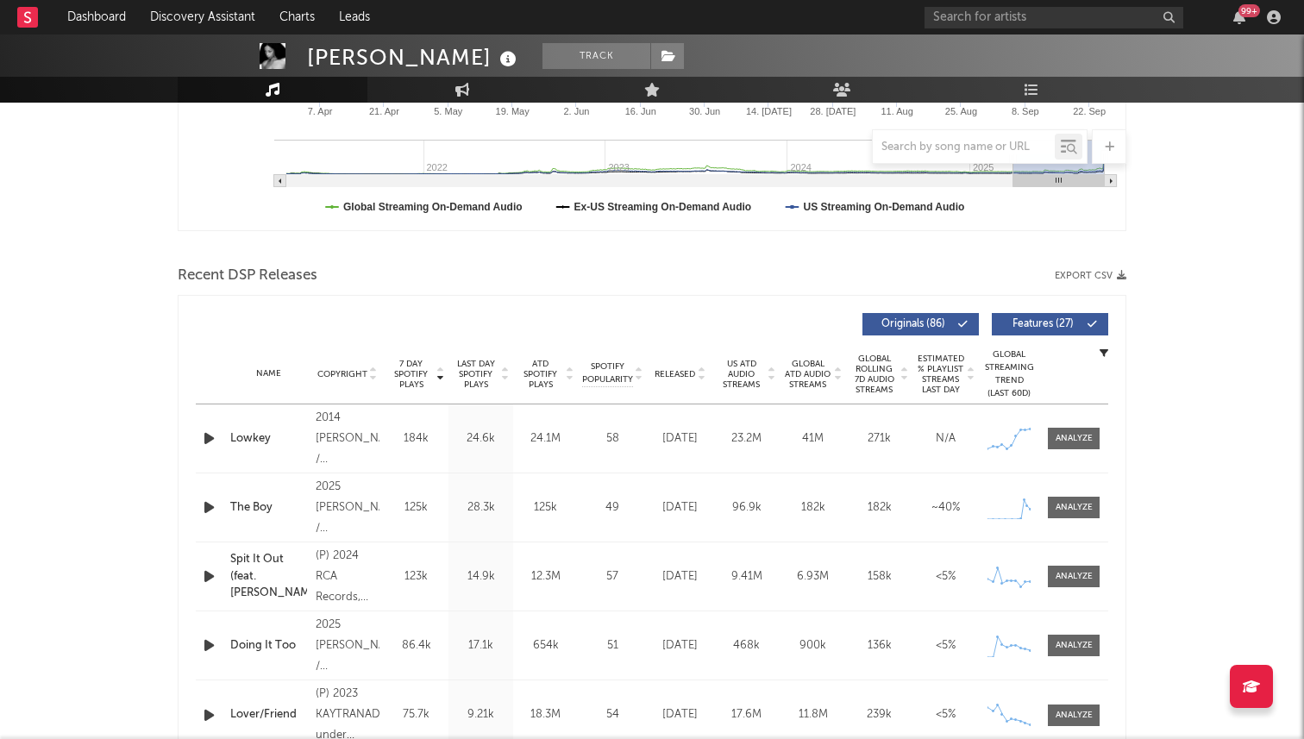
scroll to position [511, 0]
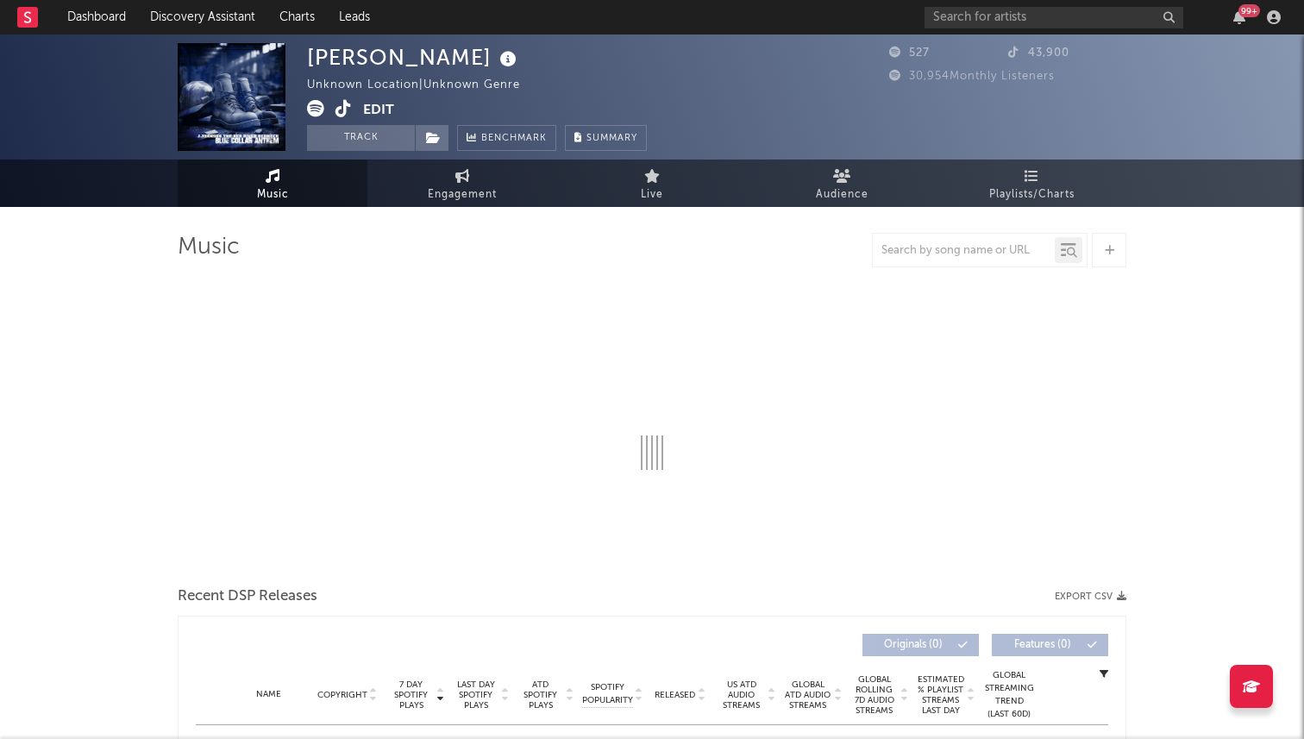
select select "6m"
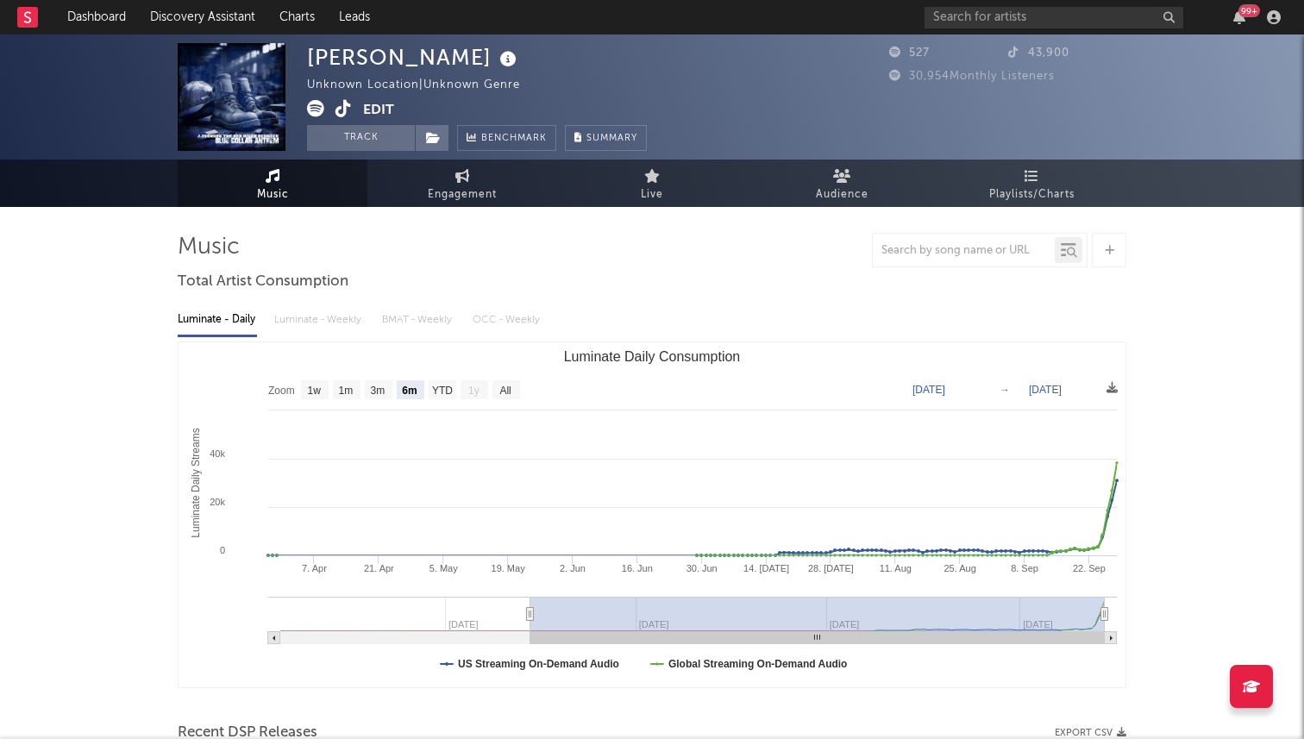
click at [348, 110] on icon at bounding box center [344, 108] width 16 height 17
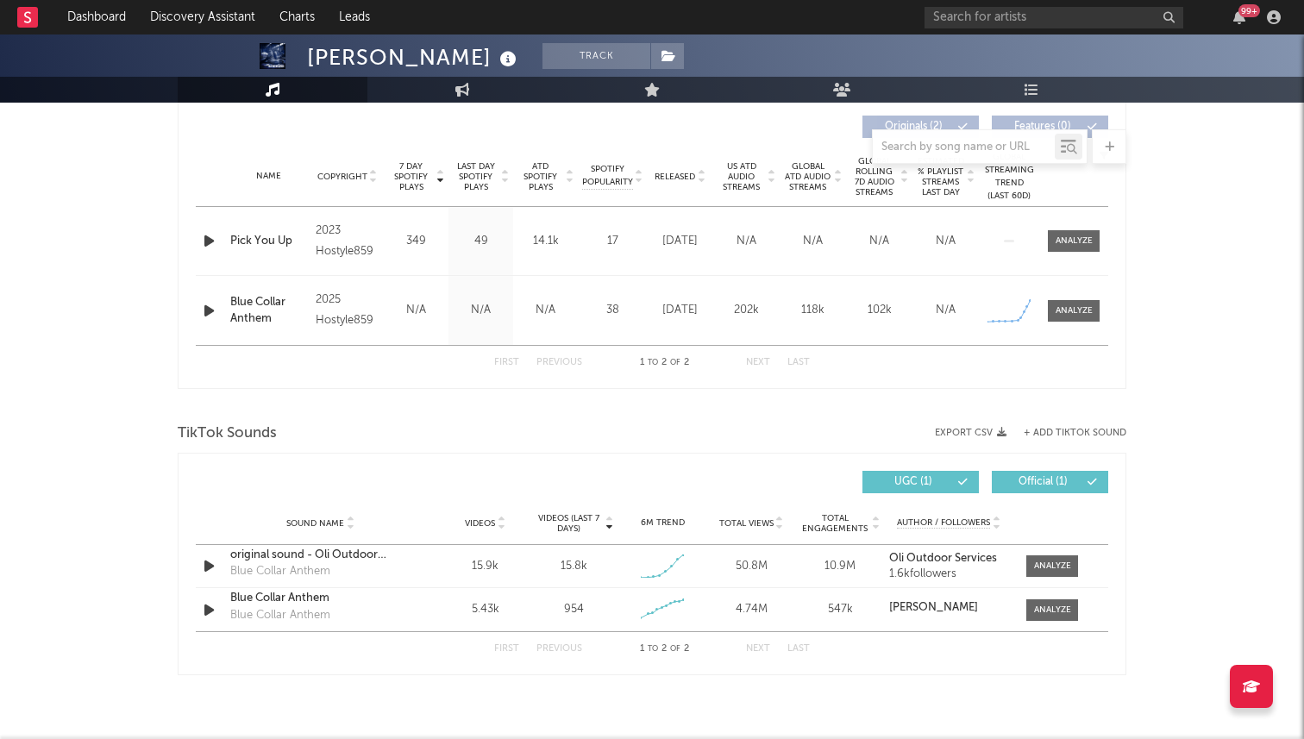
scroll to position [650, 0]
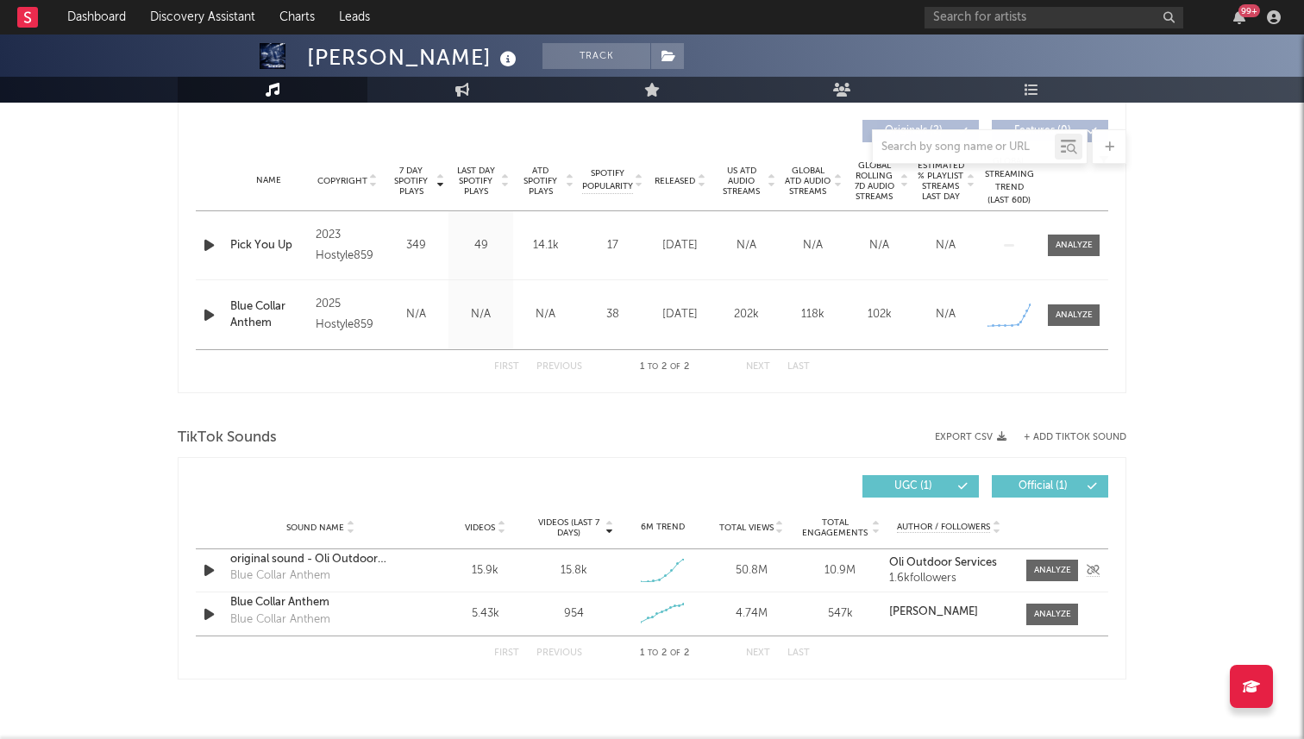
click at [210, 568] on icon "button" at bounding box center [209, 571] width 18 height 22
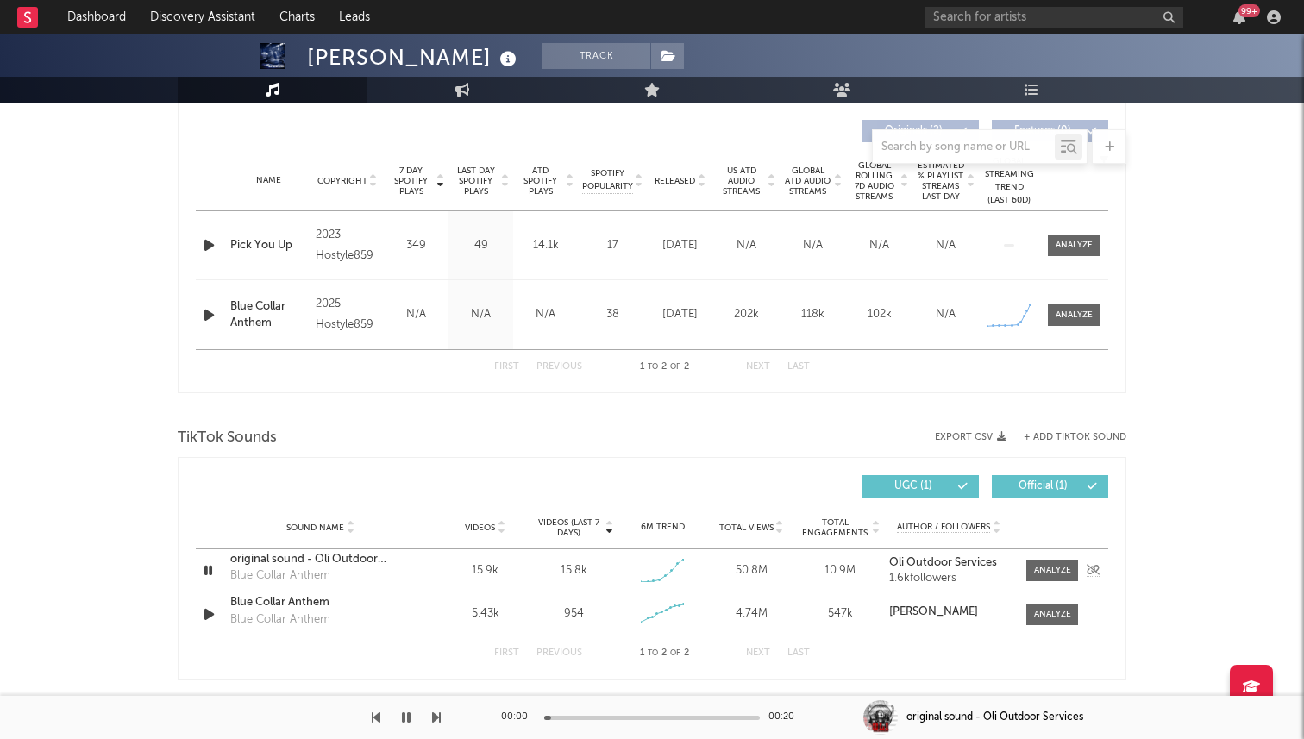
click at [210, 568] on icon "button" at bounding box center [208, 571] width 16 height 22
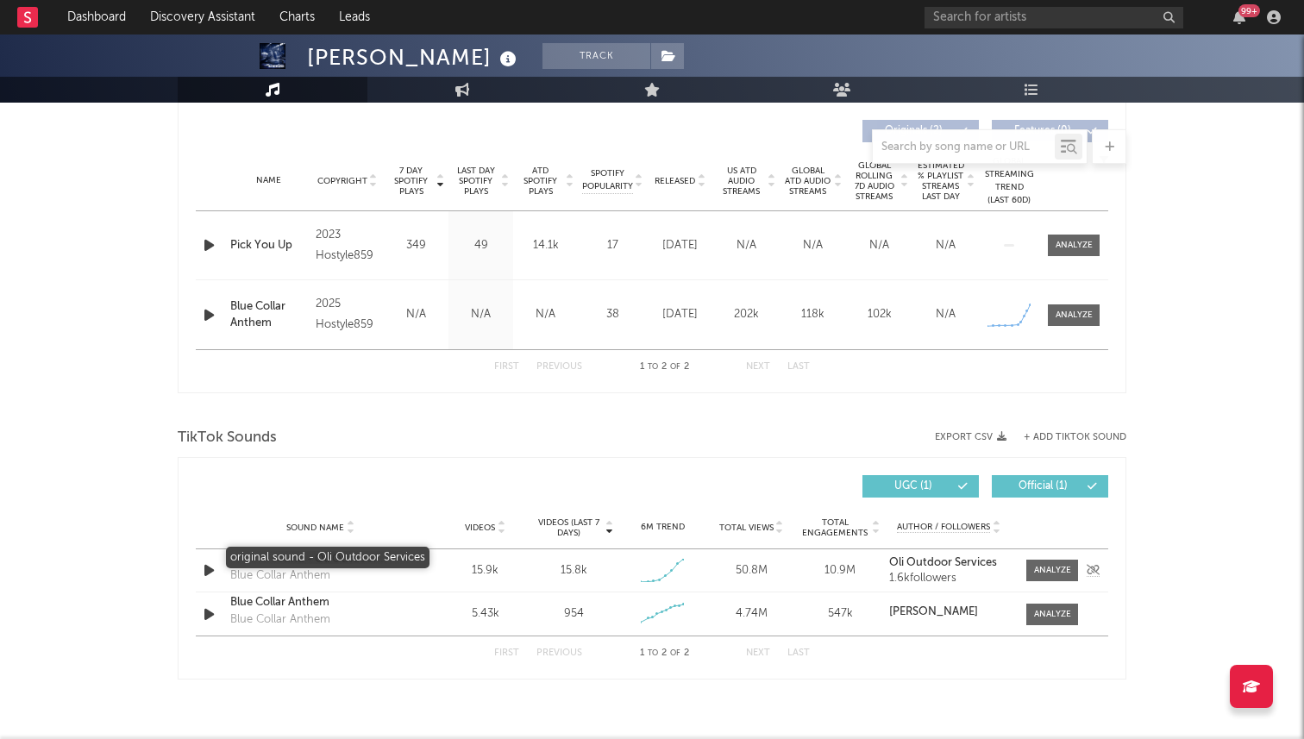
click at [286, 567] on div "original sound - Oli Outdoor Services" at bounding box center [320, 559] width 180 height 17
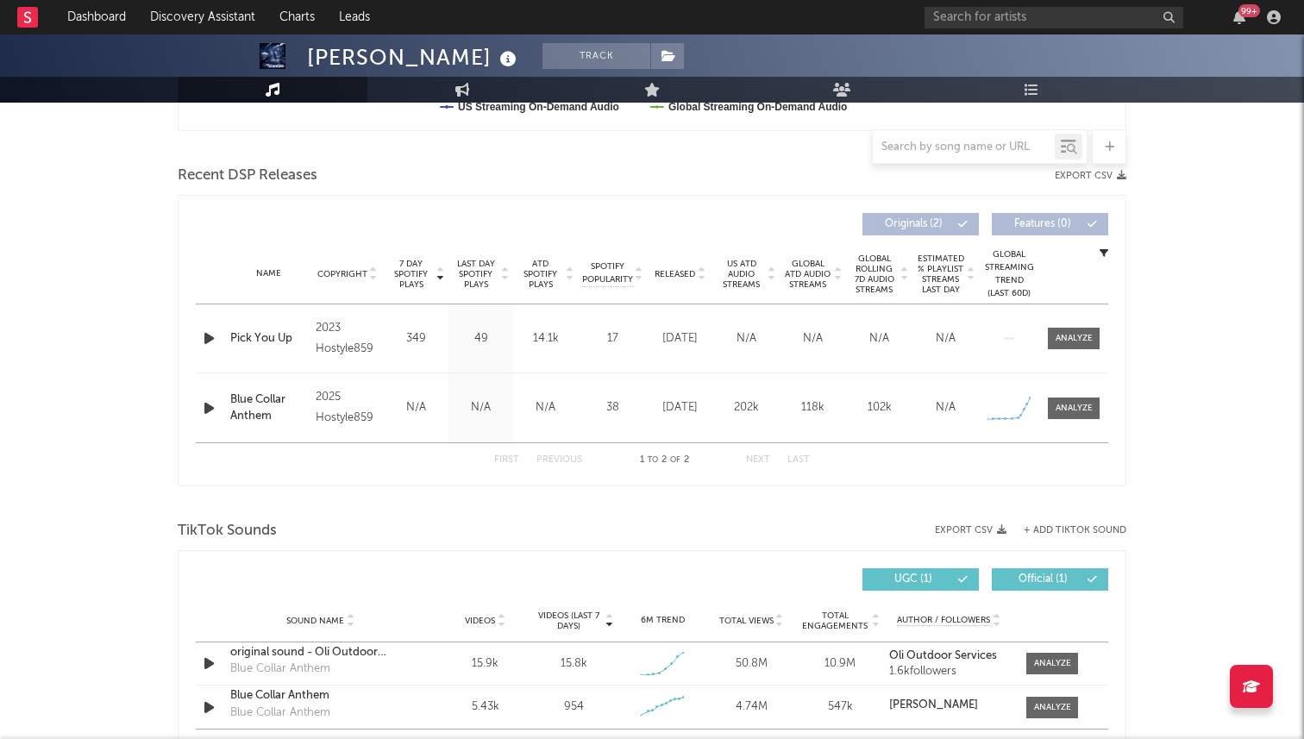
scroll to position [673, 0]
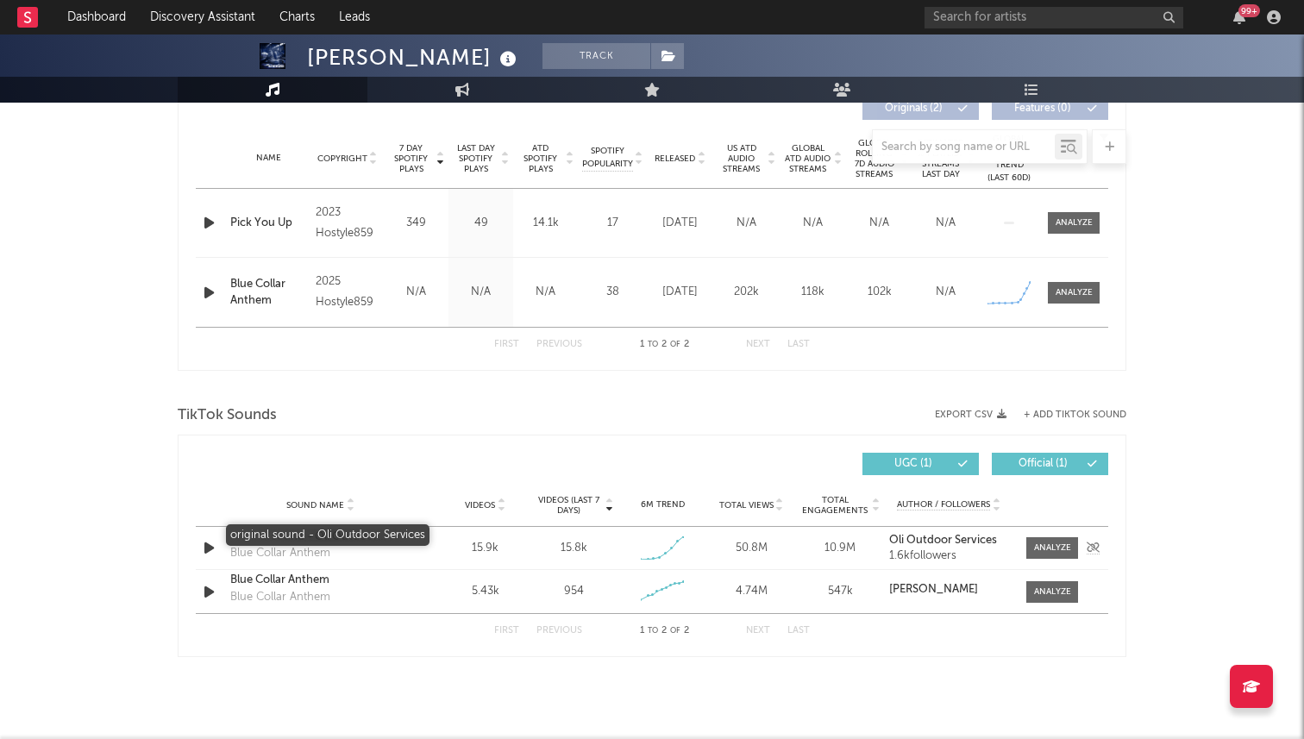
click at [312, 543] on div "original sound - Oli Outdoor Services" at bounding box center [320, 537] width 180 height 17
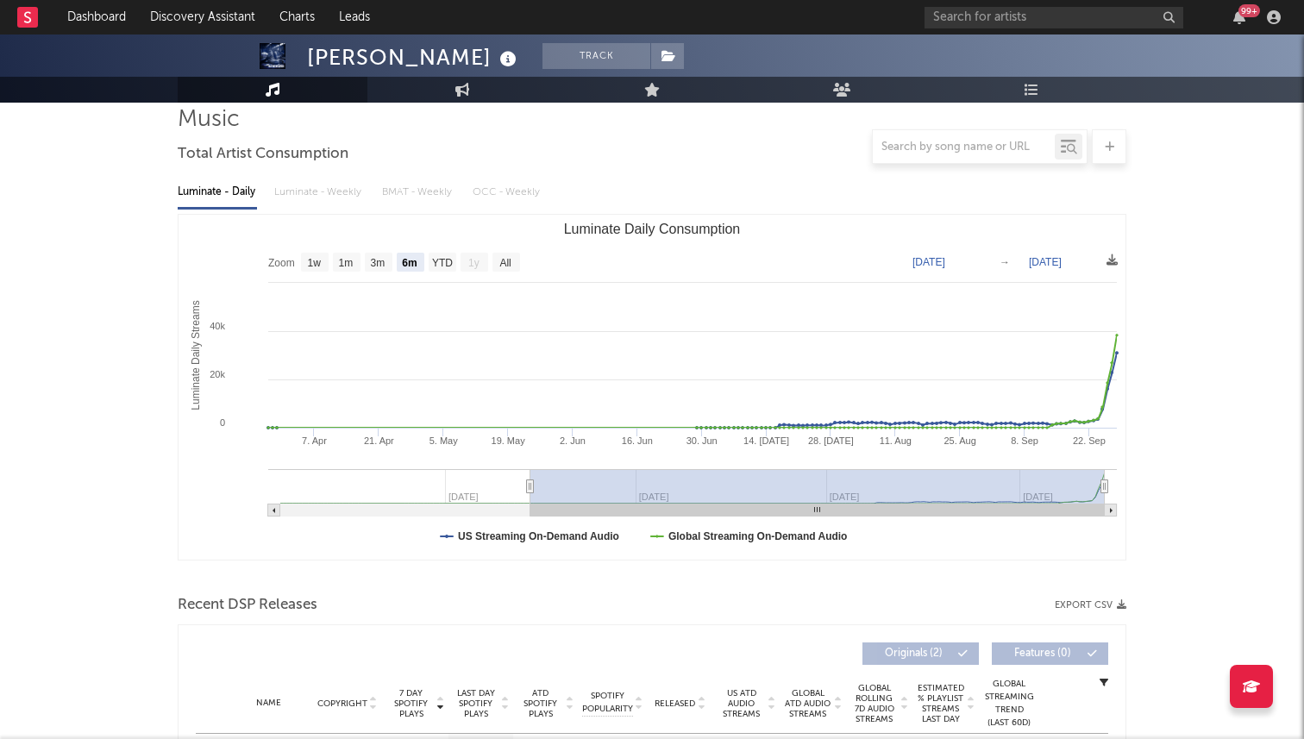
scroll to position [0, 0]
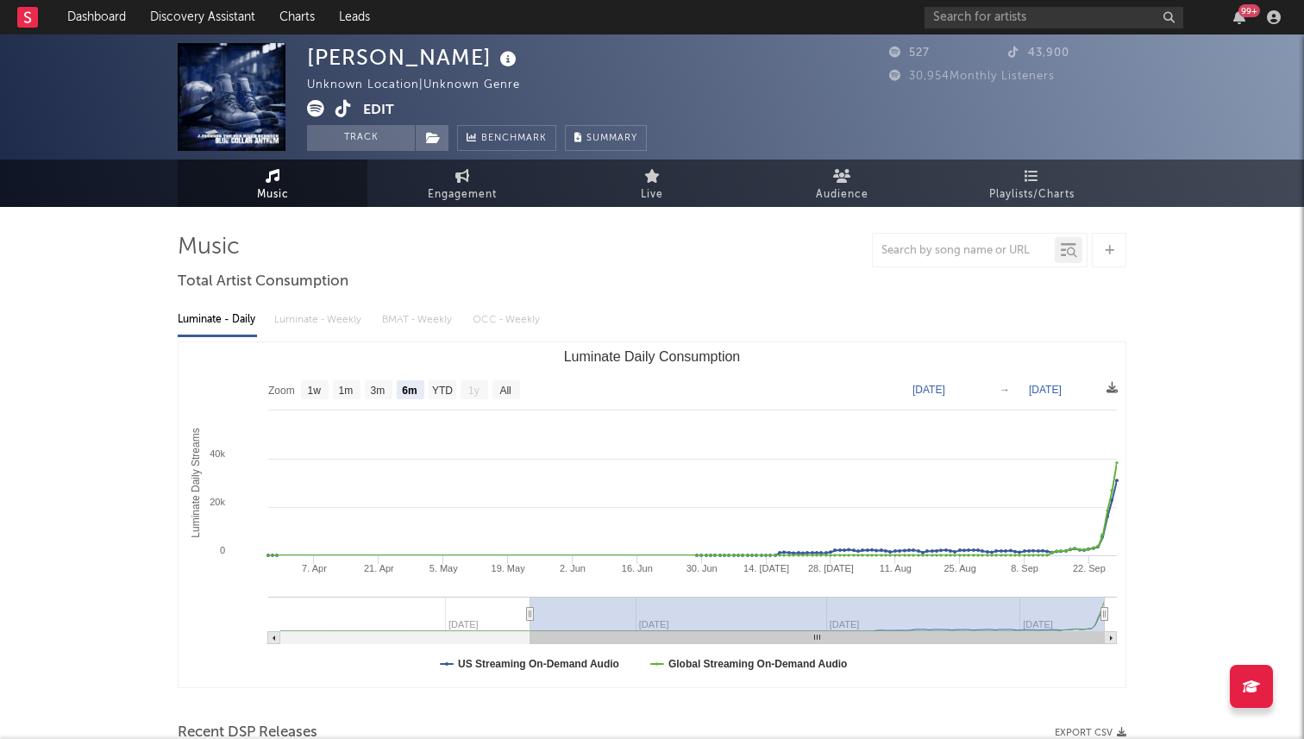
click at [342, 111] on icon at bounding box center [344, 108] width 16 height 17
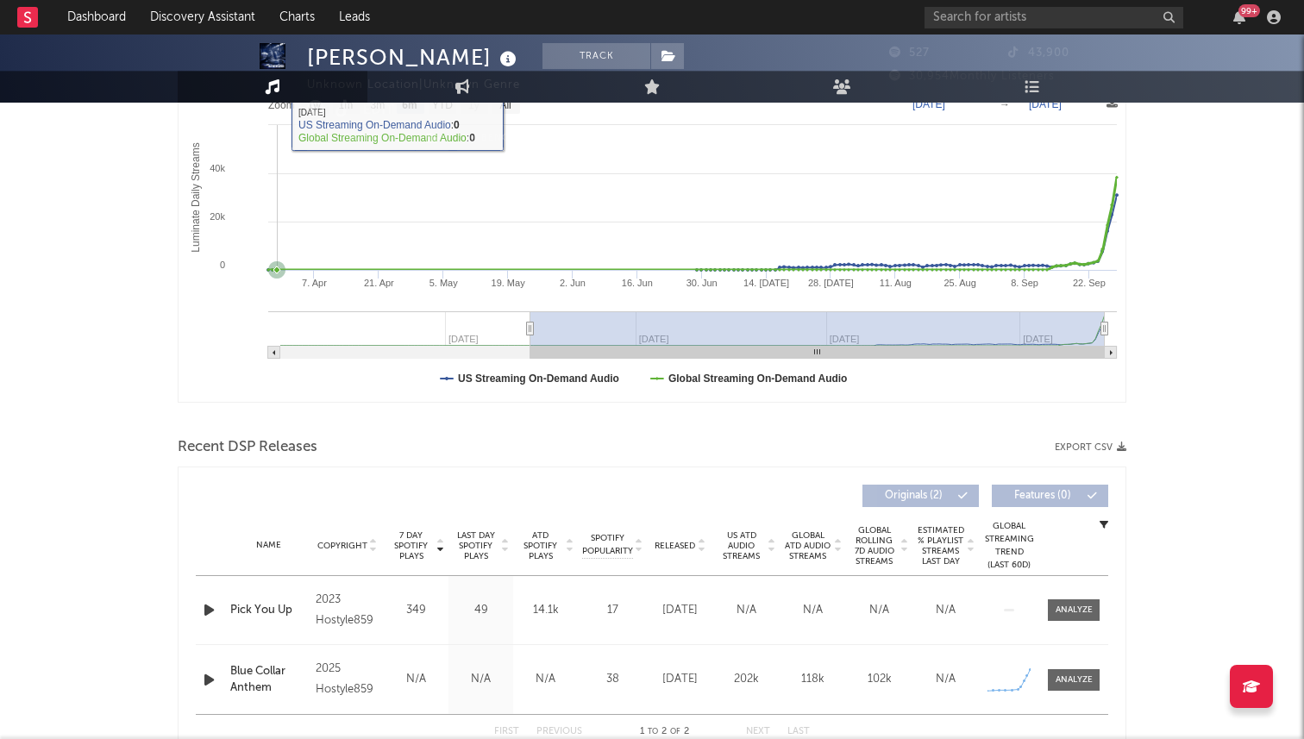
scroll to position [455, 0]
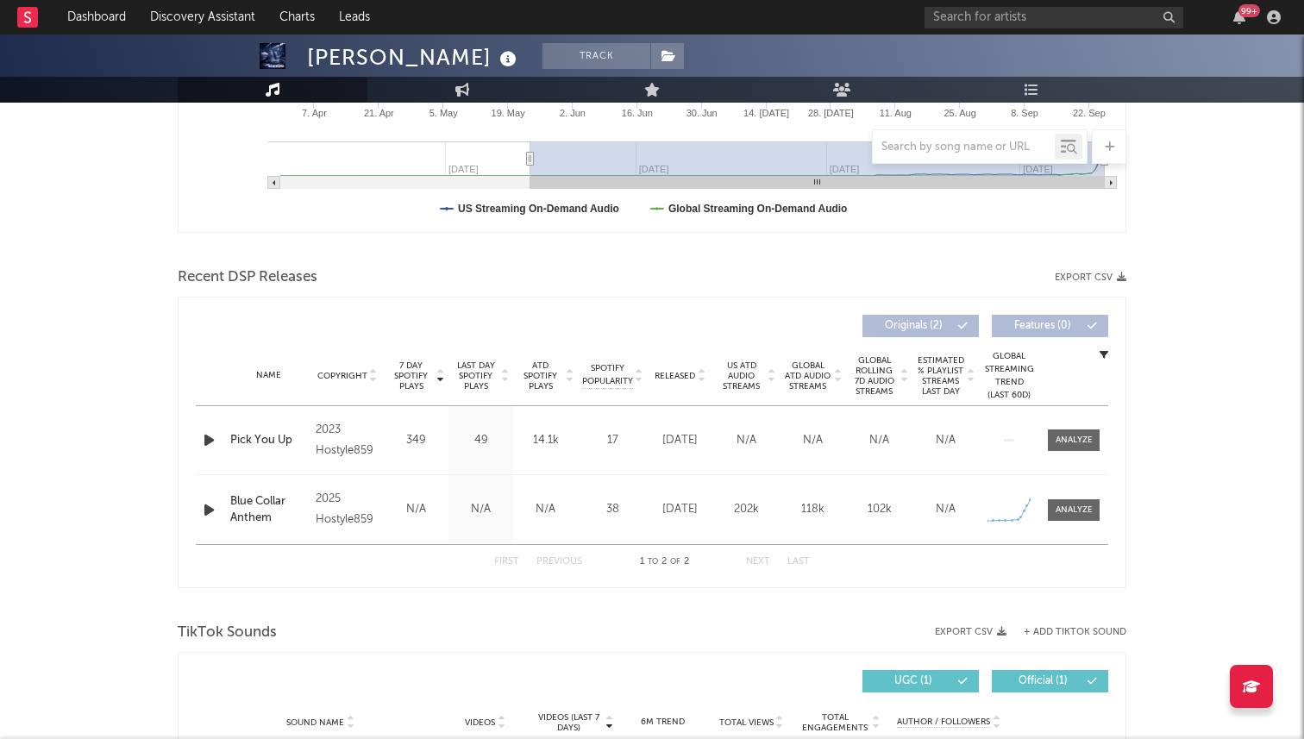
click at [206, 505] on icon "button" at bounding box center [209, 510] width 18 height 22
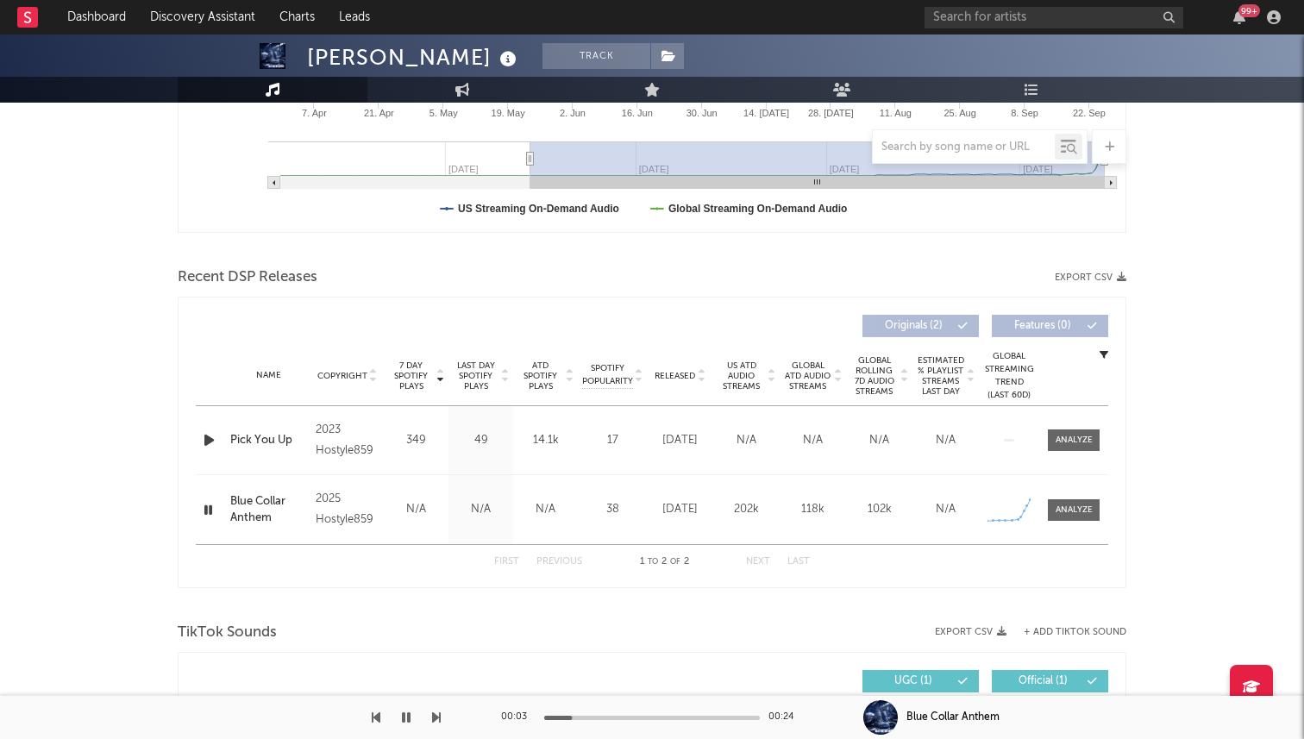
click at [638, 717] on div at bounding box center [652, 718] width 216 height 4
click at [714, 719] on div at bounding box center [652, 718] width 216 height 4
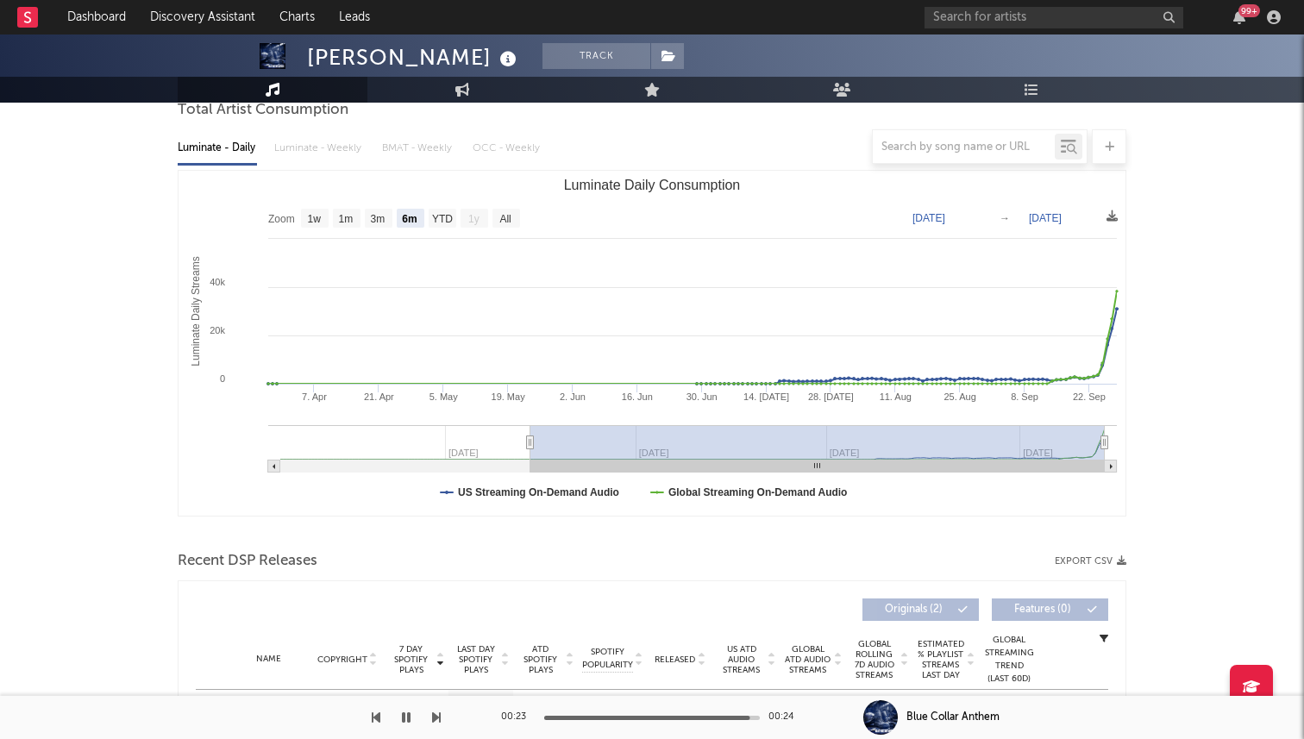
scroll to position [115, 0]
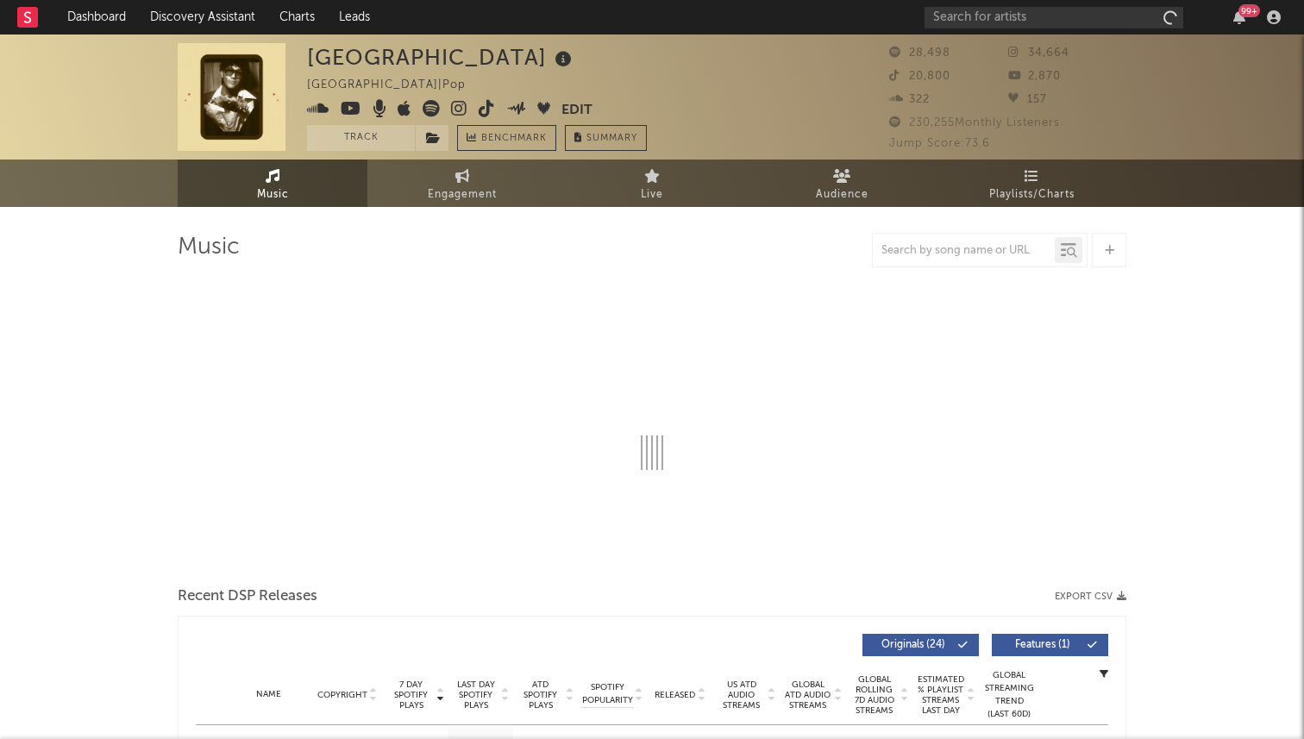
select select "6m"
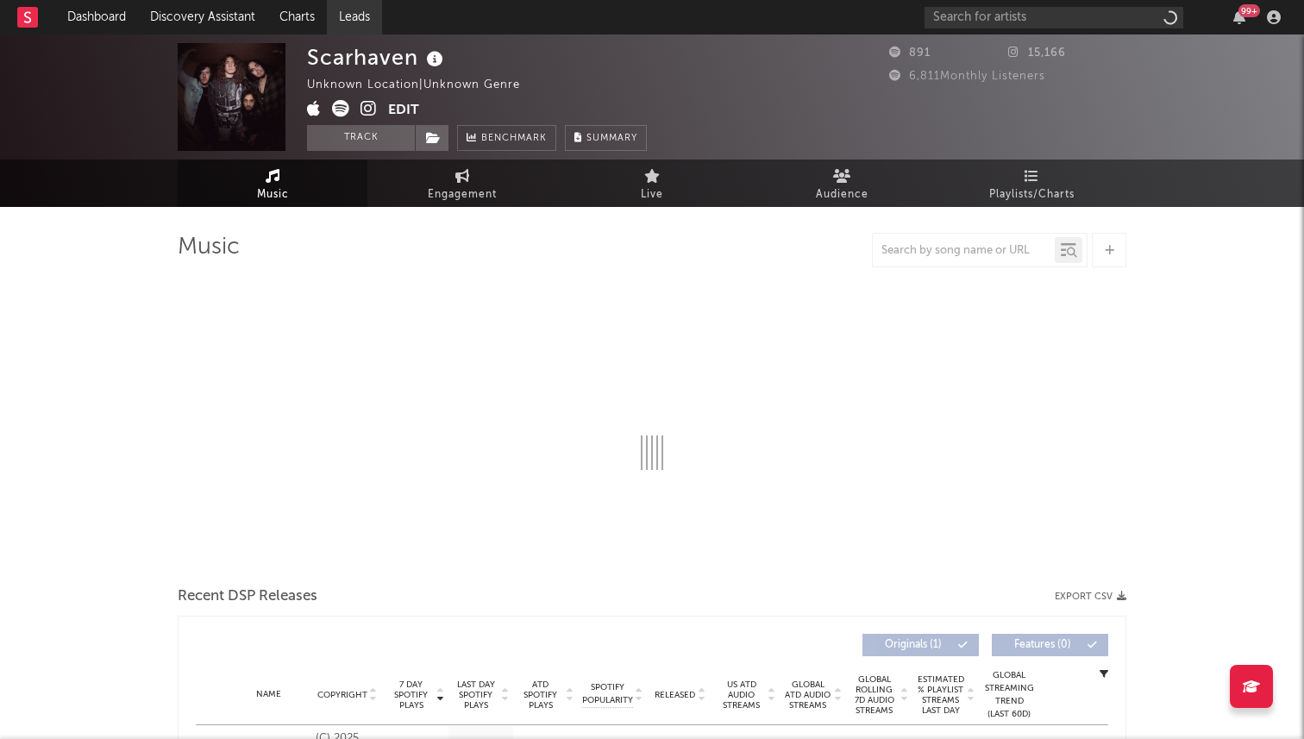
select select "1w"
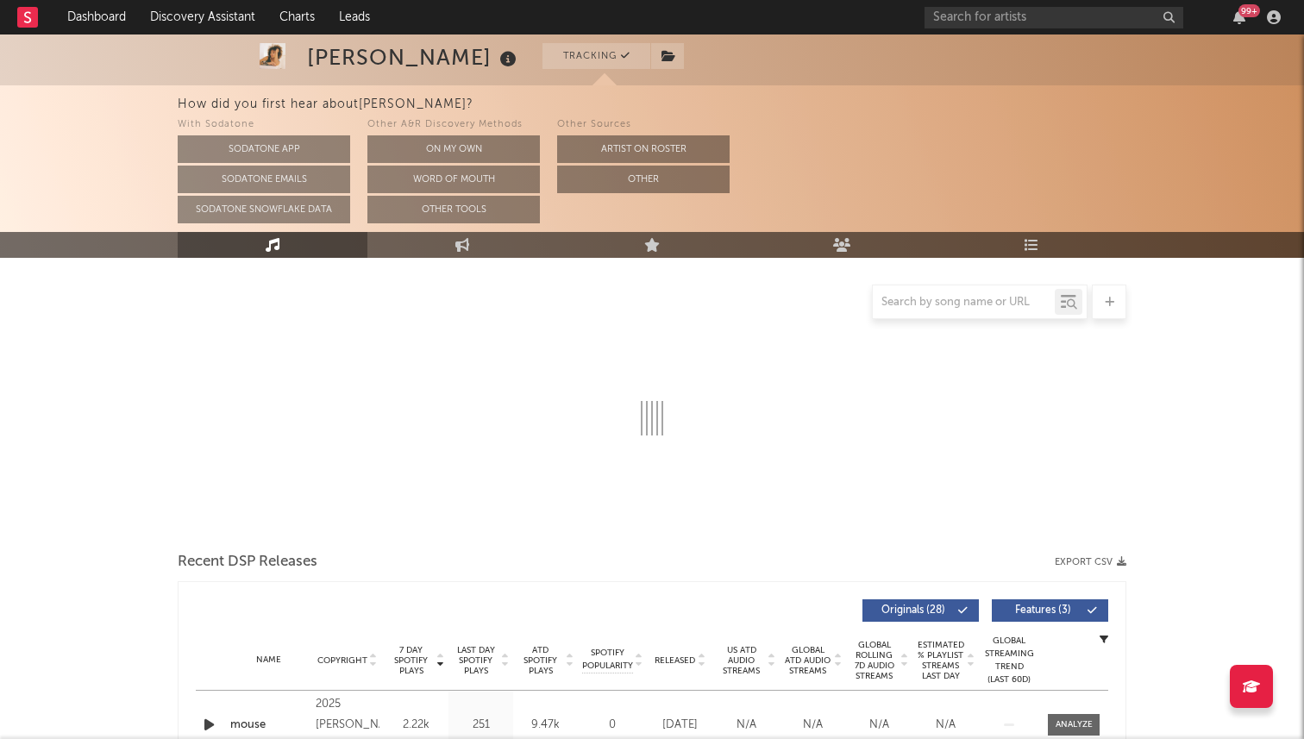
select select "6m"
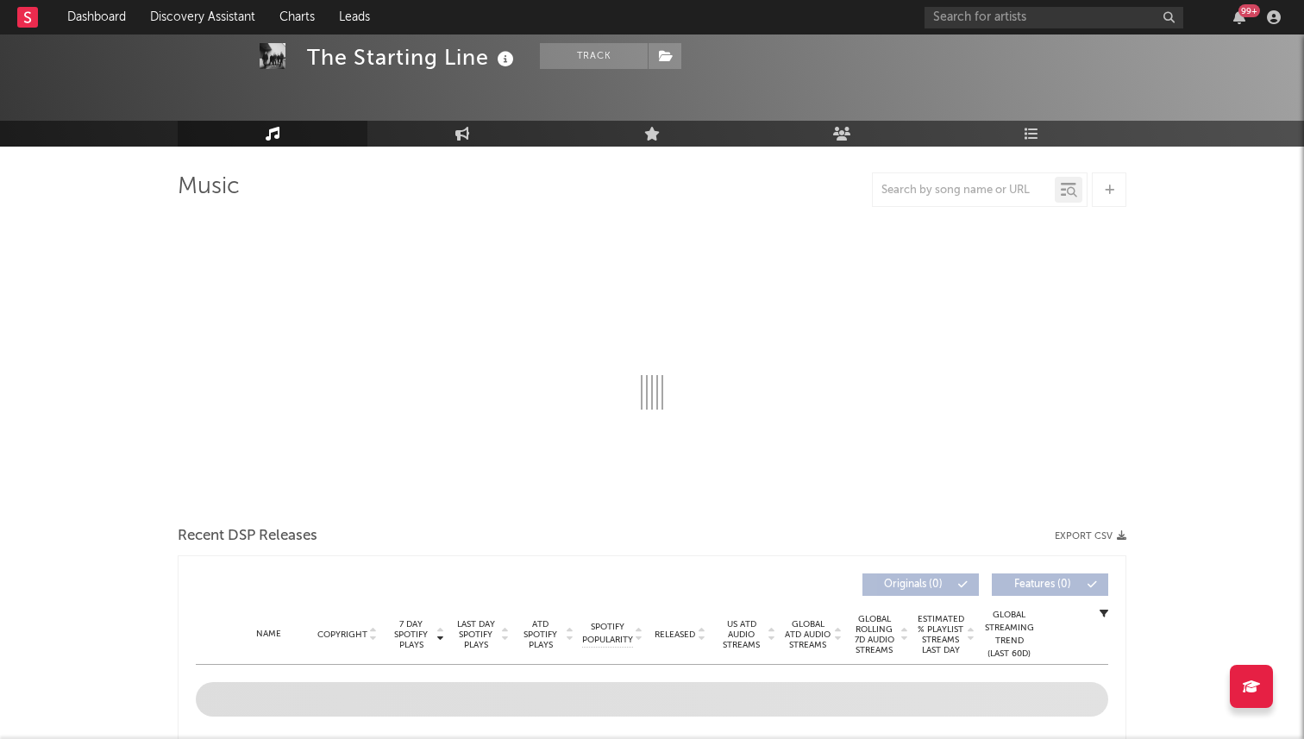
scroll to position [63, 0]
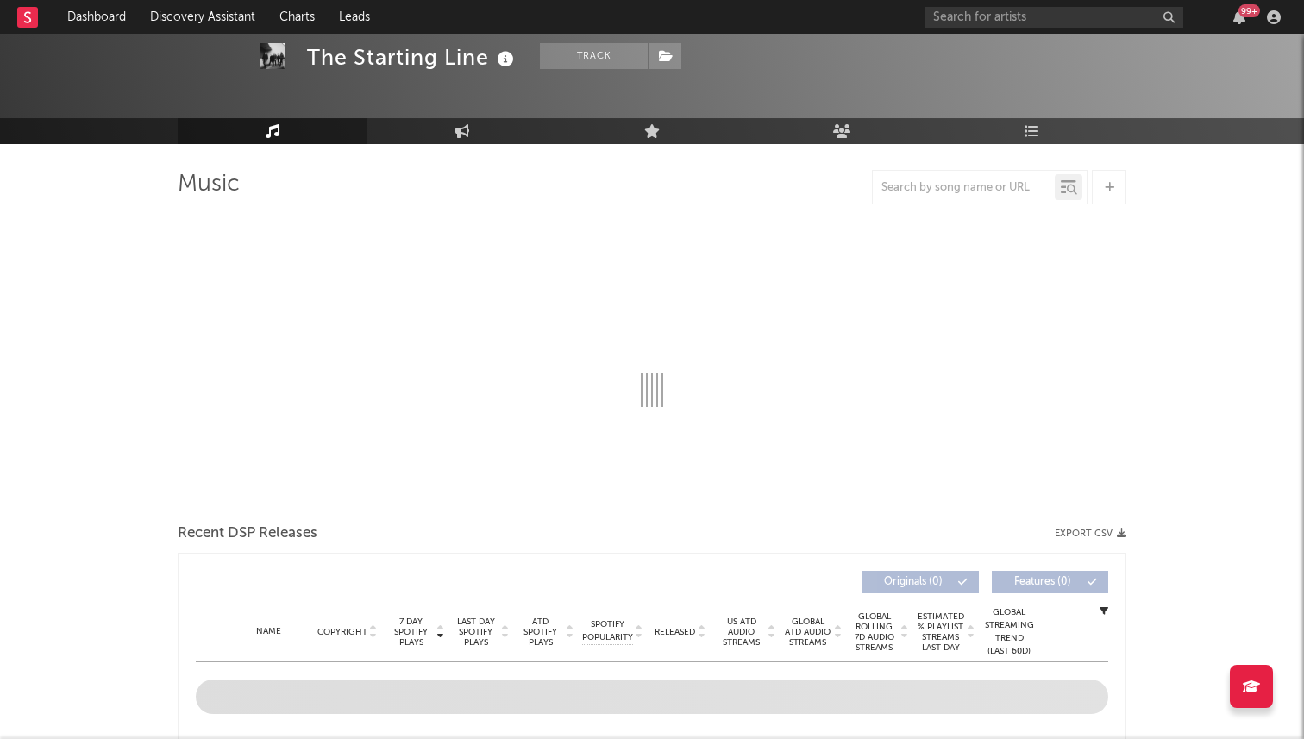
select select "6m"
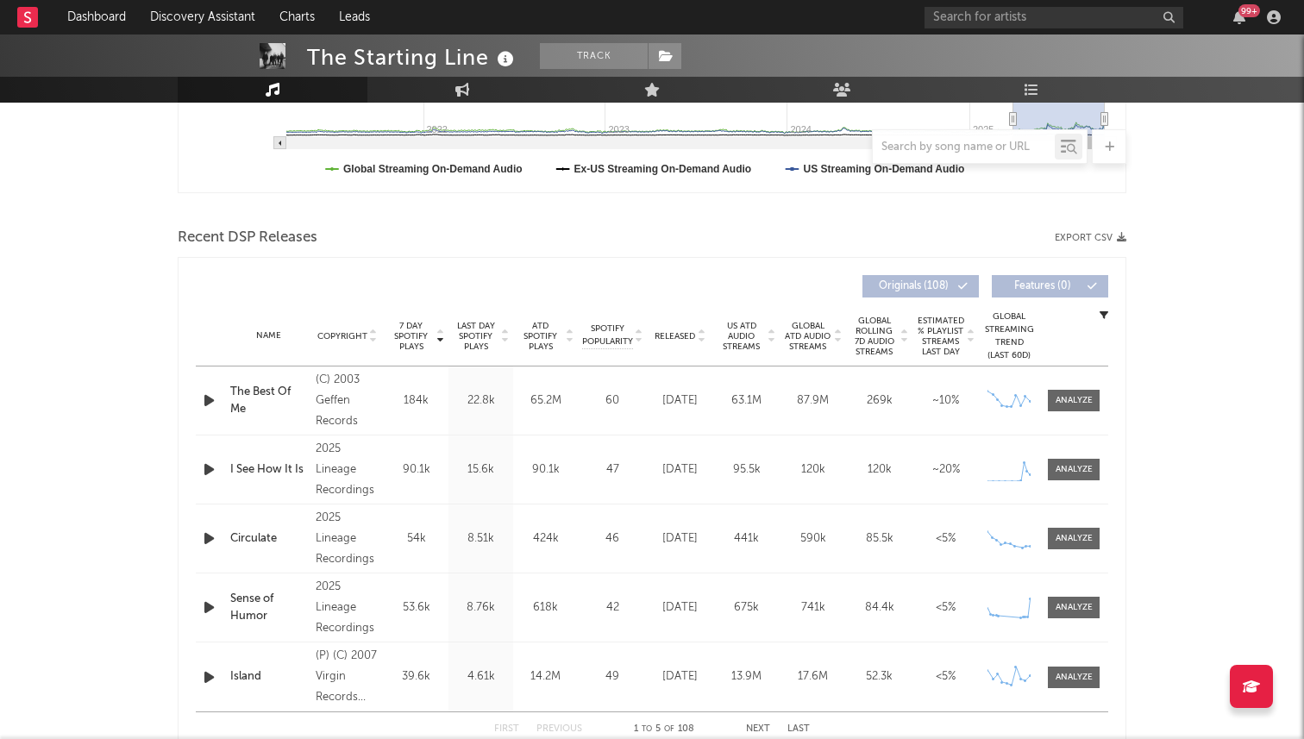
scroll to position [513, 0]
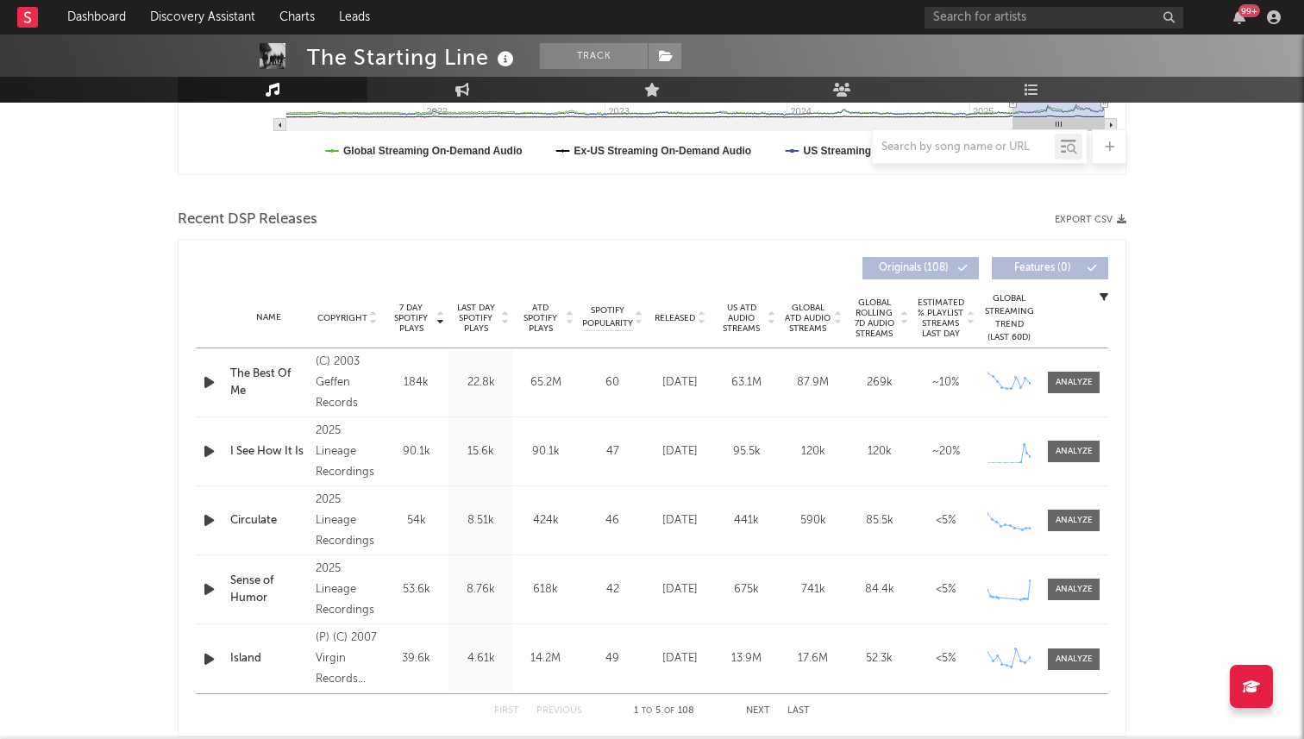
click at [674, 315] on span "Released" at bounding box center [675, 318] width 41 height 10
click at [394, 312] on span "7 Day Spotify Plays" at bounding box center [411, 318] width 46 height 31
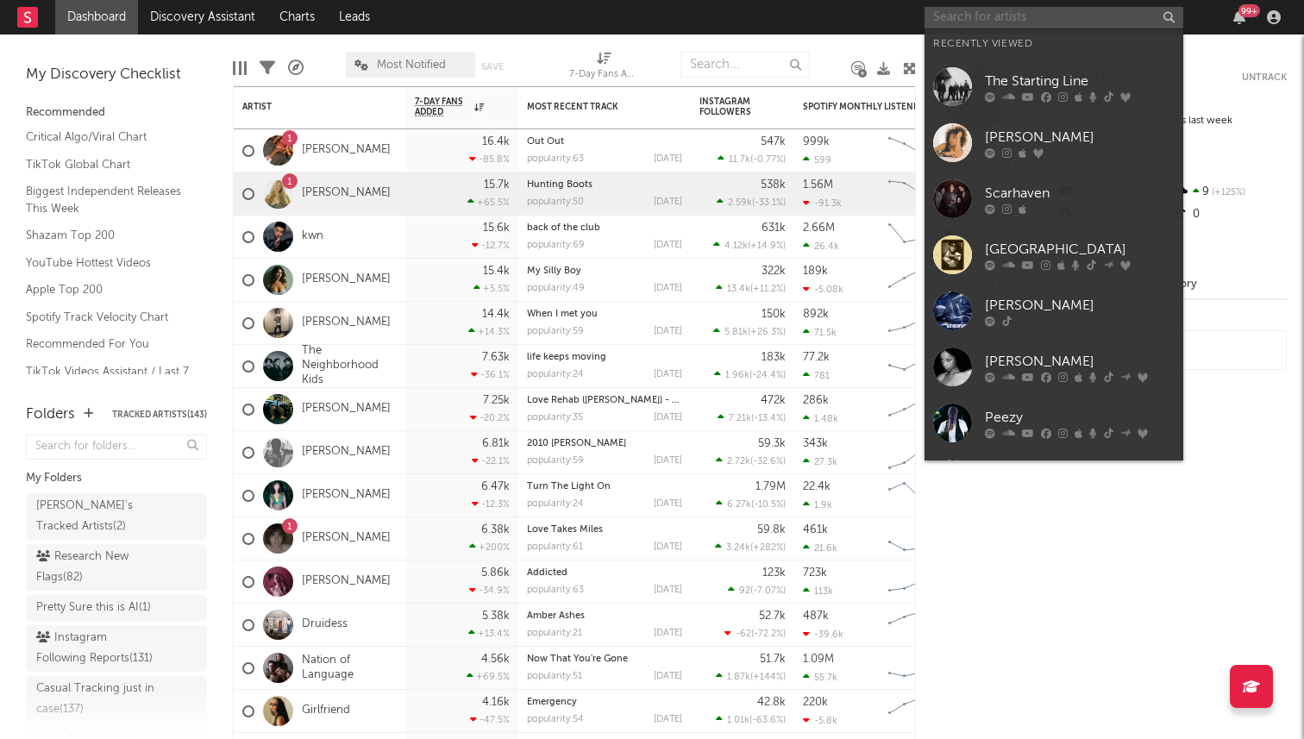
click at [971, 24] on input "text" at bounding box center [1054, 18] width 259 height 22
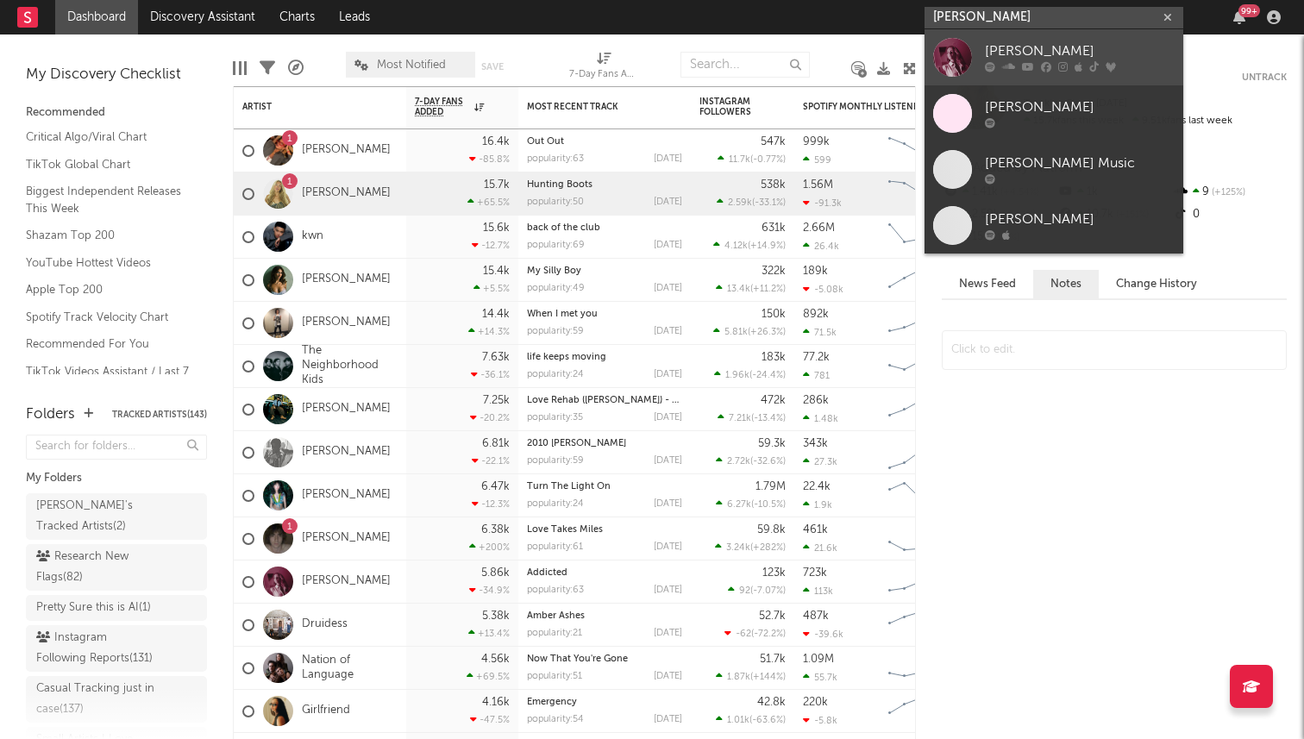
type input "[PERSON_NAME]"
click at [973, 39] on link "[PERSON_NAME]" at bounding box center [1054, 57] width 259 height 56
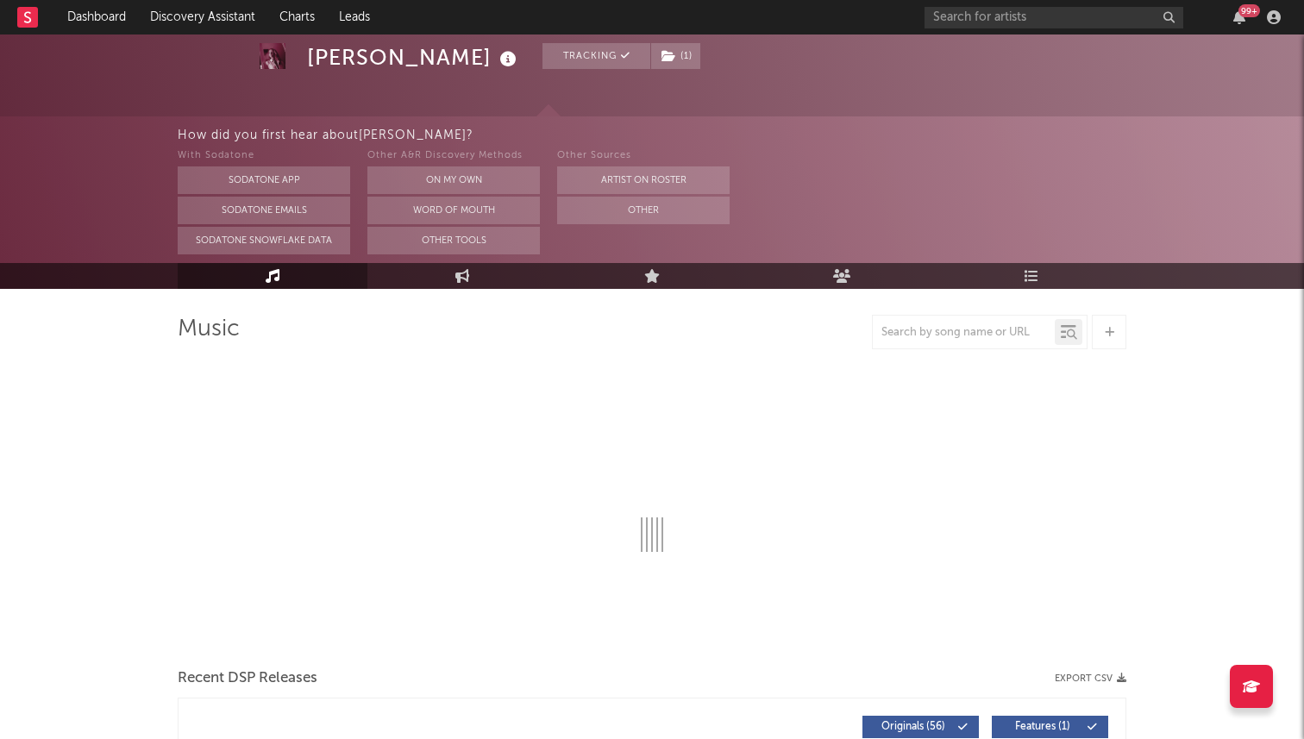
select select "6m"
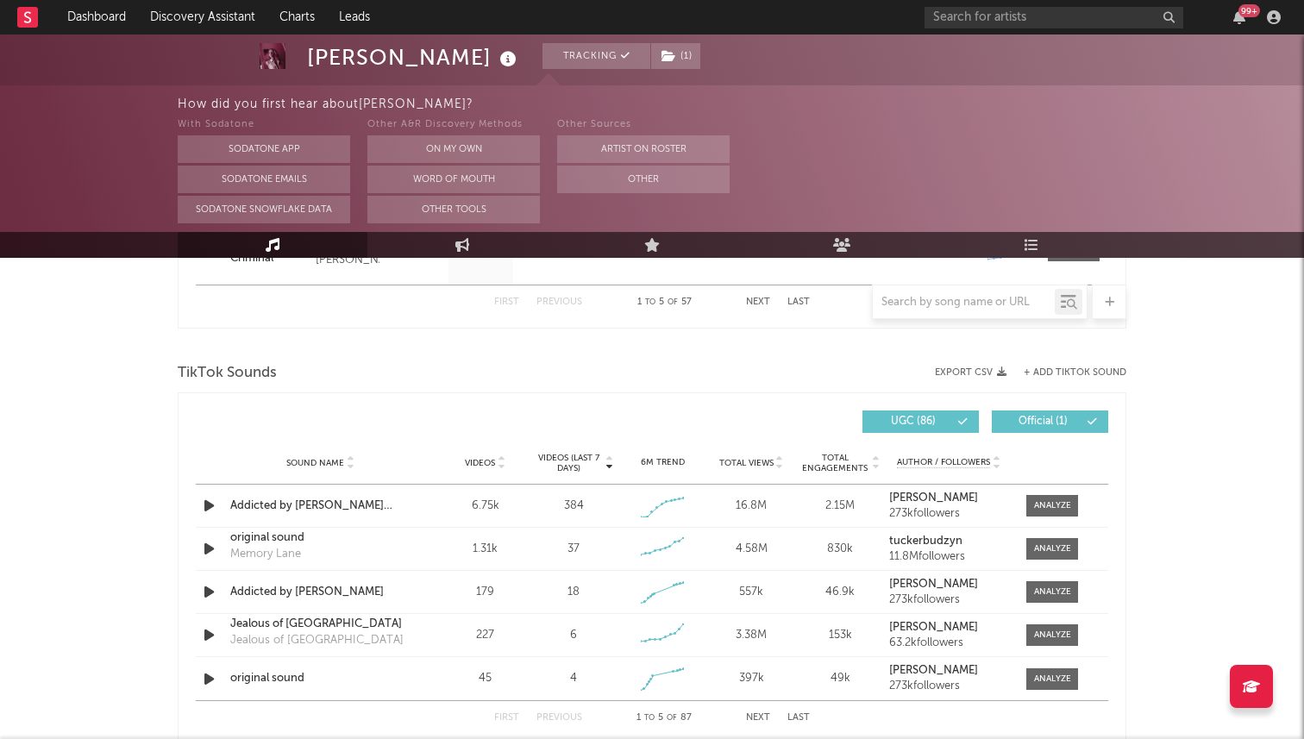
scroll to position [1195, 0]
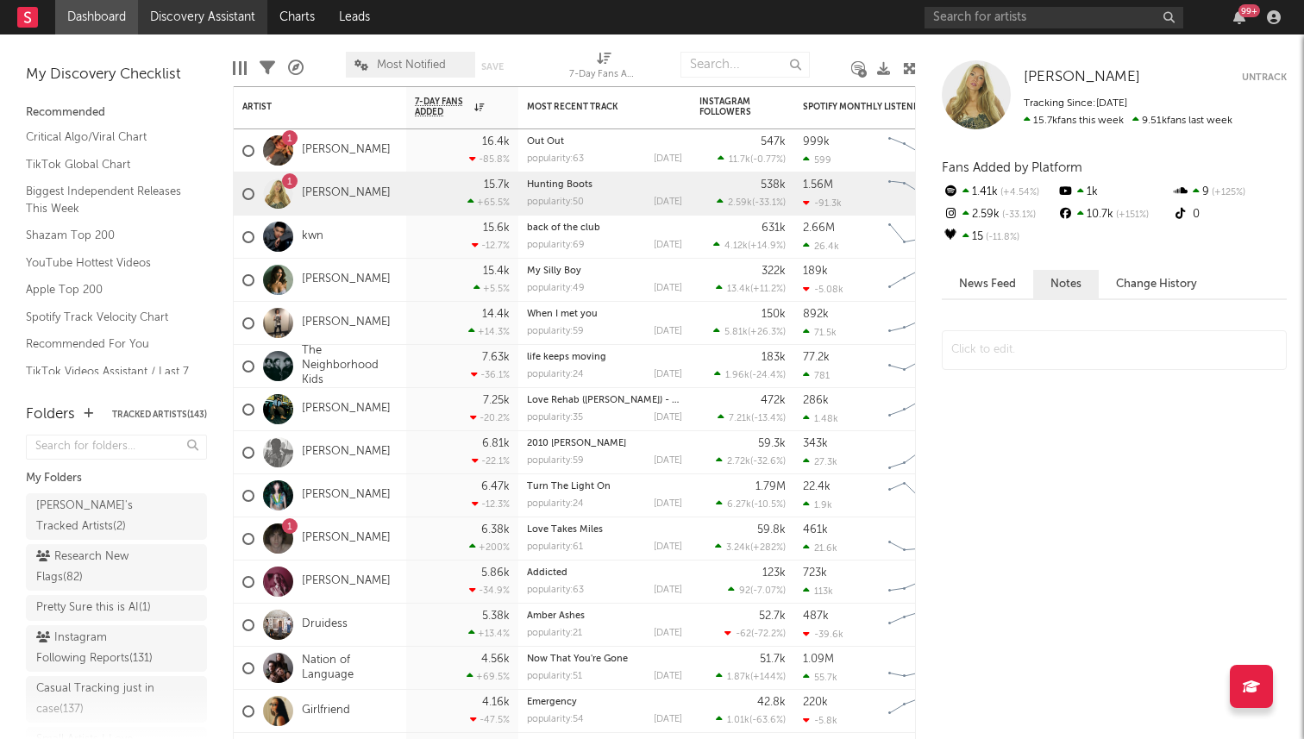
click at [202, 19] on link "Discovery Assistant" at bounding box center [202, 17] width 129 height 35
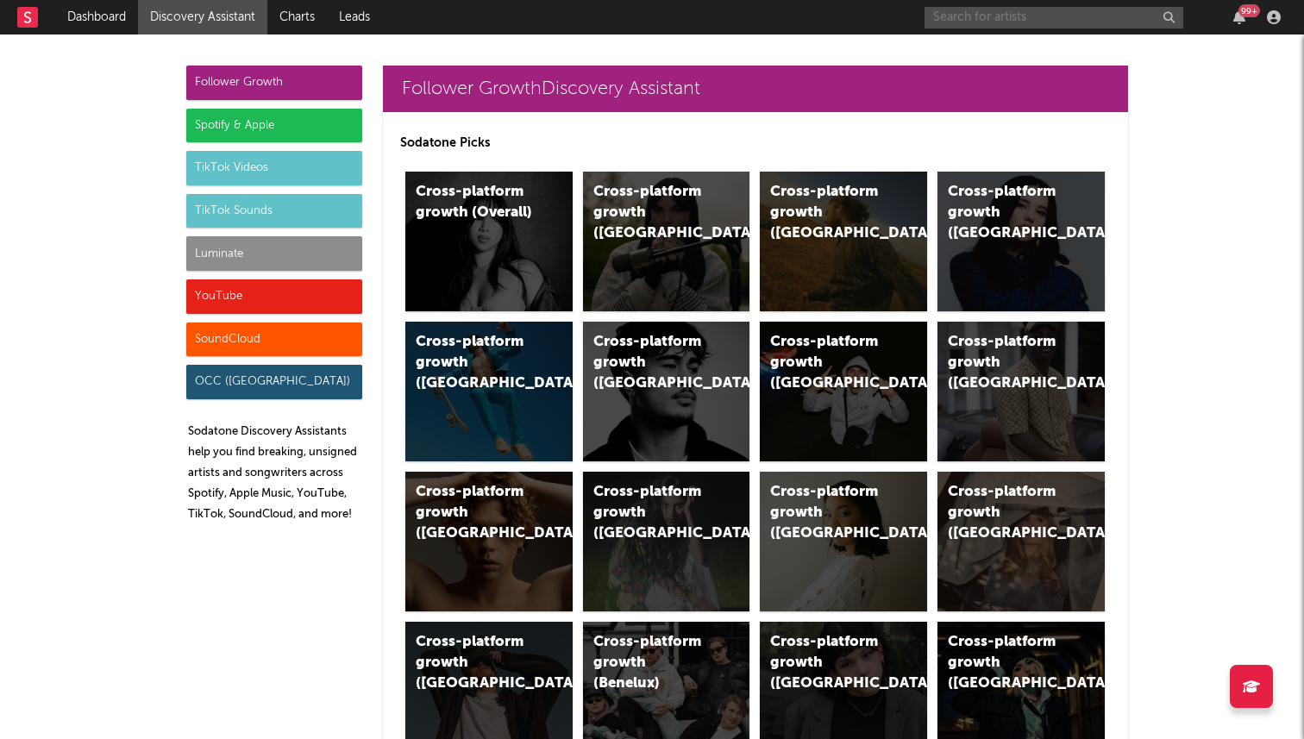
click at [931, 28] on input "text" at bounding box center [1054, 18] width 259 height 22
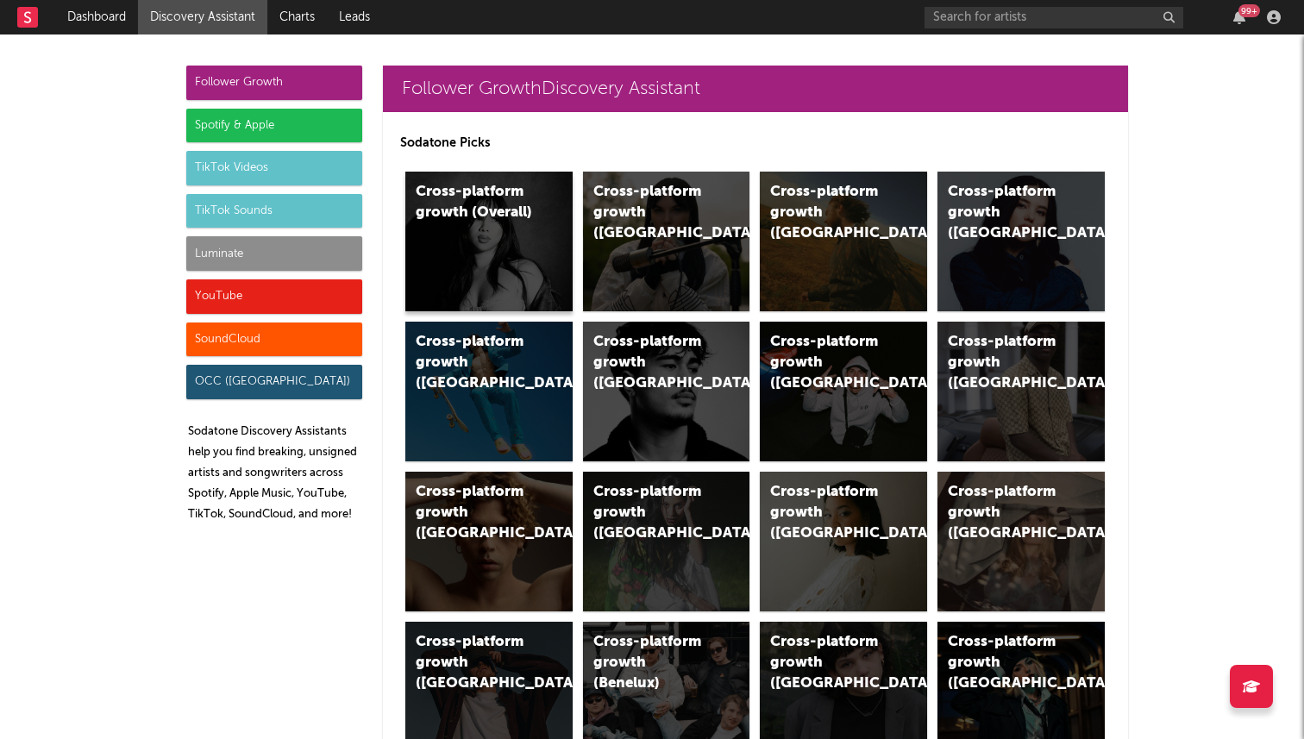
click at [496, 241] on div "Cross-platform growth (Overall)" at bounding box center [488, 242] width 167 height 140
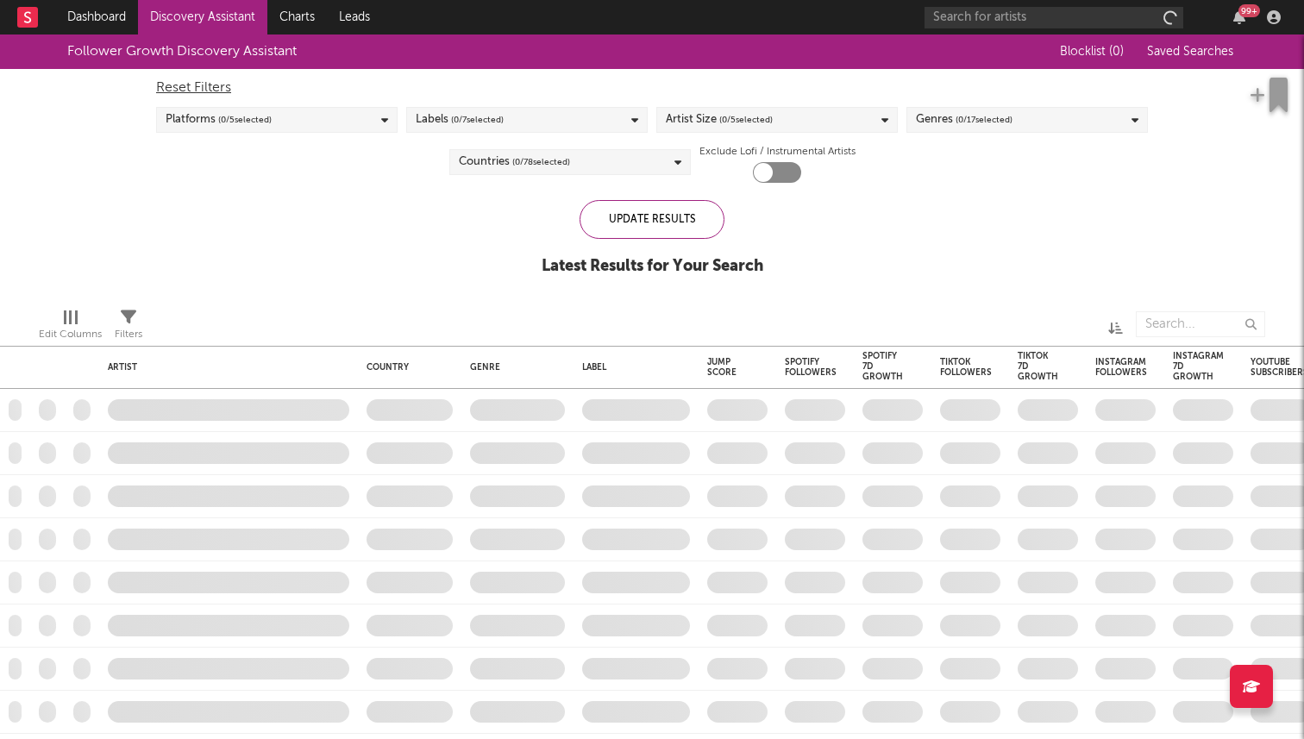
checkbox input "true"
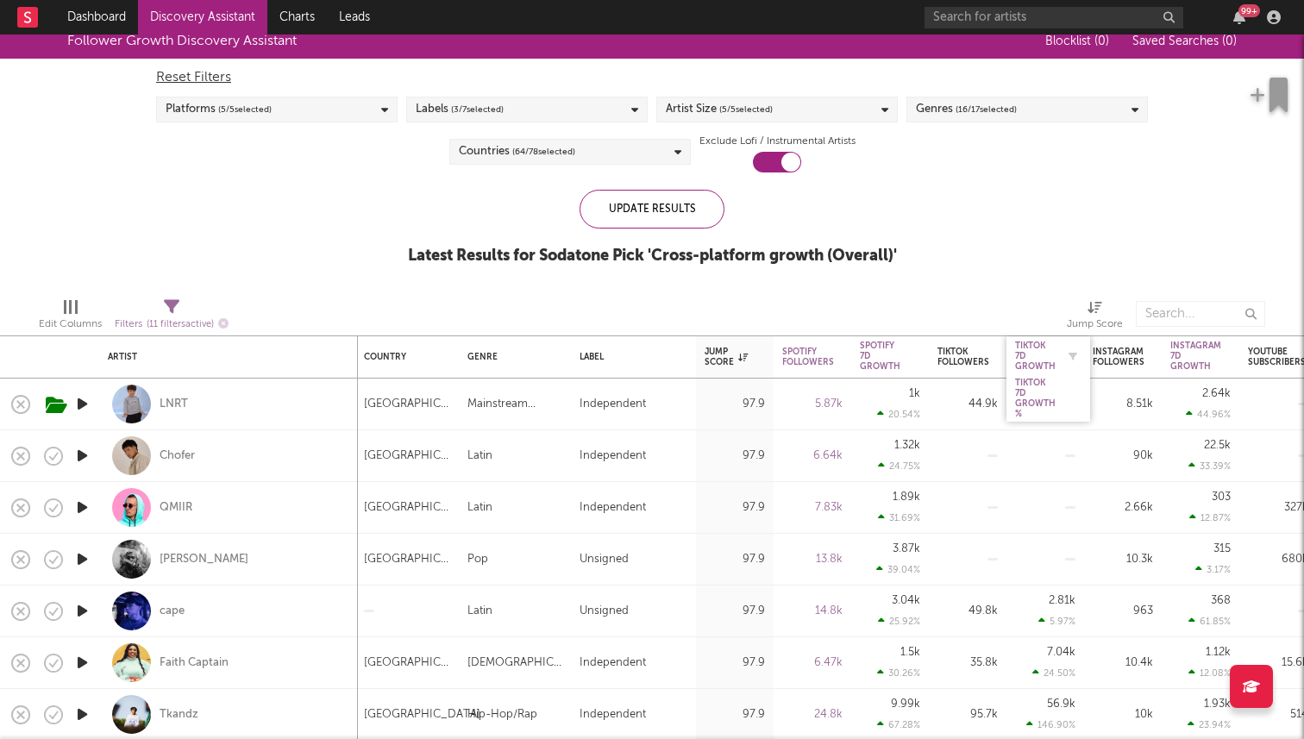
click at [931, 351] on div "Tiktok 7D Growth" at bounding box center [1035, 356] width 41 height 31
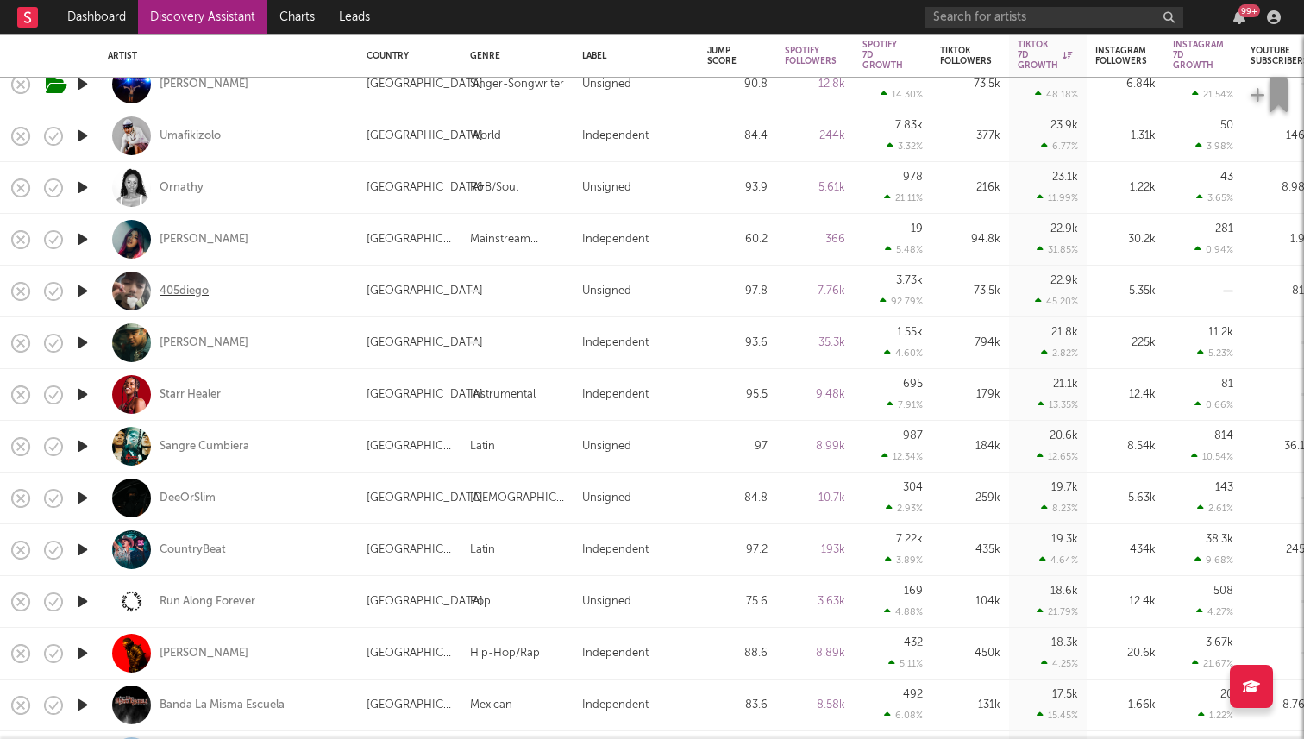
click at [180, 289] on div "405diego" at bounding box center [184, 291] width 49 height 16
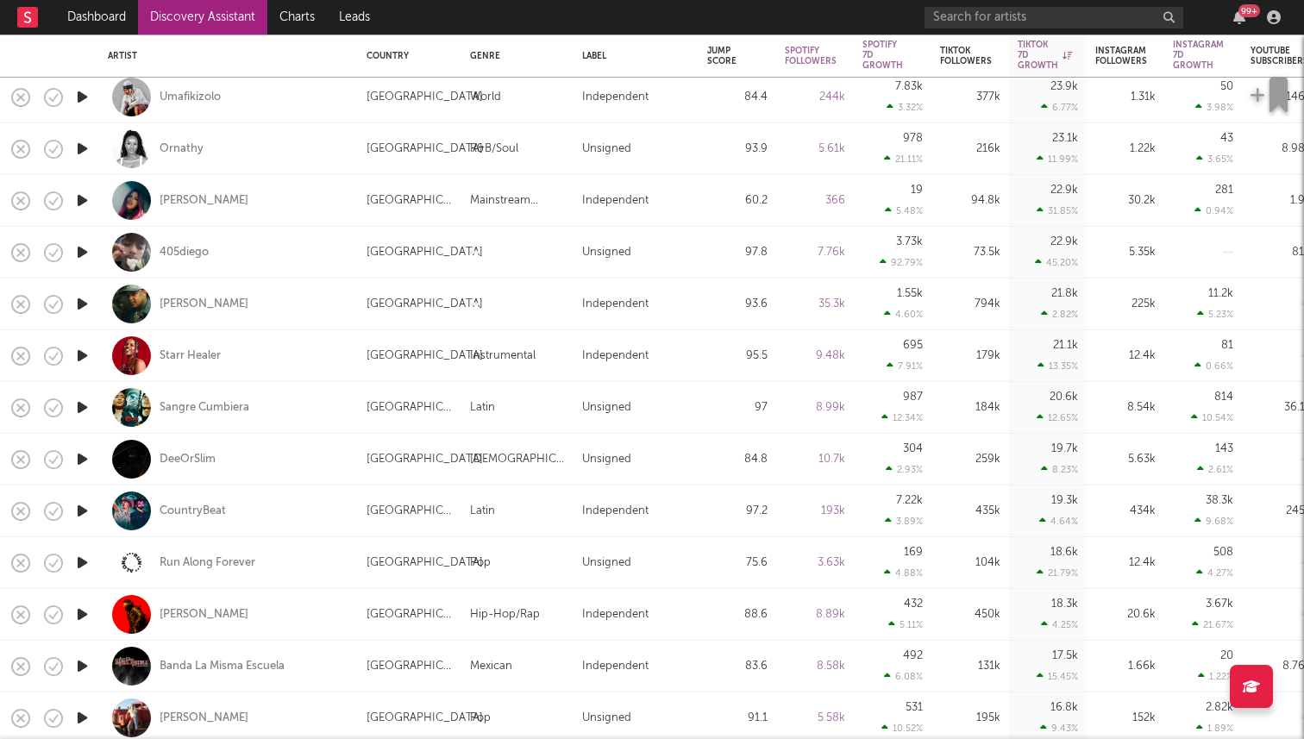
click at [100, 304] on div "[PERSON_NAME]" at bounding box center [228, 305] width 259 height 52
select select "1w"
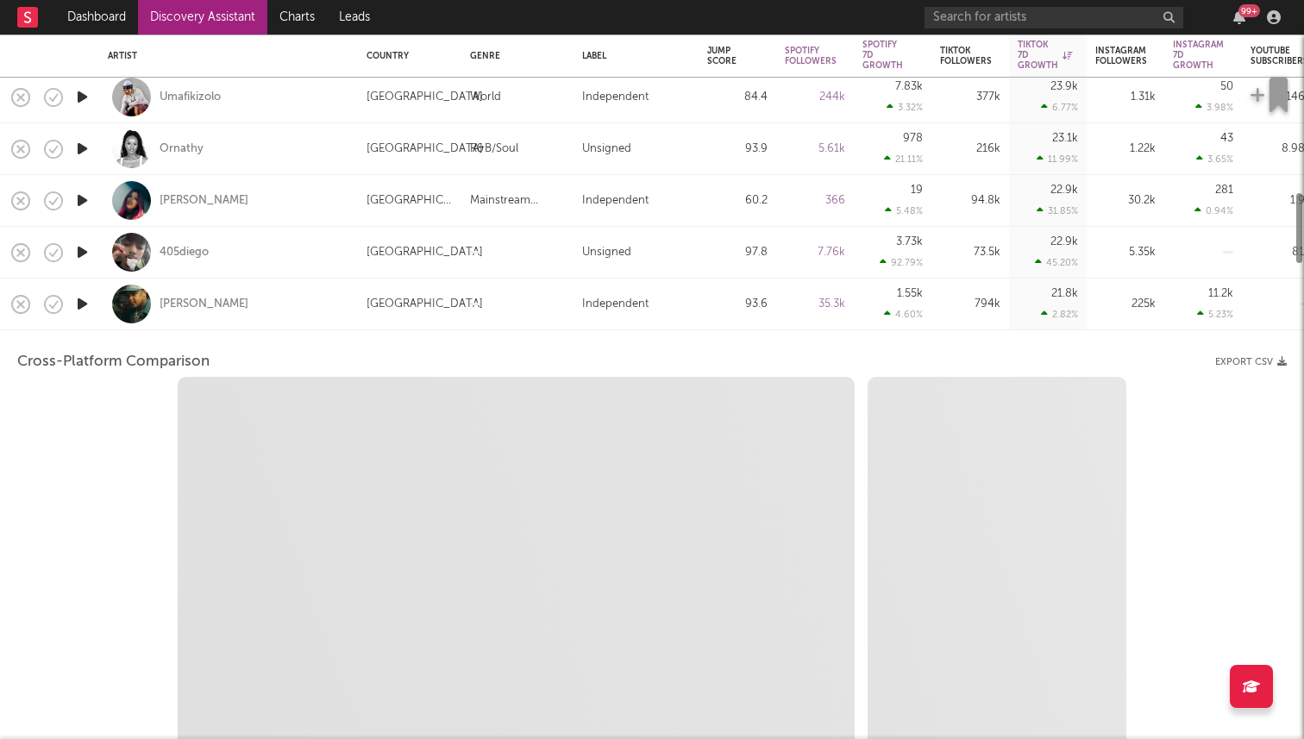
click at [78, 302] on icon "button" at bounding box center [82, 304] width 18 height 22
select select "6m"
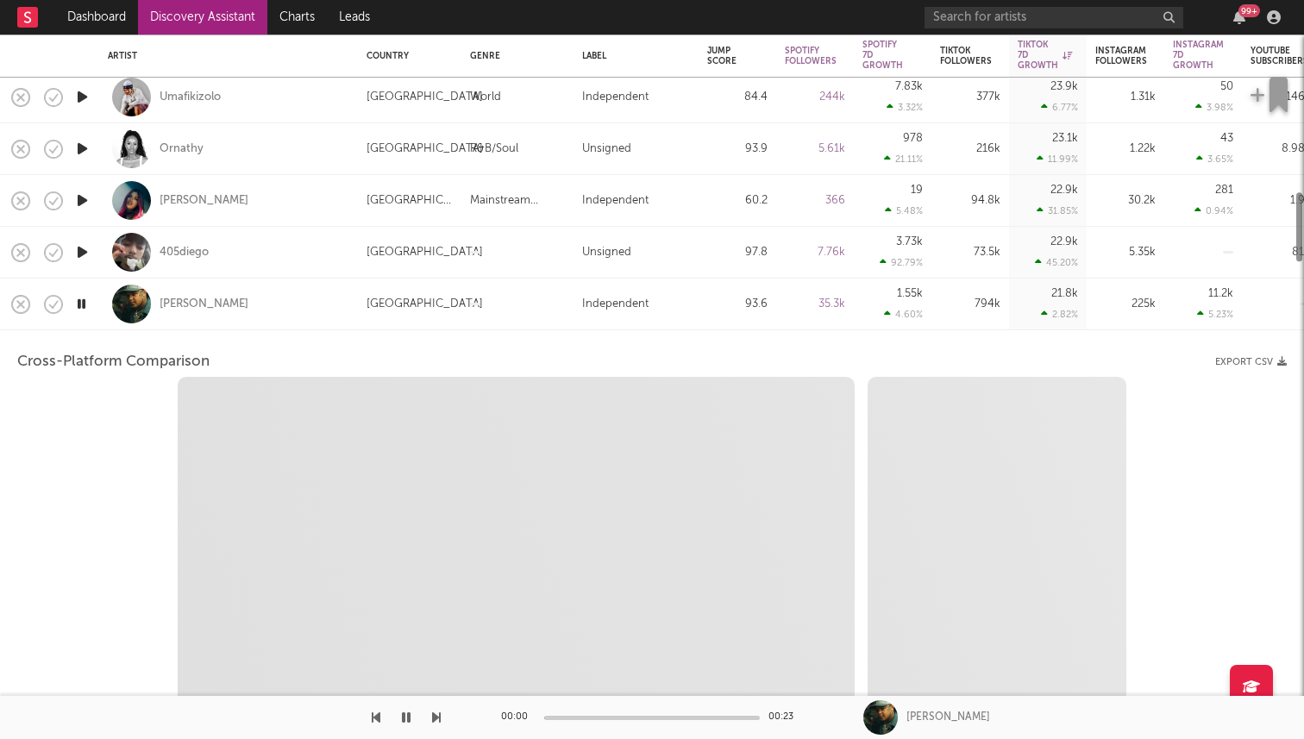
click at [118, 318] on div at bounding box center [131, 304] width 39 height 39
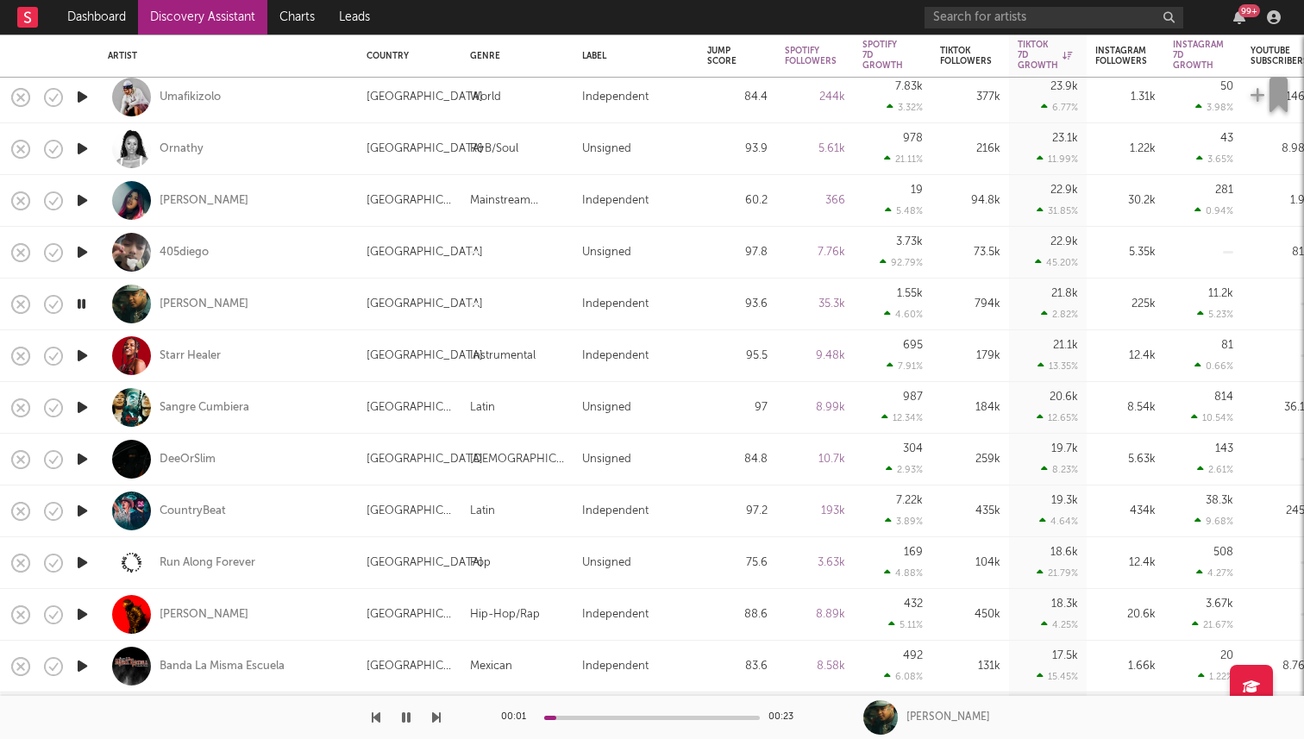
click at [86, 302] on icon "button" at bounding box center [81, 304] width 16 height 22
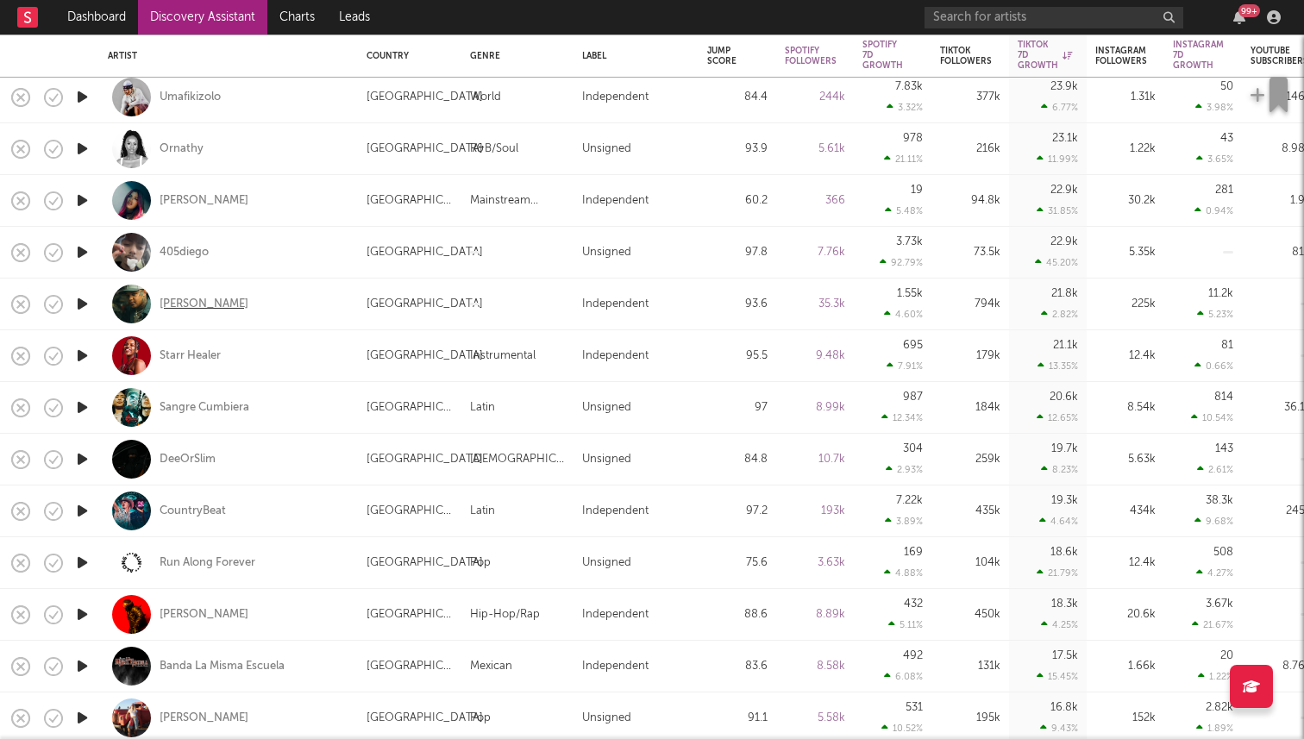
click at [197, 304] on div "[PERSON_NAME]" at bounding box center [204, 304] width 89 height 16
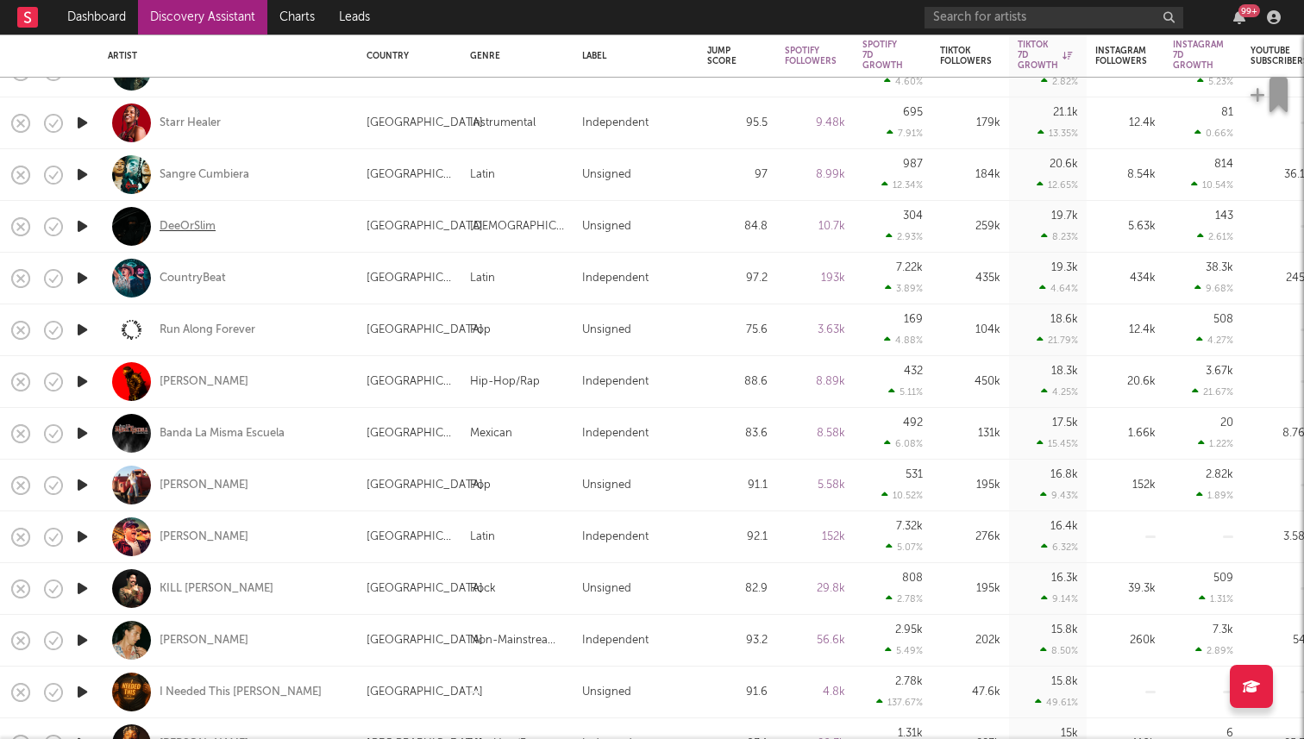
click at [188, 229] on div "DeeOrSlim" at bounding box center [188, 226] width 56 height 16
click at [79, 279] on icon "button" at bounding box center [82, 278] width 18 height 22
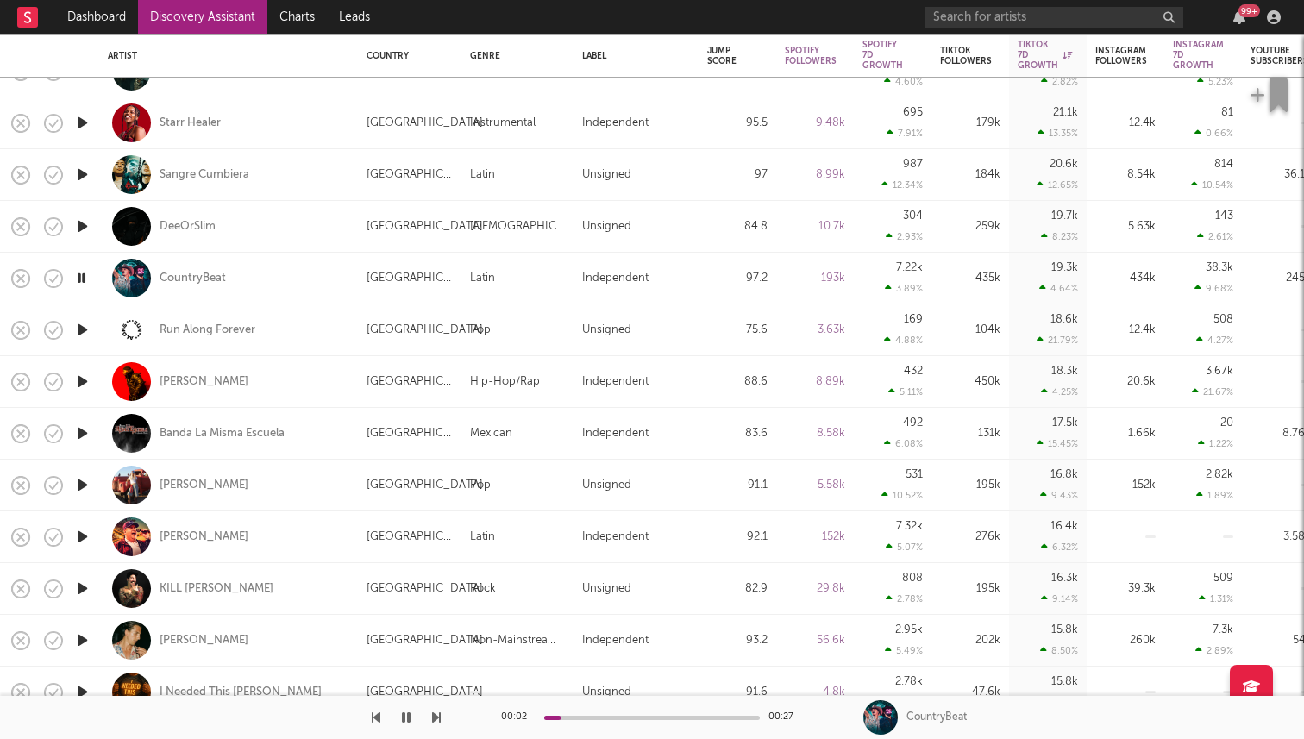
click at [82, 325] on icon "button" at bounding box center [82, 330] width 18 height 22
click at [173, 328] on div "Run Along Forever" at bounding box center [208, 330] width 96 height 16
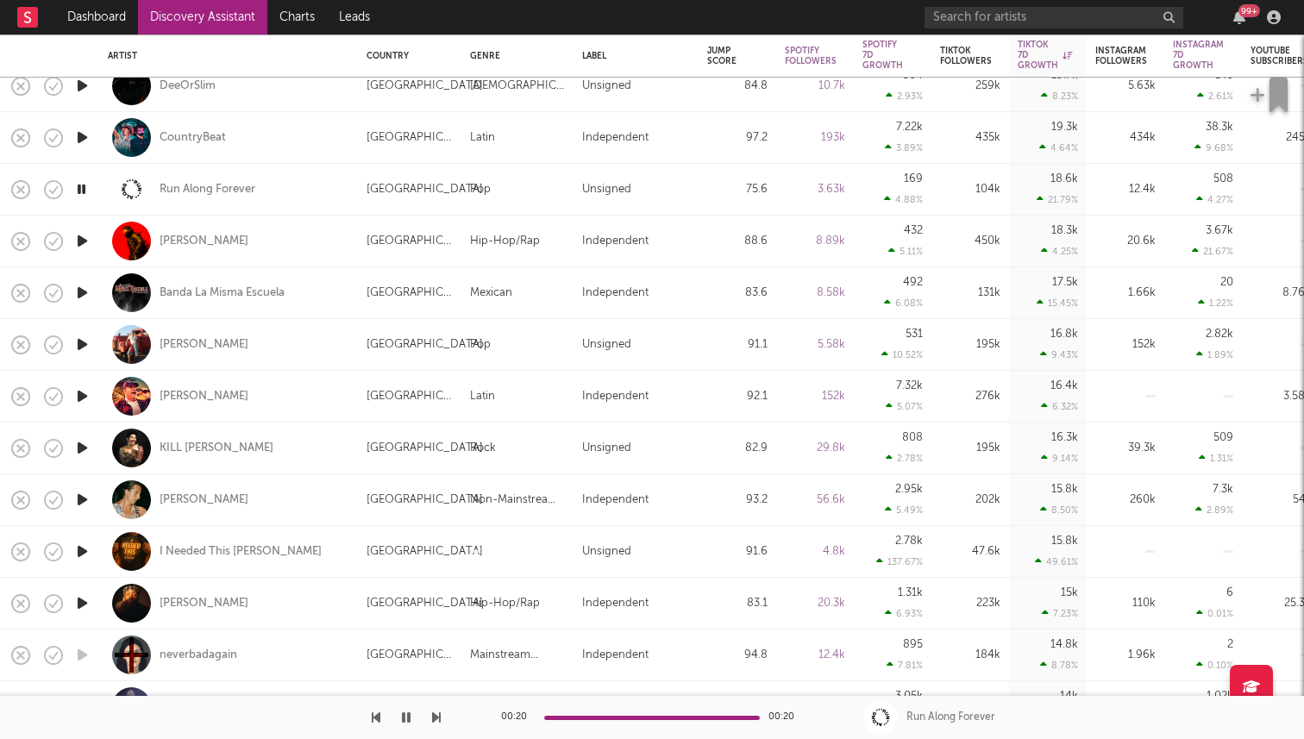
click at [84, 185] on icon "button" at bounding box center [81, 190] width 16 height 22
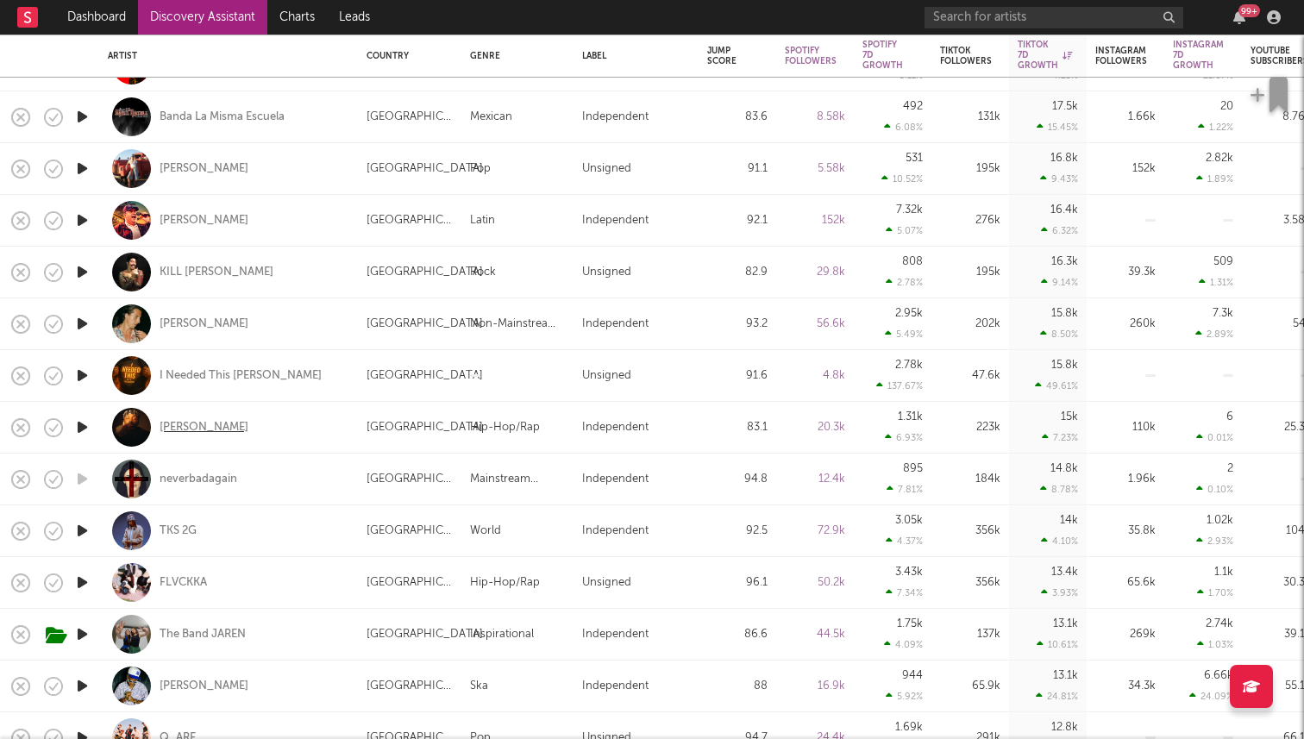
click at [195, 423] on div "Sam Opoku" at bounding box center [204, 427] width 89 height 16
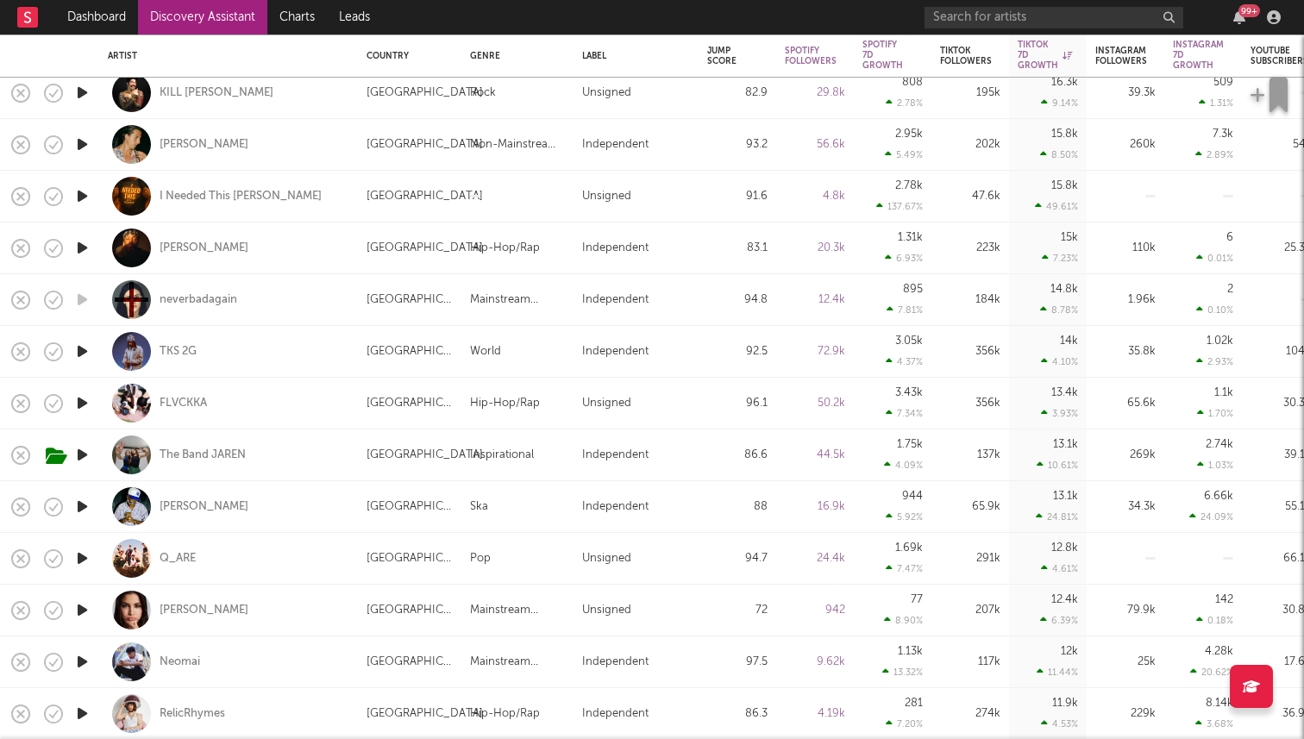
click at [83, 351] on icon "button" at bounding box center [82, 352] width 18 height 22
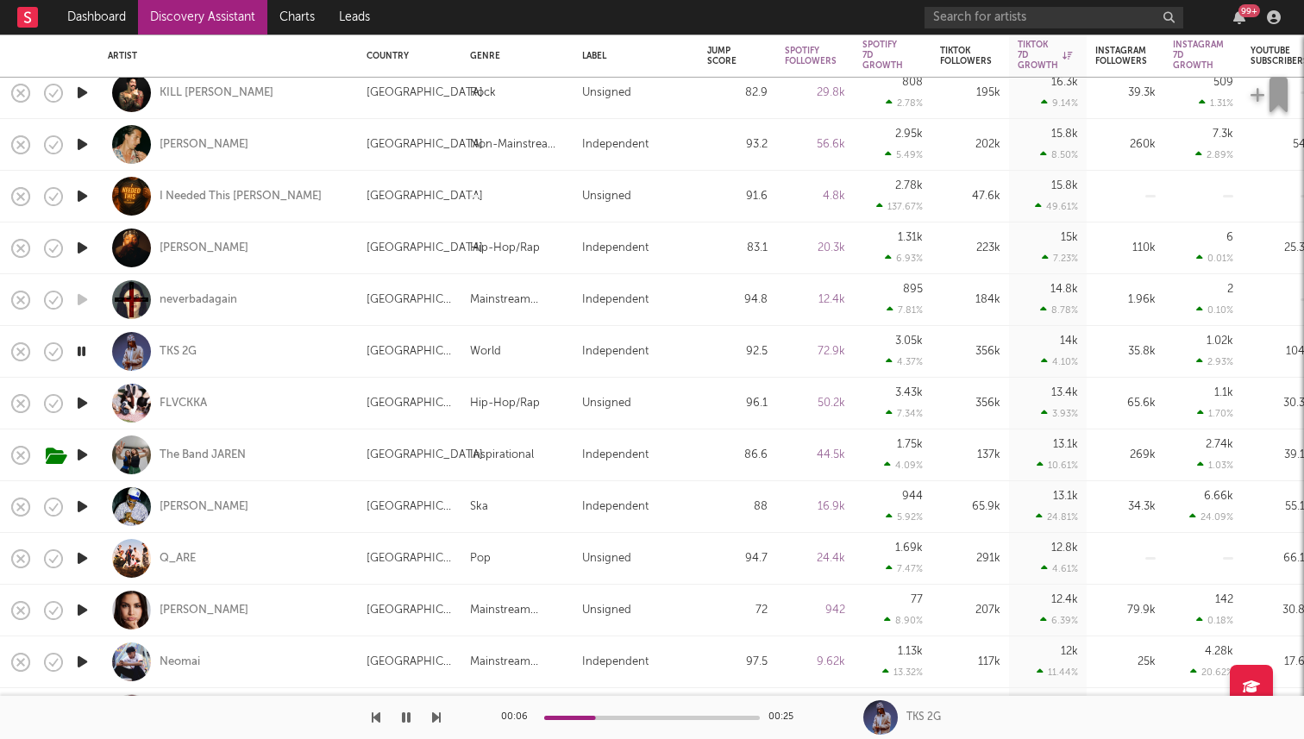
click at [81, 351] on icon "button" at bounding box center [81, 352] width 16 height 22
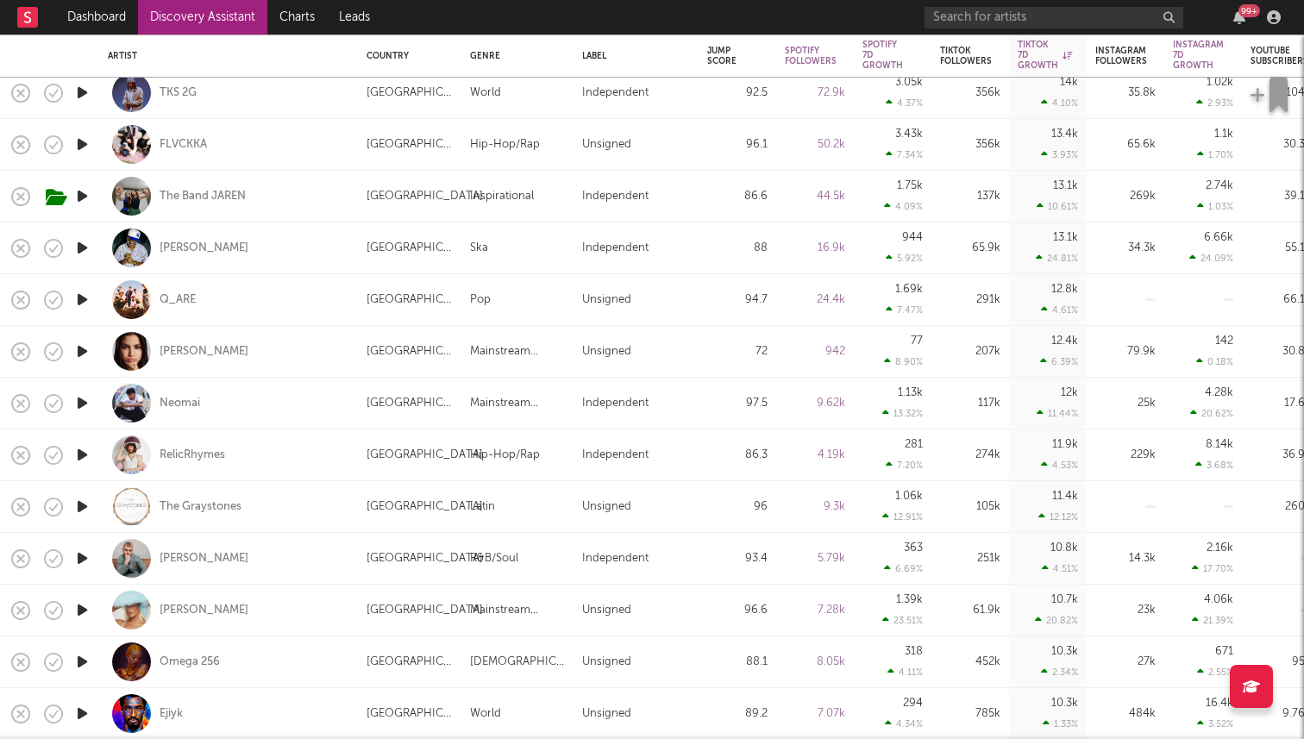
click at [89, 419] on div at bounding box center [82, 404] width 35 height 52
select select "1w"
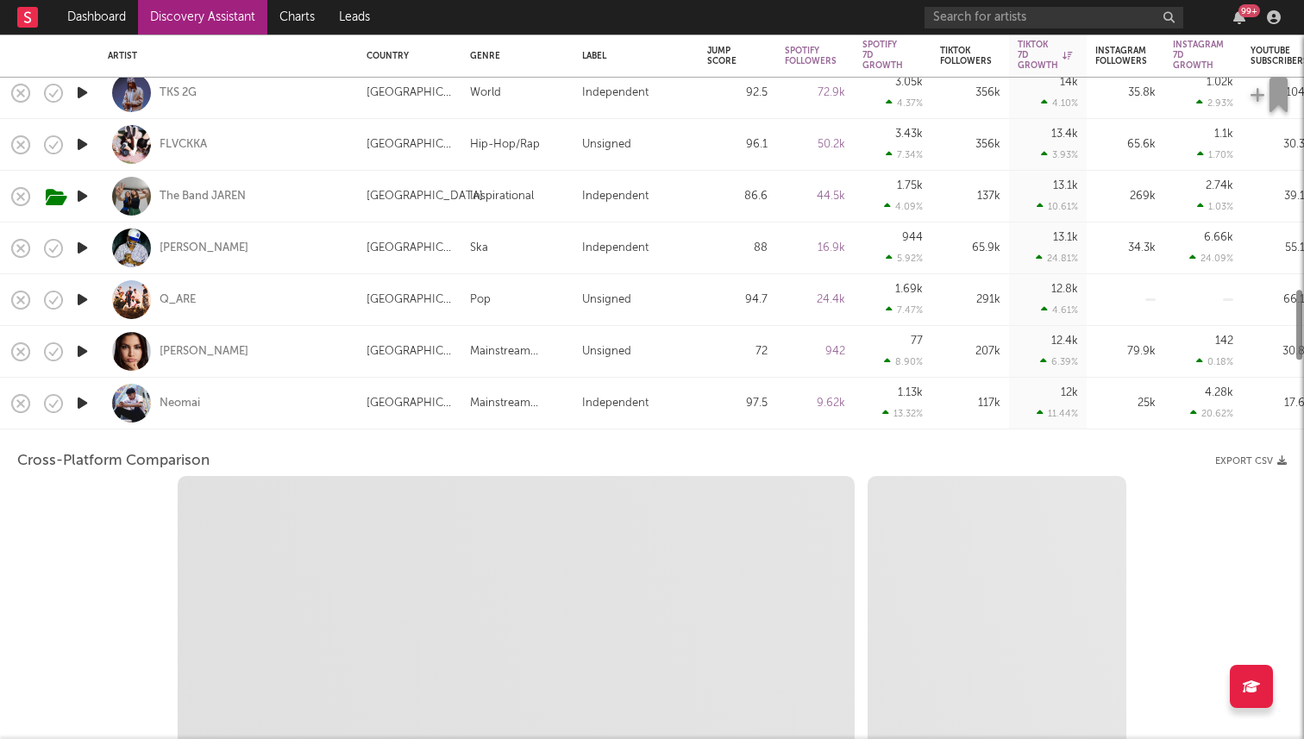
click at [89, 401] on icon "button" at bounding box center [82, 403] width 18 height 22
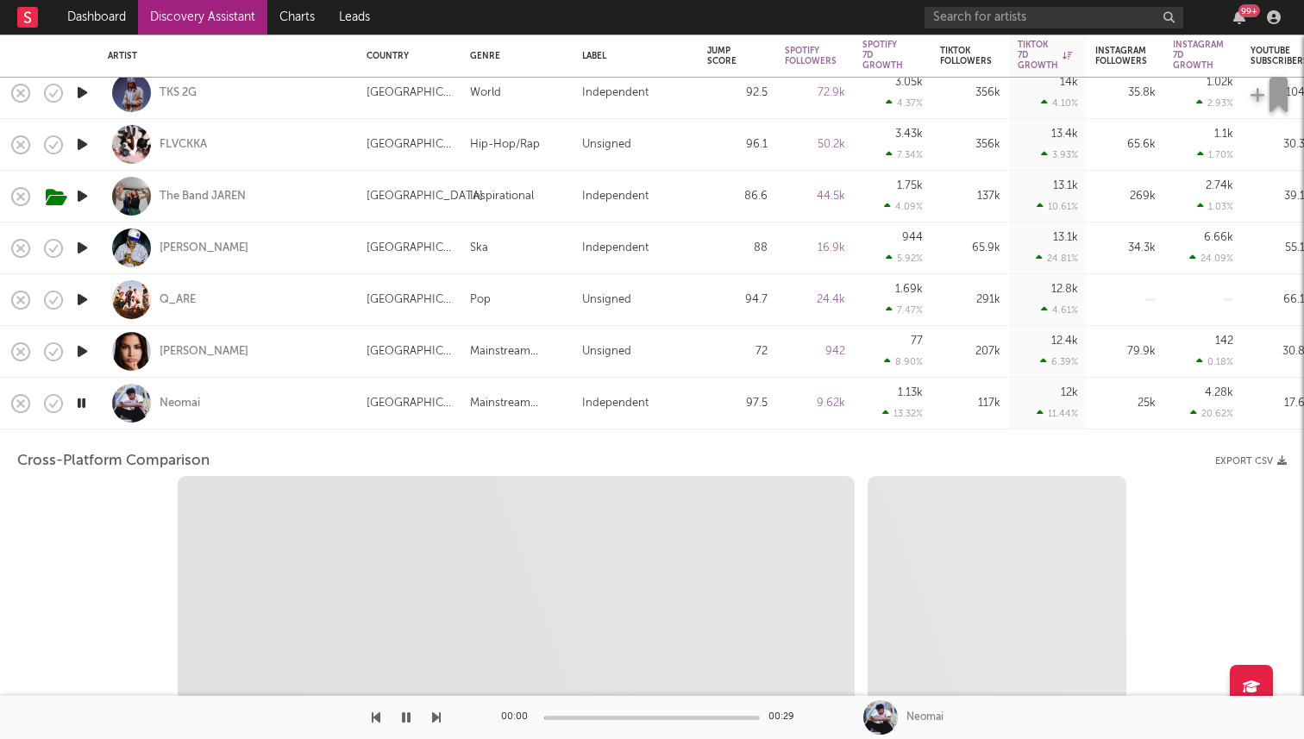
click at [105, 416] on div "Neomai" at bounding box center [228, 404] width 259 height 52
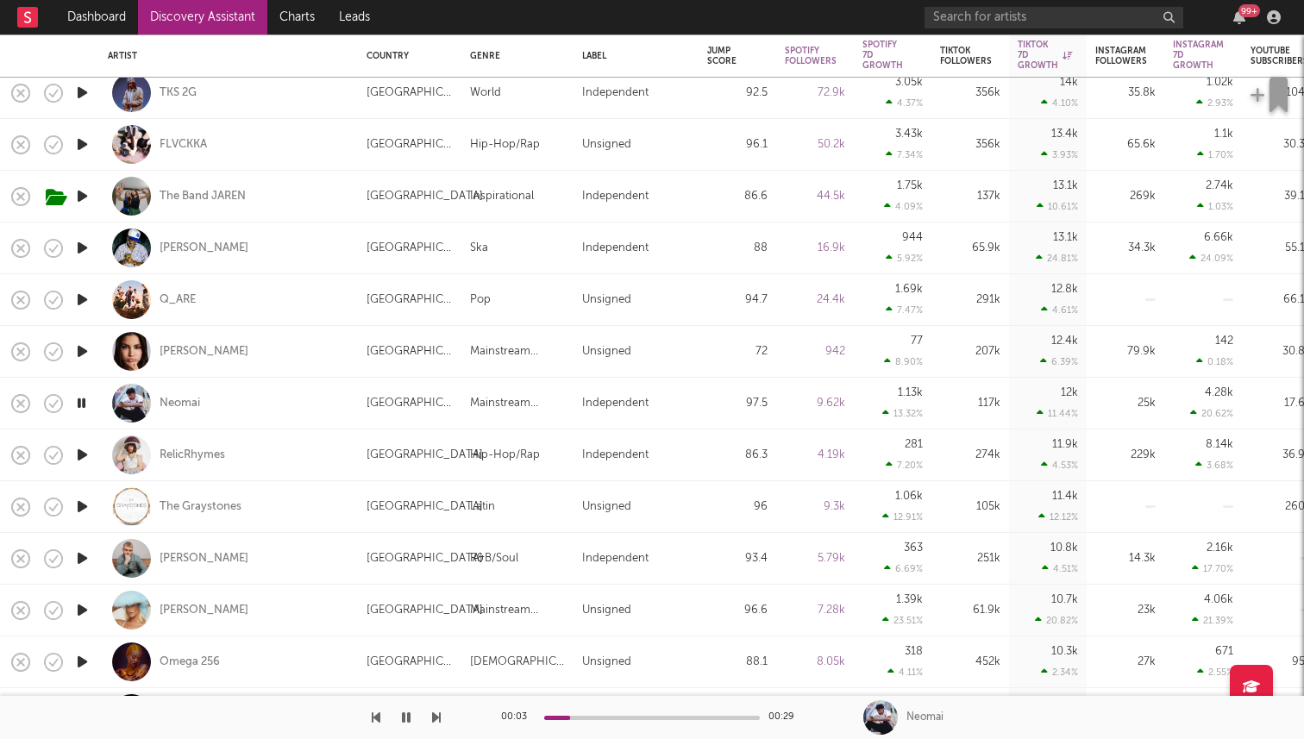
click at [81, 394] on icon "button" at bounding box center [81, 403] width 16 height 22
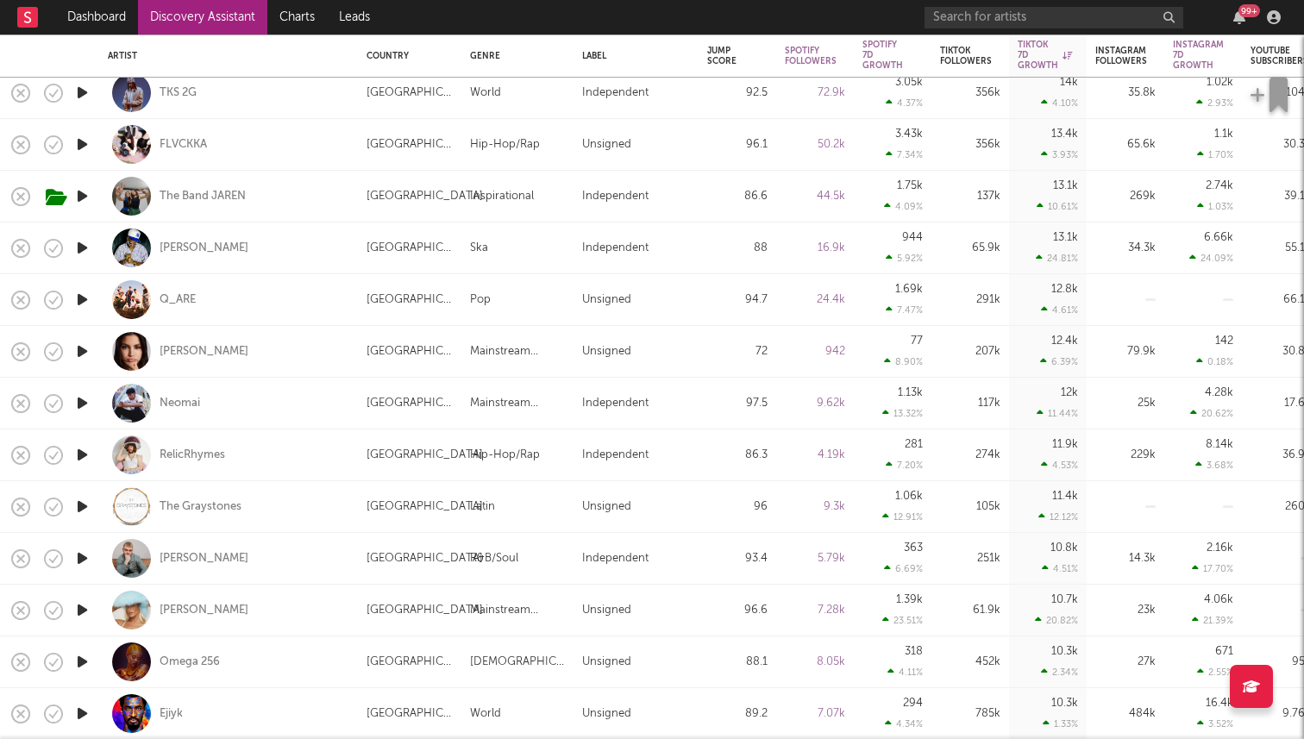
click at [85, 456] on icon "button" at bounding box center [82, 455] width 18 height 22
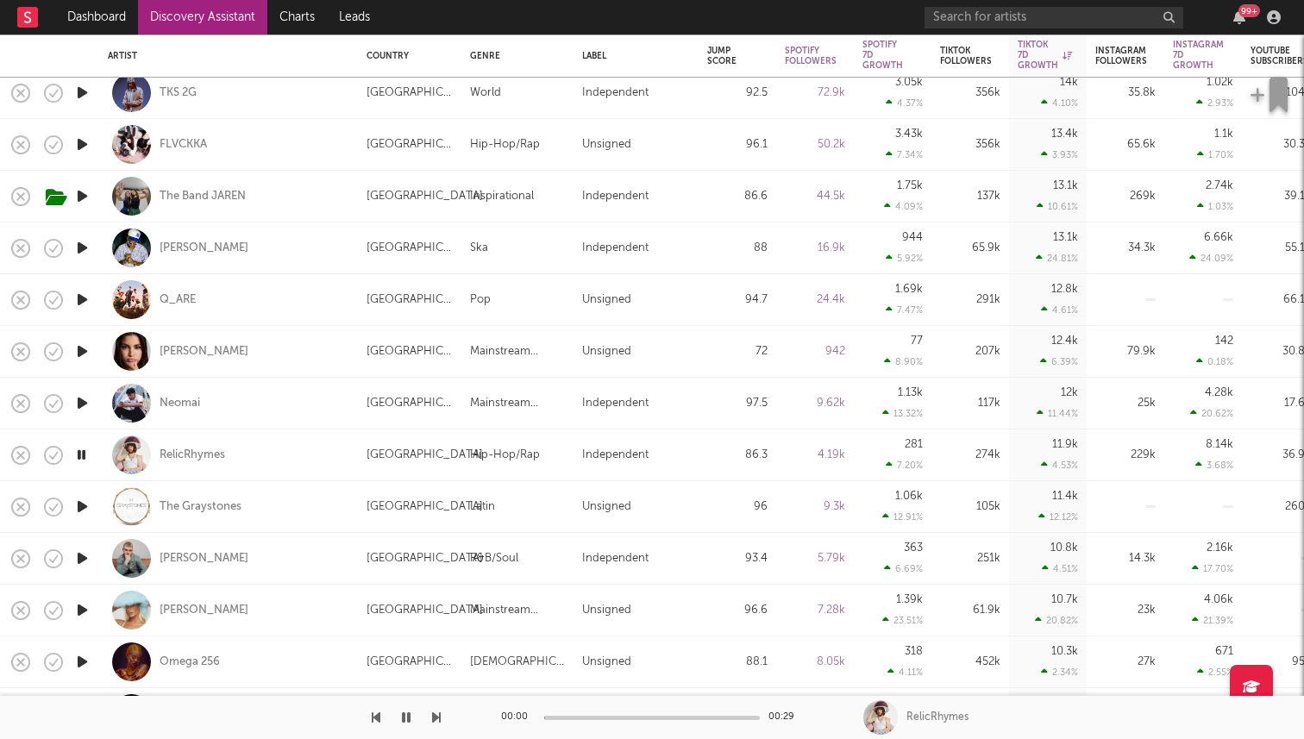
click at [85, 454] on icon "button" at bounding box center [81, 455] width 16 height 22
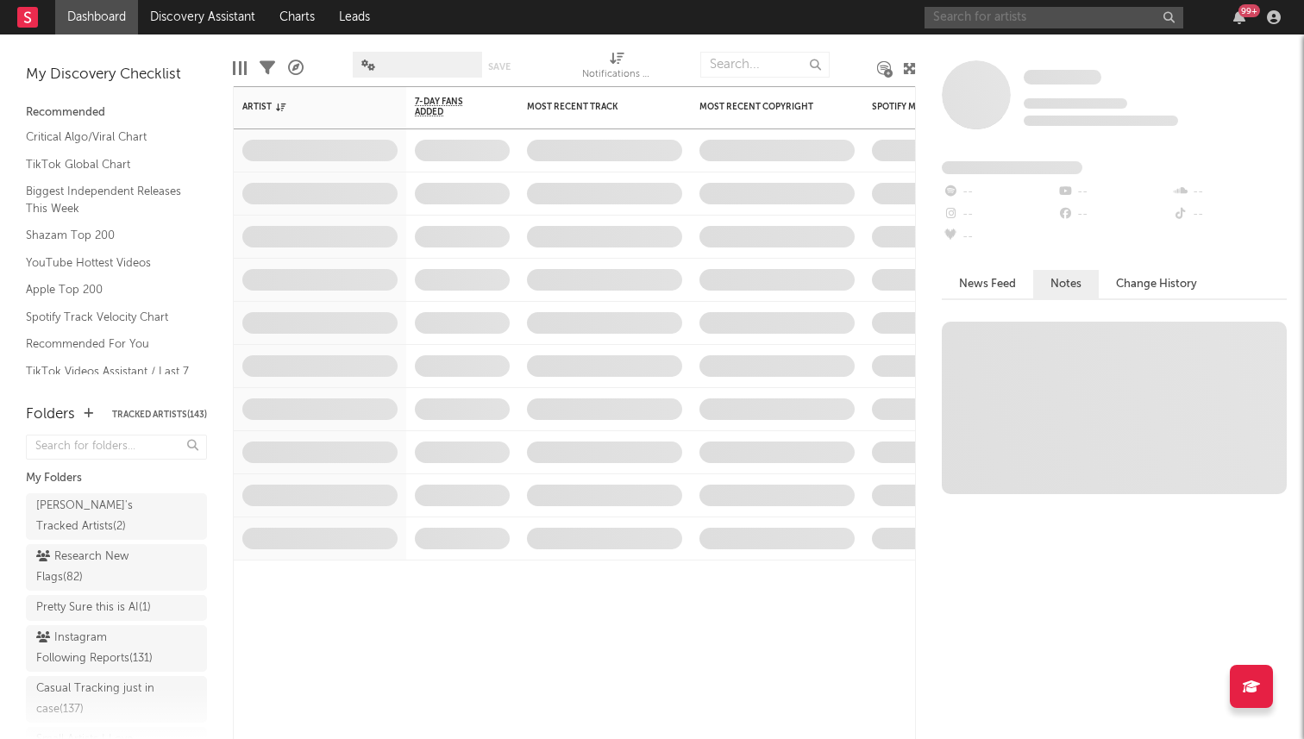
click at [1054, 16] on input "text" at bounding box center [1054, 18] width 259 height 22
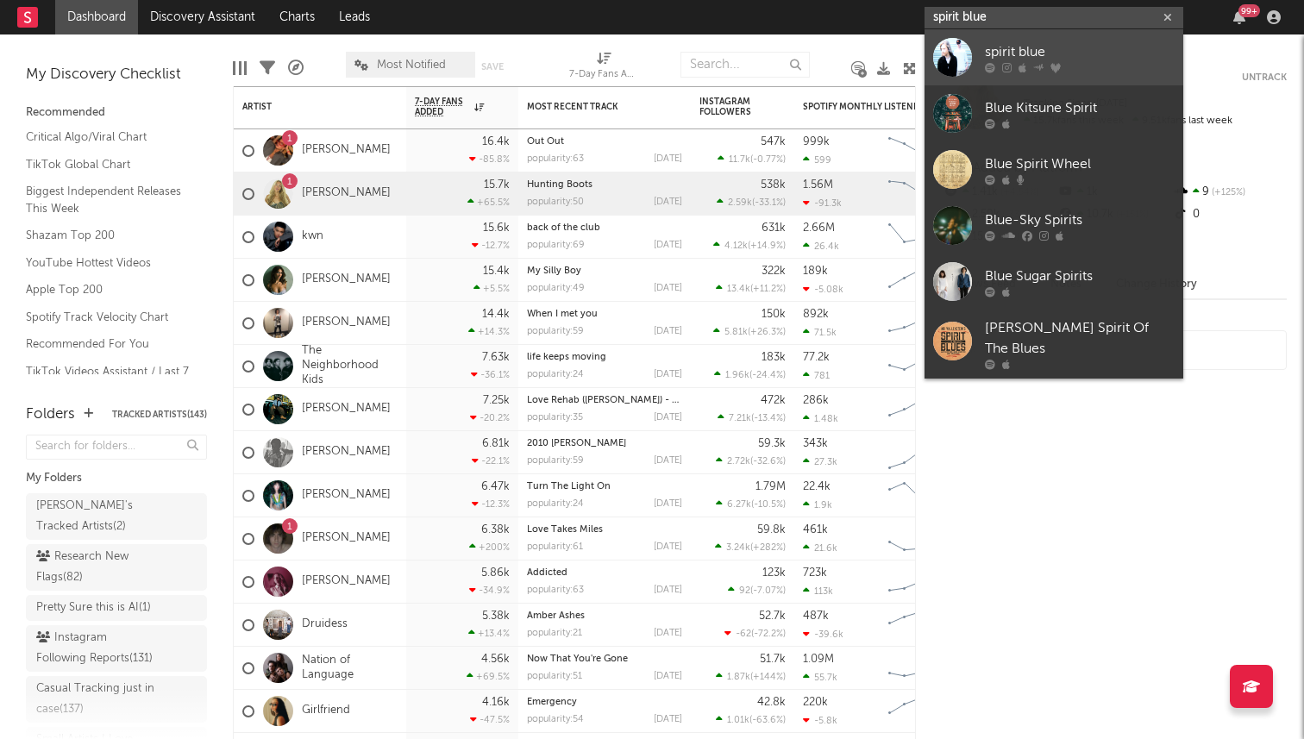
type input "spirit blue"
click at [1051, 60] on div "spirit blue" at bounding box center [1080, 51] width 190 height 21
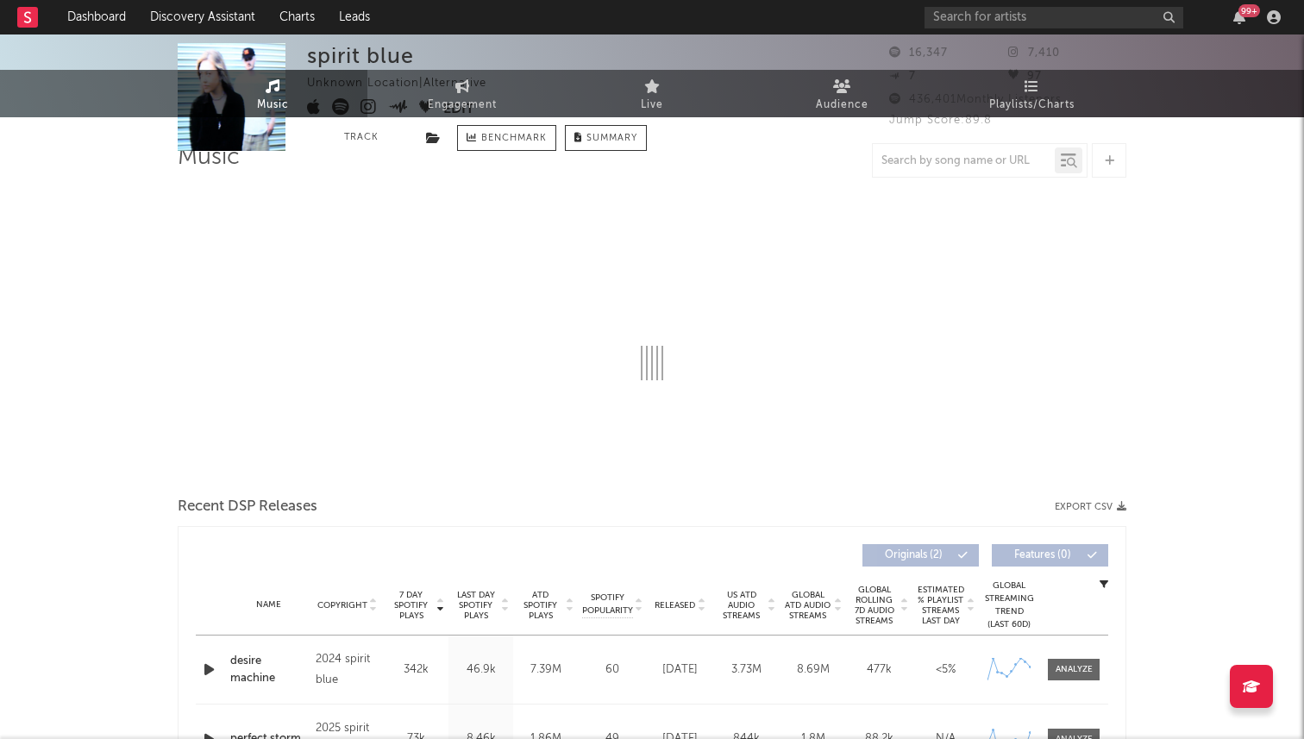
select select "6m"
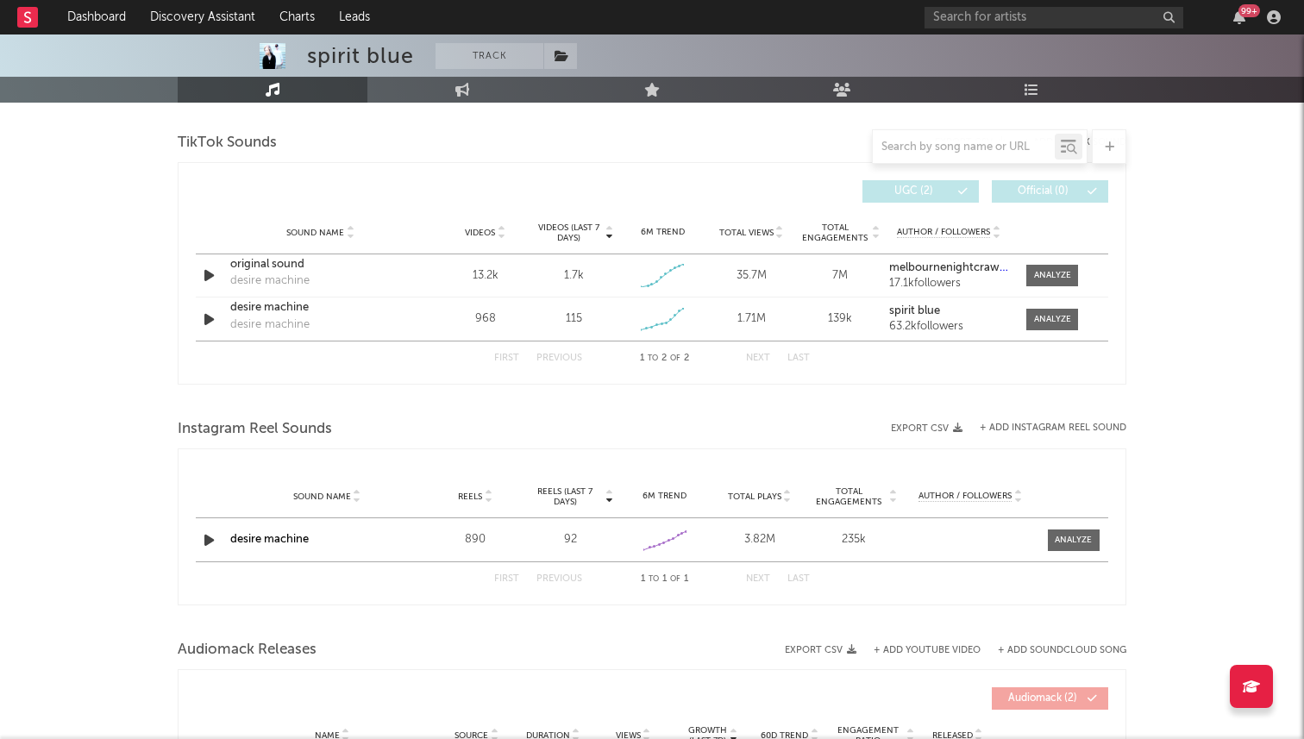
scroll to position [951, 0]
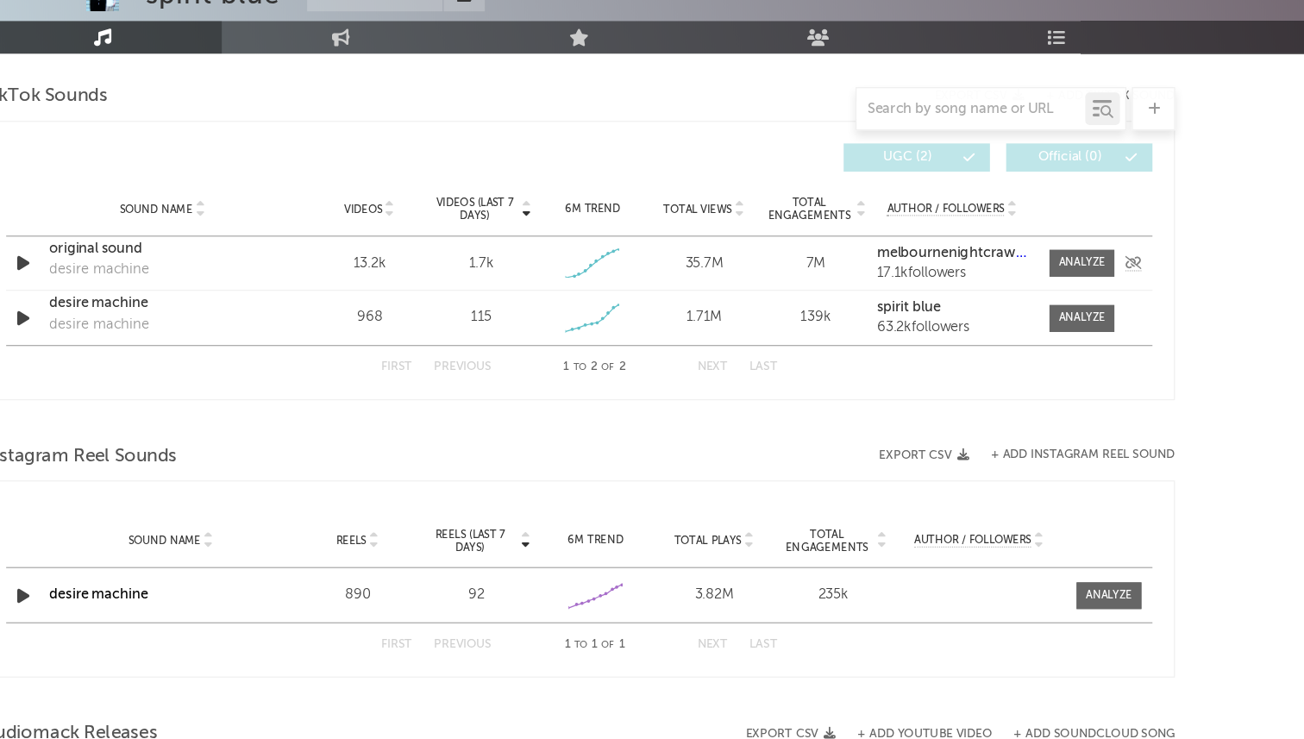
click at [1004, 277] on div "17.1k followers" at bounding box center [949, 278] width 120 height 12
click at [1034, 277] on span at bounding box center [1052, 270] width 52 height 22
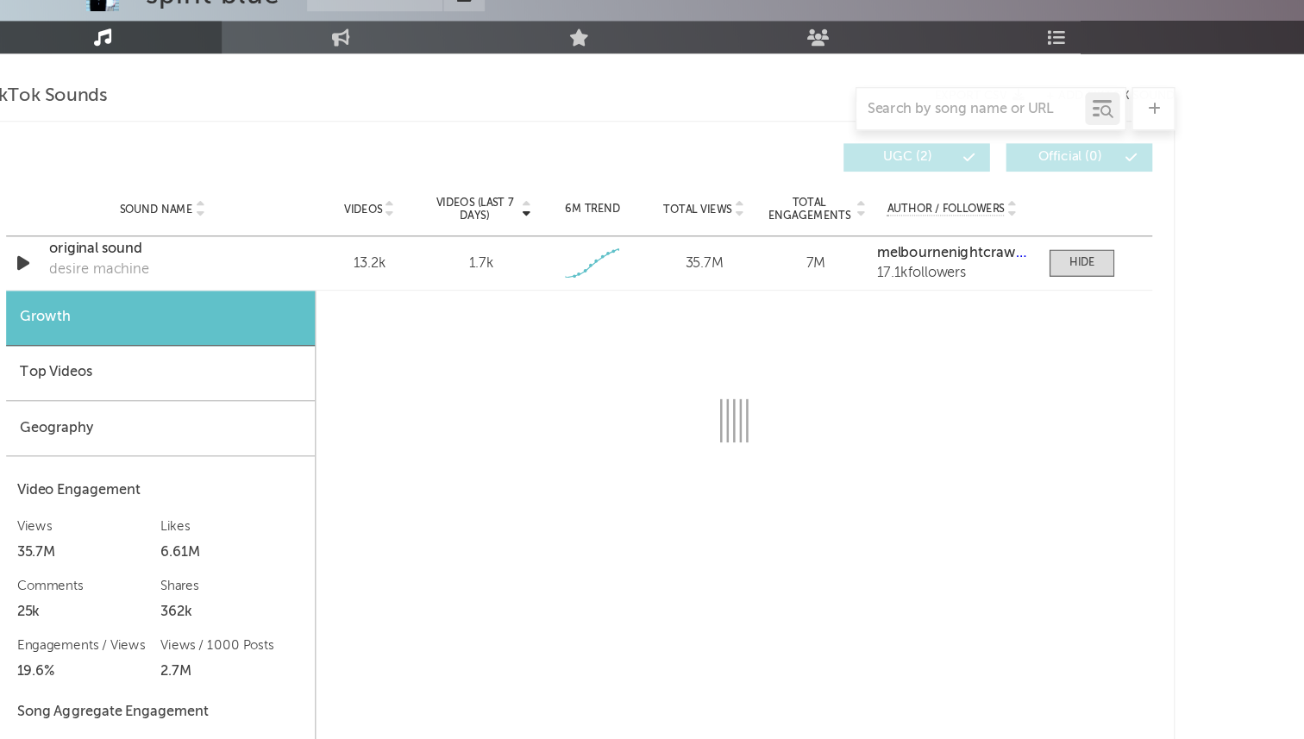
select select "1w"
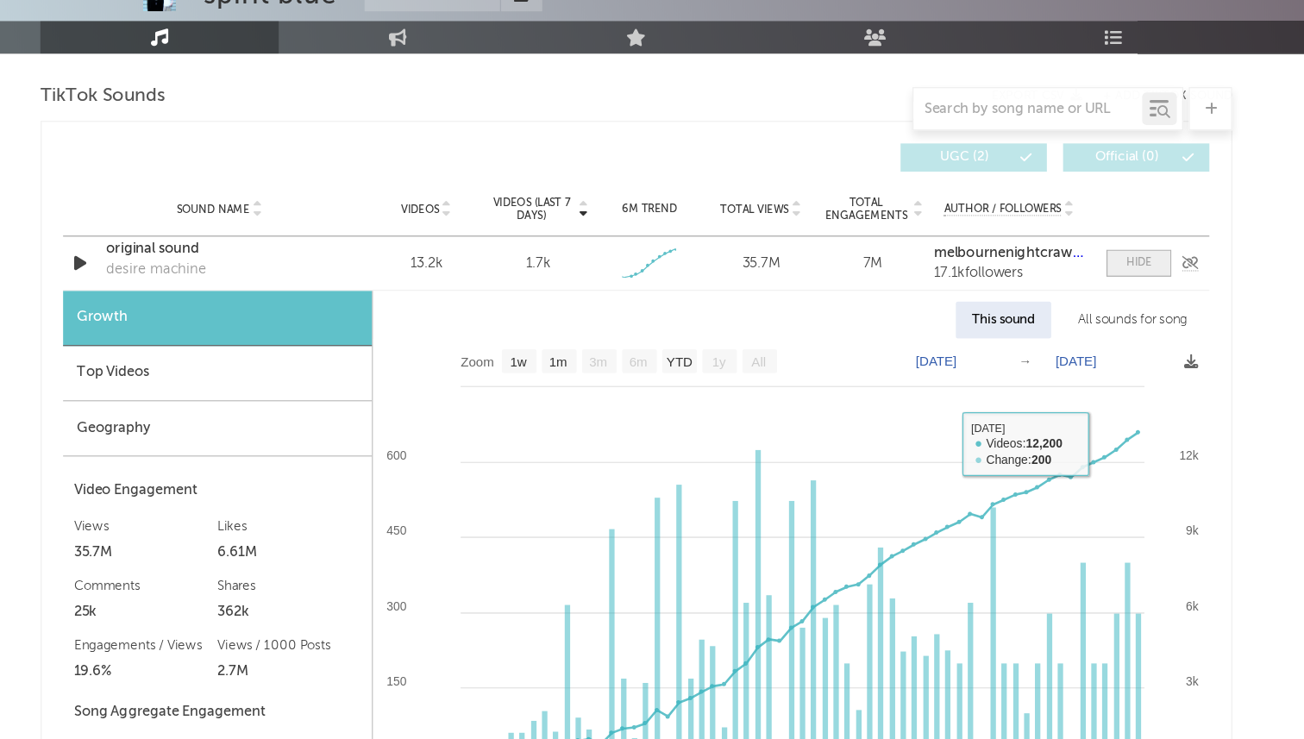
click at [1042, 273] on div at bounding box center [1052, 269] width 21 height 13
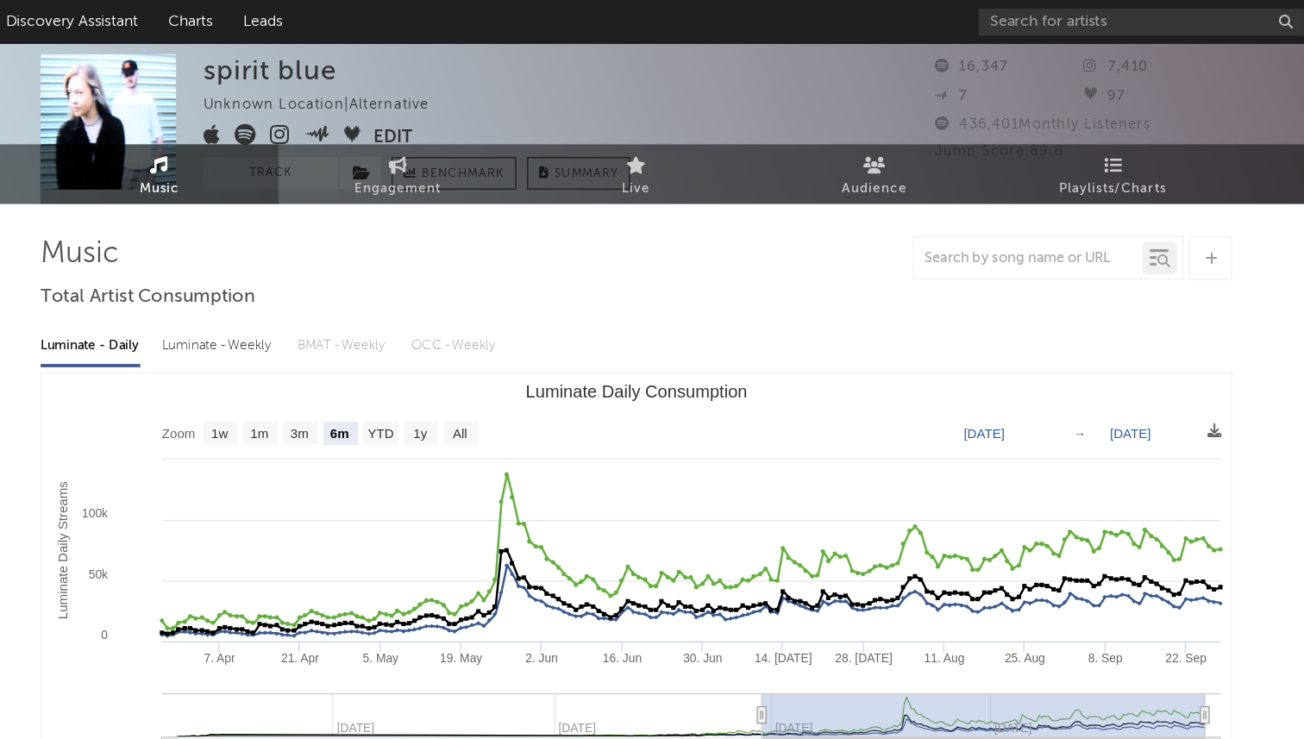
scroll to position [0, 0]
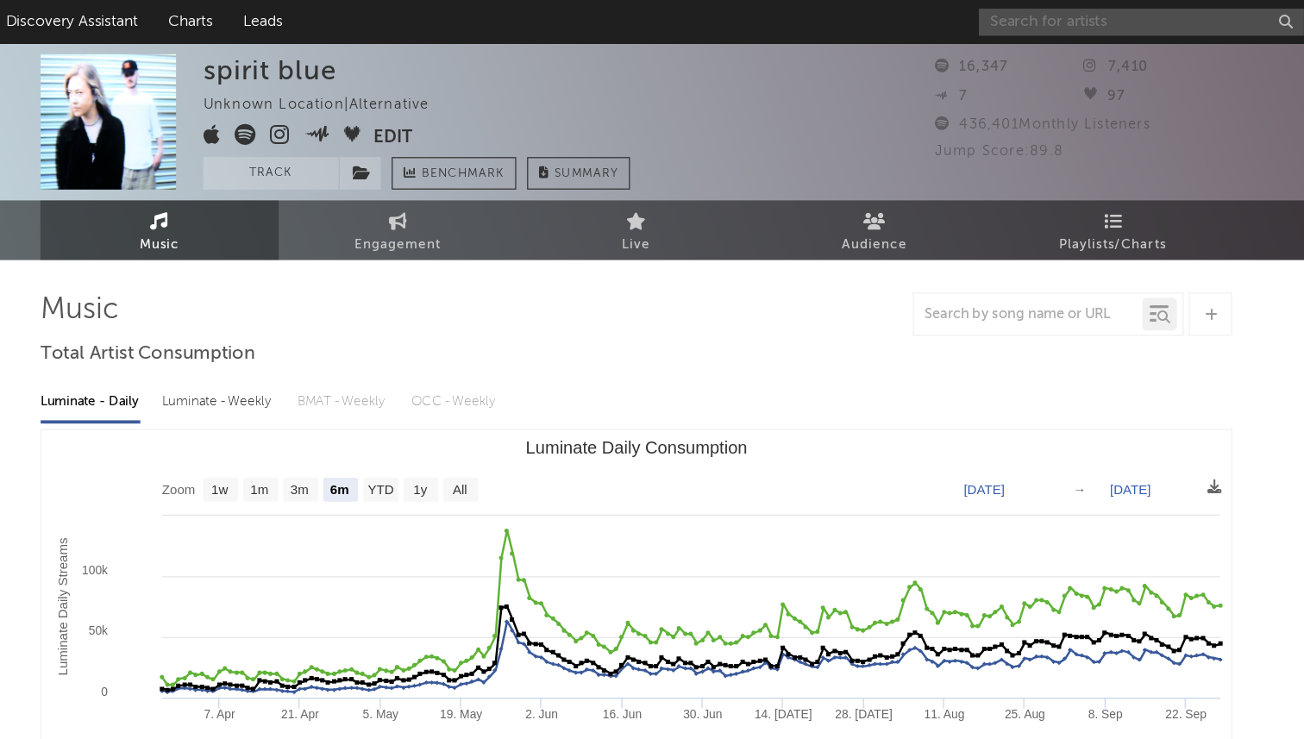
click at [1032, 7] on input "text" at bounding box center [1054, 18] width 259 height 22
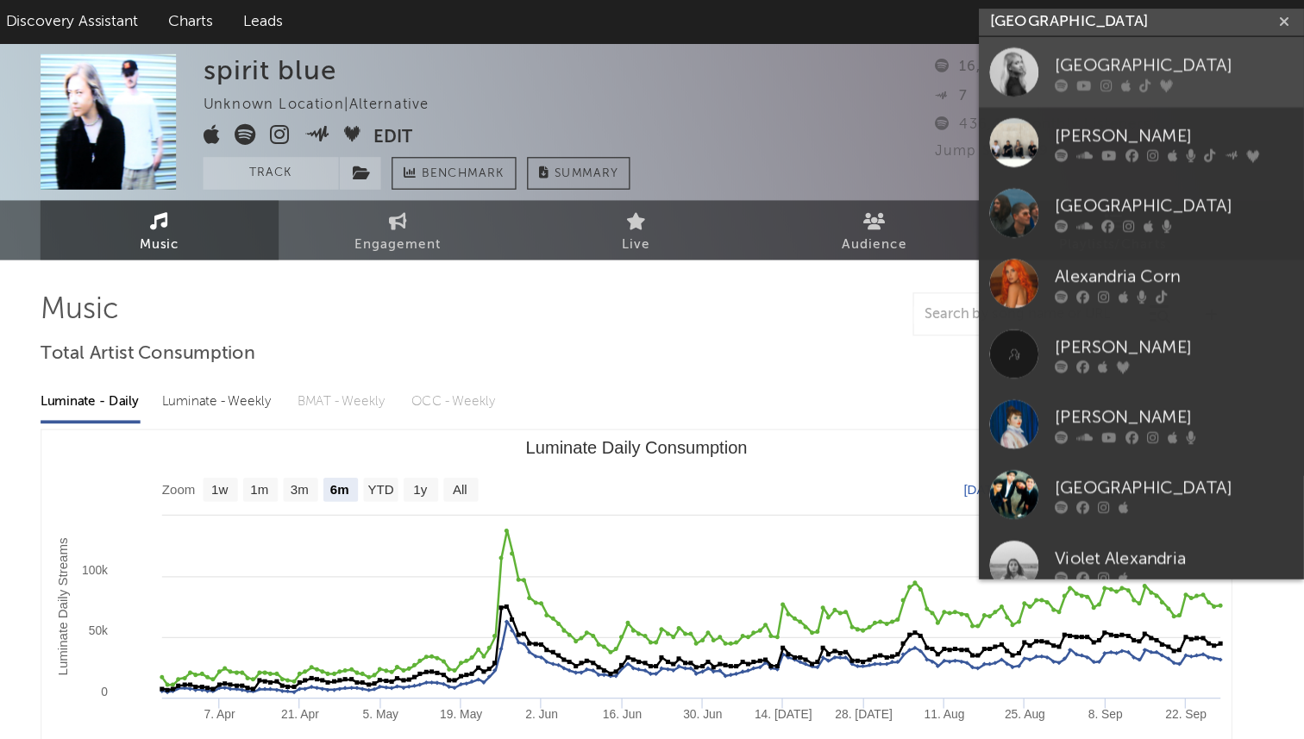
type input "[GEOGRAPHIC_DATA]"
click at [995, 63] on icon at bounding box center [990, 67] width 10 height 10
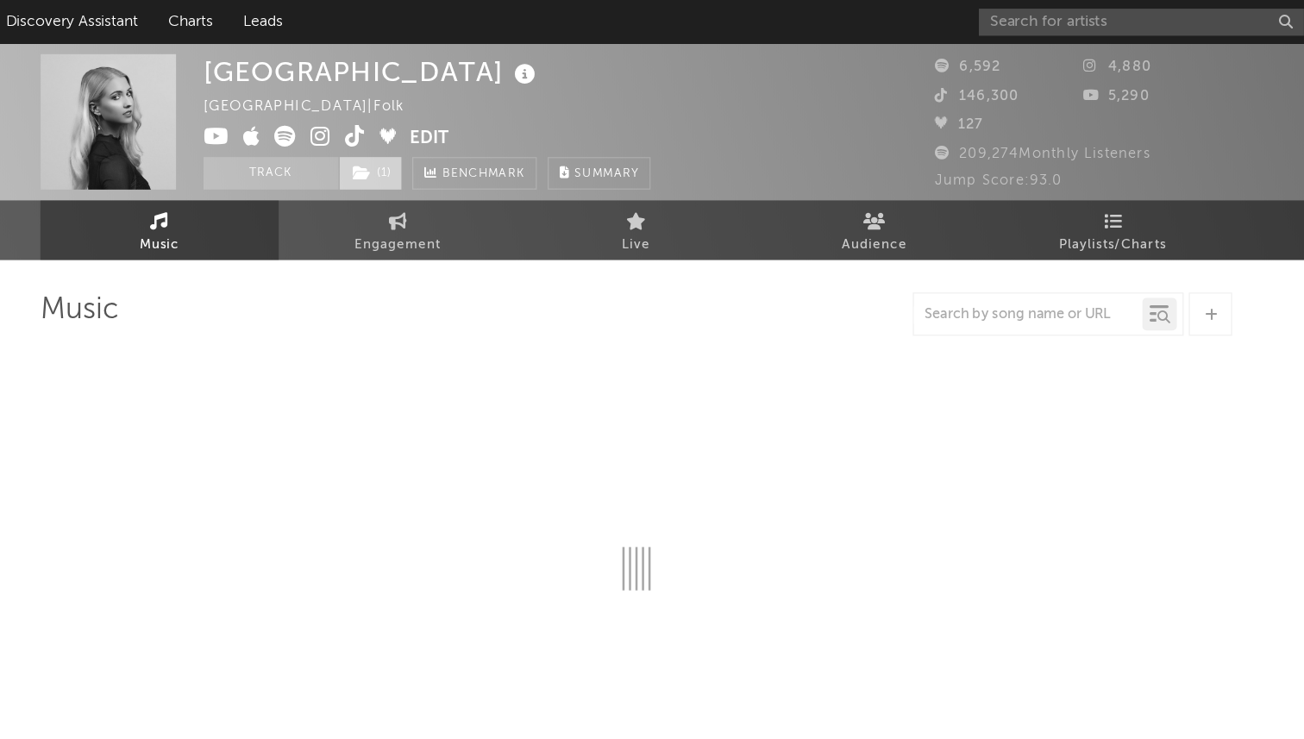
select select "1w"
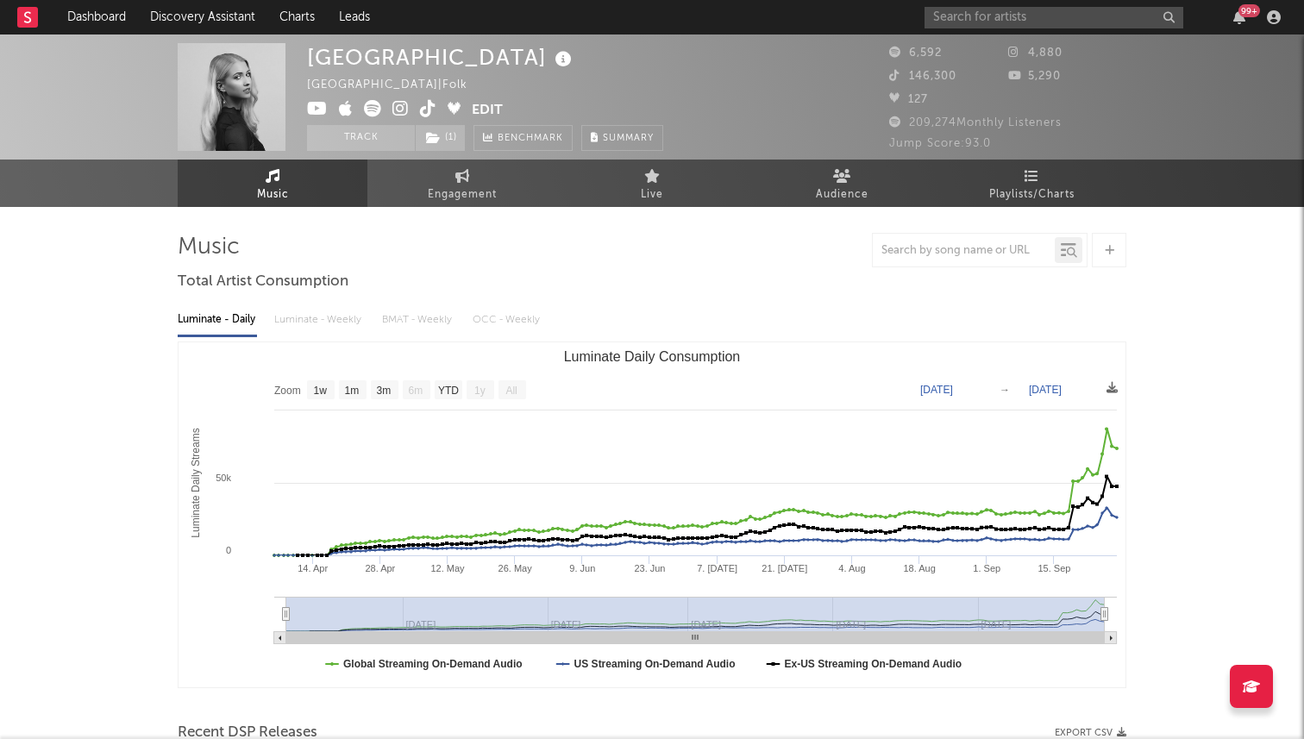
click at [432, 323] on div "Luminate - Daily Luminate - Weekly BMAT - Weekly OCC - Weekly" at bounding box center [652, 319] width 949 height 29
click at [976, 2] on div "99 +" at bounding box center [1106, 17] width 362 height 35
click at [957, 16] on input "text" at bounding box center [1054, 18] width 259 height 22
type input "s"
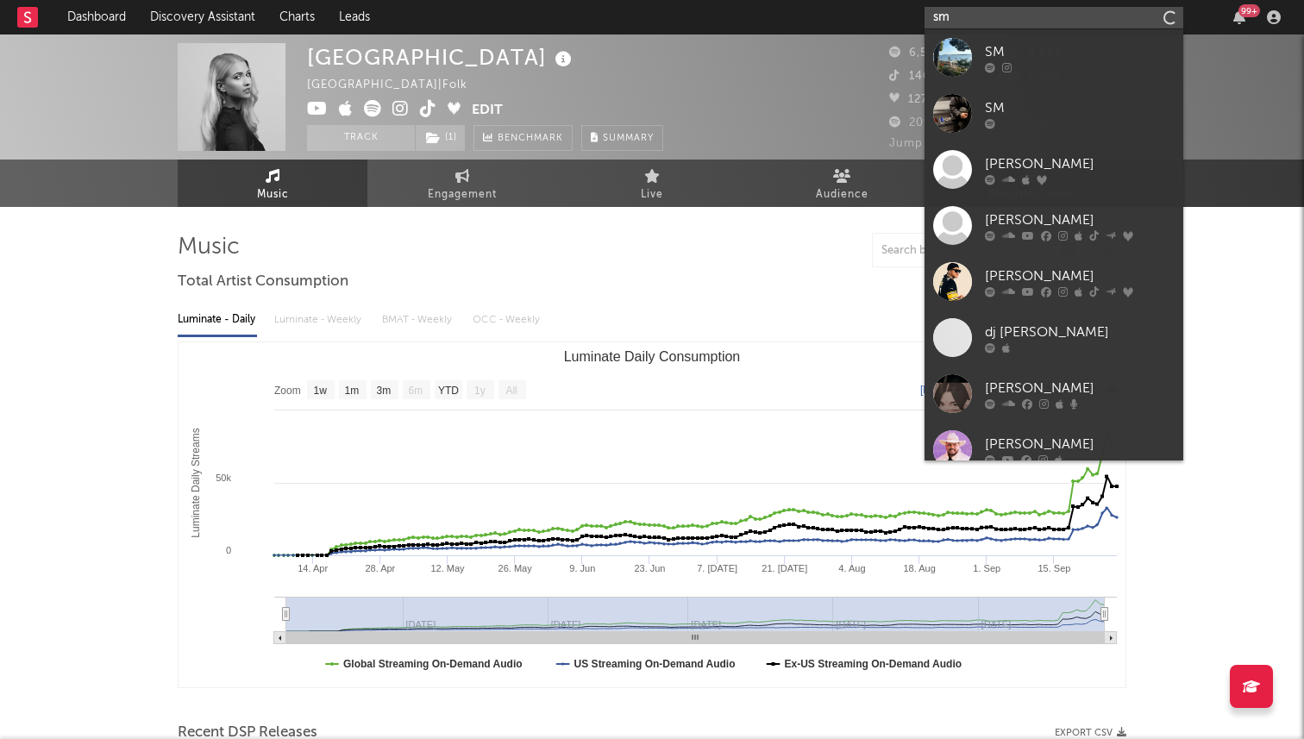
type input "s"
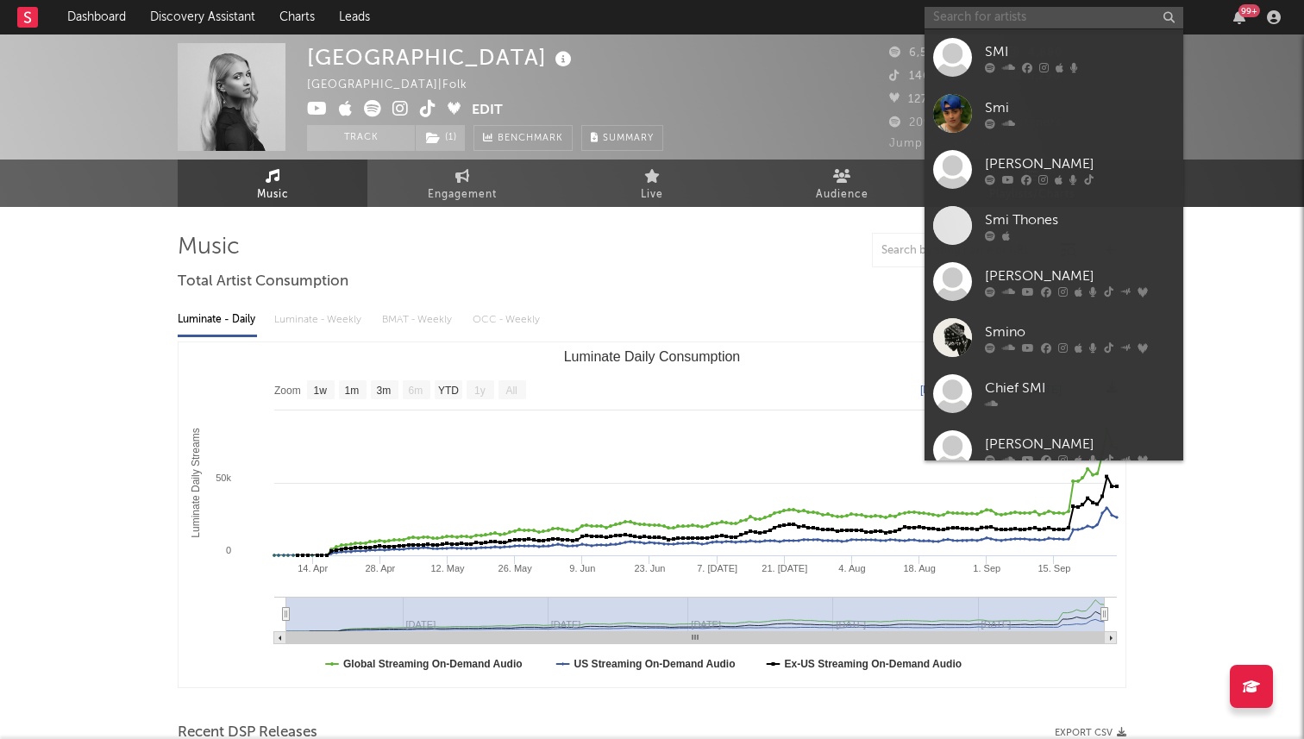
type input "s"
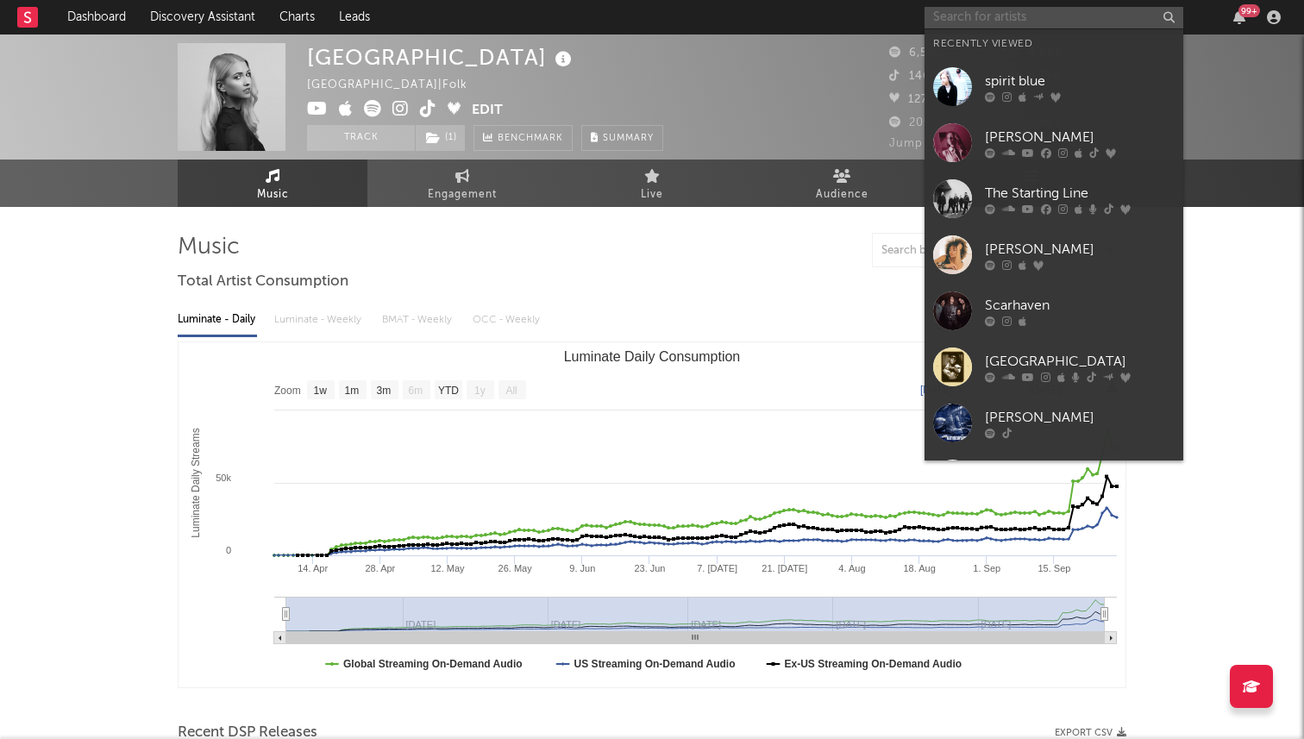
type input "s"
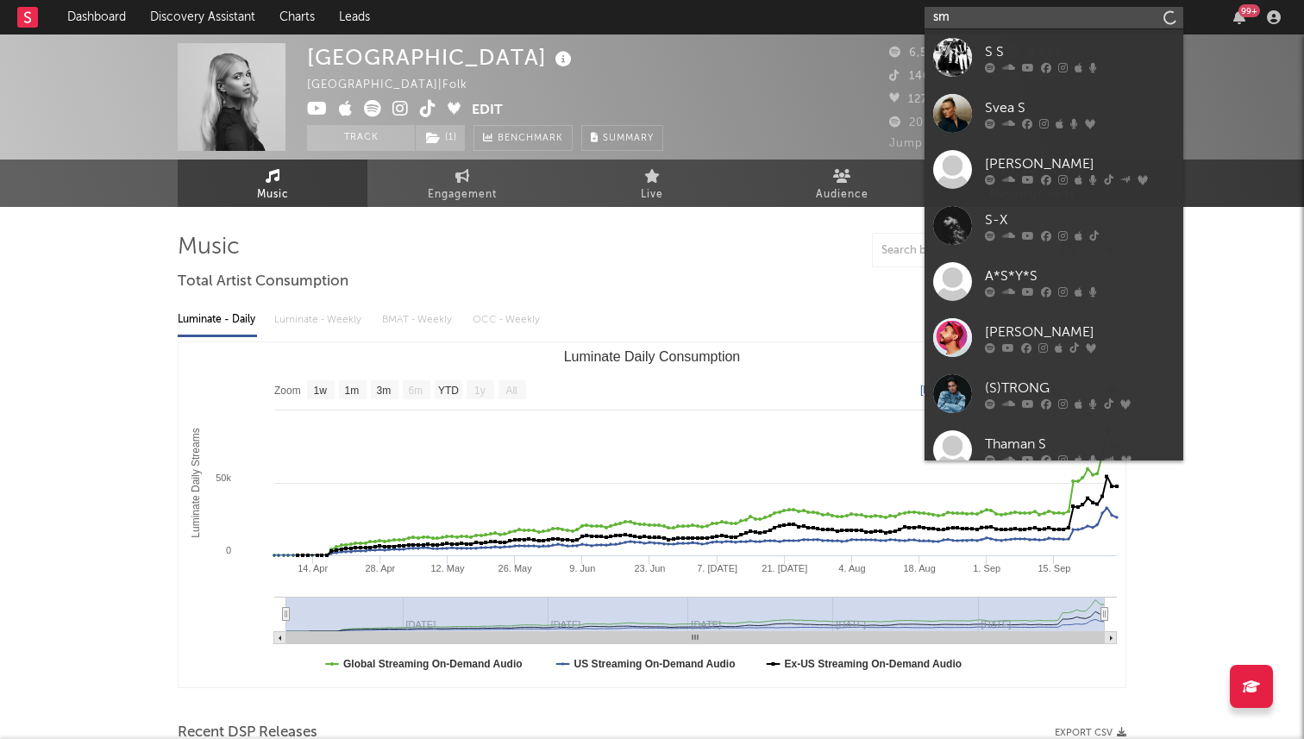
type input "s"
type input "g"
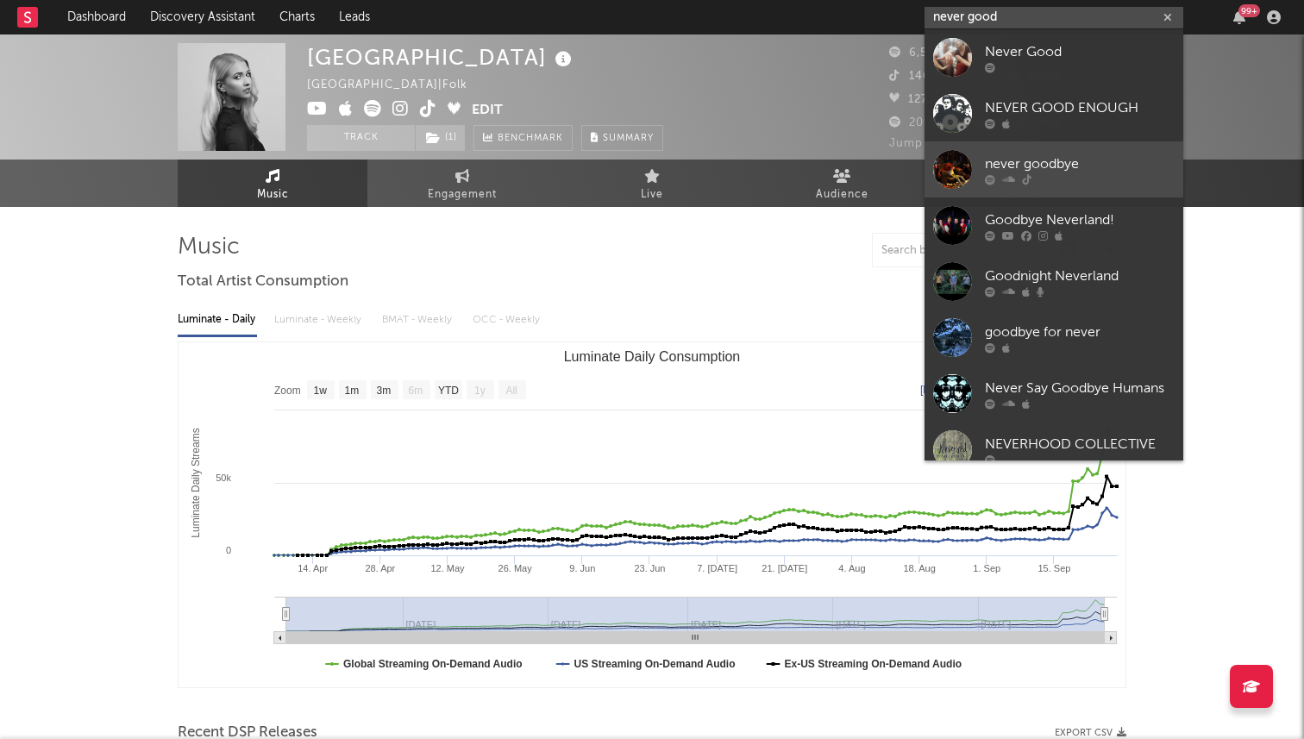
type input "never good"
click at [981, 159] on link "never goodbye" at bounding box center [1054, 169] width 259 height 56
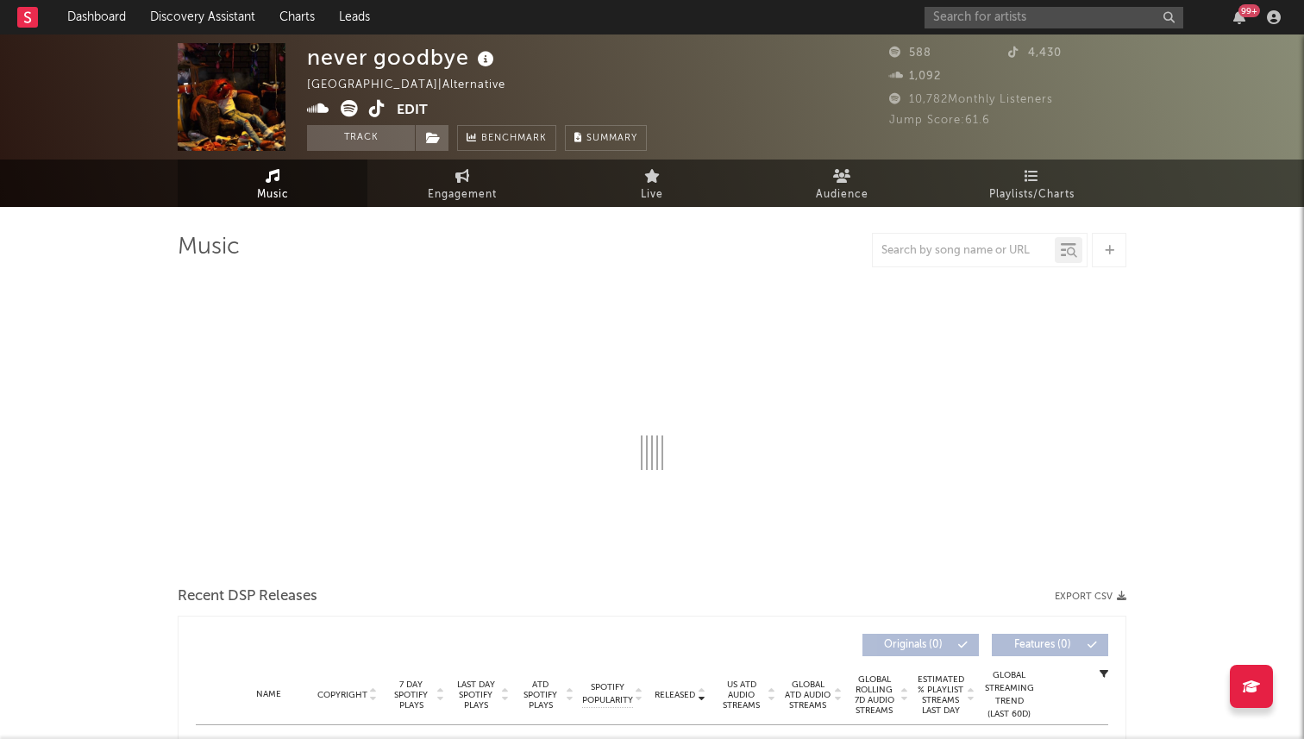
select select "1w"
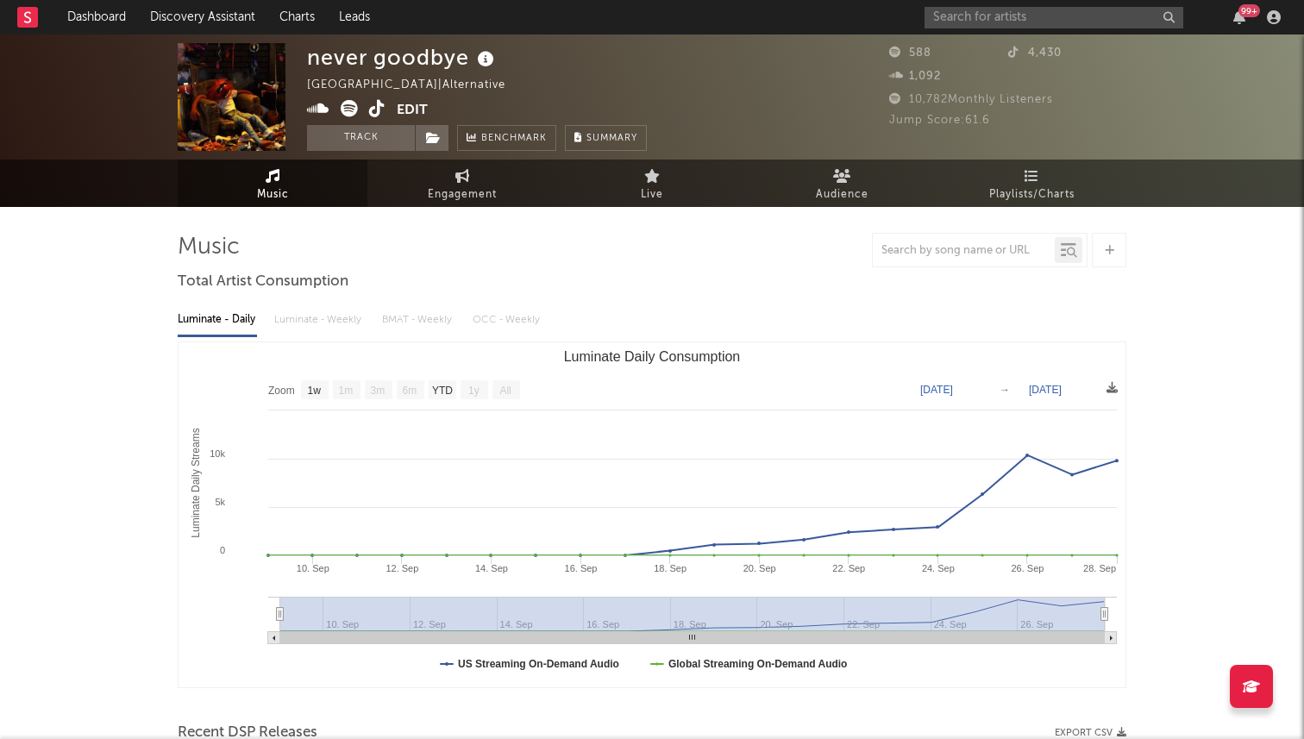
click at [372, 106] on icon at bounding box center [377, 108] width 16 height 17
click at [1005, 13] on input "text" at bounding box center [1054, 18] width 259 height 22
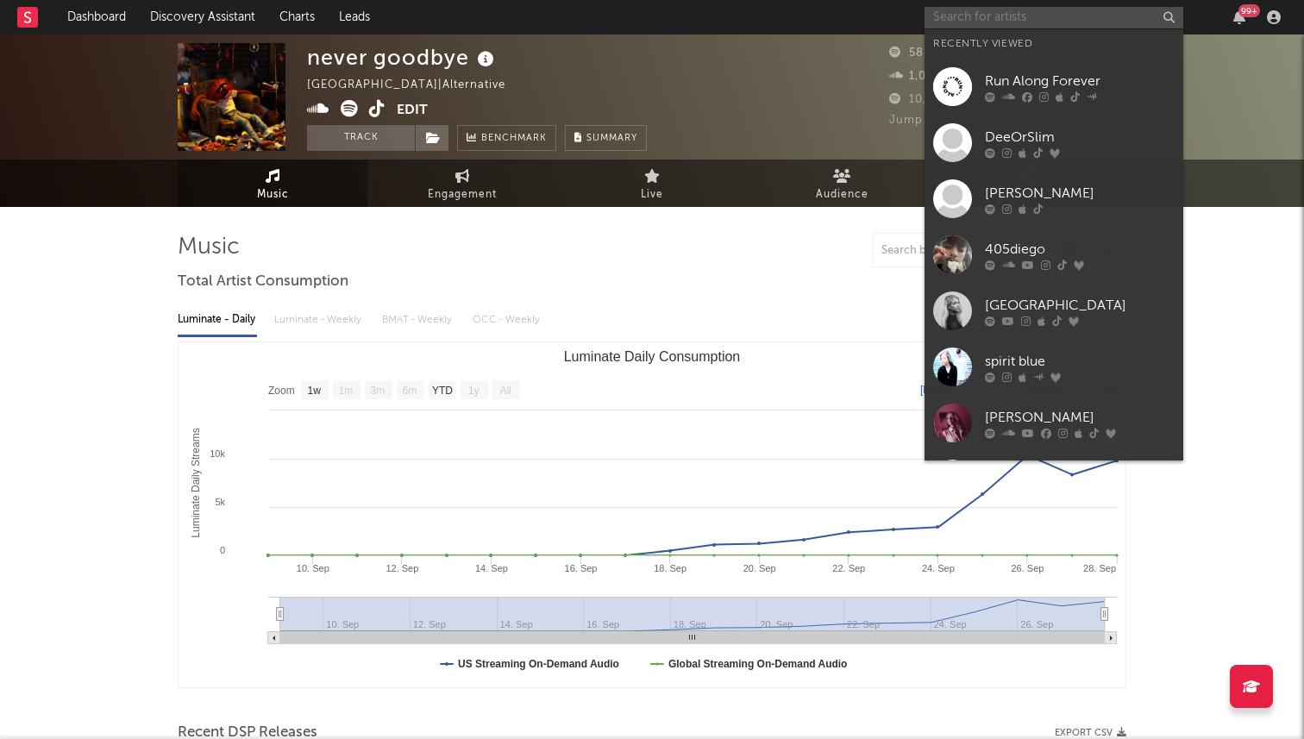
type input "c"
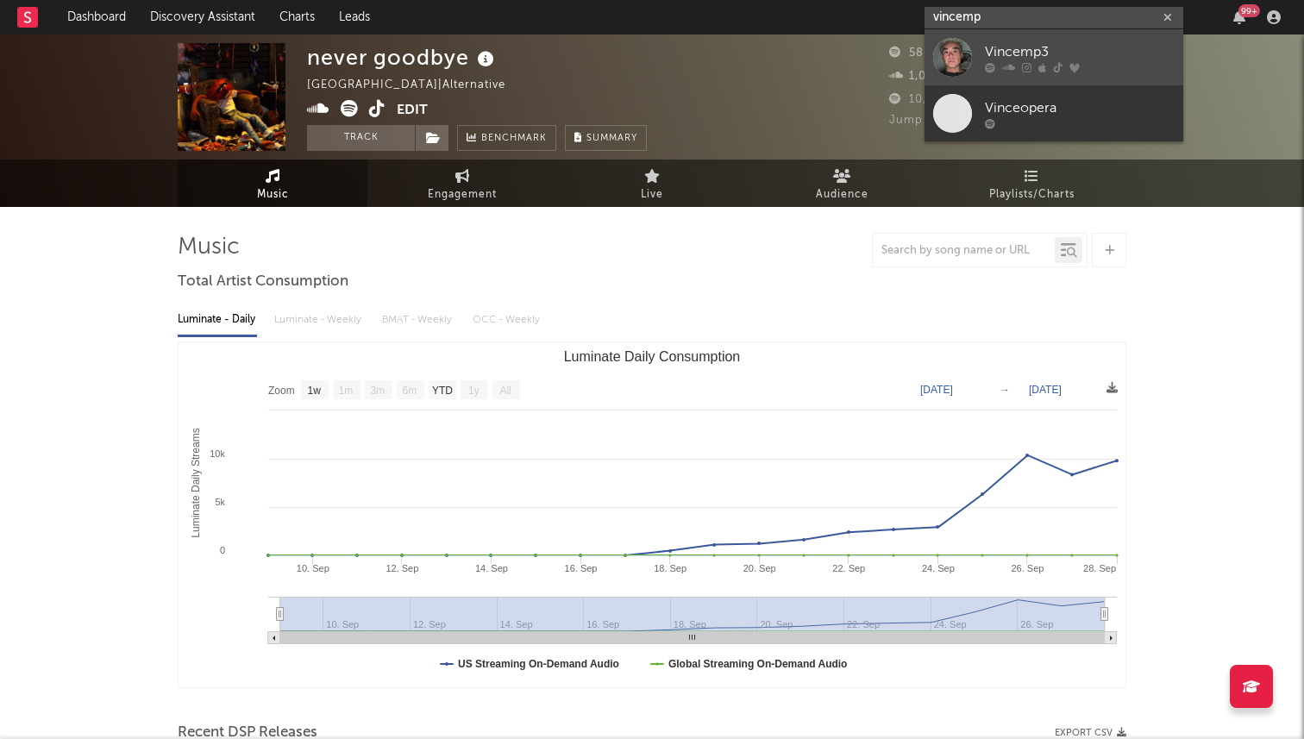
type input "vincemp"
click at [1002, 70] on icon at bounding box center [1008, 67] width 13 height 10
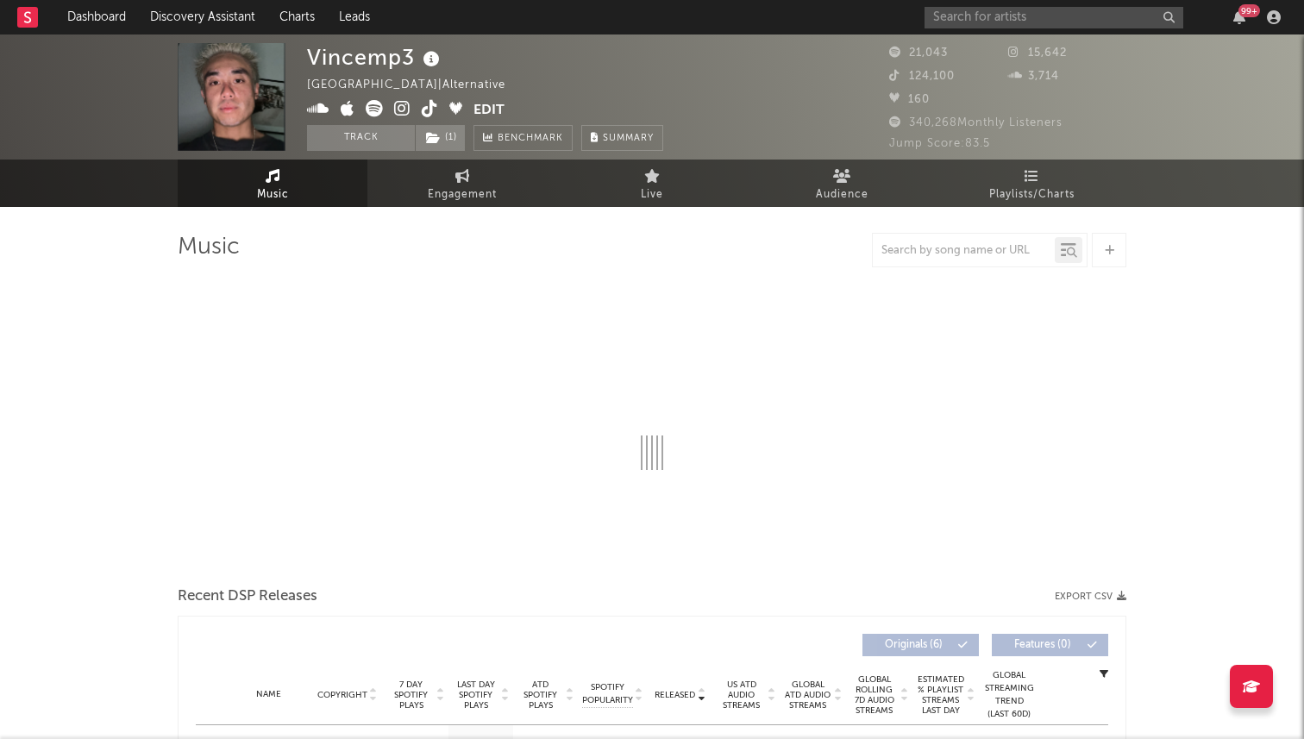
select select "6m"
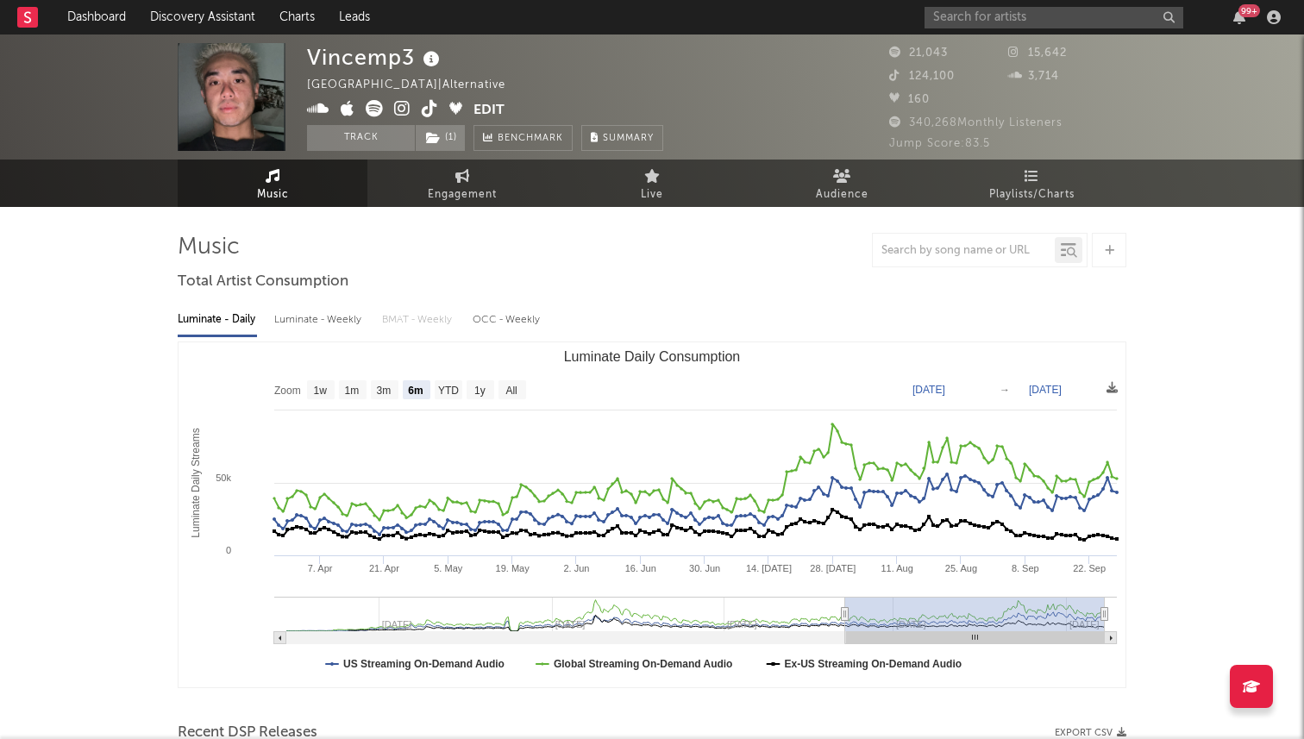
click at [429, 112] on icon at bounding box center [430, 108] width 16 height 17
click at [432, 132] on icon at bounding box center [433, 138] width 15 height 12
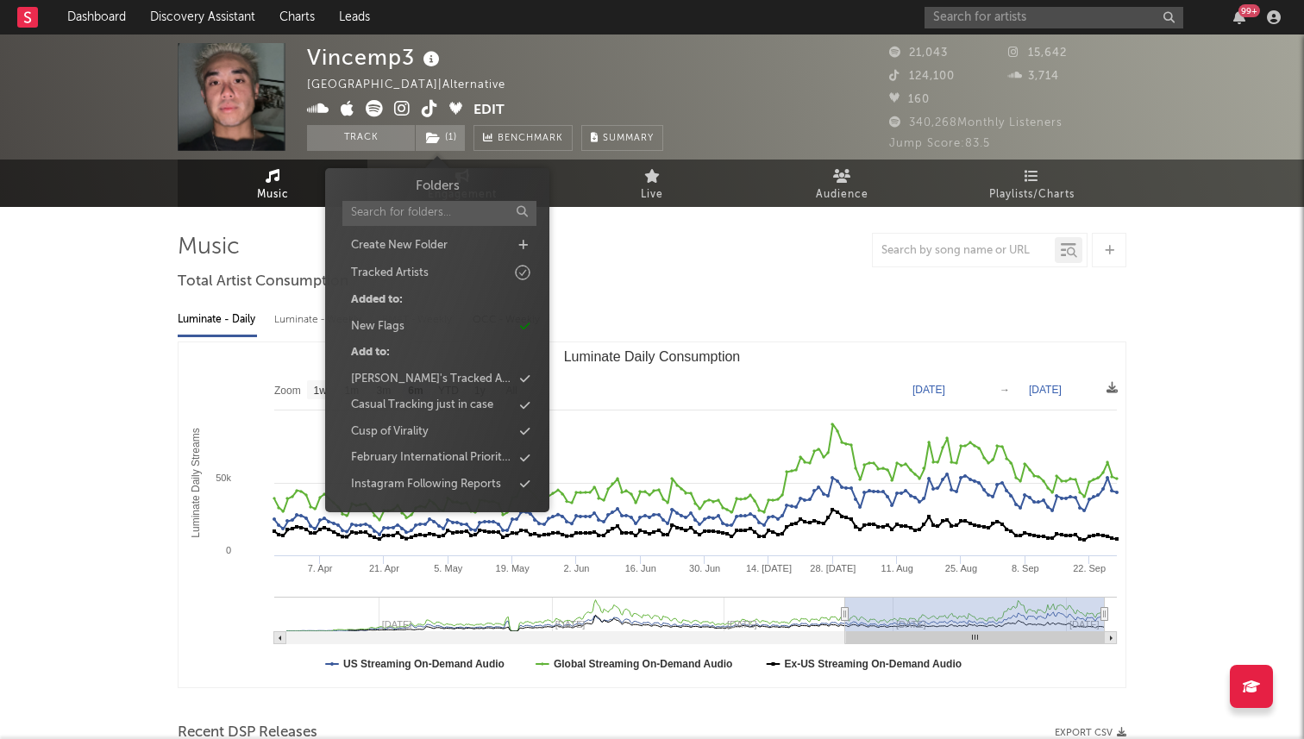
click at [665, 249] on div at bounding box center [652, 250] width 949 height 35
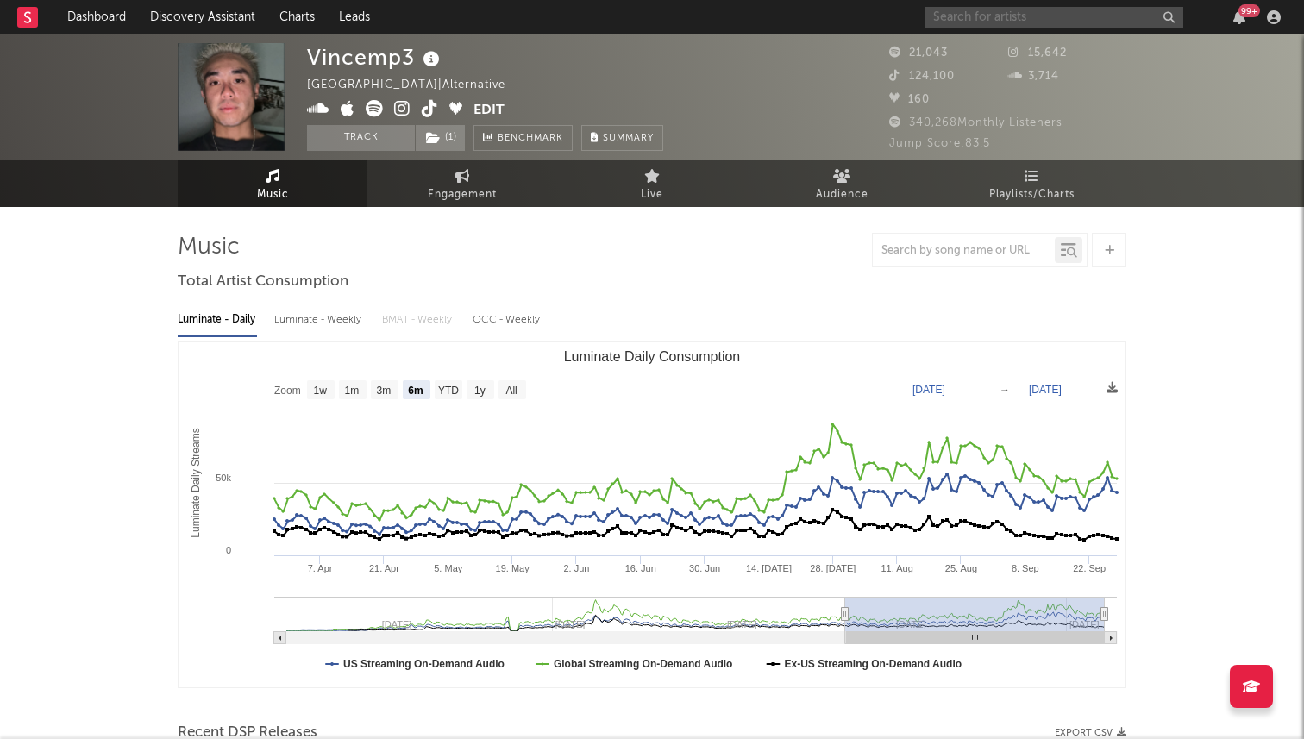
click at [1025, 14] on input "text" at bounding box center [1054, 18] width 259 height 22
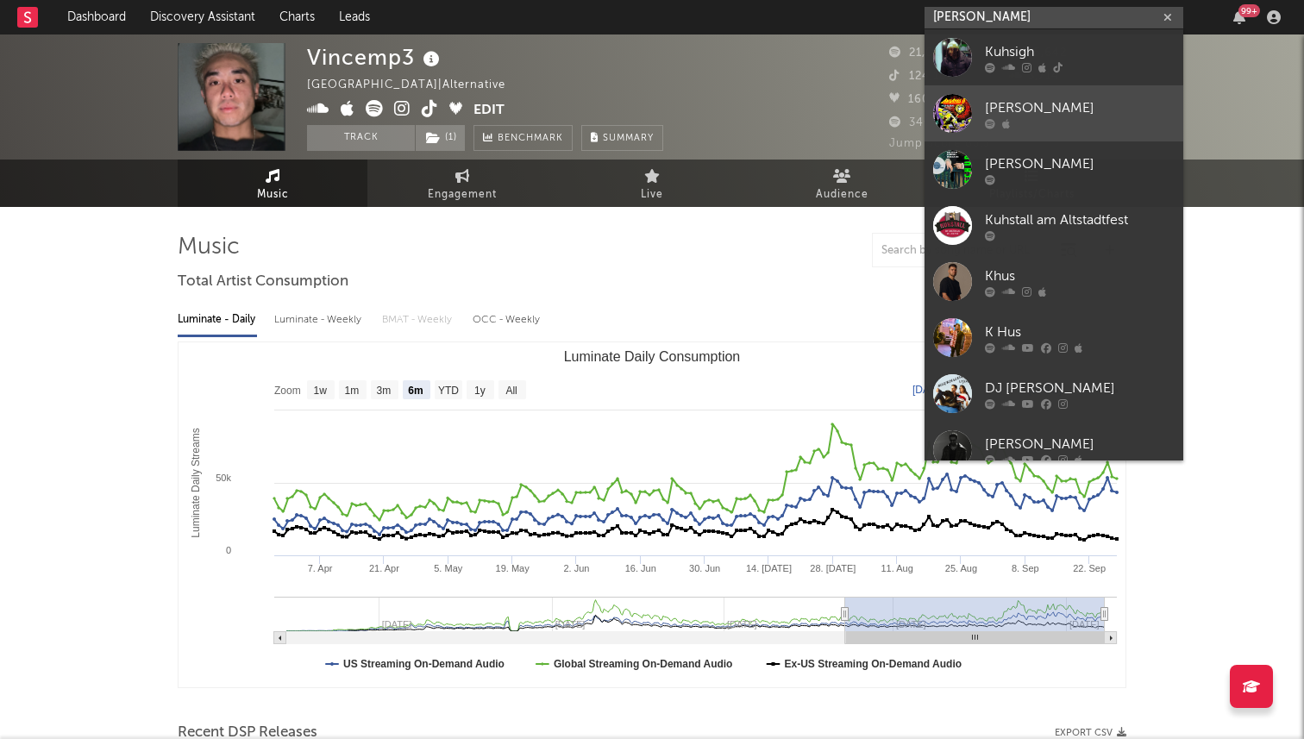
type input "kuhs"
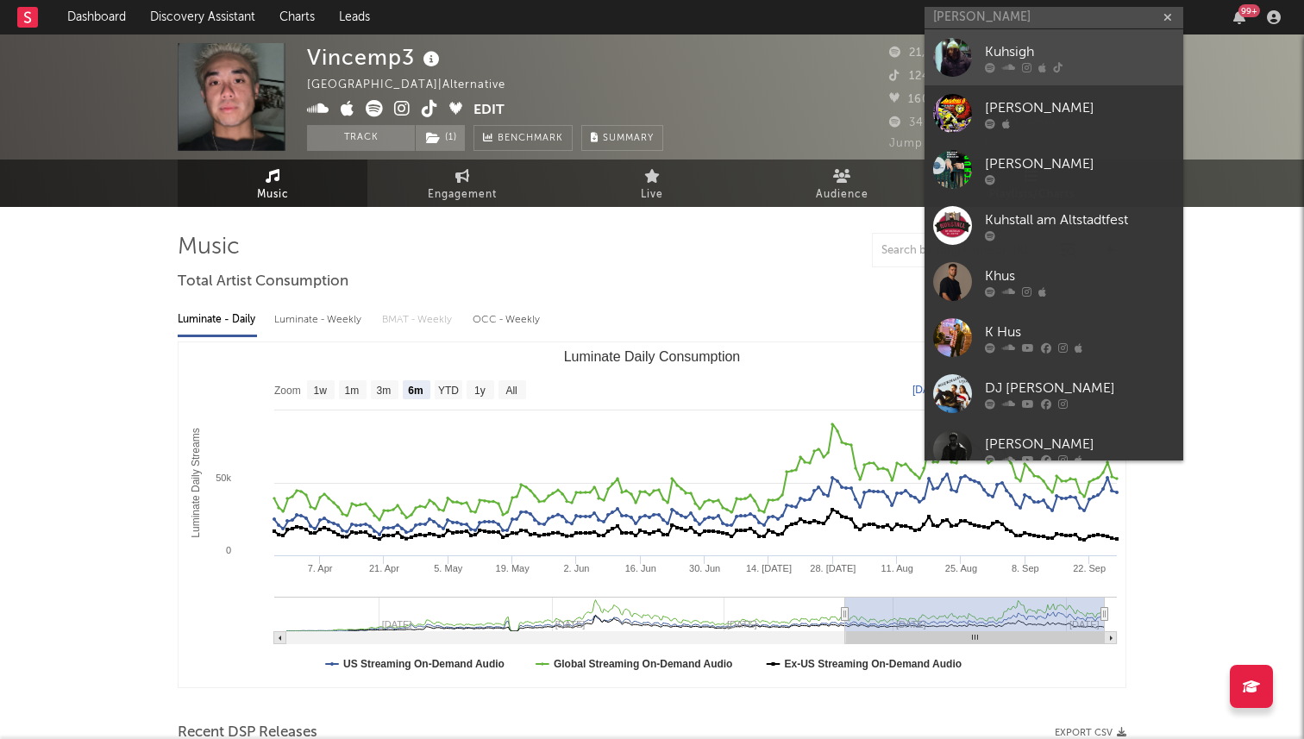
click at [1040, 54] on div "Kuhsigh" at bounding box center [1080, 51] width 190 height 21
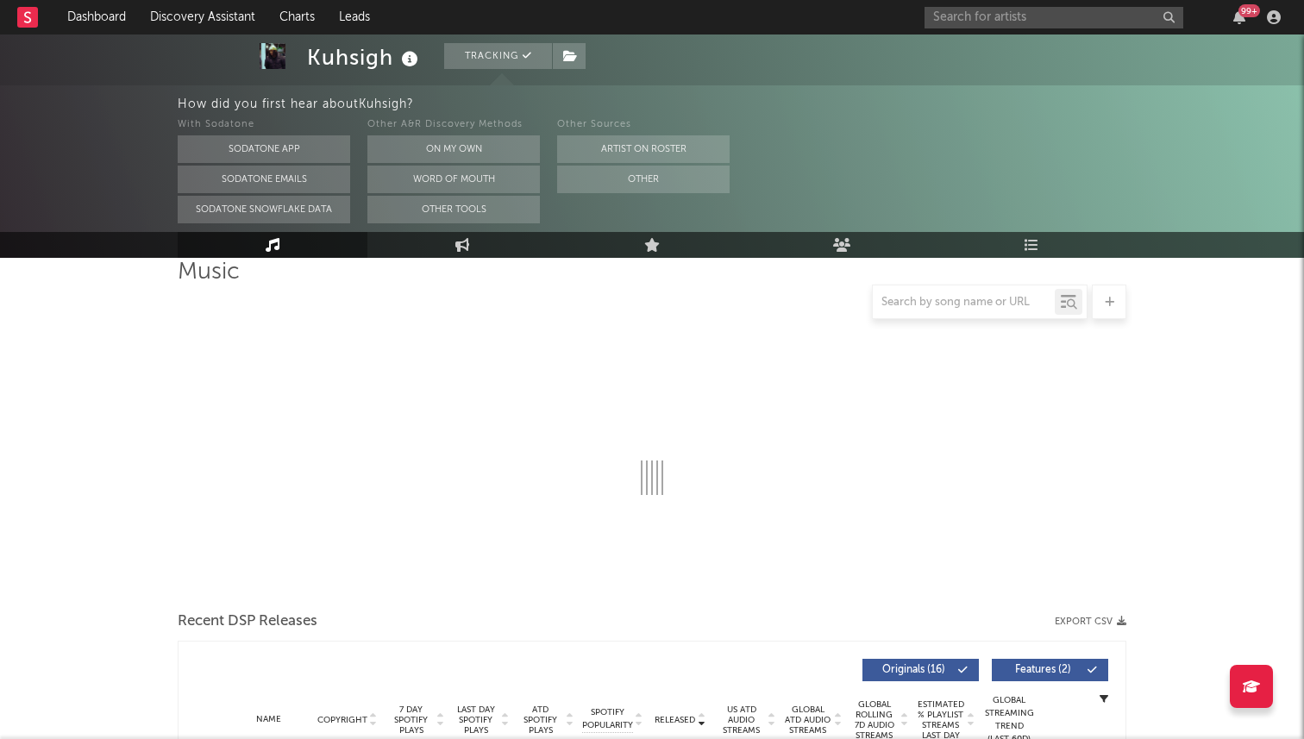
select select "6m"
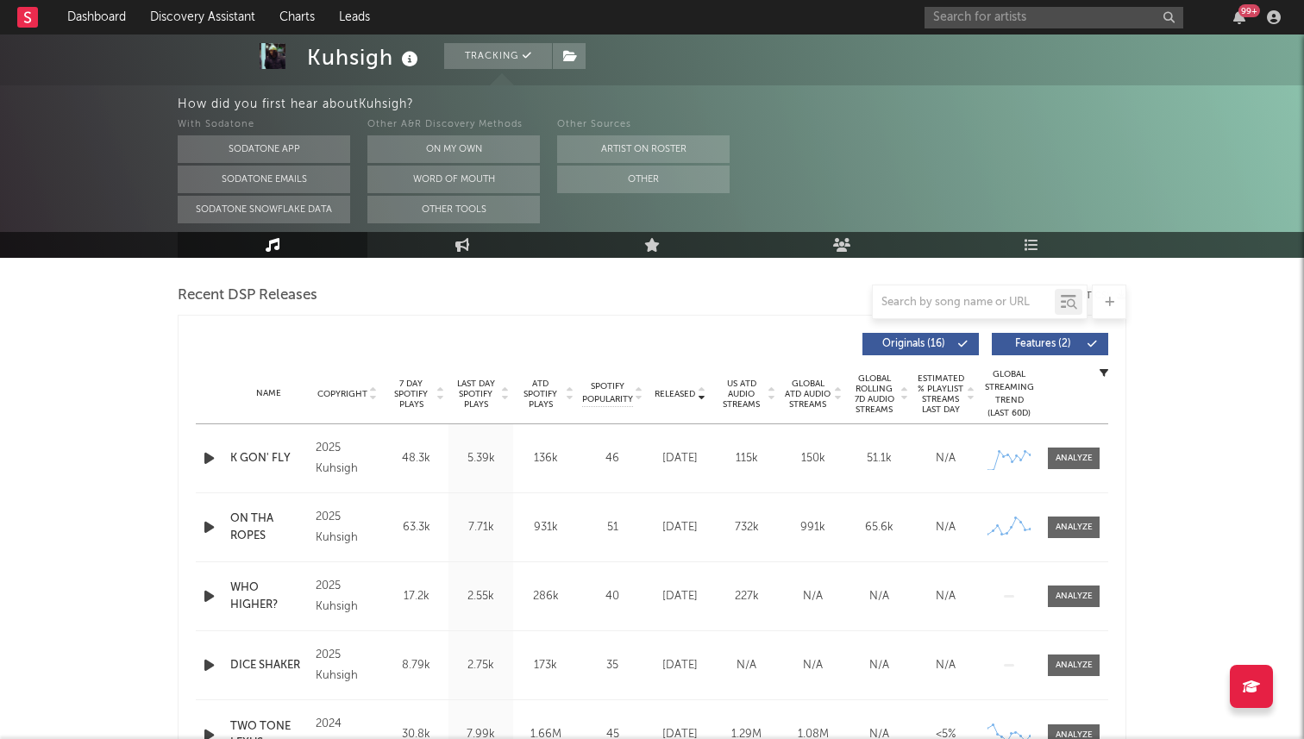
scroll to position [627, 0]
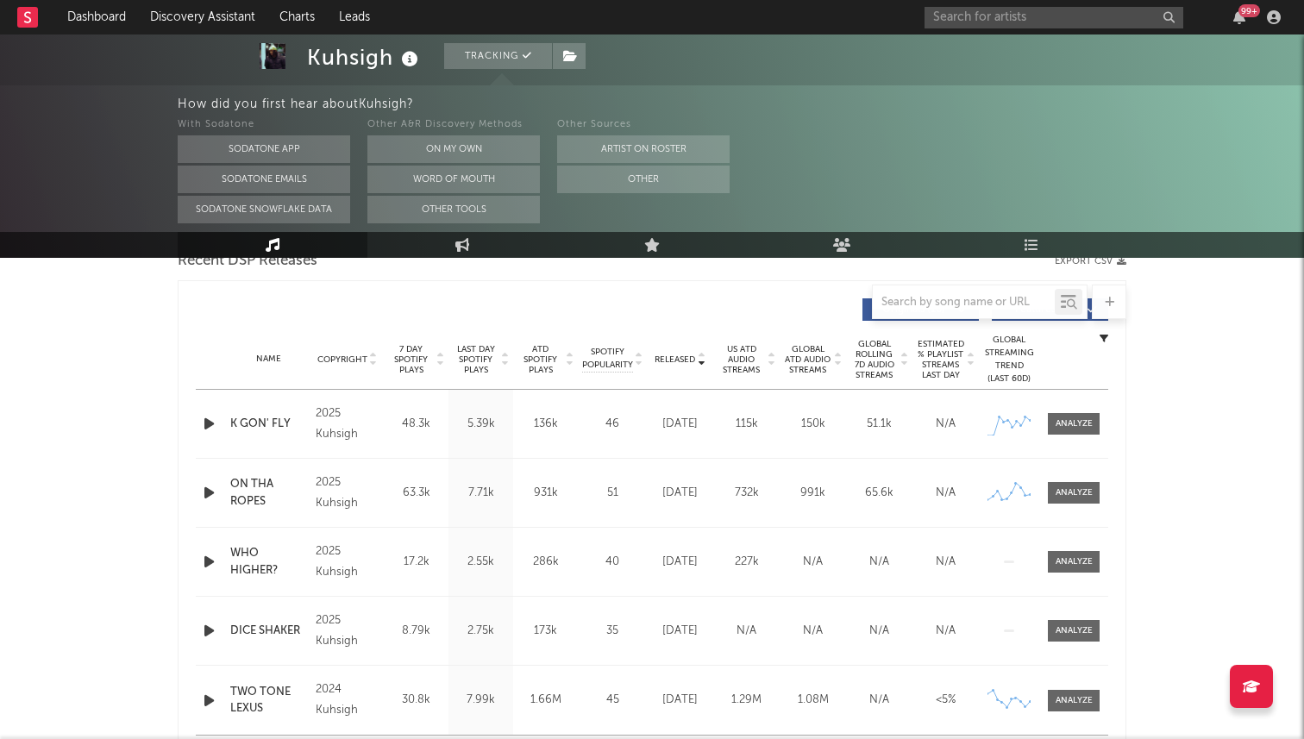
click at [415, 367] on span "7 Day Spotify Plays" at bounding box center [411, 359] width 46 height 31
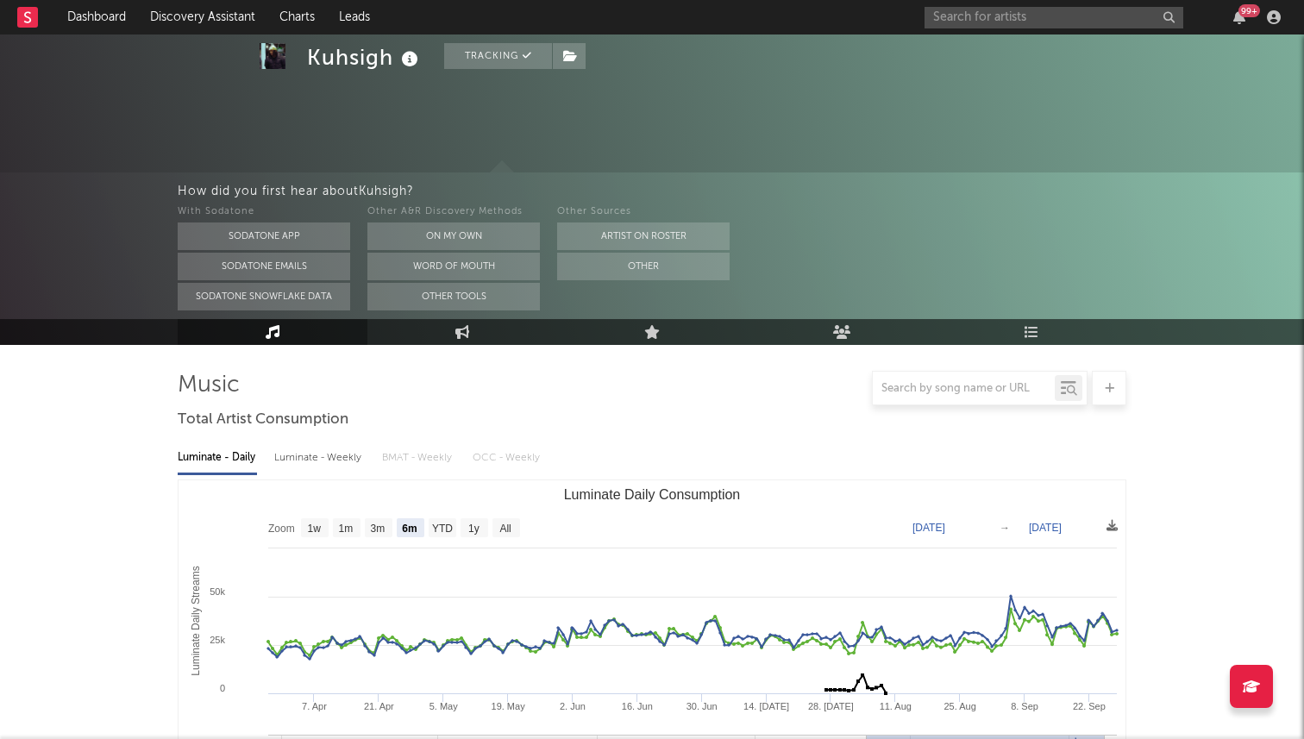
scroll to position [0, 0]
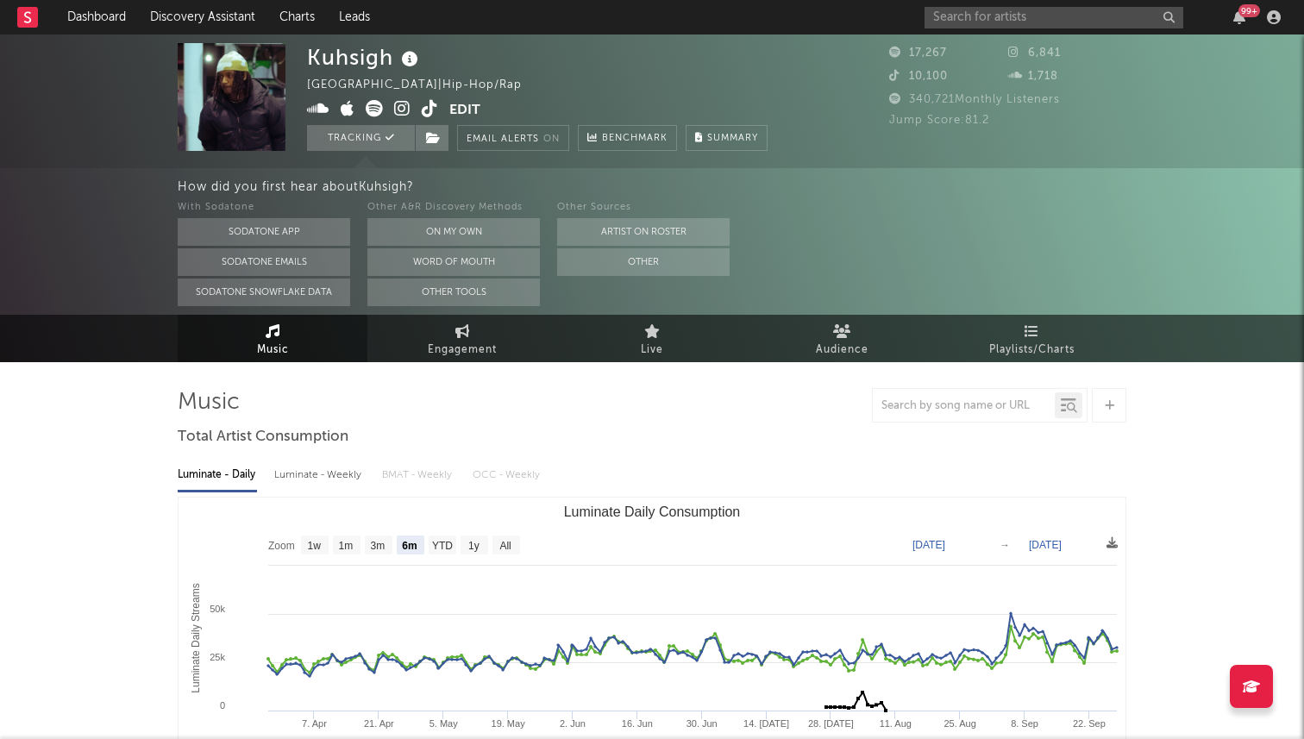
click at [430, 110] on icon at bounding box center [430, 108] width 16 height 17
click at [407, 106] on icon at bounding box center [402, 108] width 16 height 17
click at [620, 618] on rect "Luminate Daily Consumption" at bounding box center [652, 670] width 947 height 345
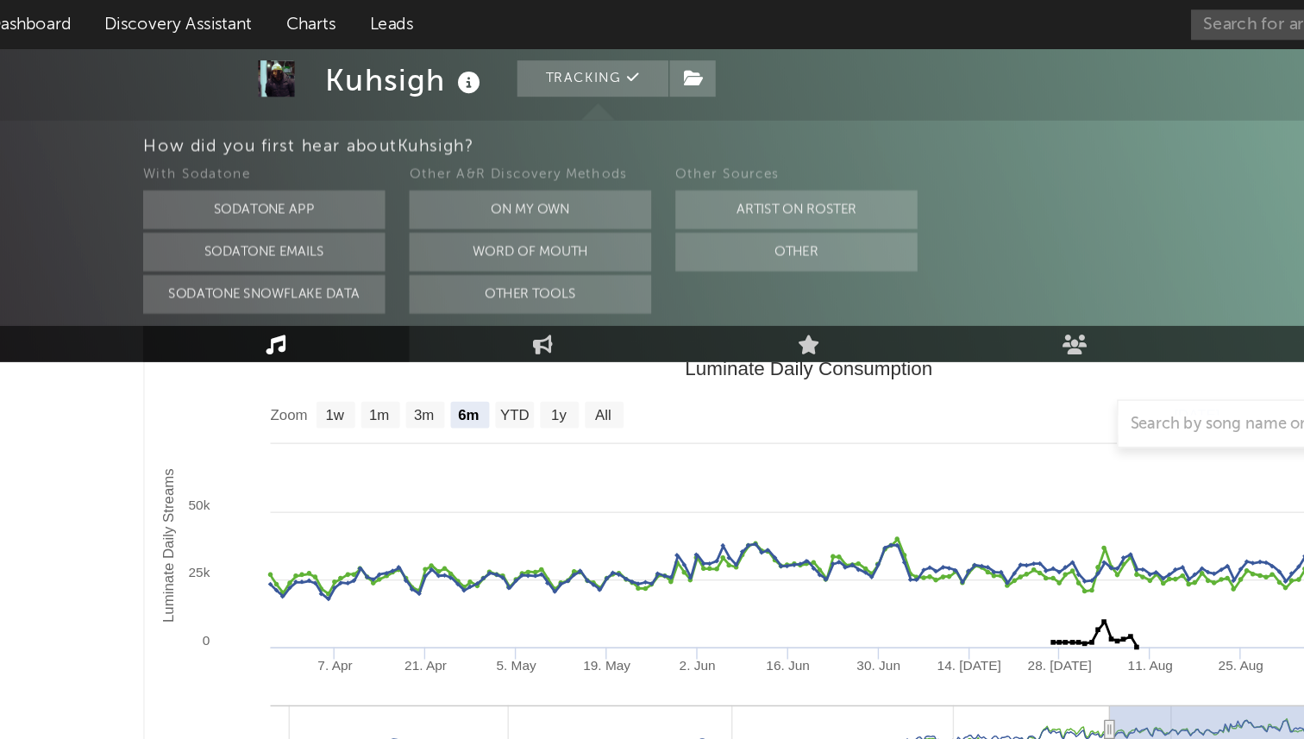
scroll to position [30, 0]
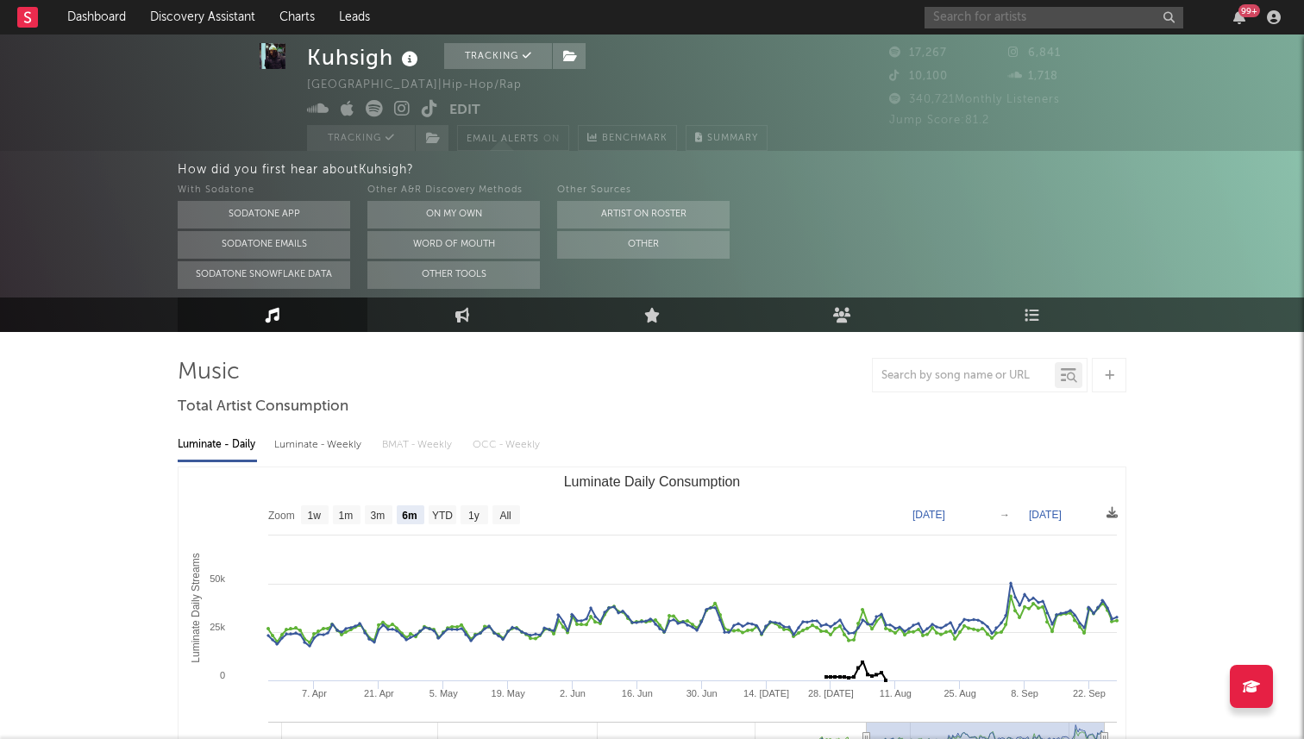
click at [977, 7] on input "text" at bounding box center [1054, 18] width 259 height 22
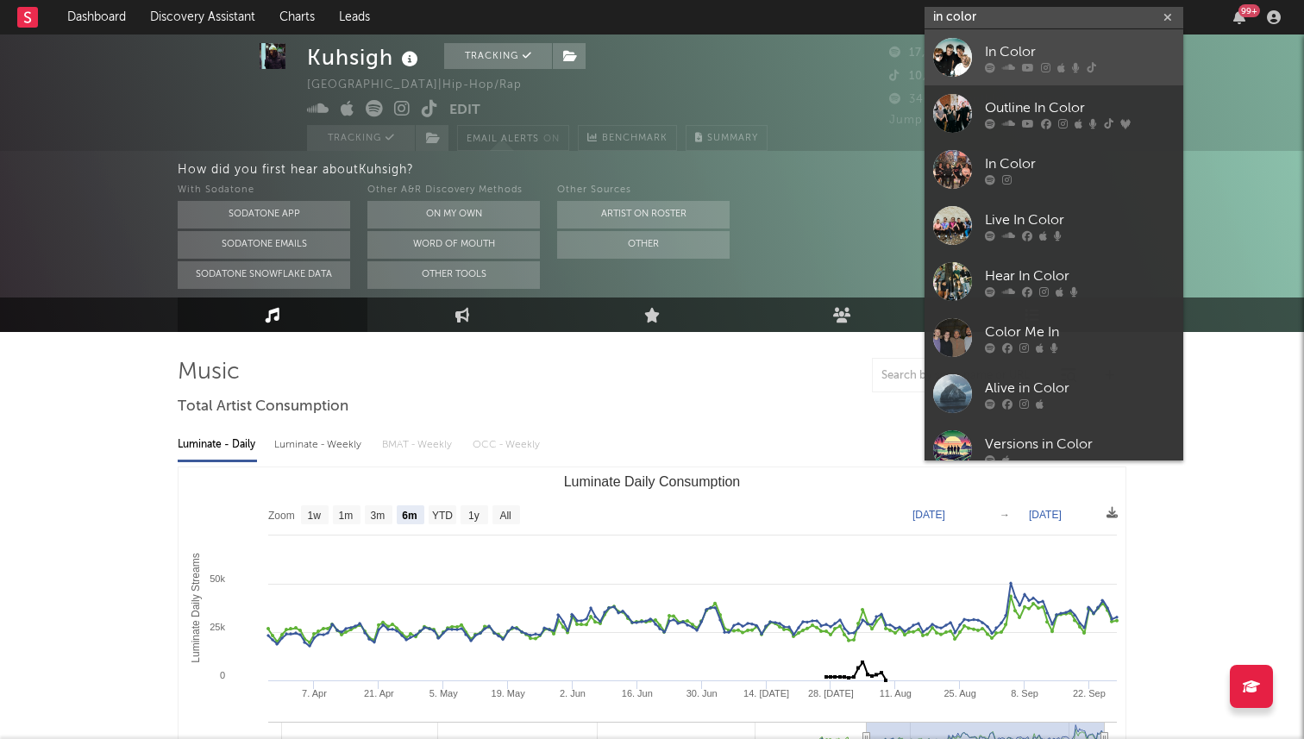
type input "in color"
click at [1001, 60] on div "In Color" at bounding box center [1080, 51] width 190 height 21
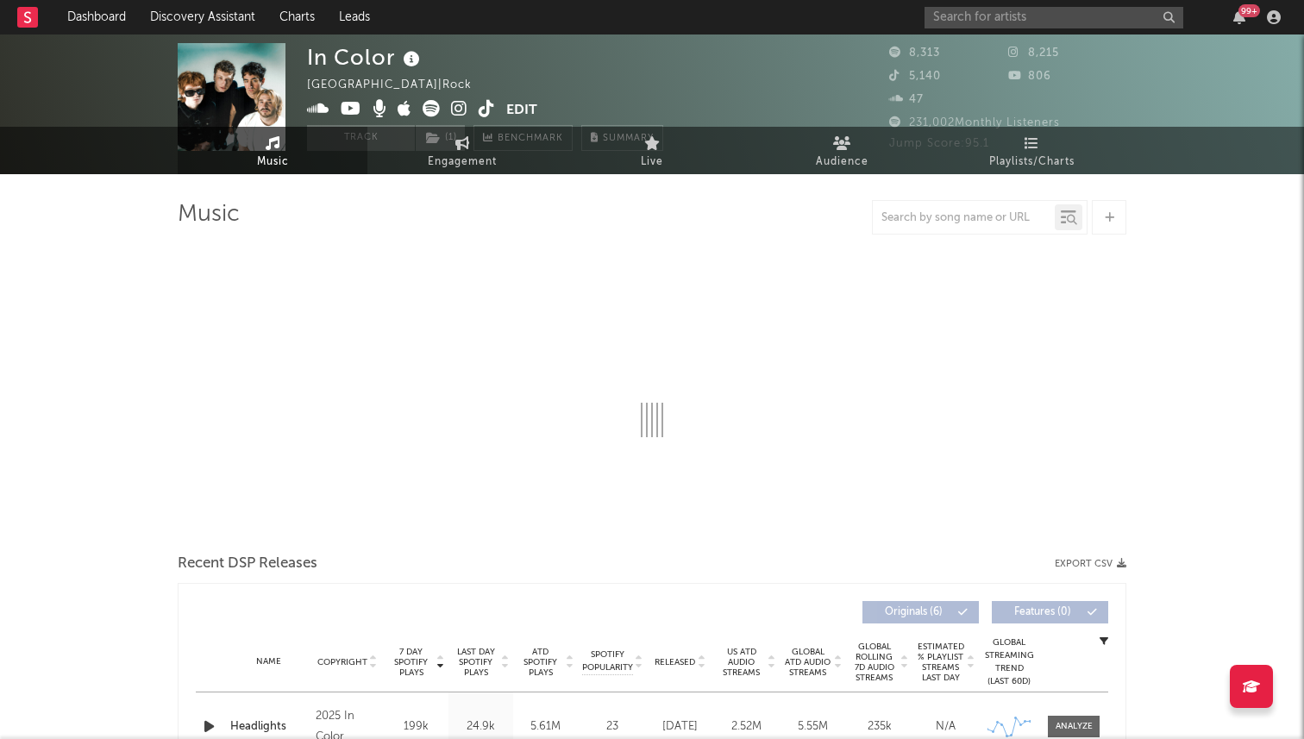
select select "6m"
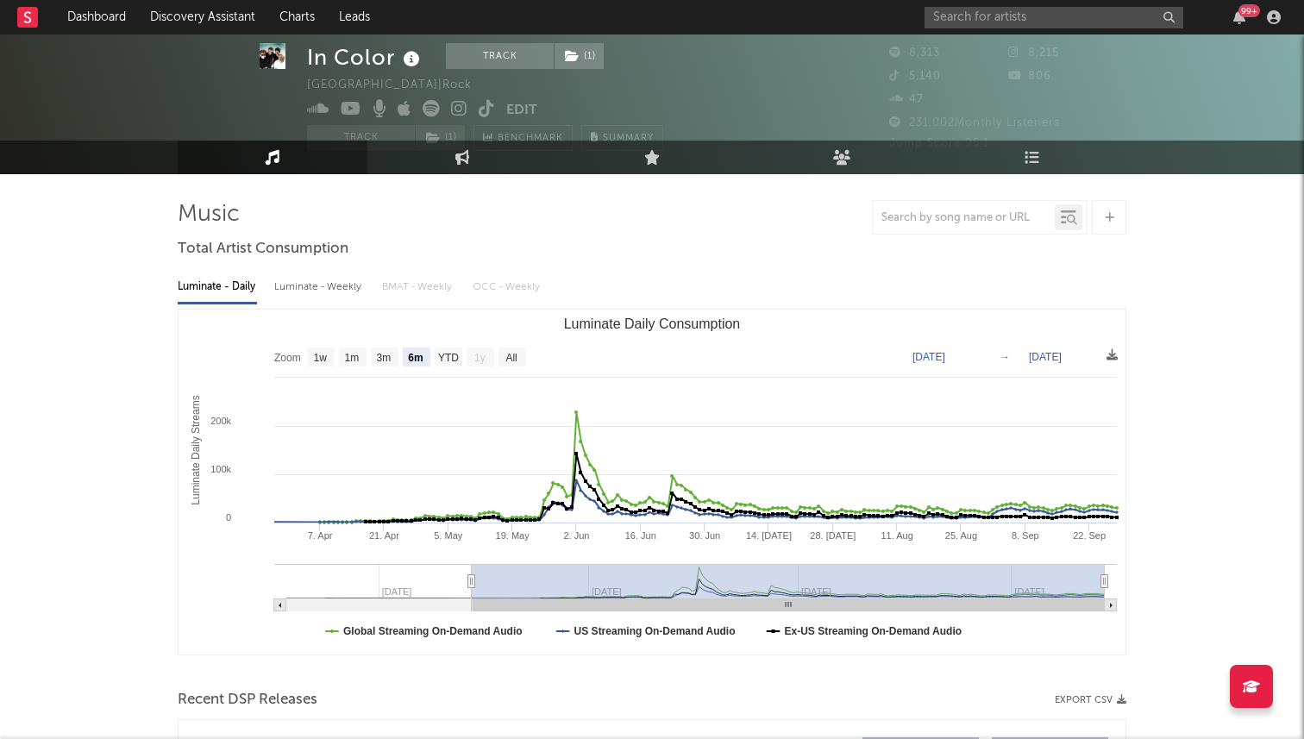
scroll to position [24, 0]
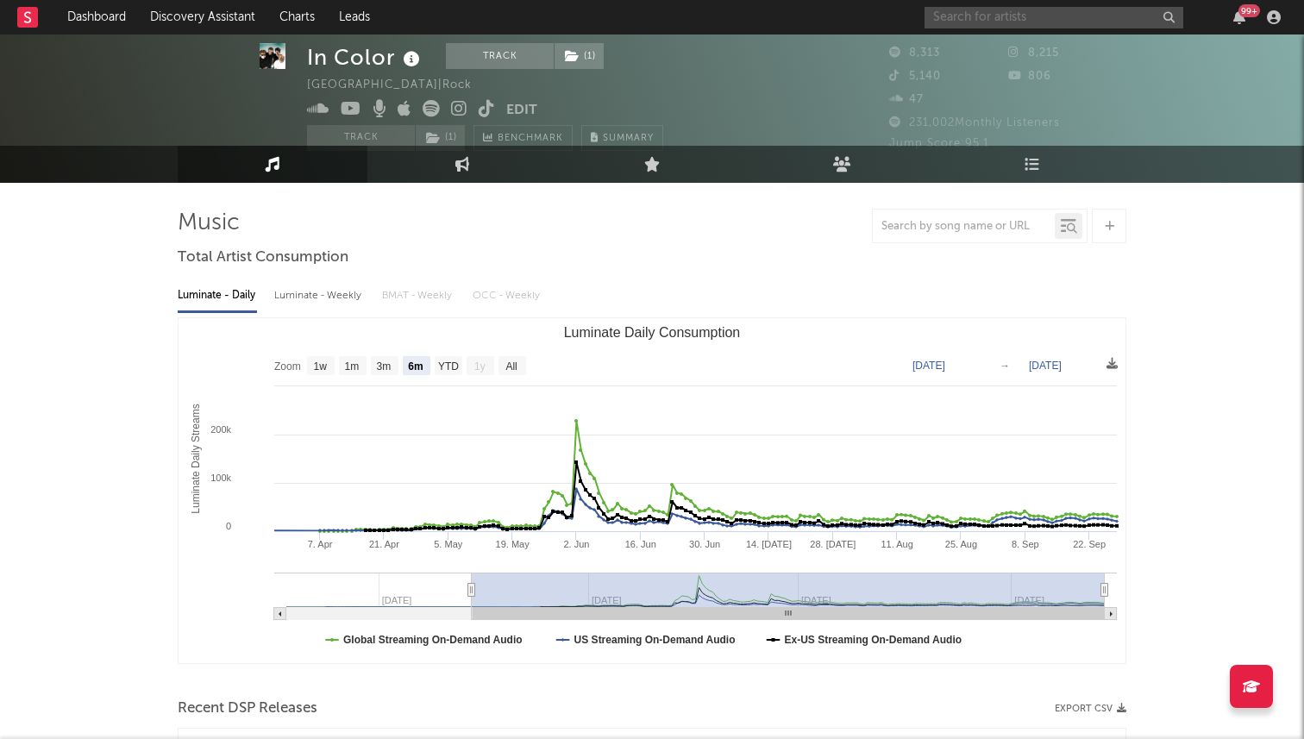
click at [939, 9] on input "text" at bounding box center [1054, 18] width 259 height 22
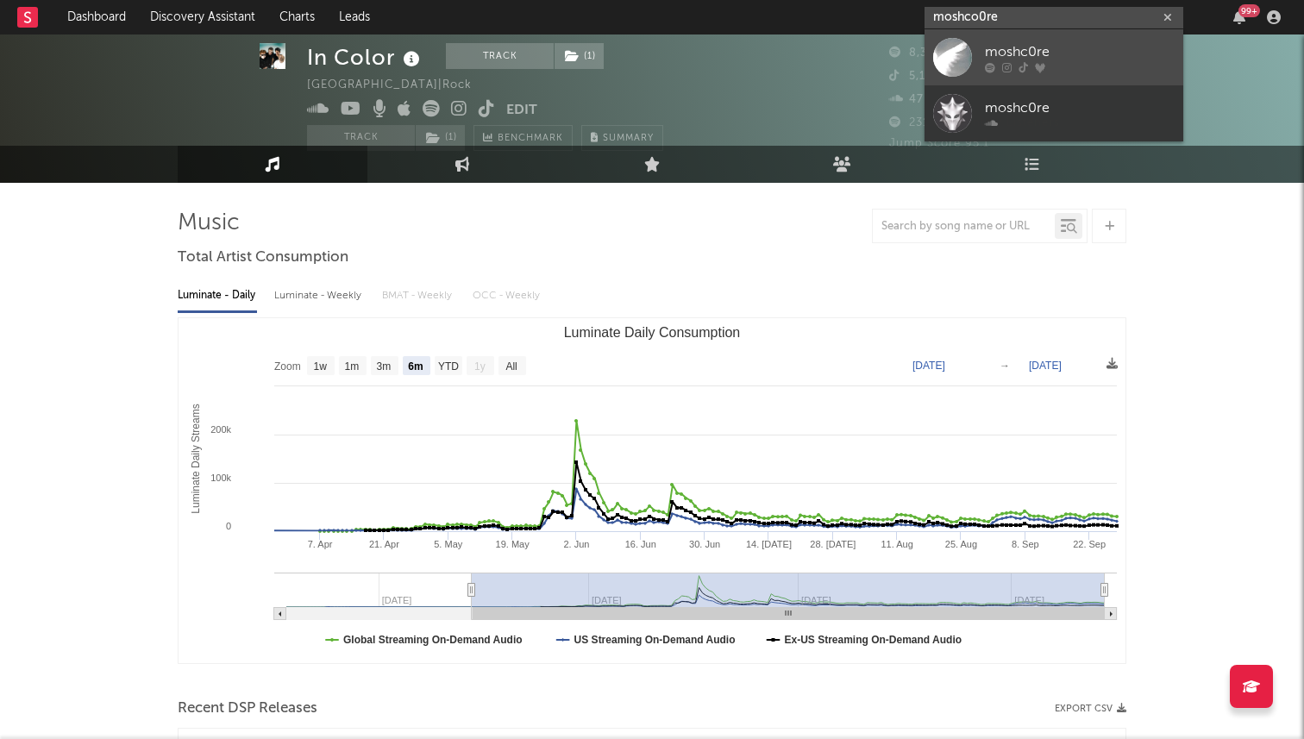
type input "moshco0re"
click at [1024, 48] on div "moshc0re" at bounding box center [1080, 51] width 190 height 21
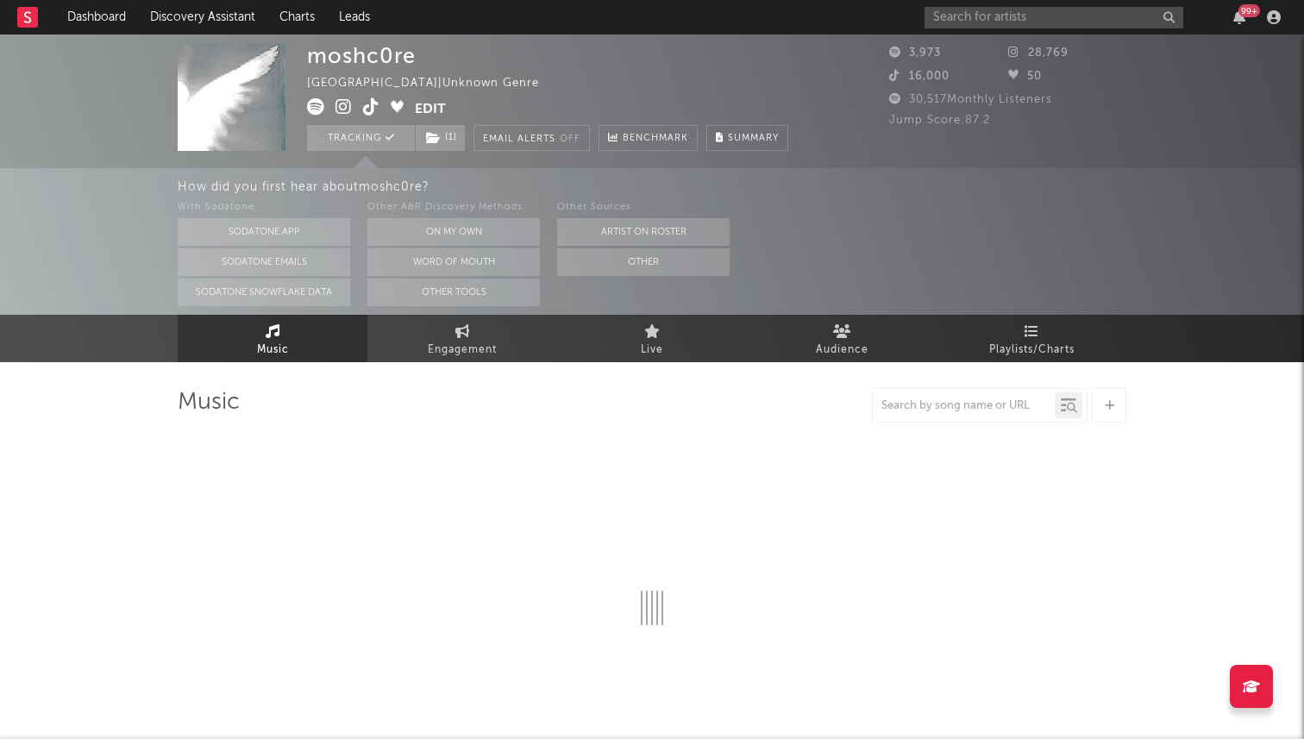
select select "1w"
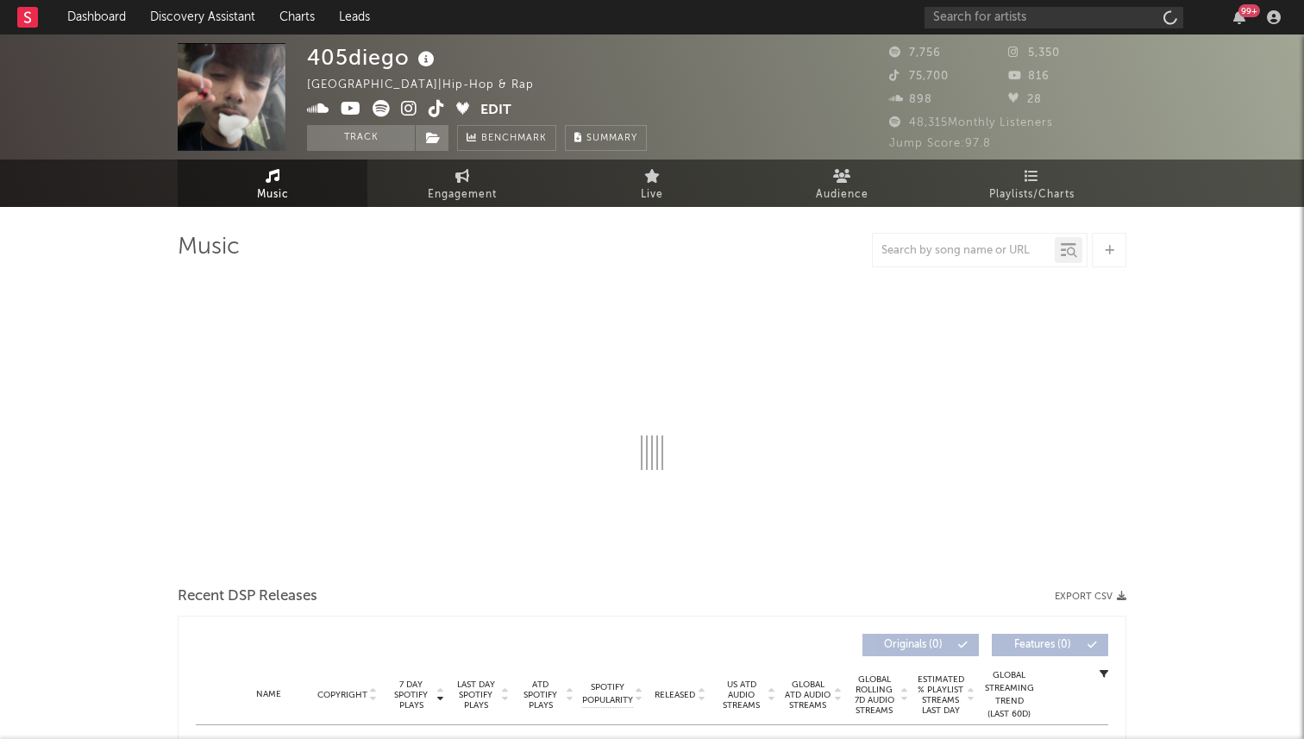
select select "1w"
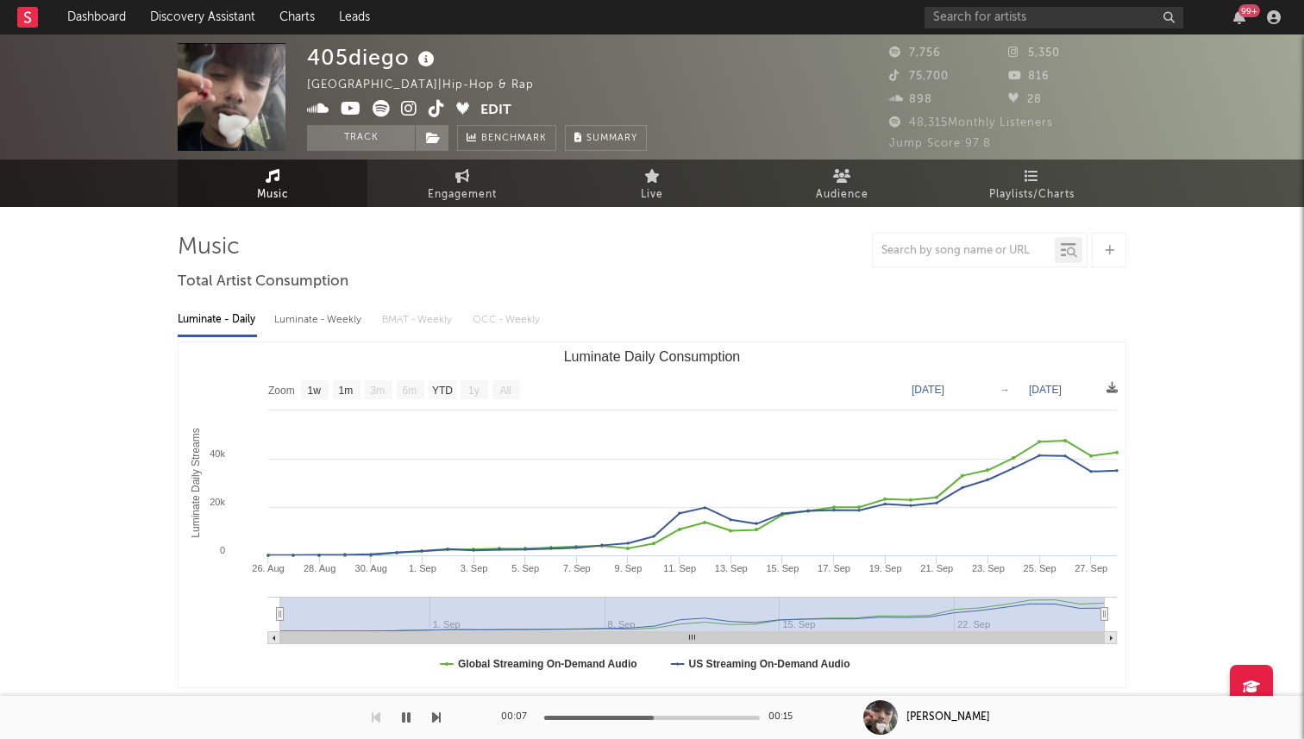
click at [407, 104] on icon at bounding box center [409, 108] width 16 height 17
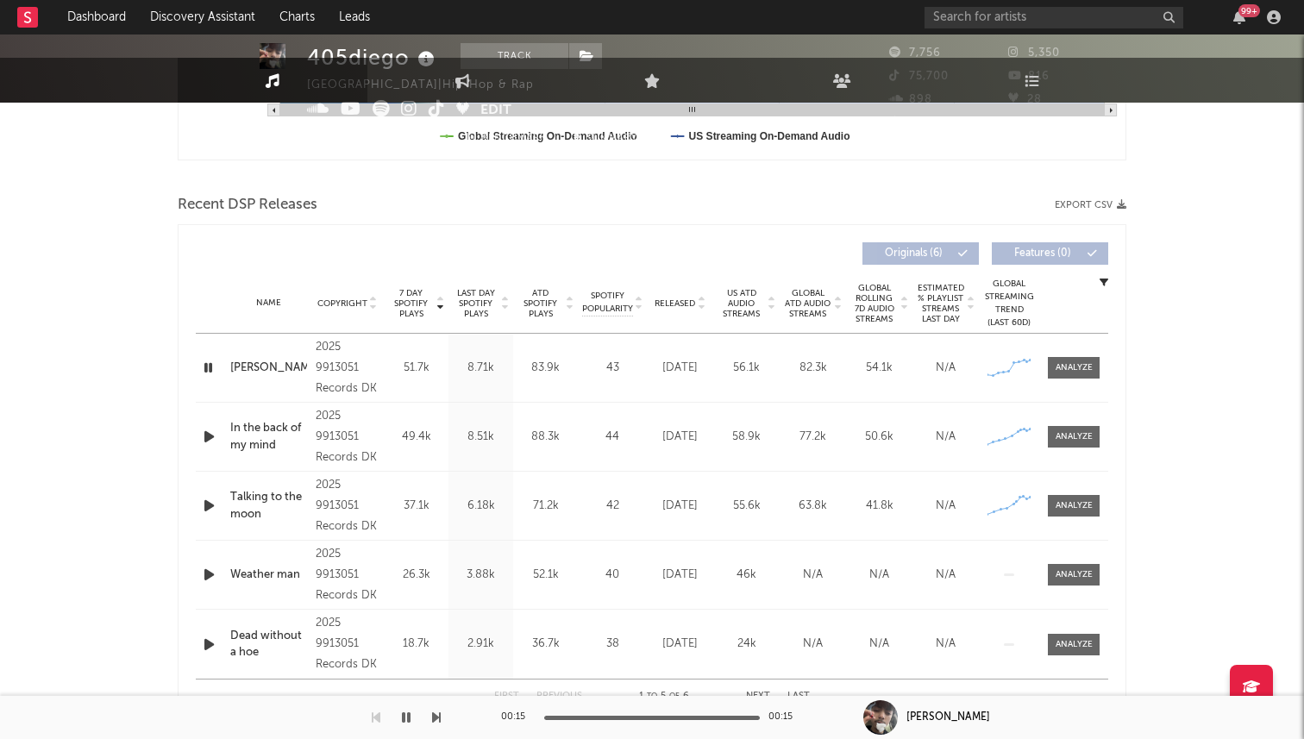
scroll to position [600, 0]
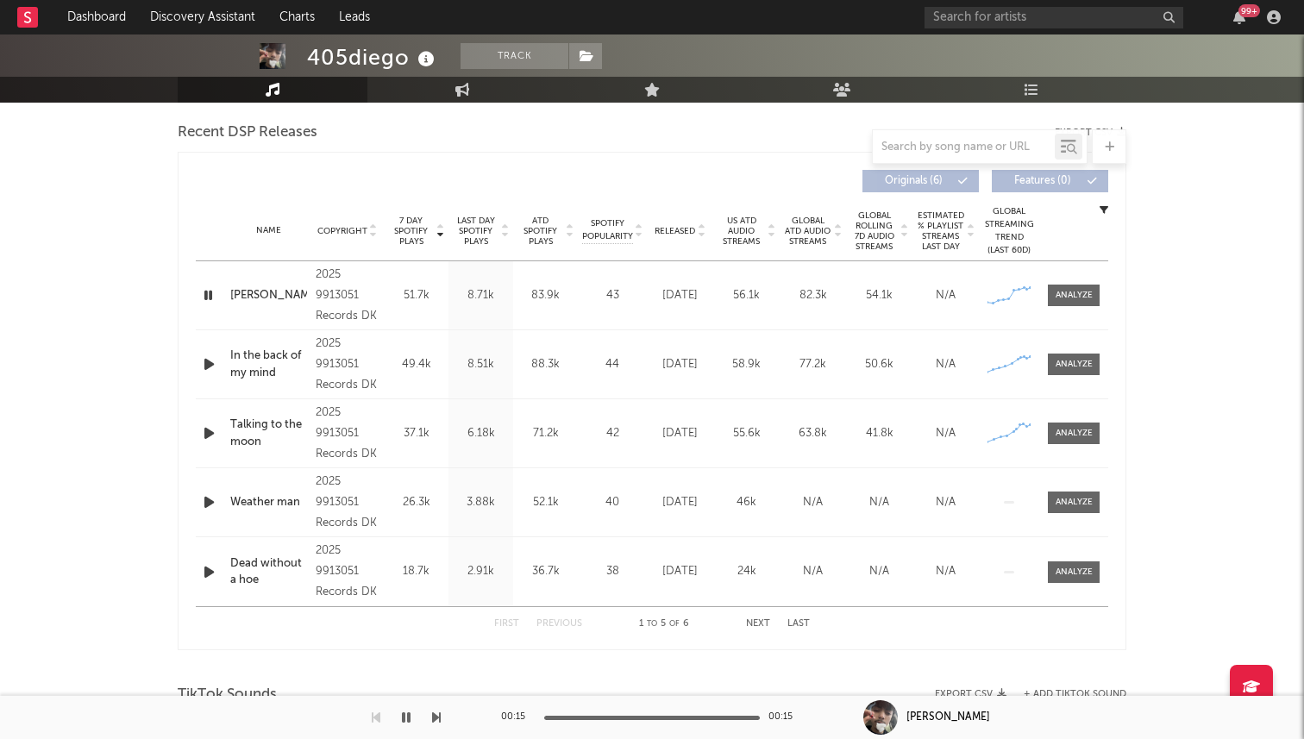
click at [208, 293] on icon "button" at bounding box center [208, 296] width 16 height 22
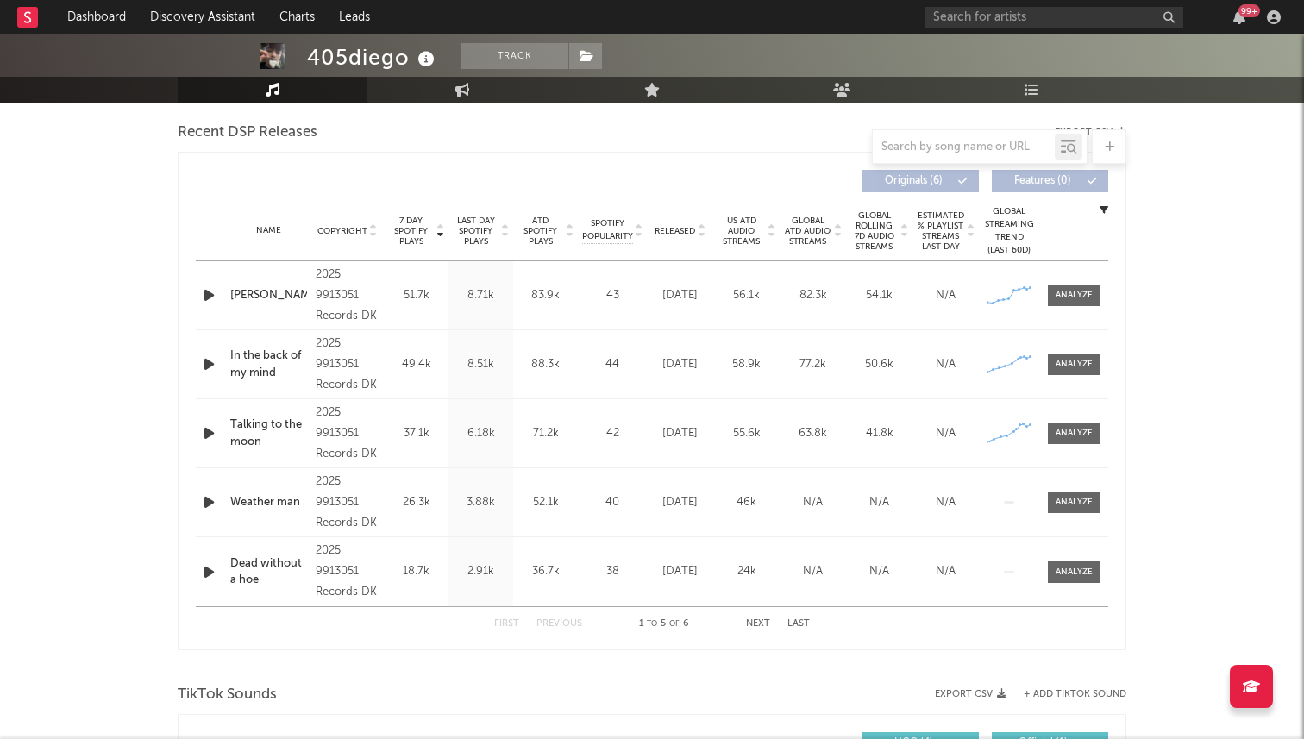
click at [208, 293] on icon "button" at bounding box center [209, 296] width 18 height 22
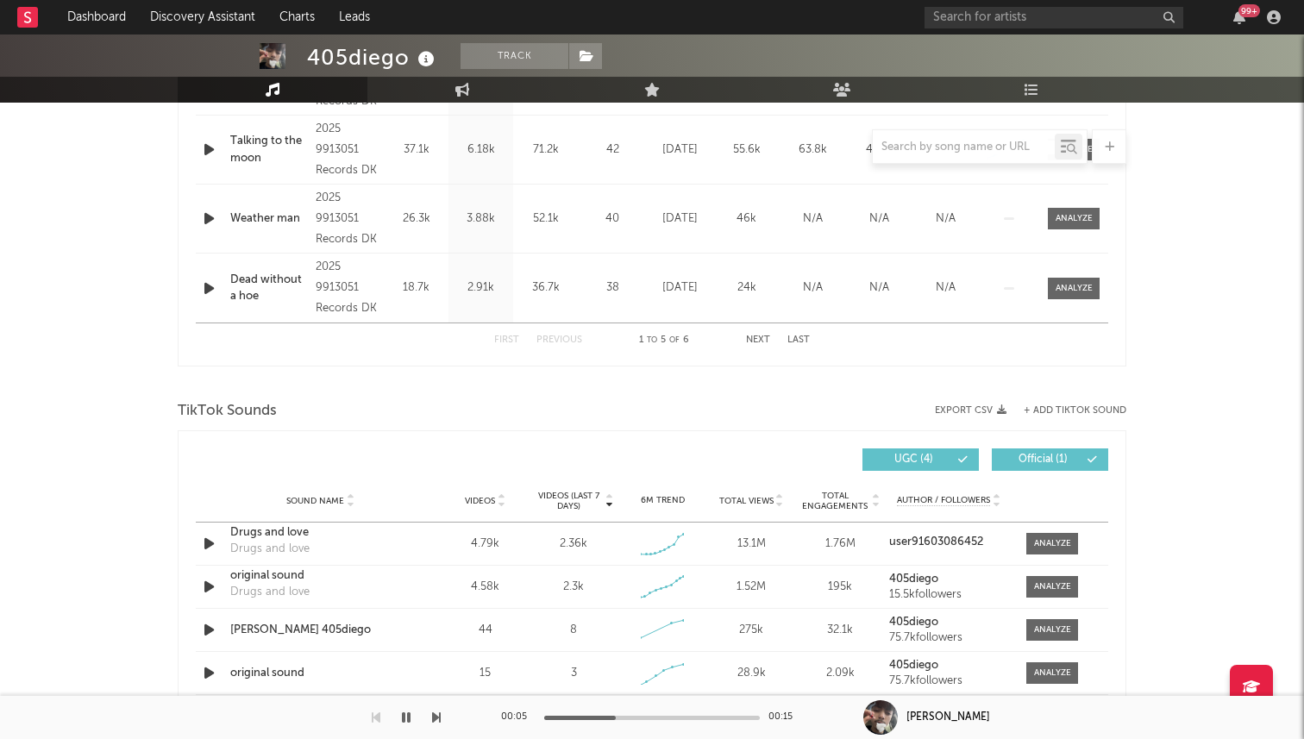
scroll to position [919, 0]
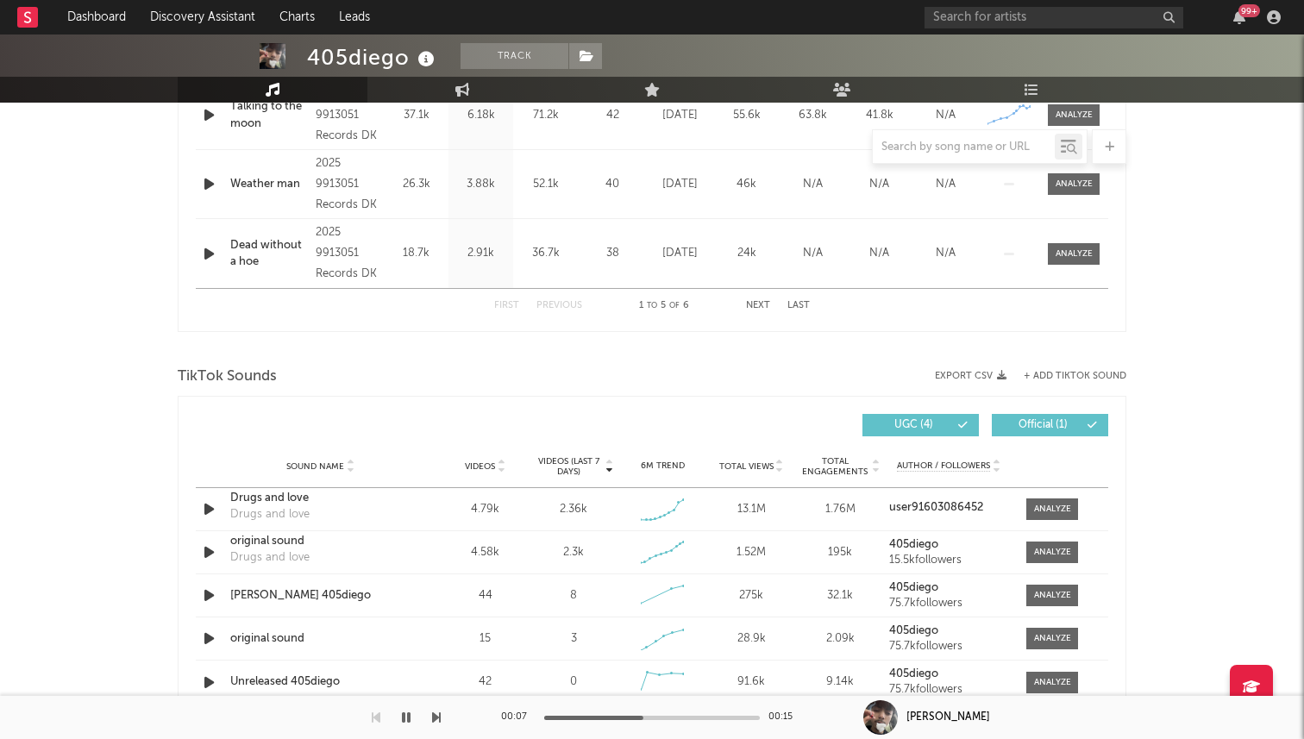
click at [749, 311] on div "First Previous 1 to 5 of 6 Next Last" at bounding box center [652, 306] width 316 height 34
click at [756, 305] on button "Next" at bounding box center [758, 305] width 24 height 9
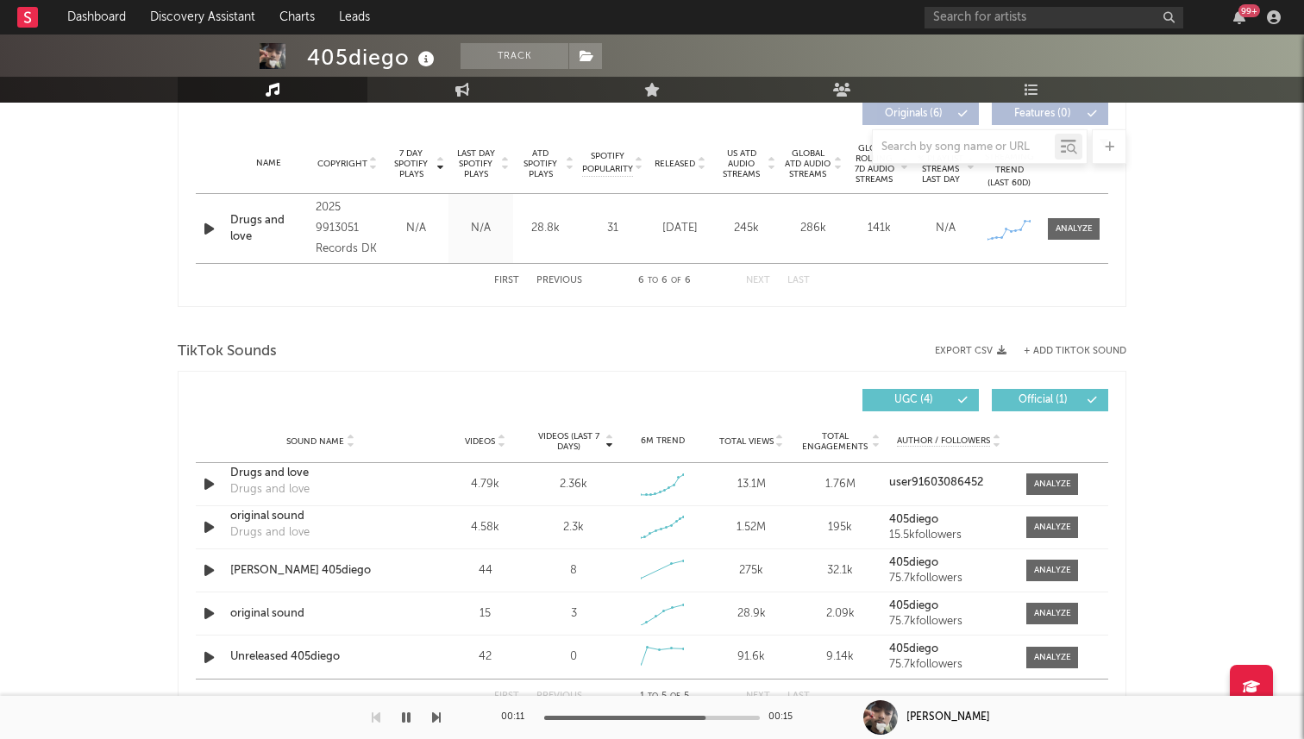
scroll to position [678, 0]
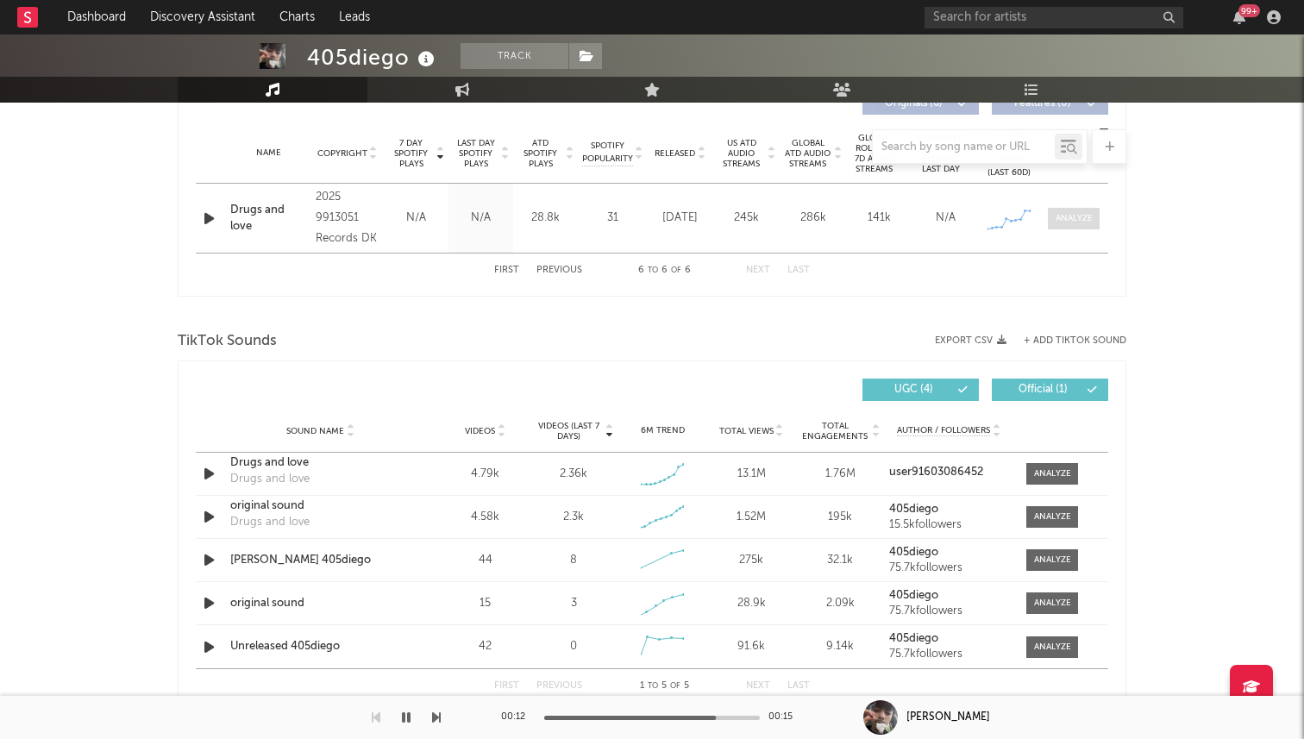
click at [1082, 220] on div at bounding box center [1074, 218] width 37 height 13
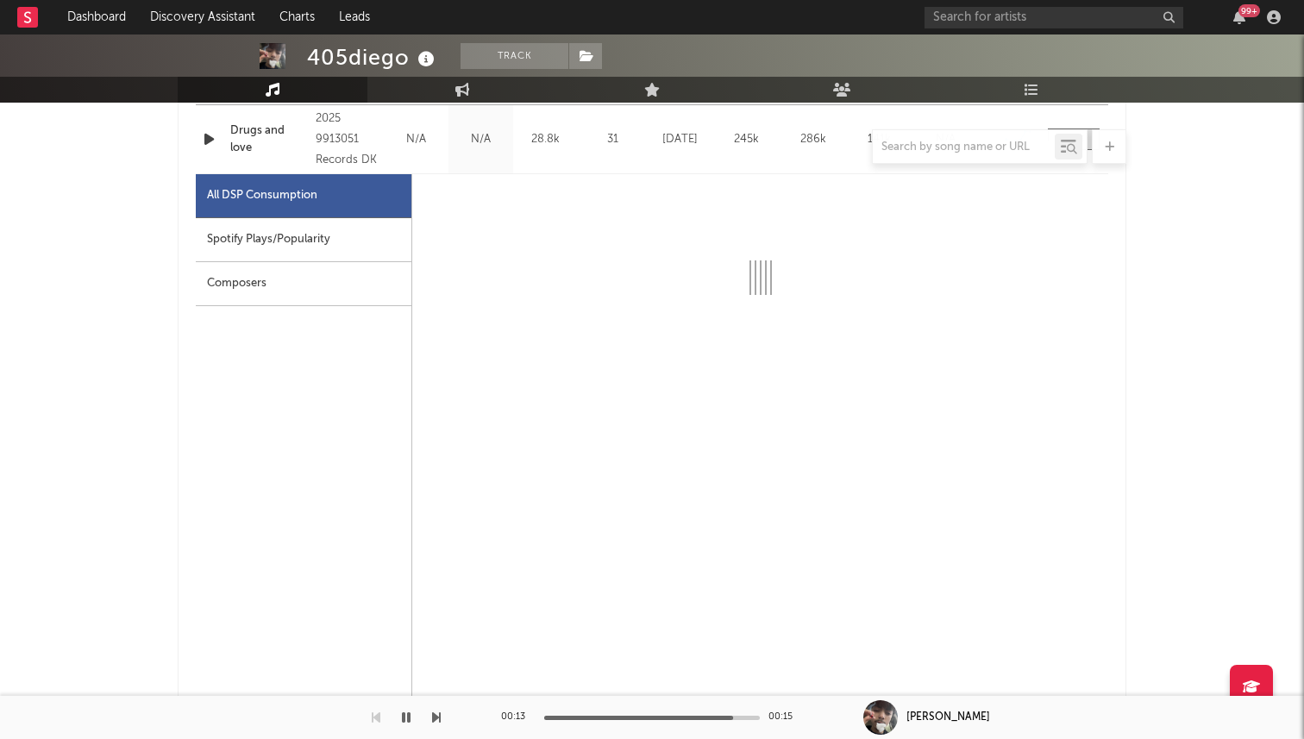
select select "1w"
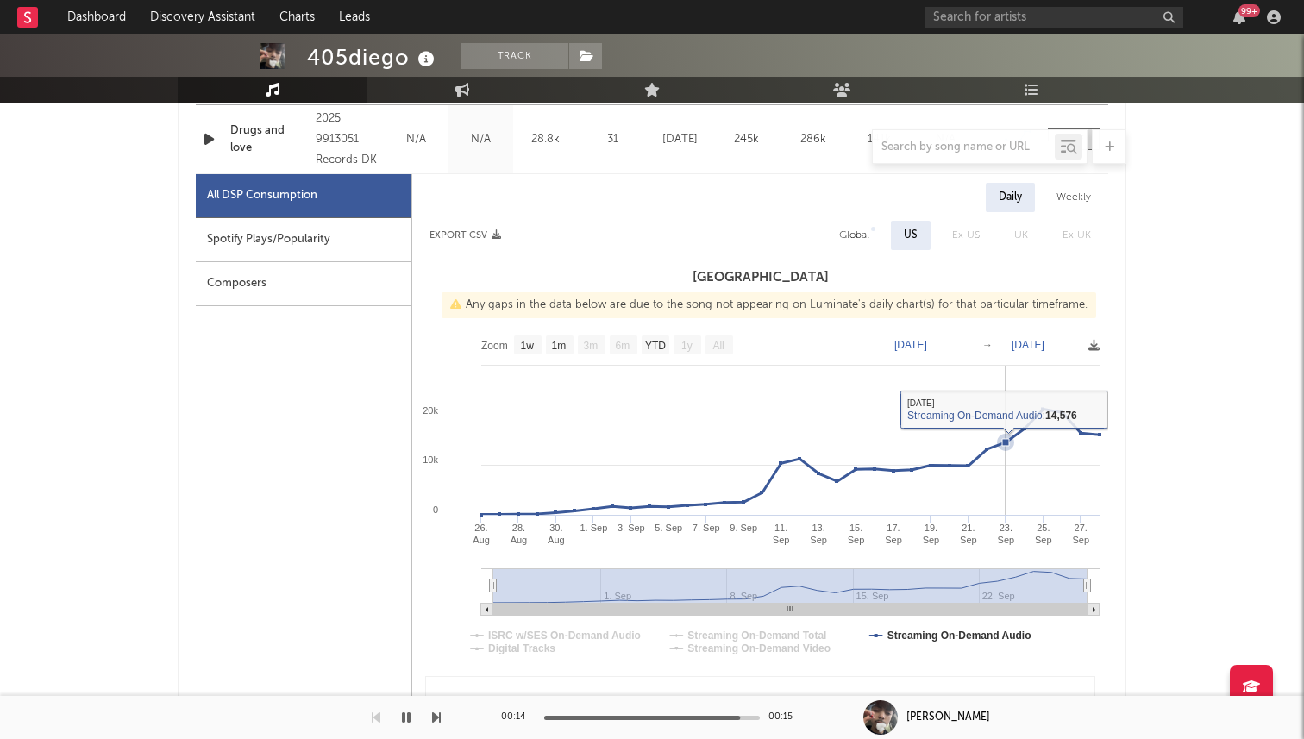
scroll to position [766, 0]
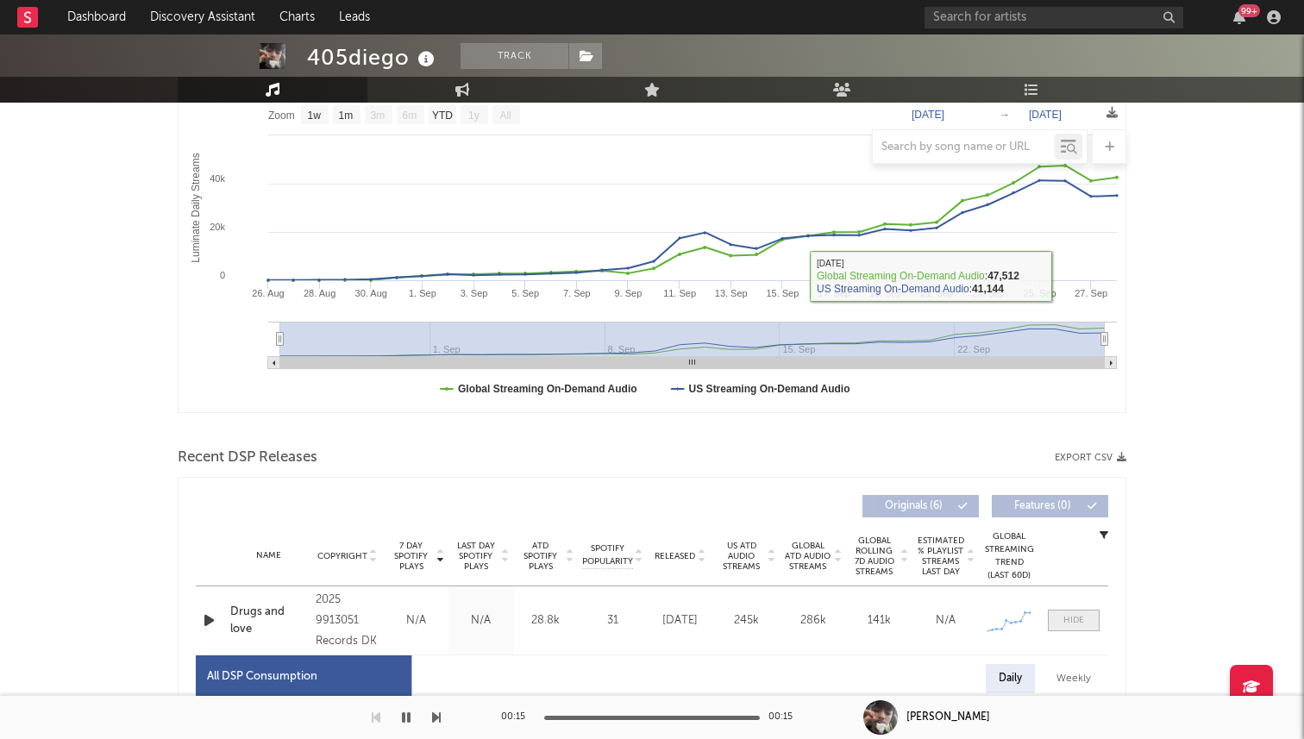
click at [1071, 611] on span at bounding box center [1074, 621] width 52 height 22
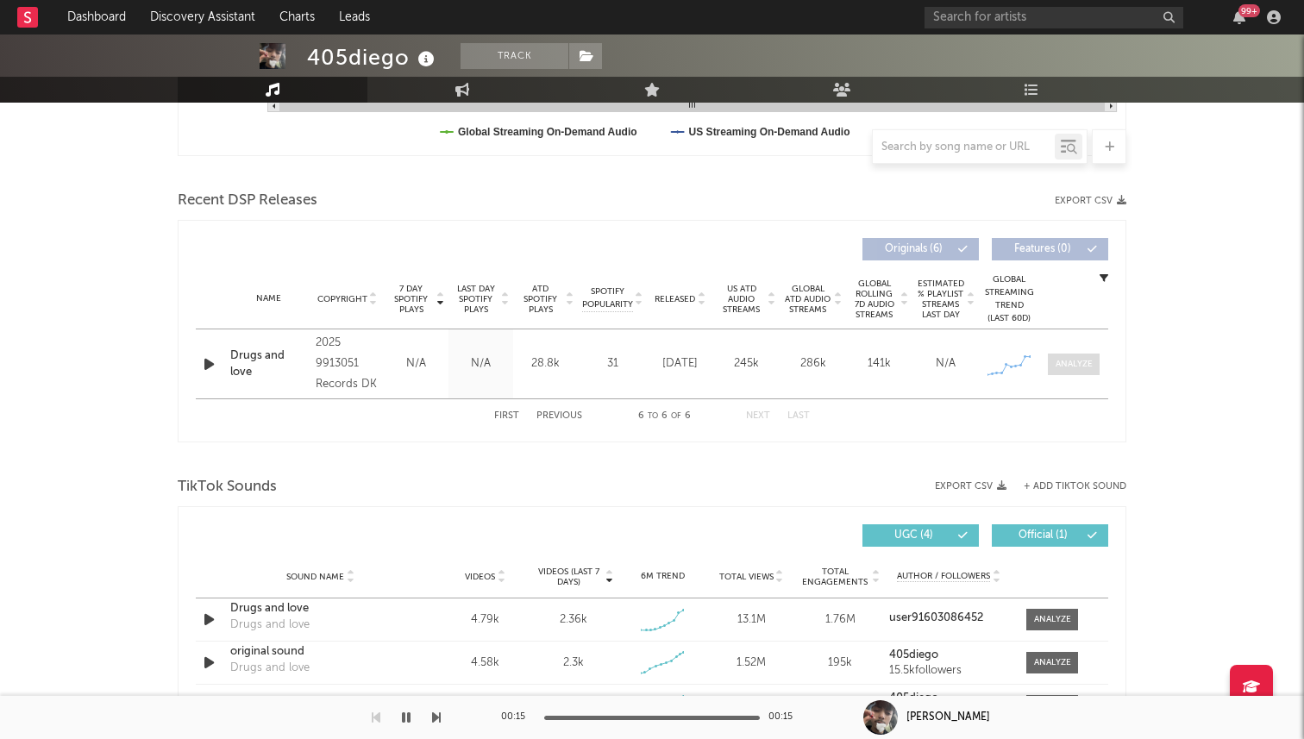
scroll to position [709, 0]
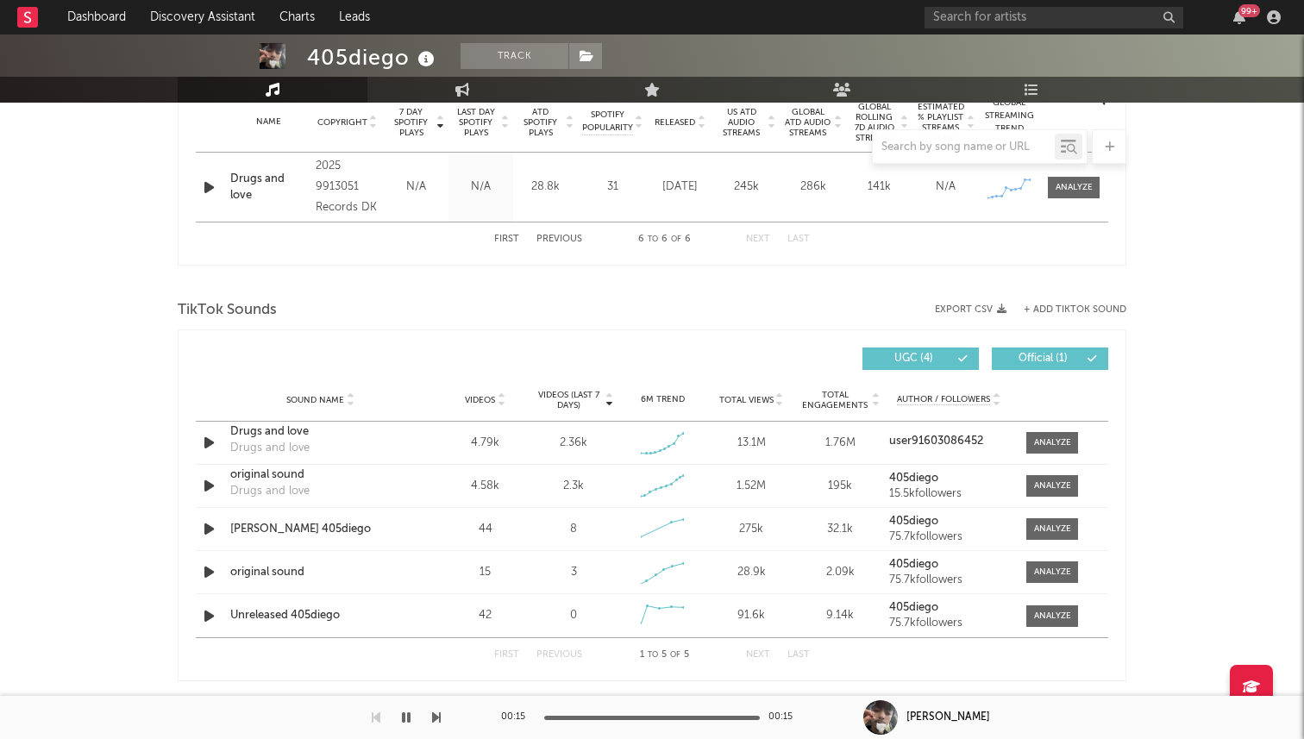
click at [510, 237] on button "First" at bounding box center [506, 239] width 25 height 9
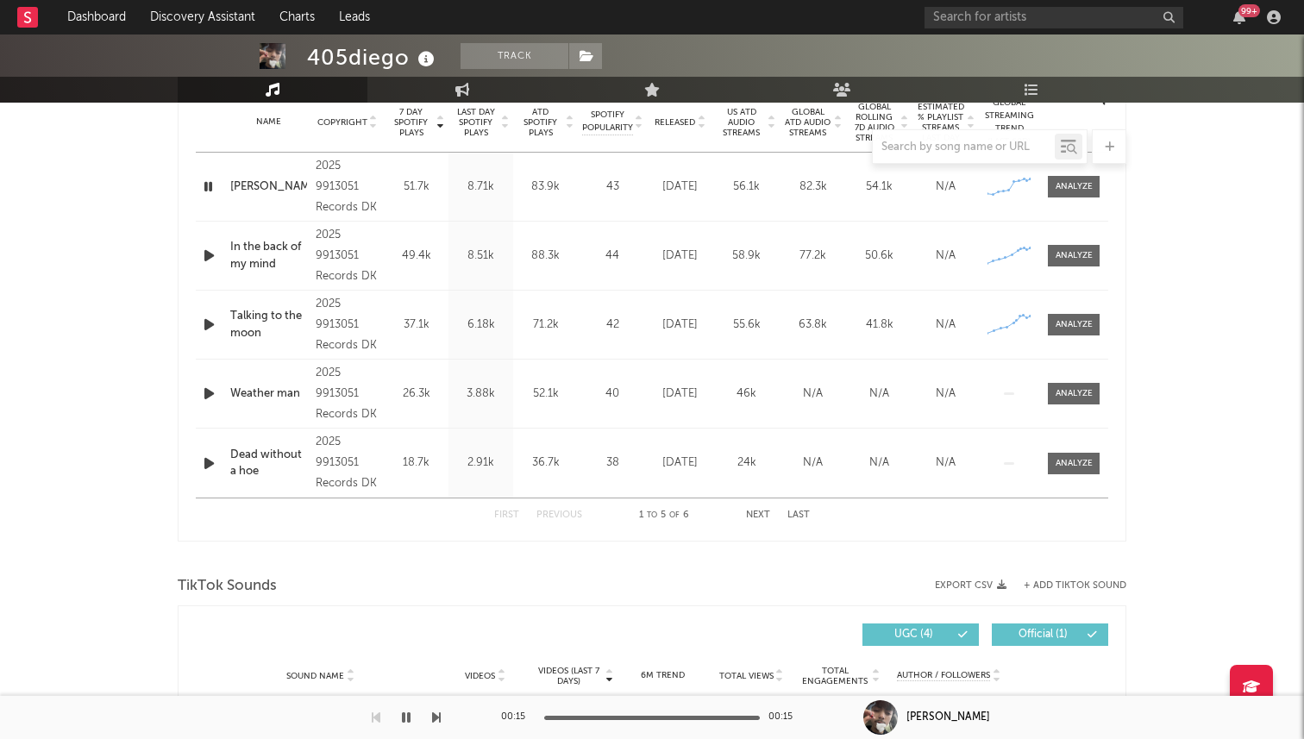
click at [204, 188] on icon "button" at bounding box center [208, 187] width 16 height 22
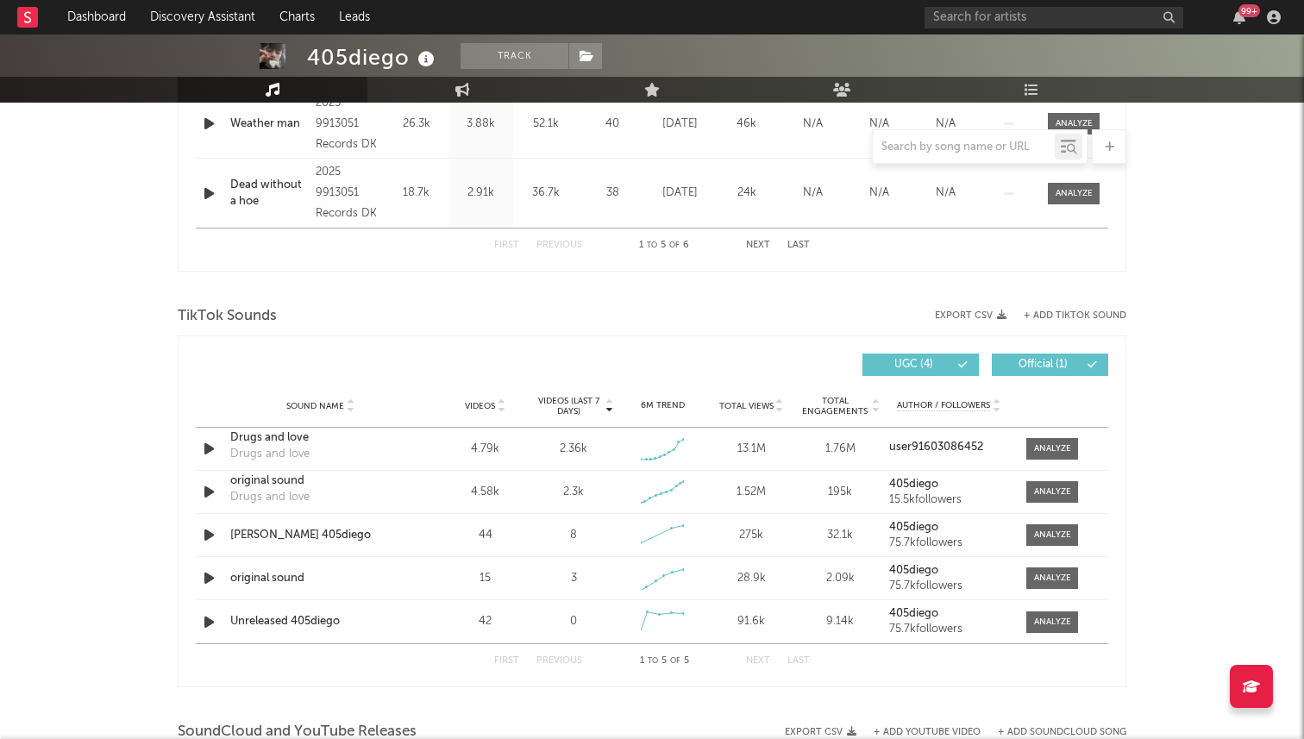
scroll to position [1074, 0]
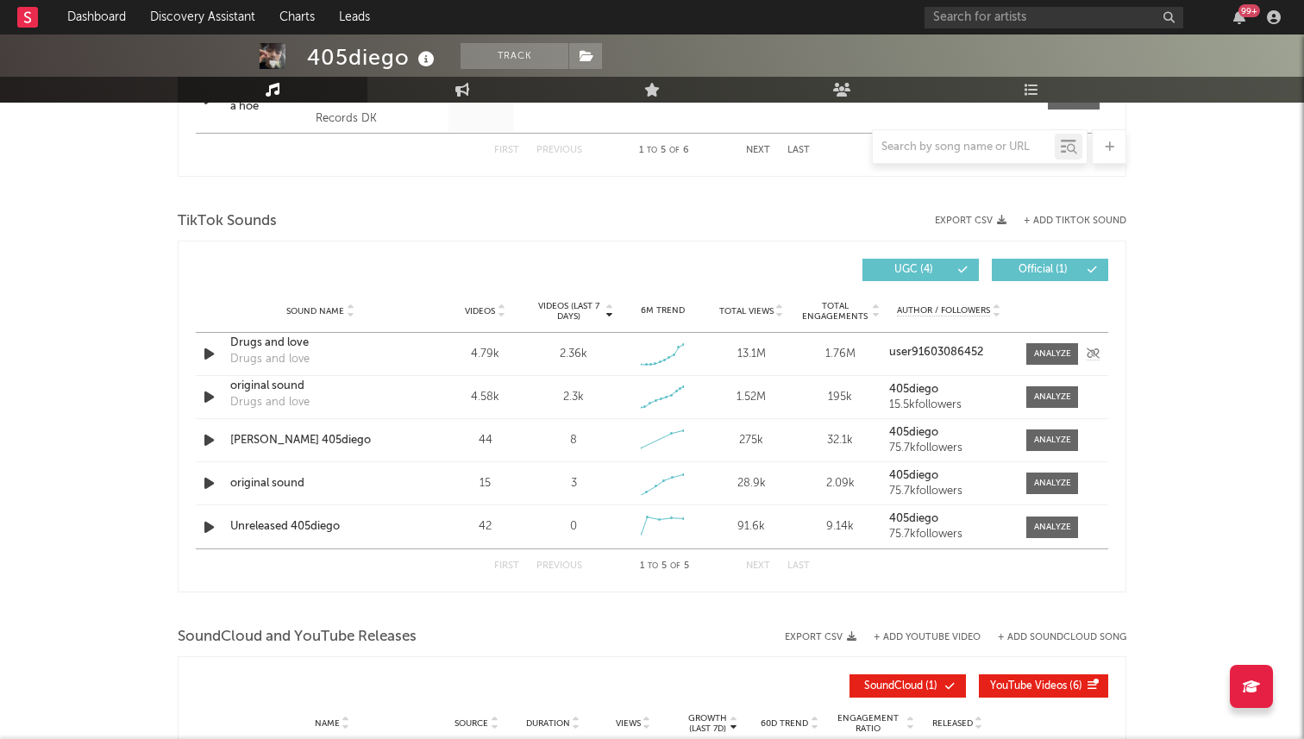
click at [216, 366] on div "Sound Name Drugs and love Drugs and love Videos 4.79k Videos (last 7 days) 2.36…" at bounding box center [652, 354] width 913 height 42
click at [212, 348] on icon "button" at bounding box center [209, 354] width 18 height 22
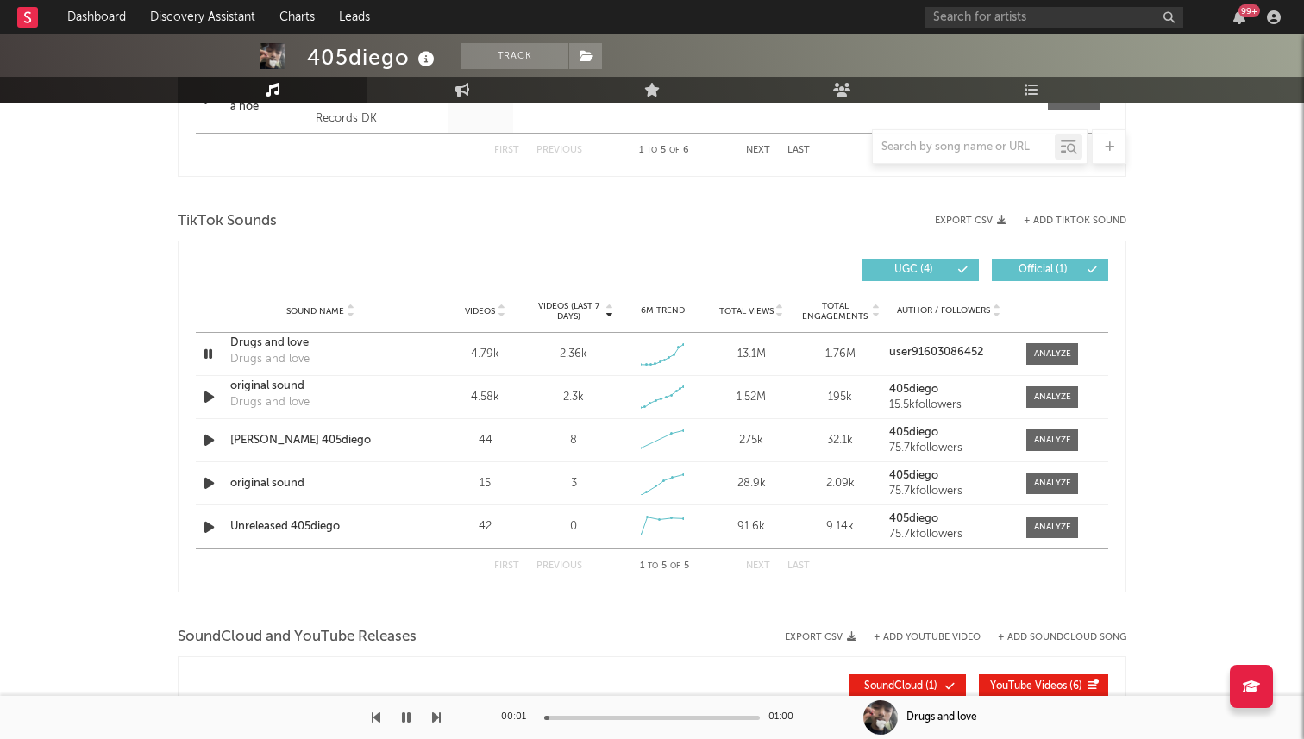
click at [645, 718] on div at bounding box center [652, 718] width 216 height 4
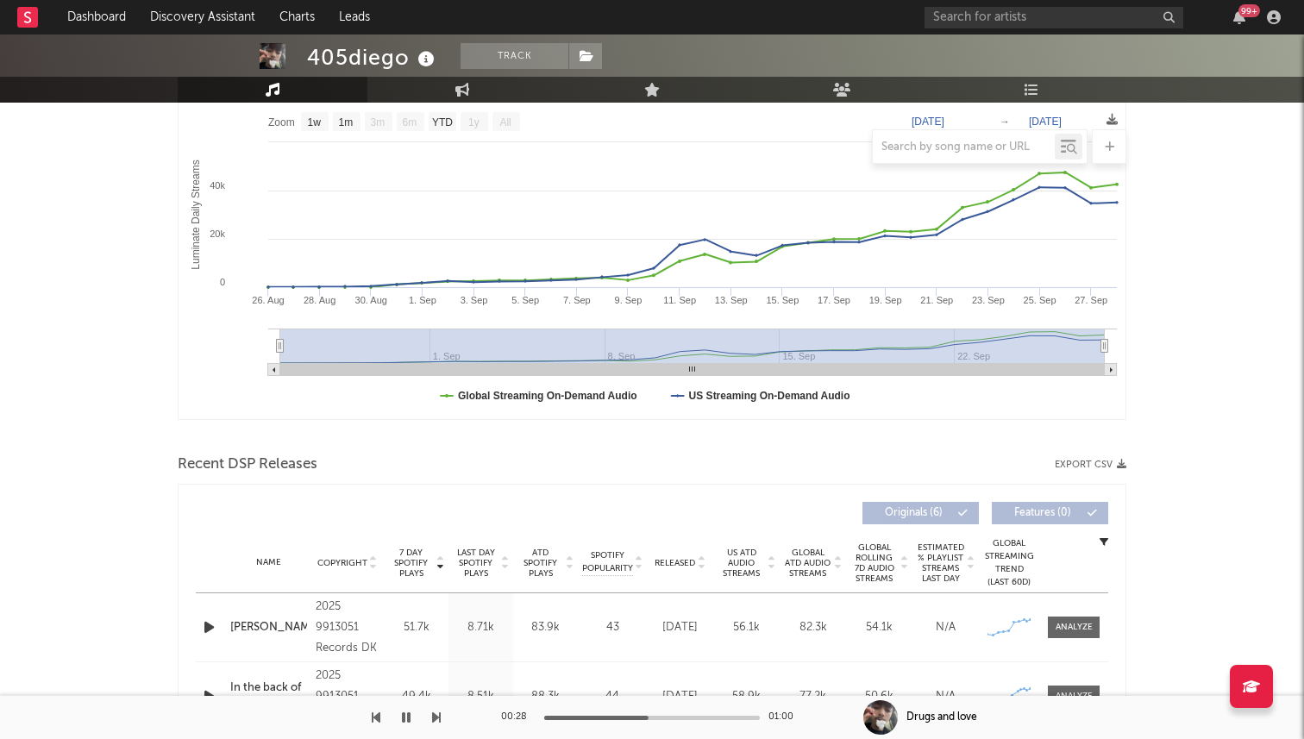
scroll to position [0, 0]
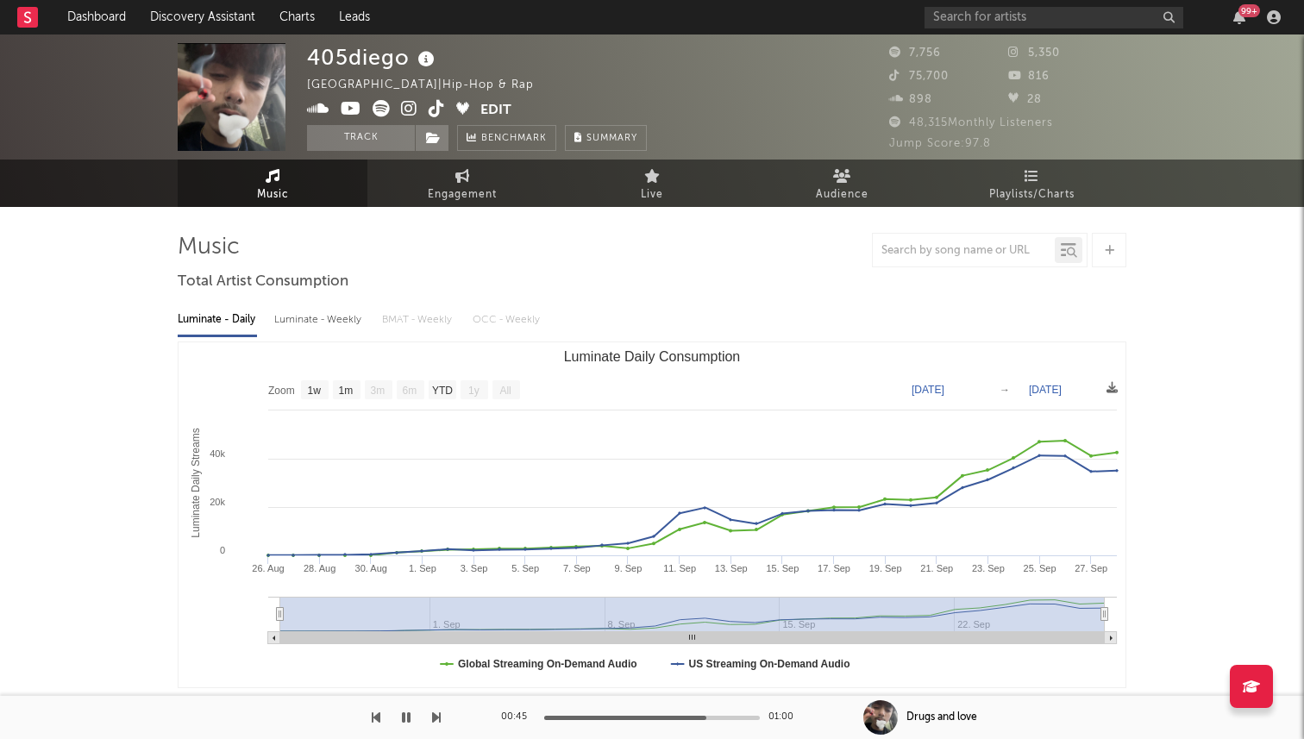
click at [435, 114] on icon at bounding box center [437, 108] width 16 height 17
click at [411, 713] on button "button" at bounding box center [406, 717] width 17 height 43
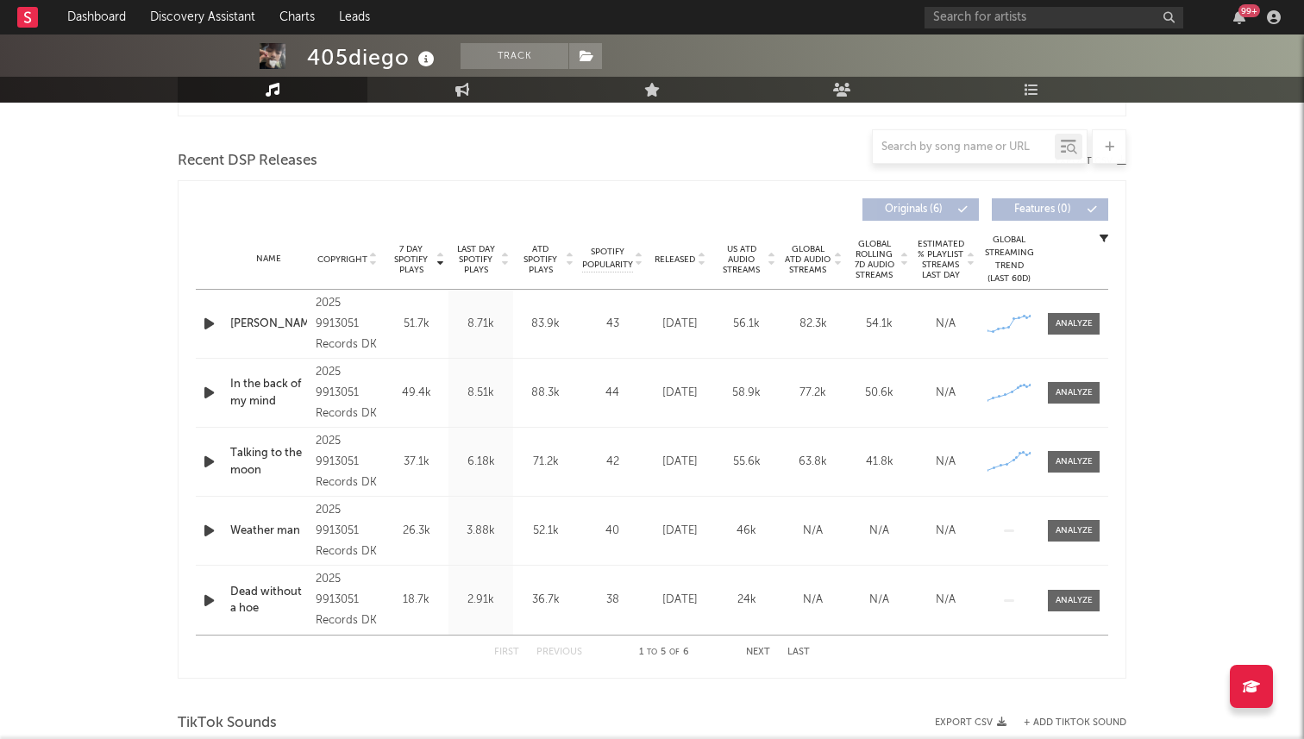
scroll to position [584, 0]
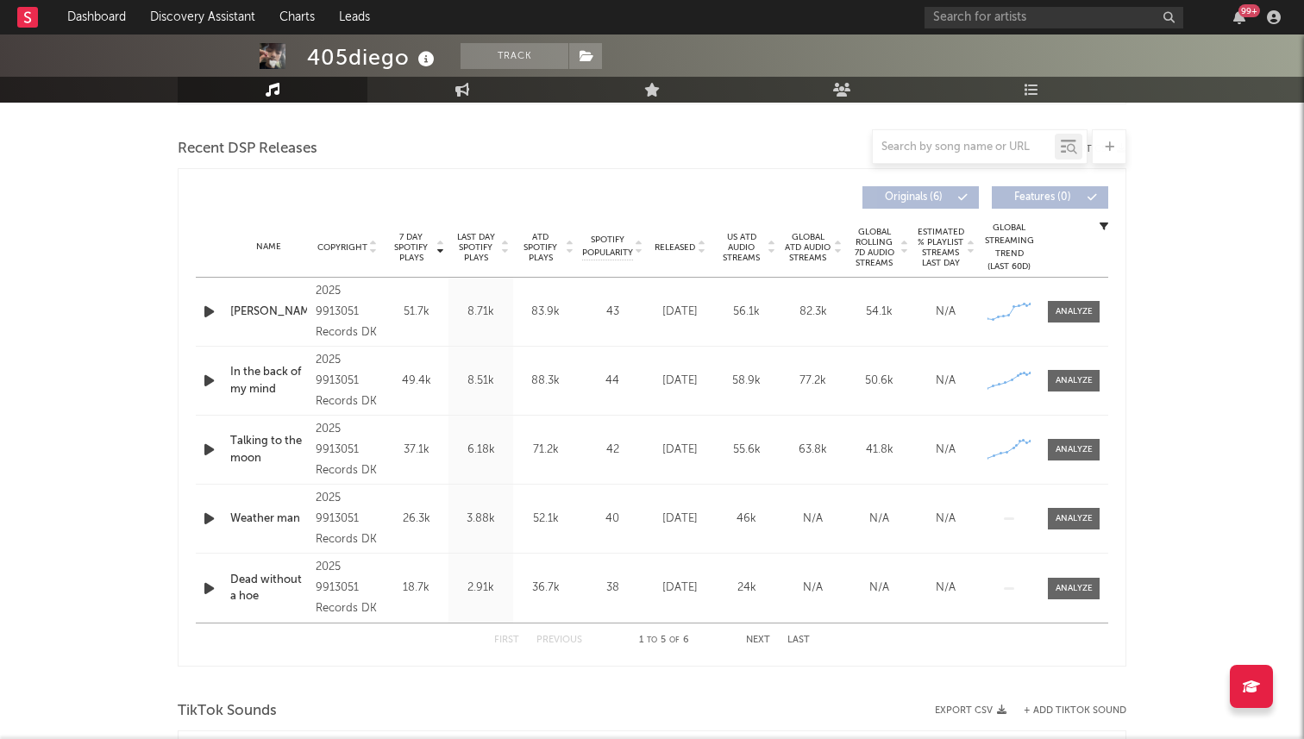
click at [758, 636] on button "Next" at bounding box center [758, 640] width 24 height 9
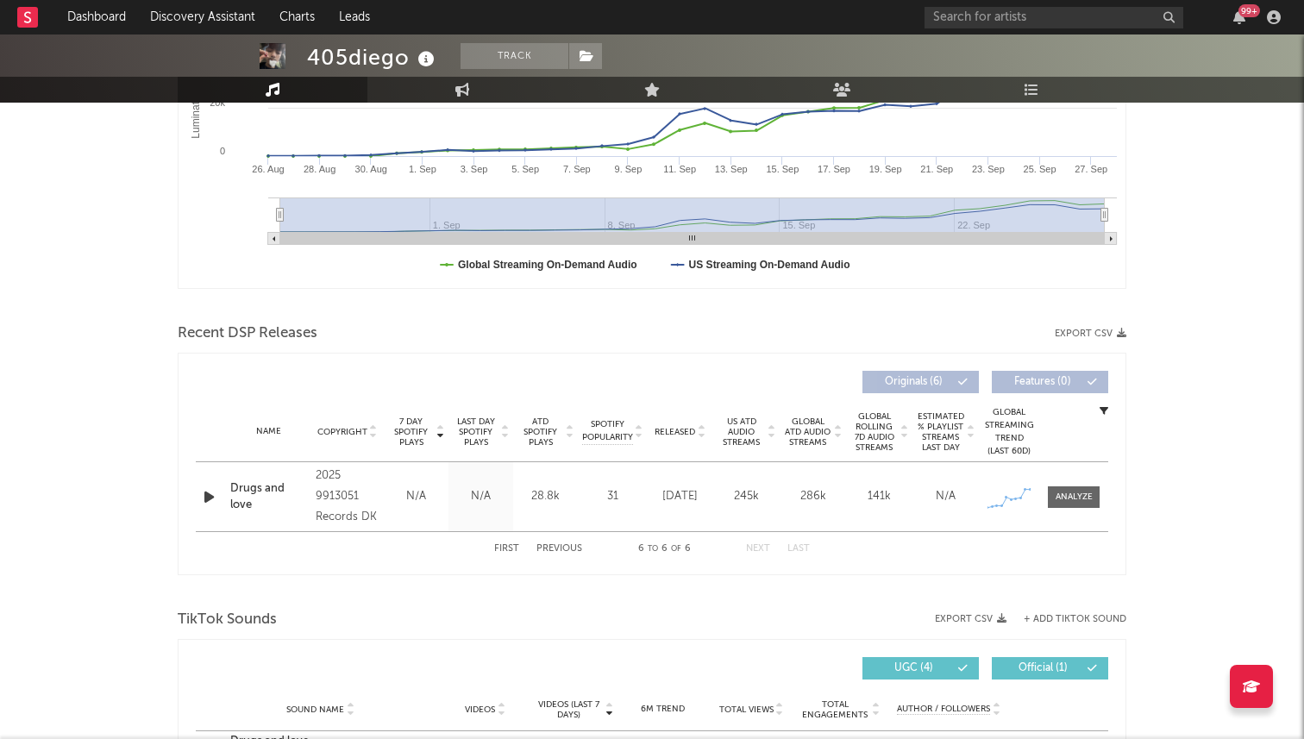
scroll to position [0, 0]
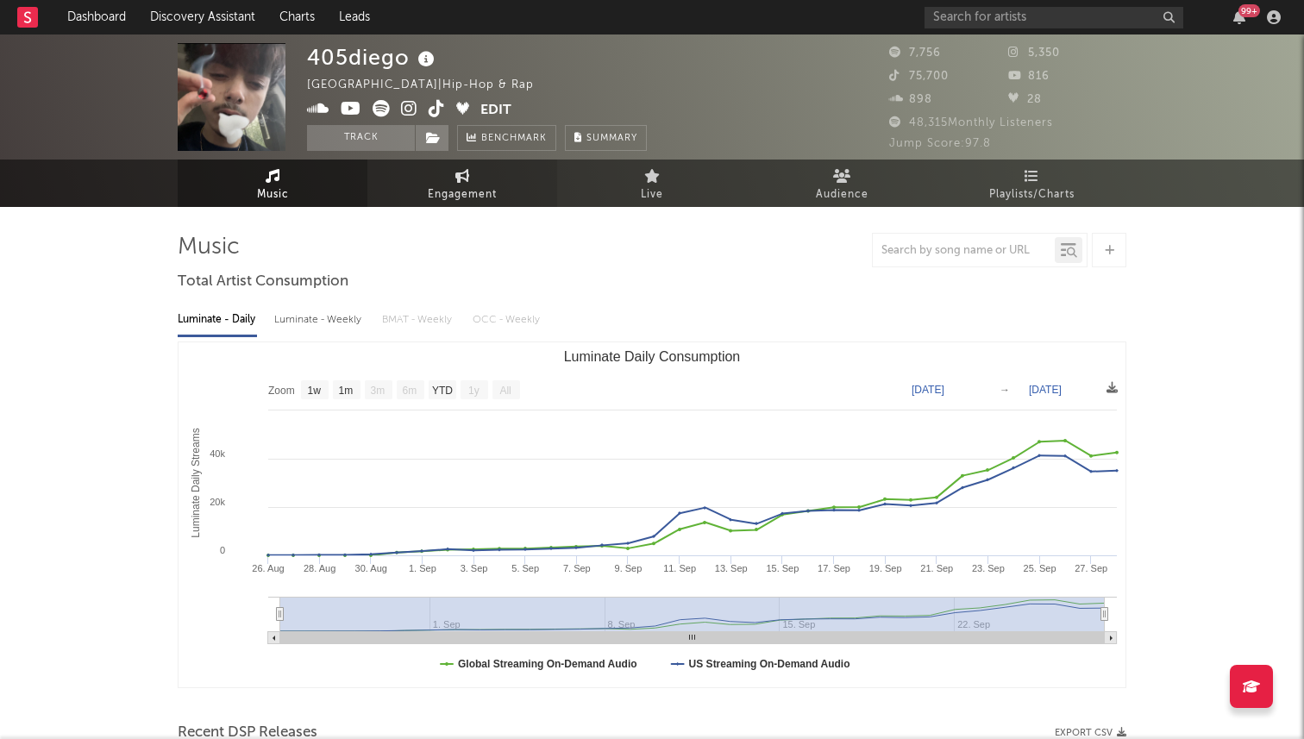
click at [443, 176] on link "Engagement" at bounding box center [462, 183] width 190 height 47
select select "1w"
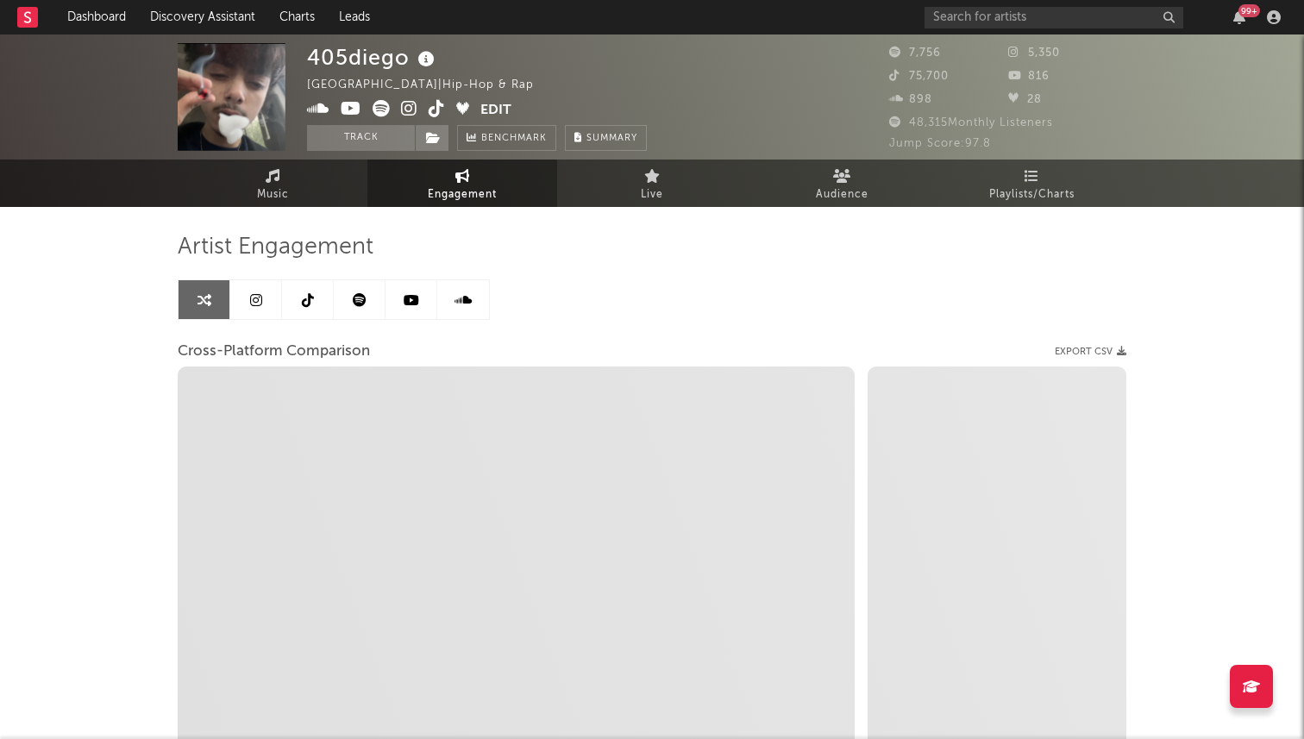
click at [323, 306] on link at bounding box center [308, 299] width 52 height 39
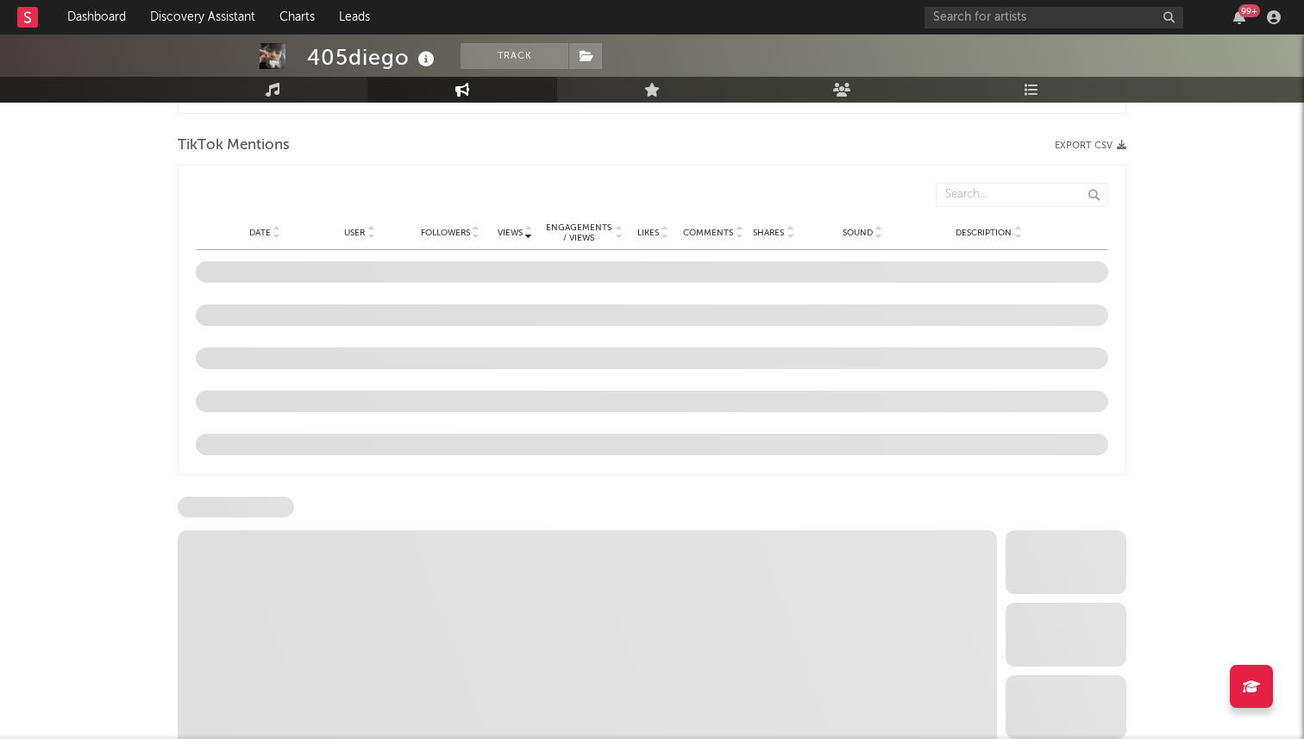
select select "1w"
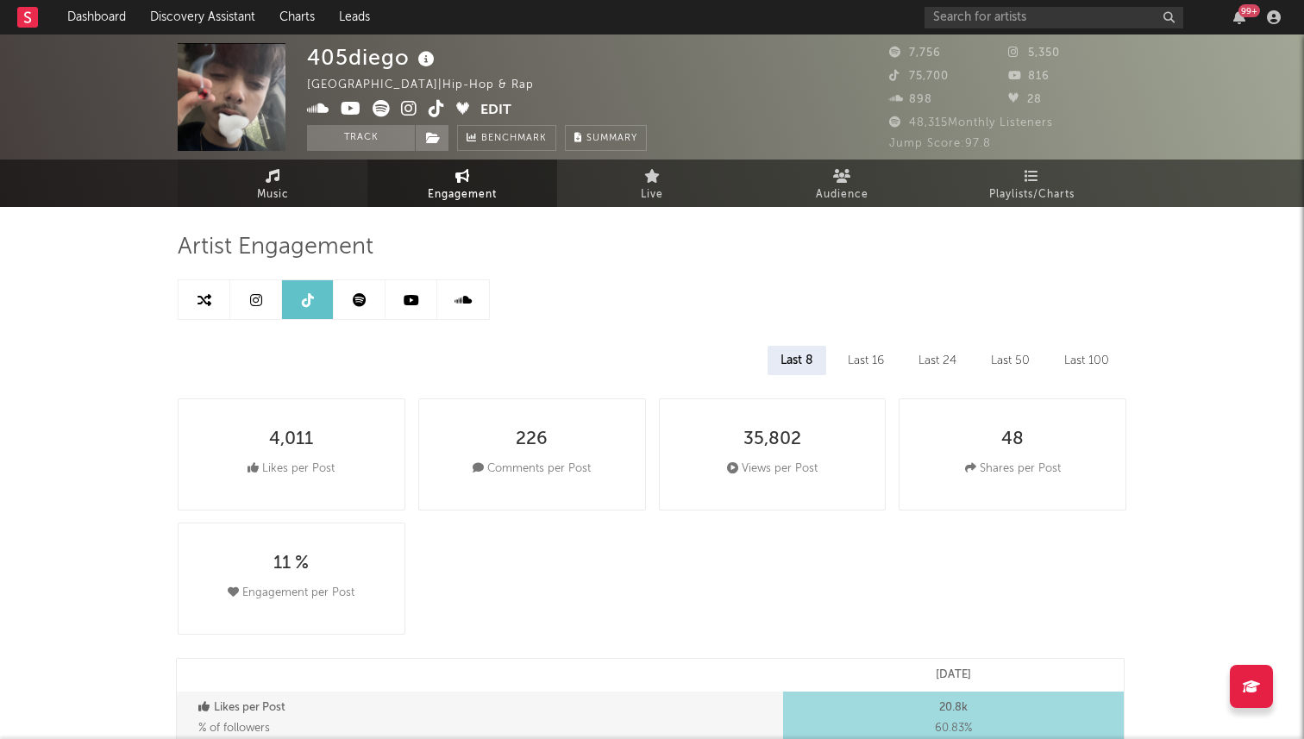
click at [330, 206] on link "Music" at bounding box center [273, 183] width 190 height 47
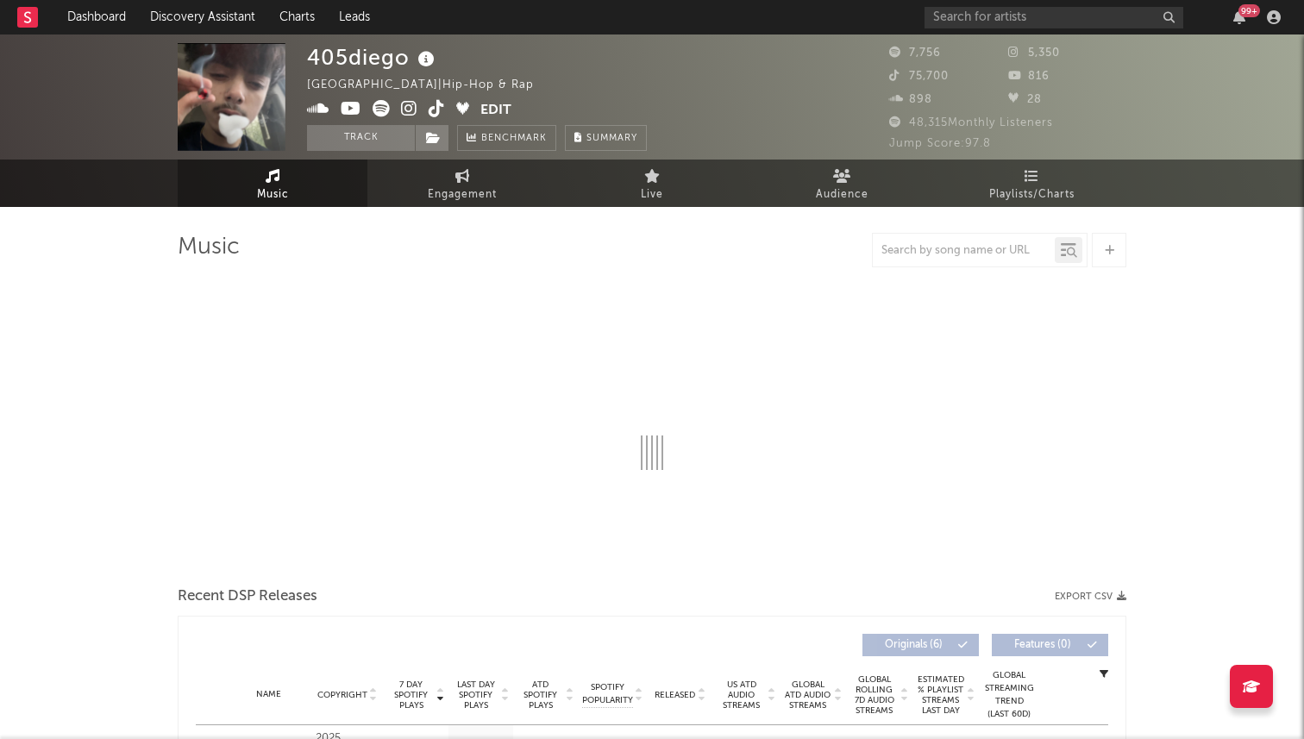
select select "1w"
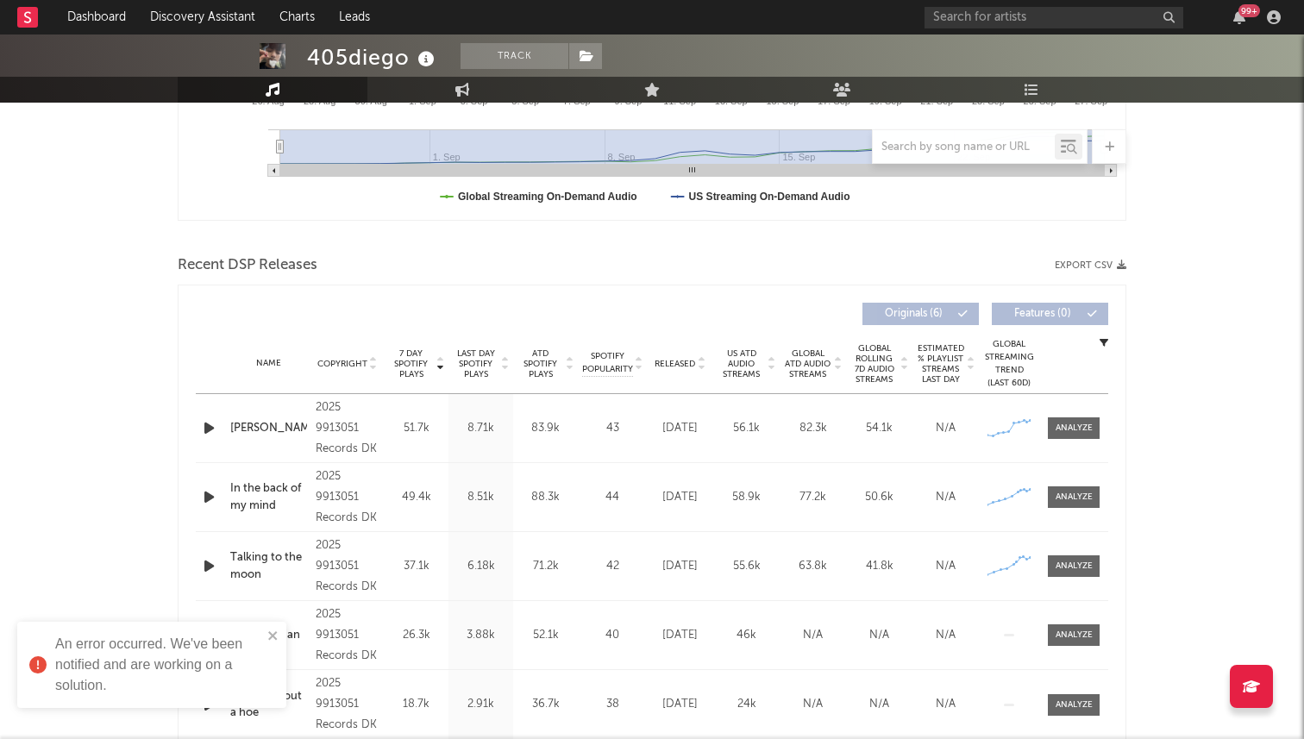
scroll to position [311, 0]
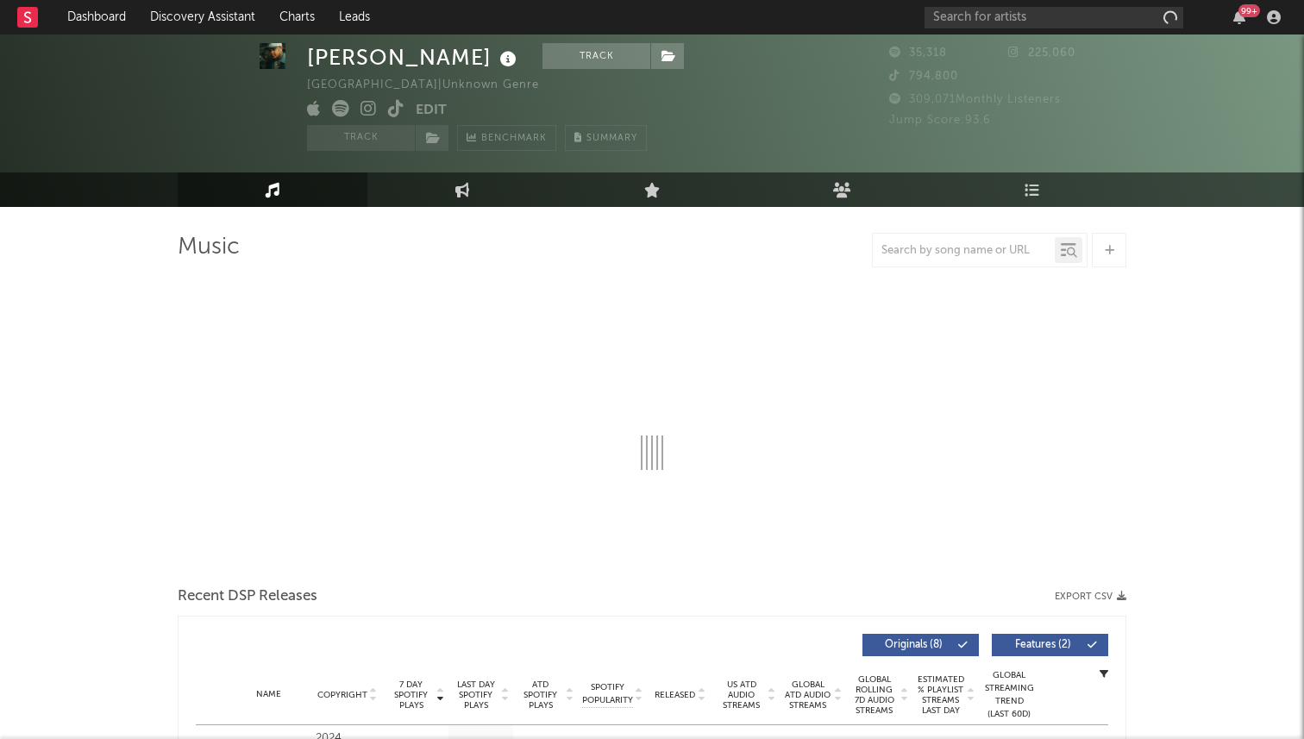
scroll to position [33, 0]
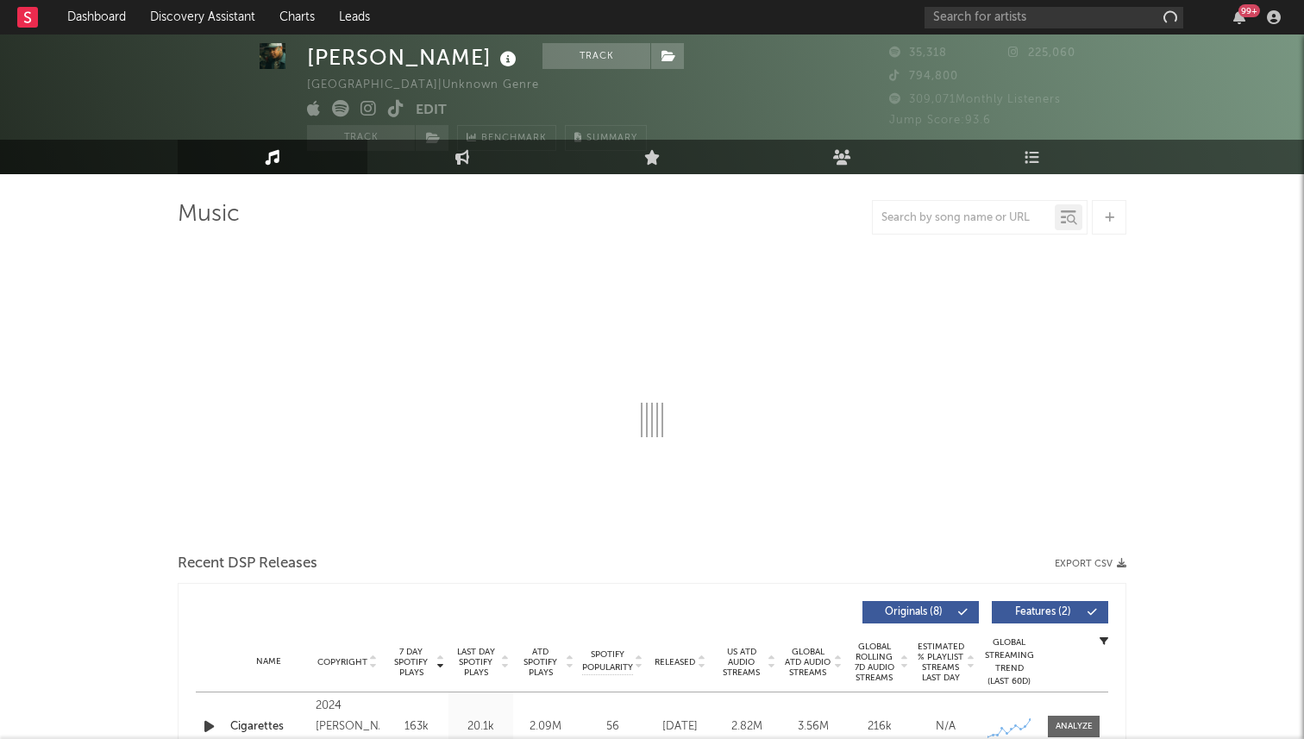
select select "6m"
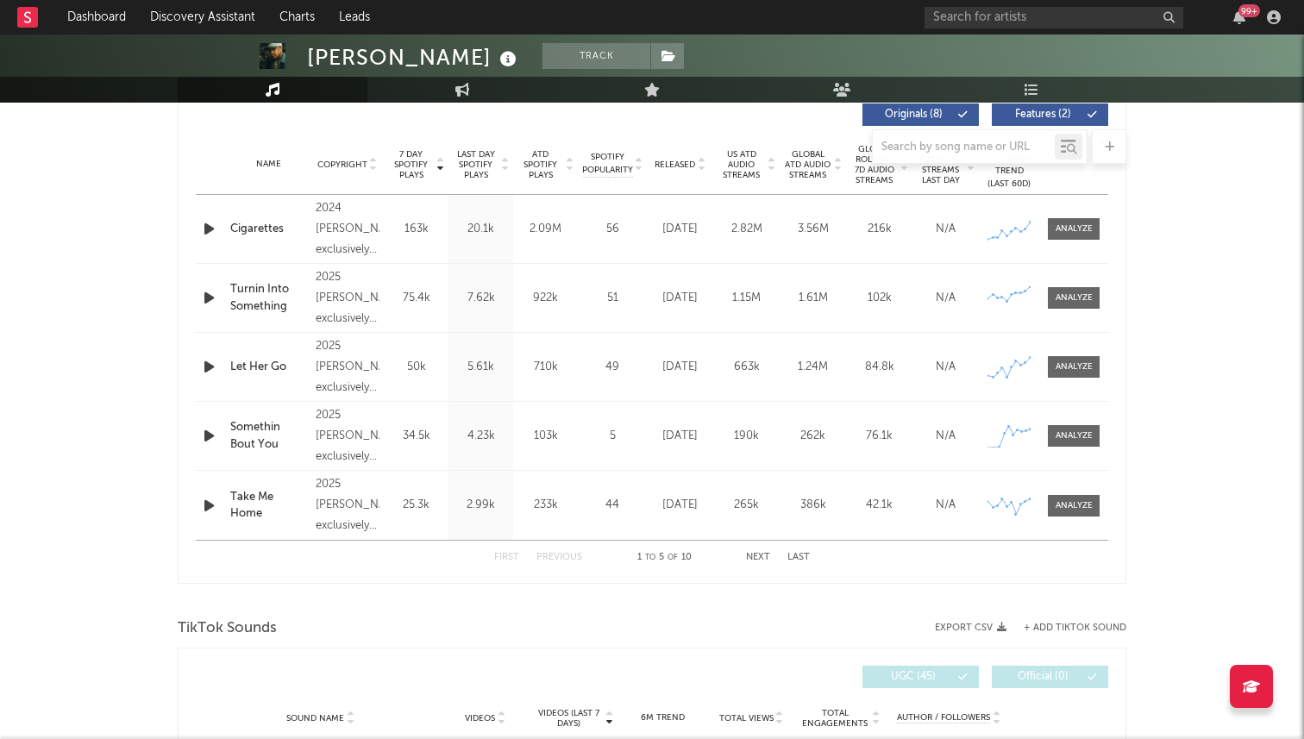
scroll to position [666, 0]
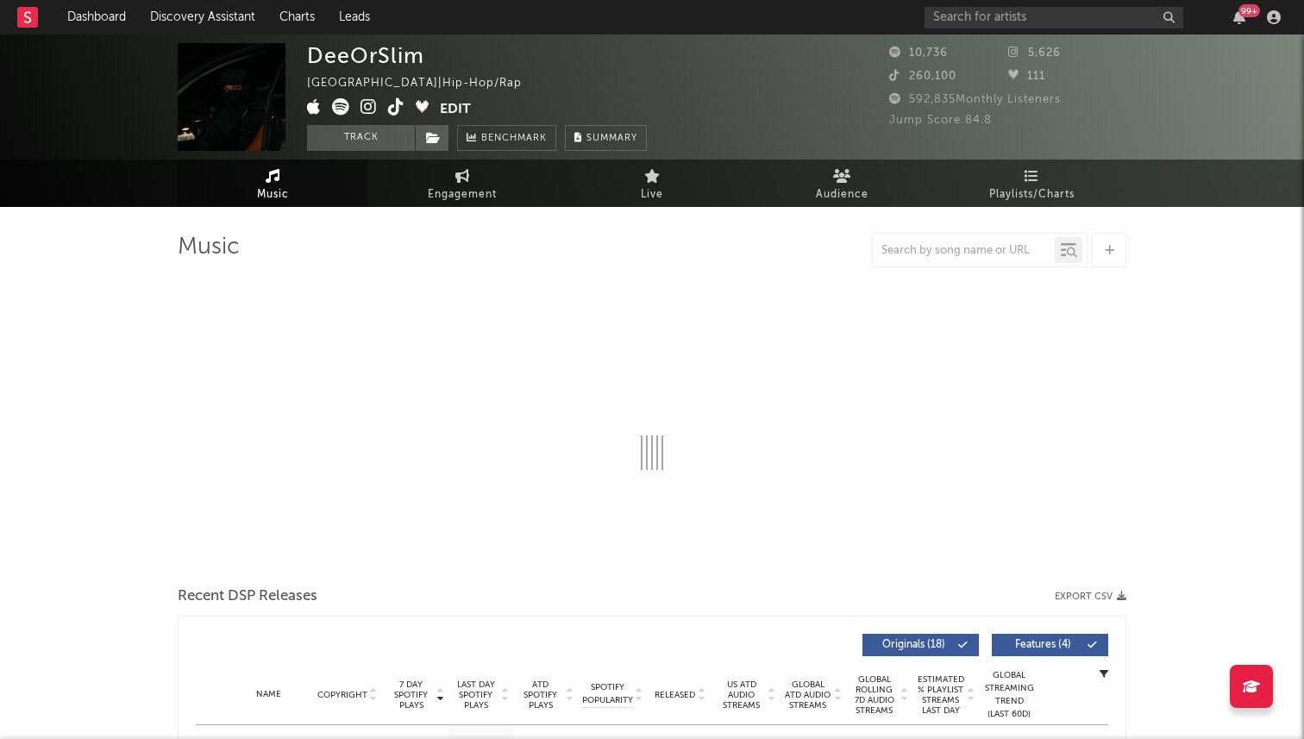
select select "6m"
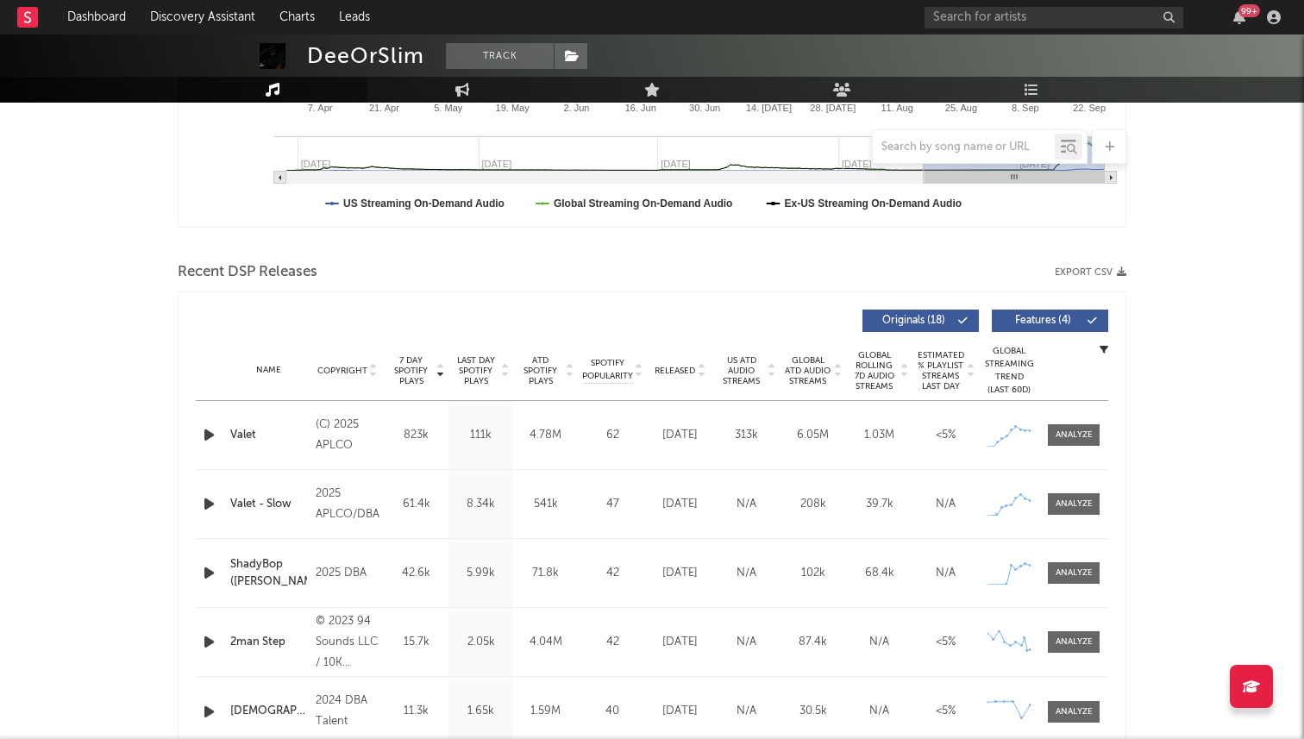
scroll to position [462, 0]
click at [210, 431] on icon "button" at bounding box center [209, 434] width 18 height 22
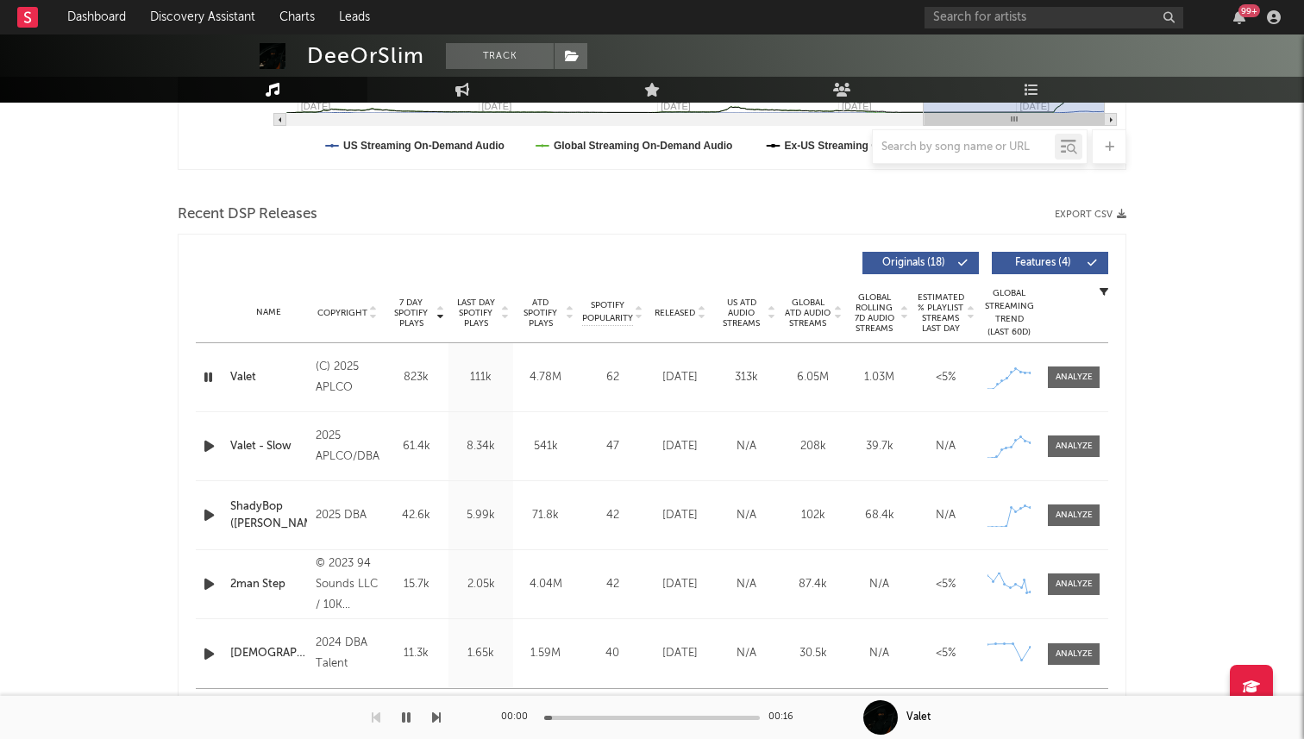
scroll to position [561, 0]
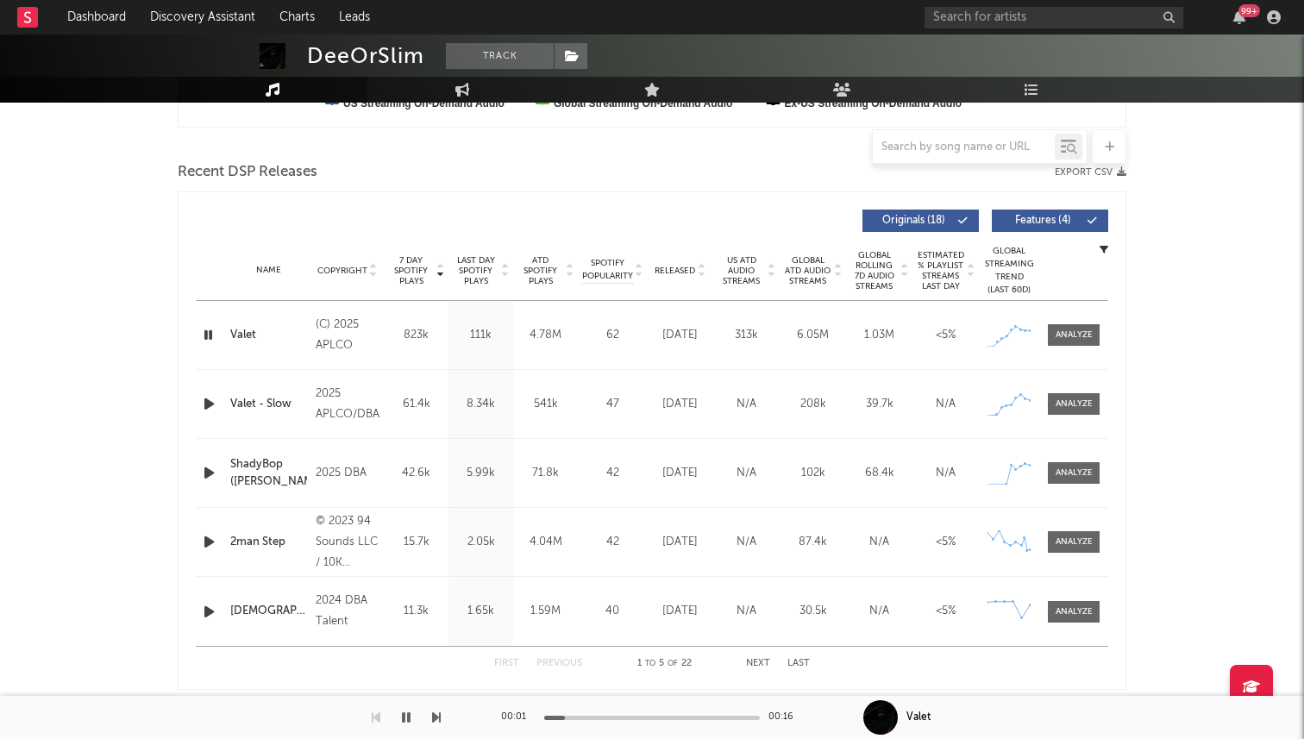
click at [745, 263] on span "US ATD Audio Streams" at bounding box center [741, 270] width 47 height 31
click at [678, 273] on span "Released" at bounding box center [675, 271] width 41 height 10
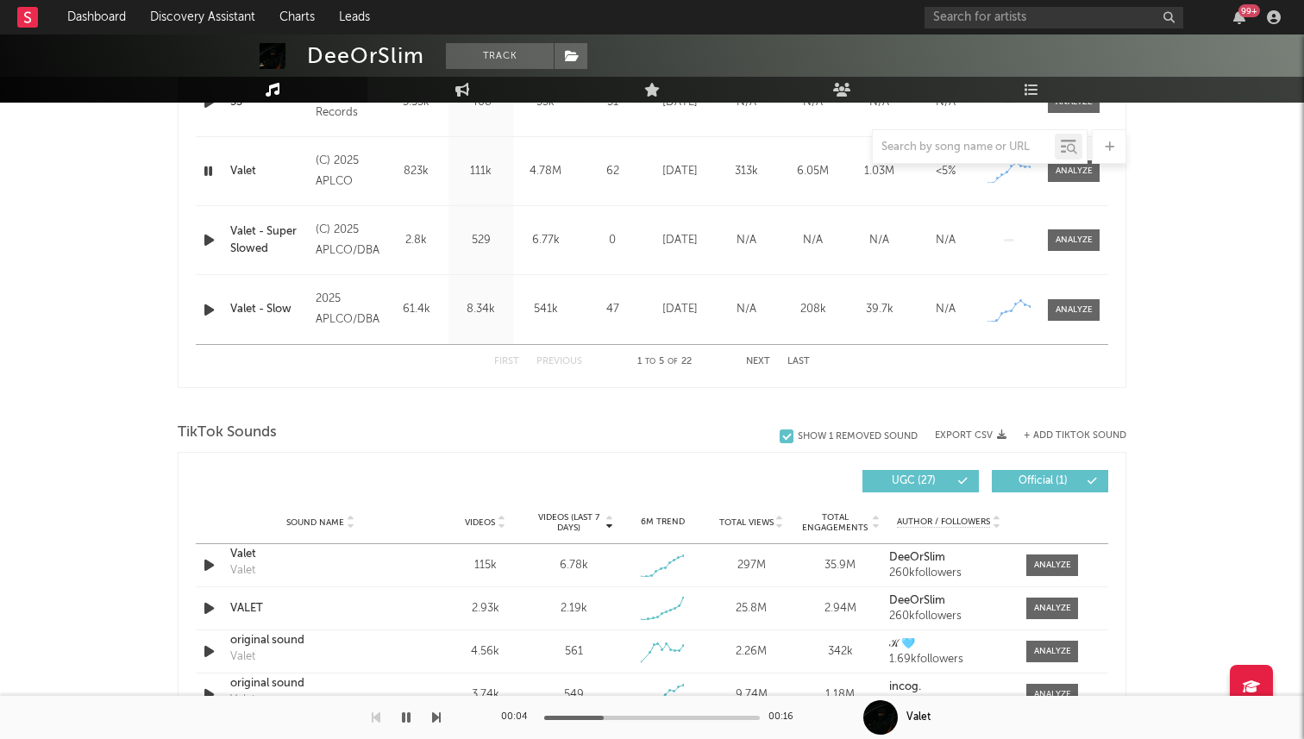
scroll to position [938, 0]
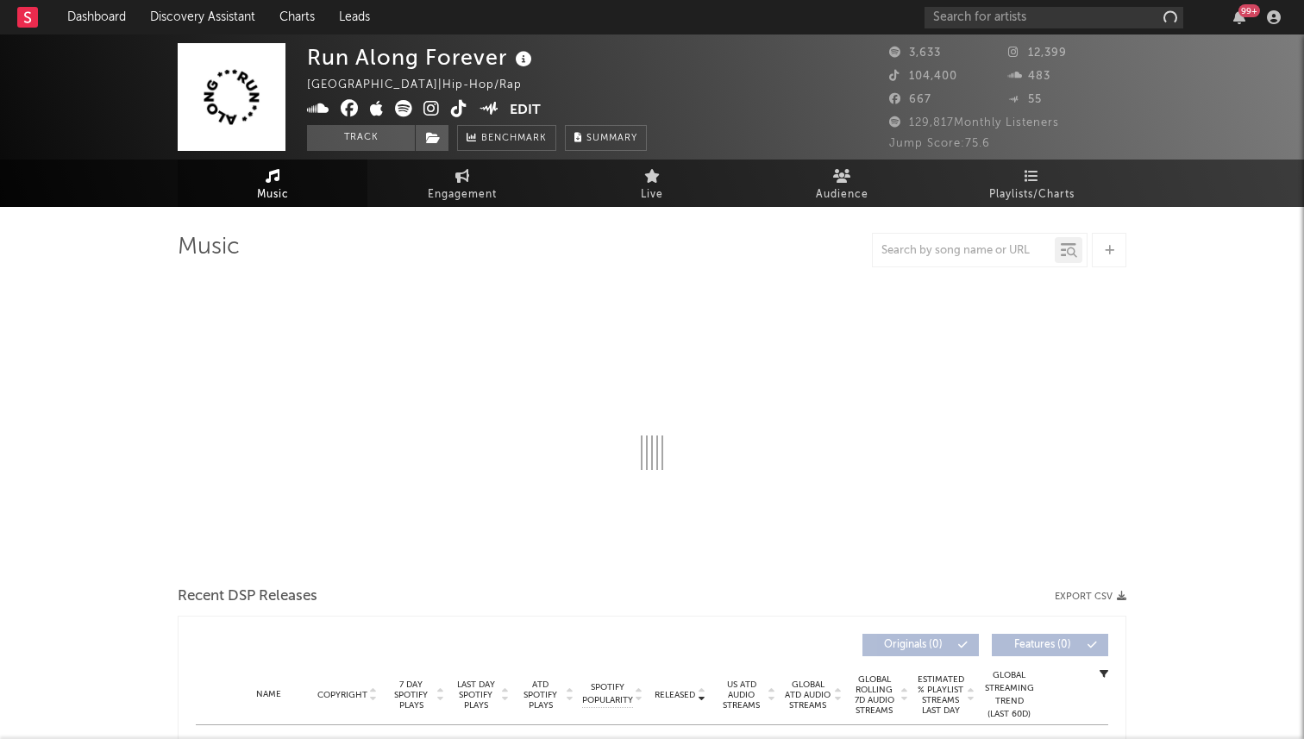
select select "6m"
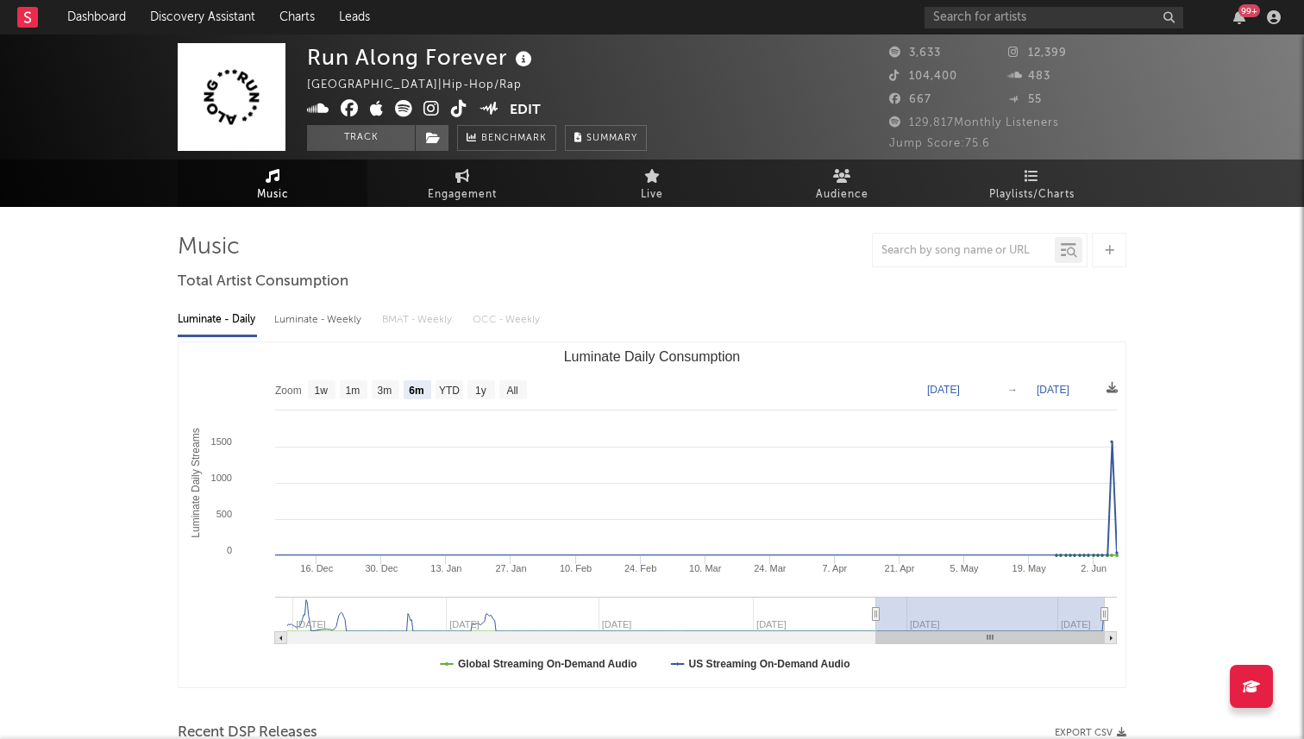
click at [461, 115] on icon at bounding box center [459, 108] width 16 height 17
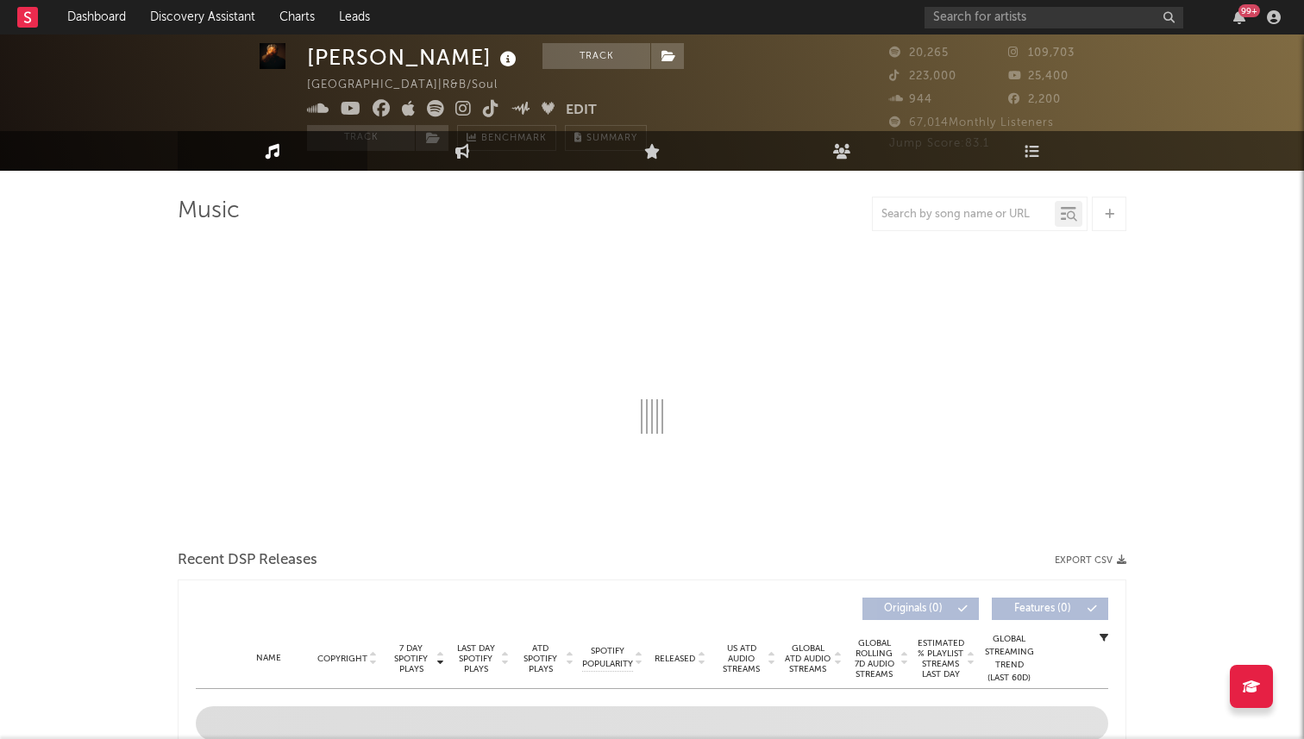
select select "6m"
